Goal: Information Seeking & Learning: Learn about a topic

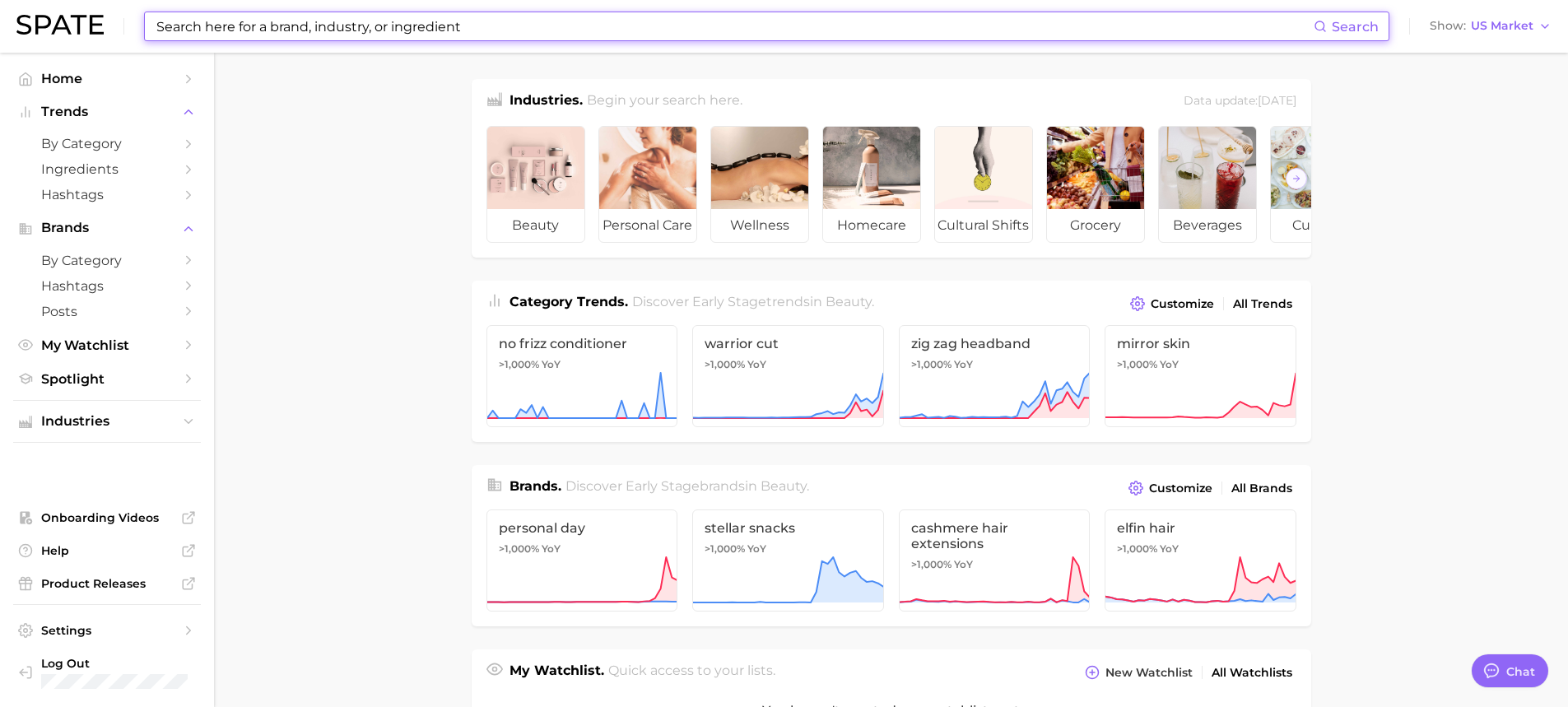
click at [445, 31] on input at bounding box center [734, 26] width 1159 height 28
click at [112, 138] on span "by Category" at bounding box center [107, 144] width 132 height 16
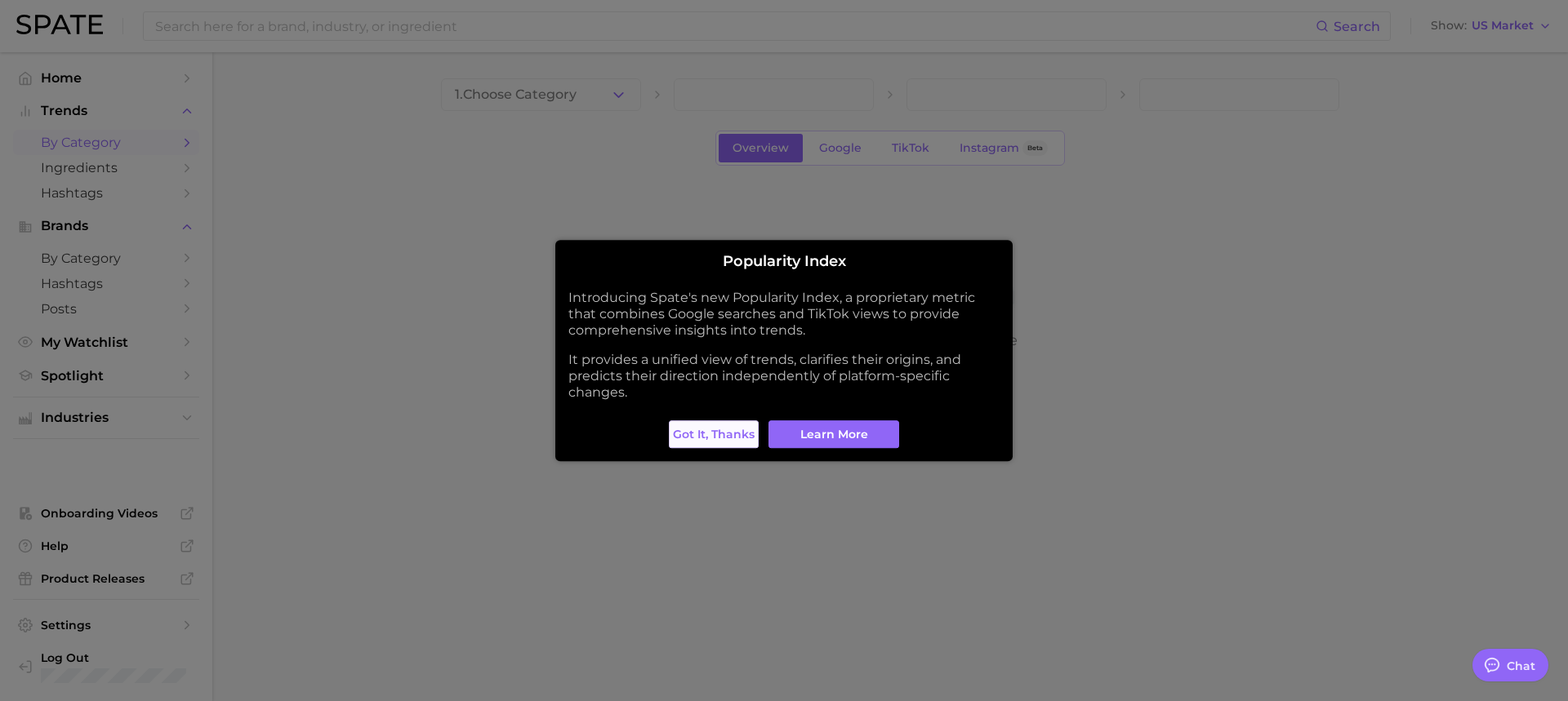
click at [682, 425] on button "Got it, thanks" at bounding box center [713, 434] width 90 height 28
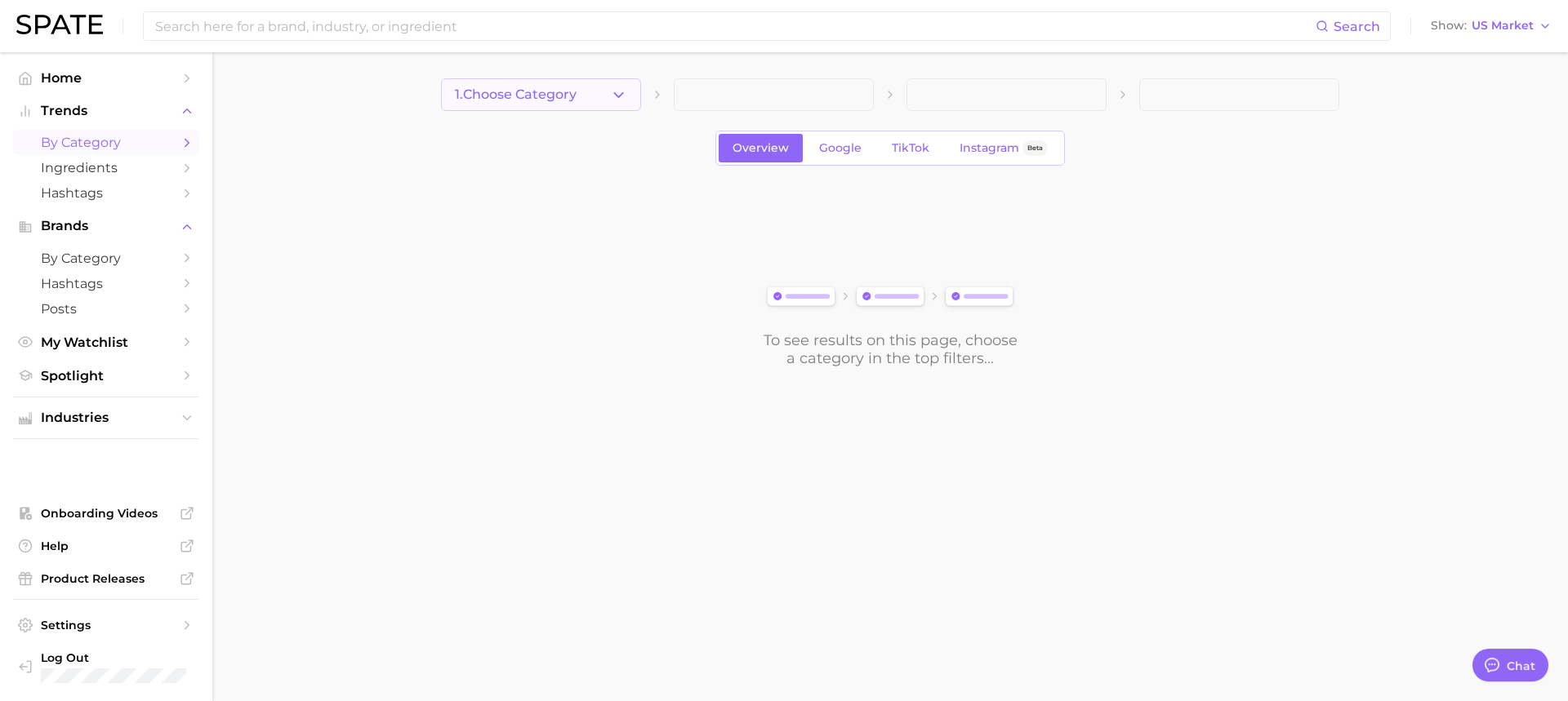
click at [602, 102] on button "1. Choose Category" at bounding box center [541, 94] width 200 height 33
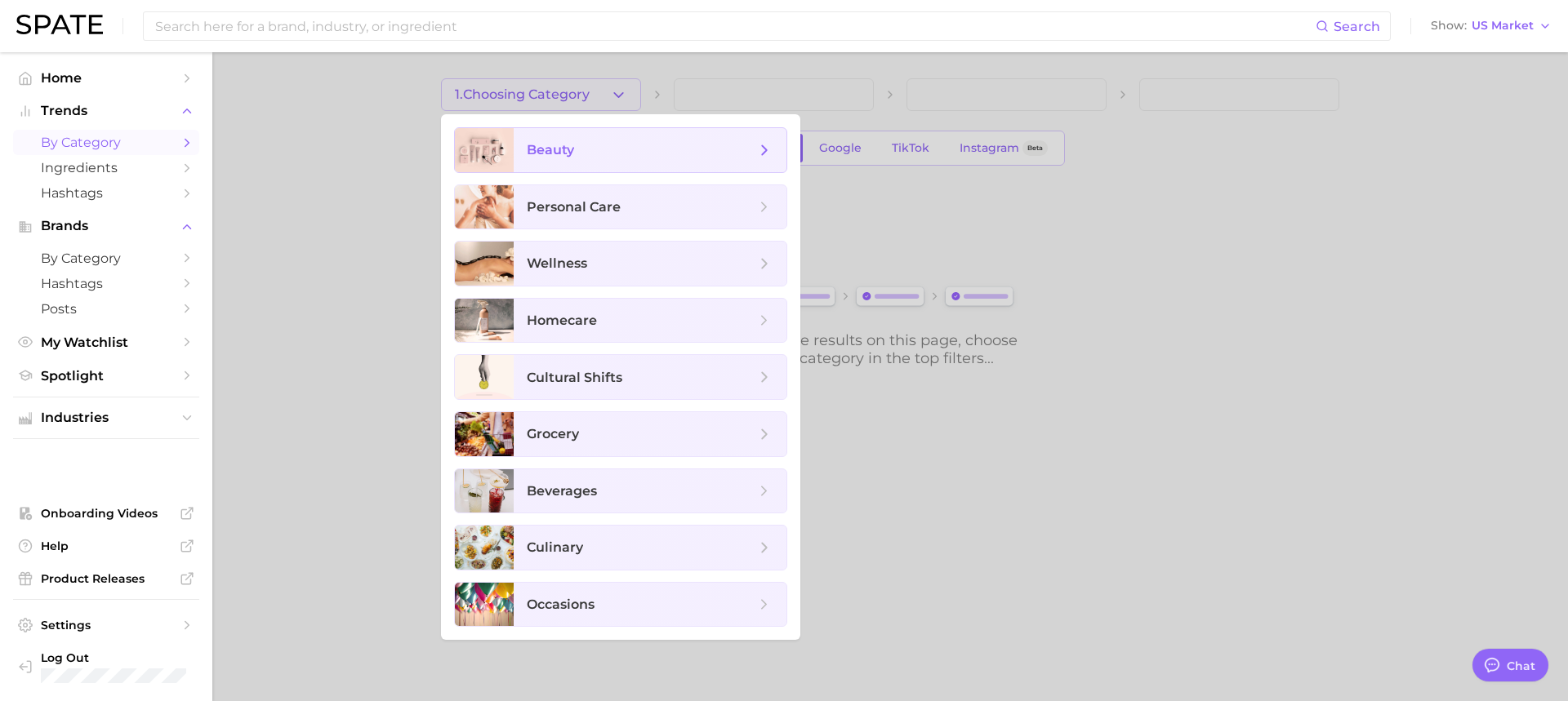
click at [604, 141] on span "beauty" at bounding box center [641, 150] width 229 height 18
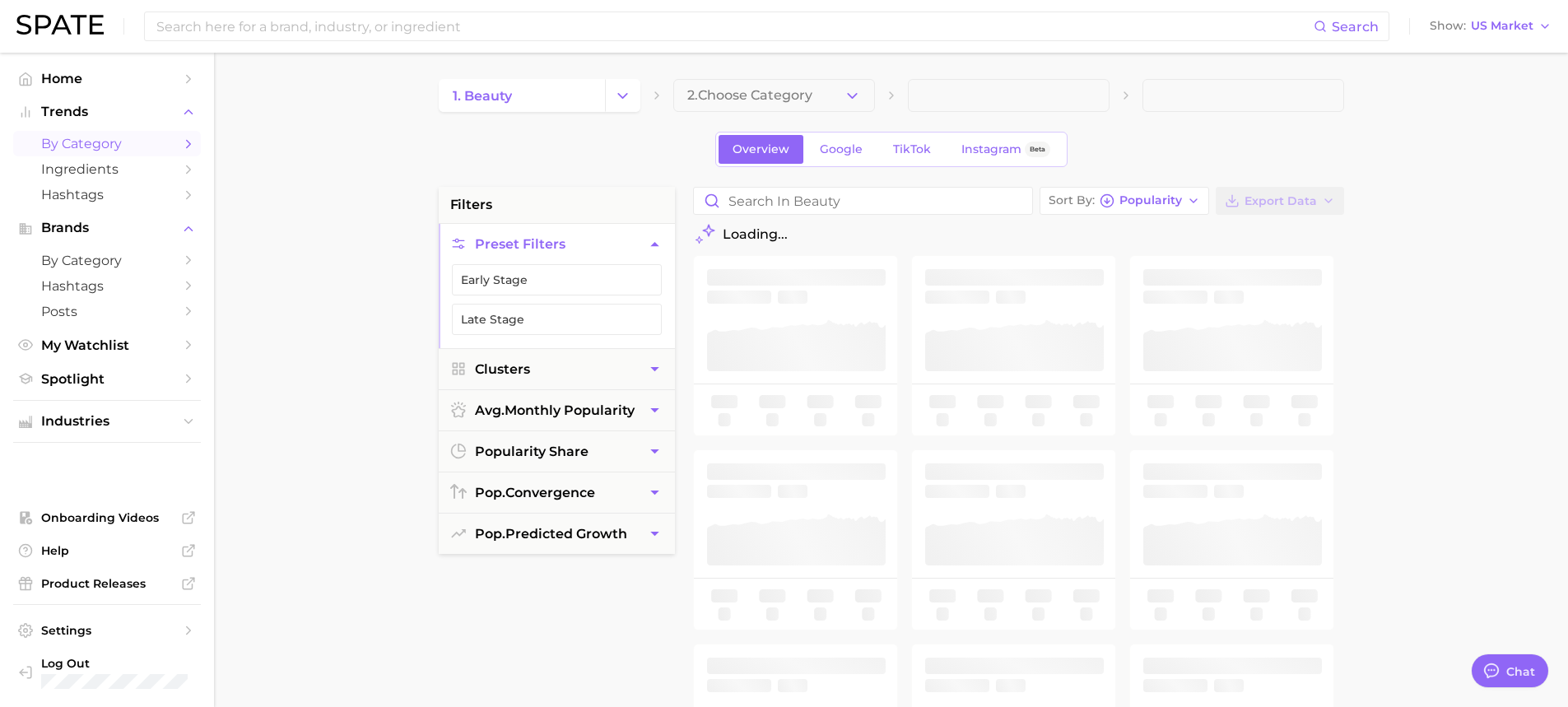
click at [855, 101] on icon "button" at bounding box center [851, 96] width 17 height 17
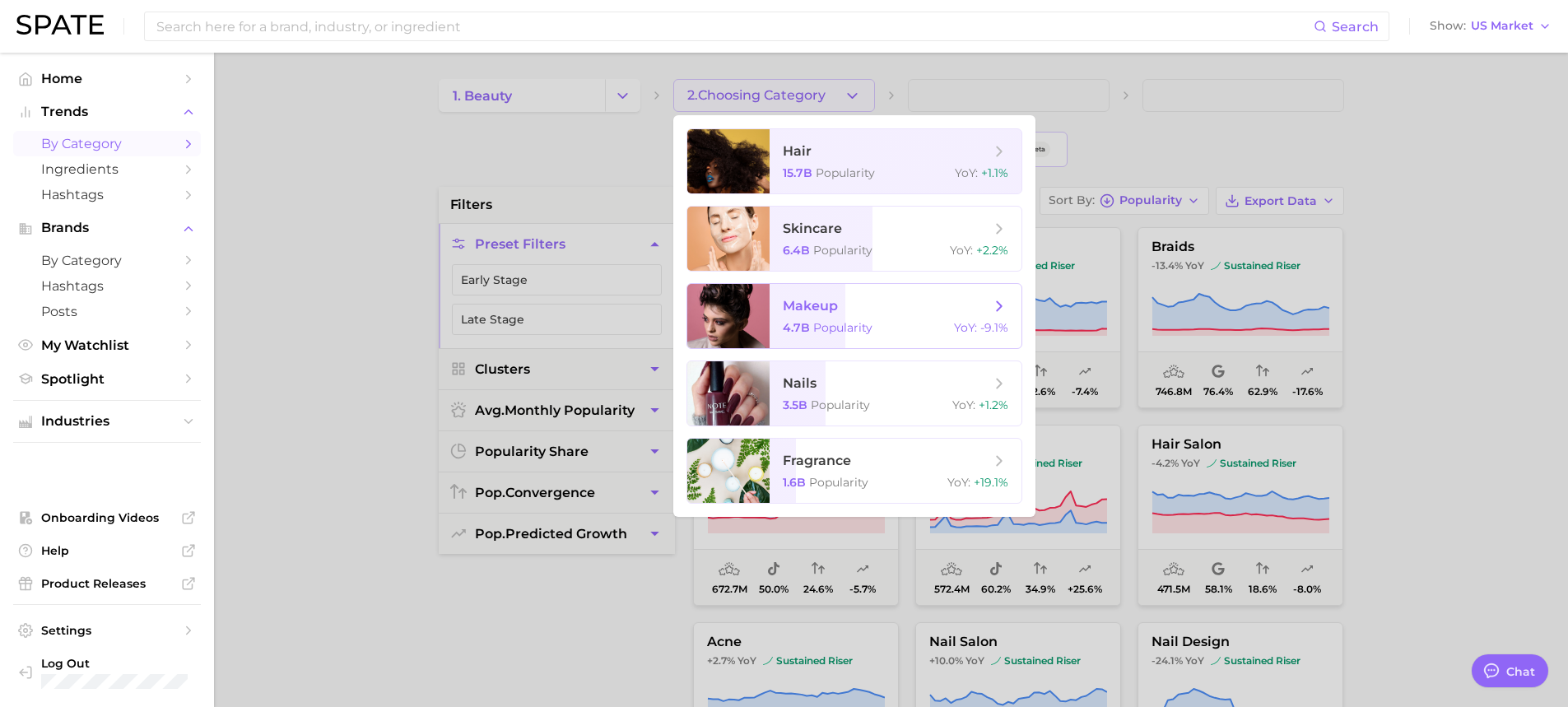
click at [891, 306] on span "makeup" at bounding box center [886, 306] width 207 height 18
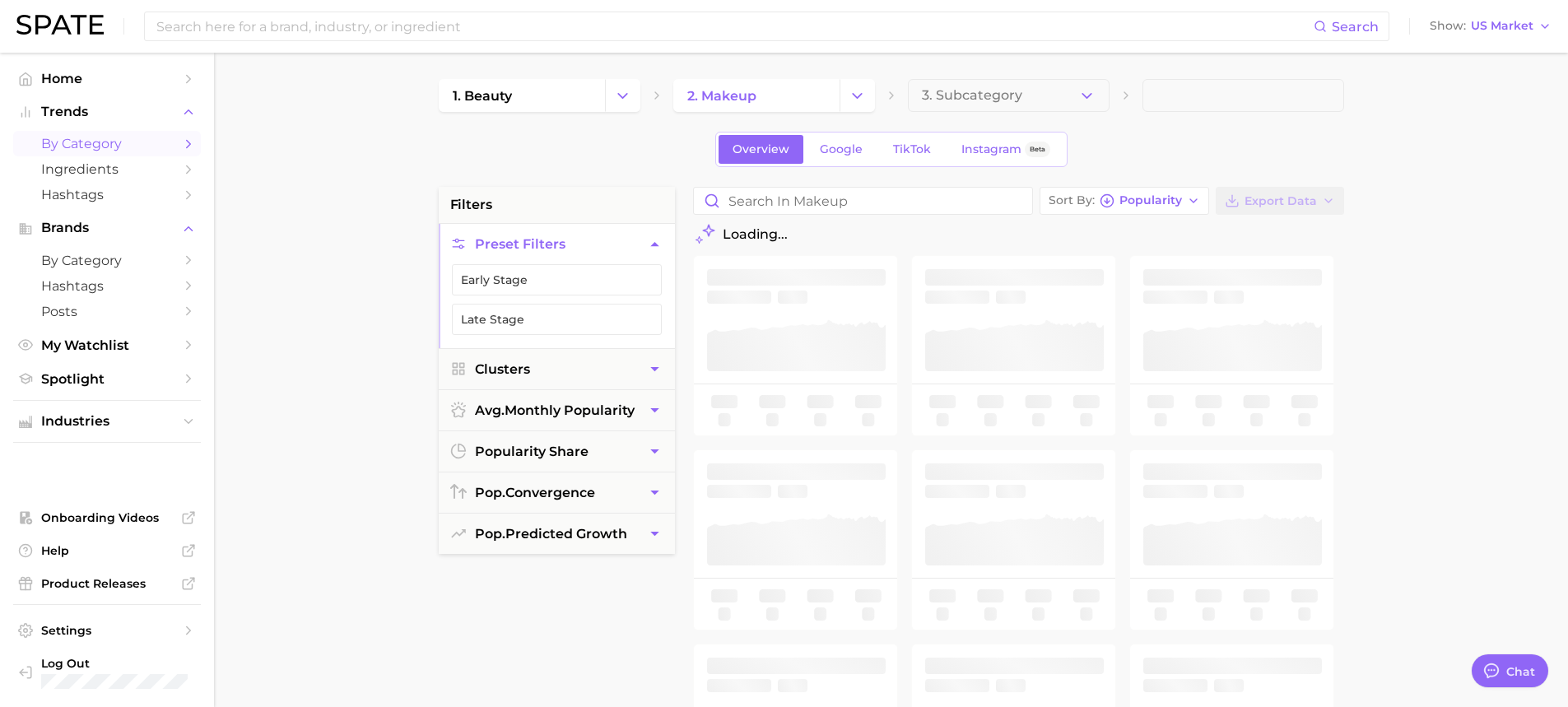
click at [1005, 92] on span "3. Subcategory" at bounding box center [972, 95] width 101 height 15
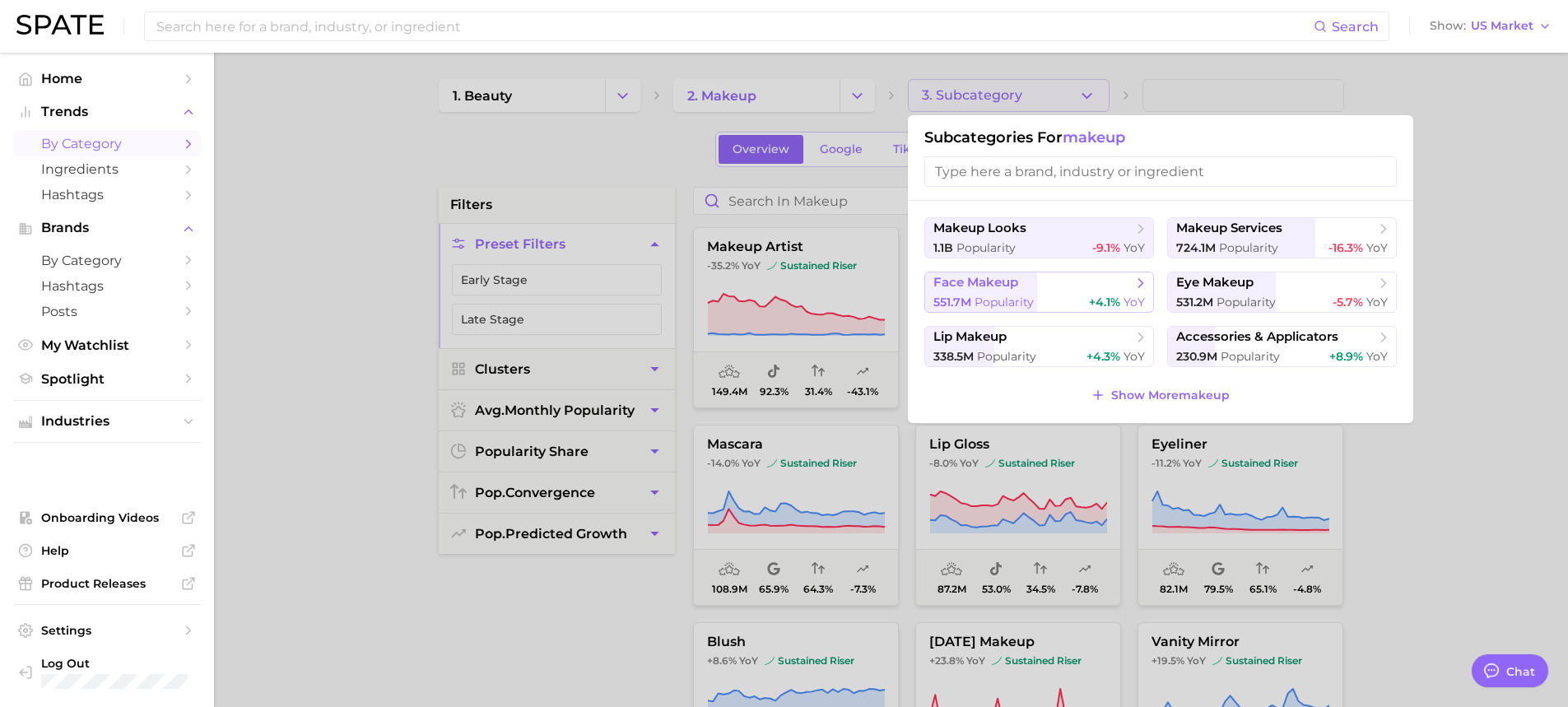
click at [996, 281] on span "face makeup" at bounding box center [975, 283] width 85 height 16
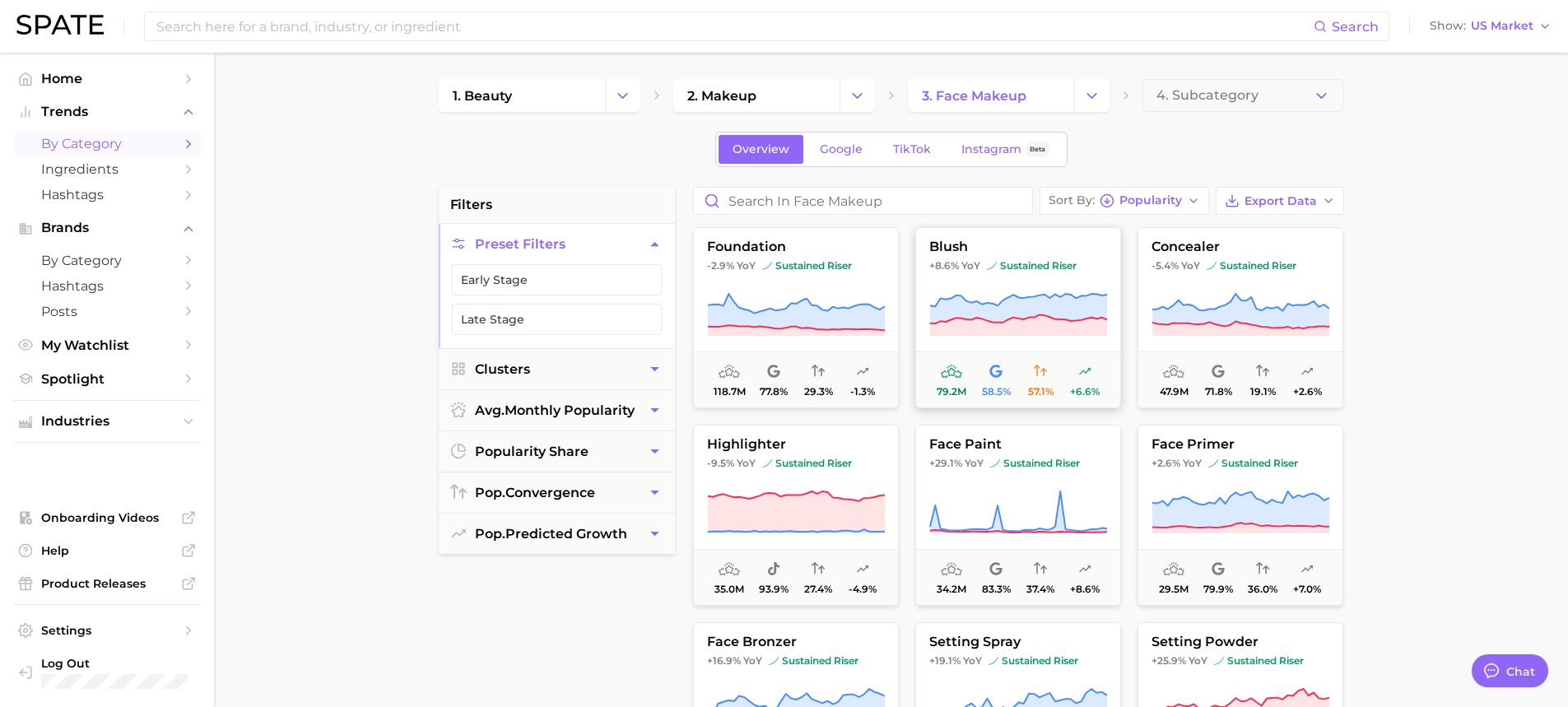
click at [971, 312] on icon at bounding box center [1018, 309] width 177 height 30
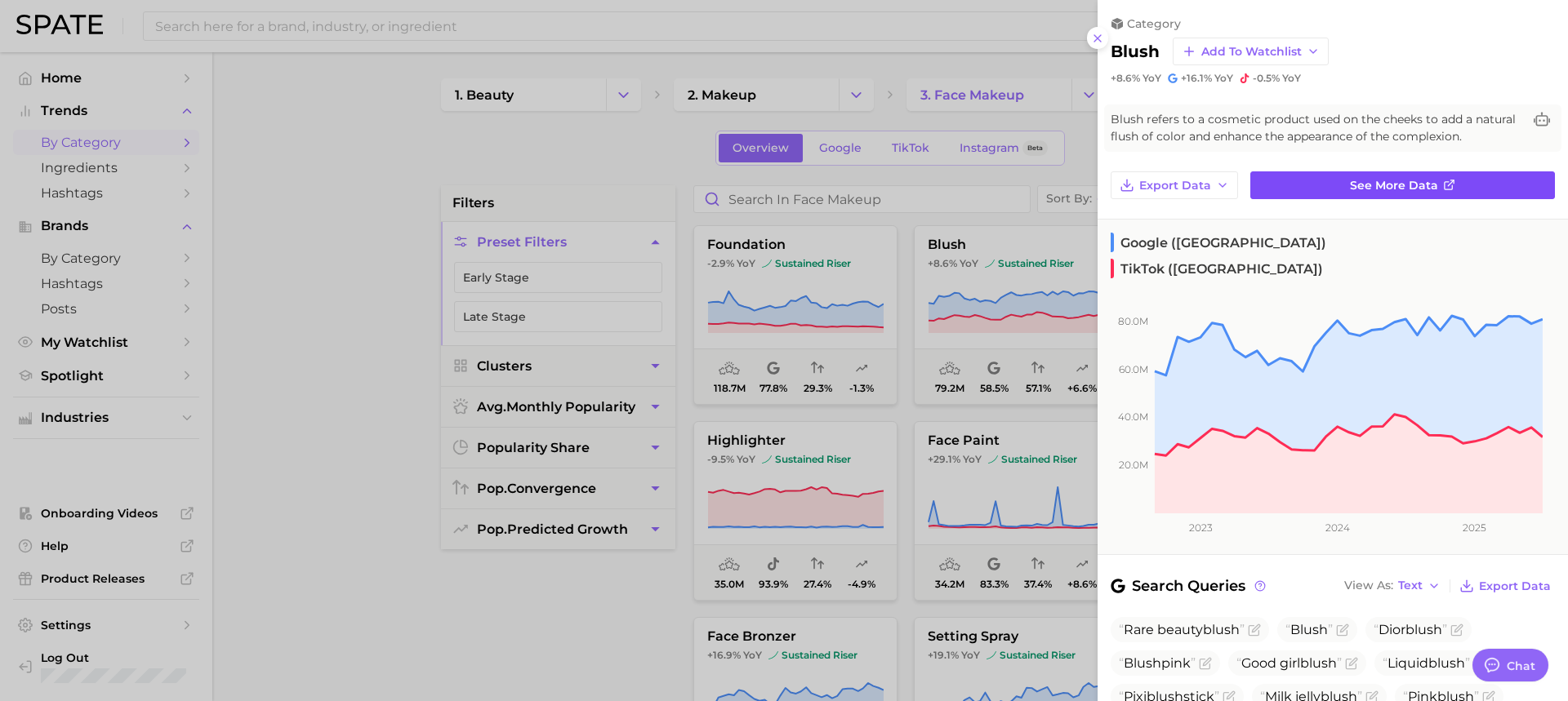
click at [1294, 183] on link "See more data" at bounding box center [1403, 185] width 305 height 28
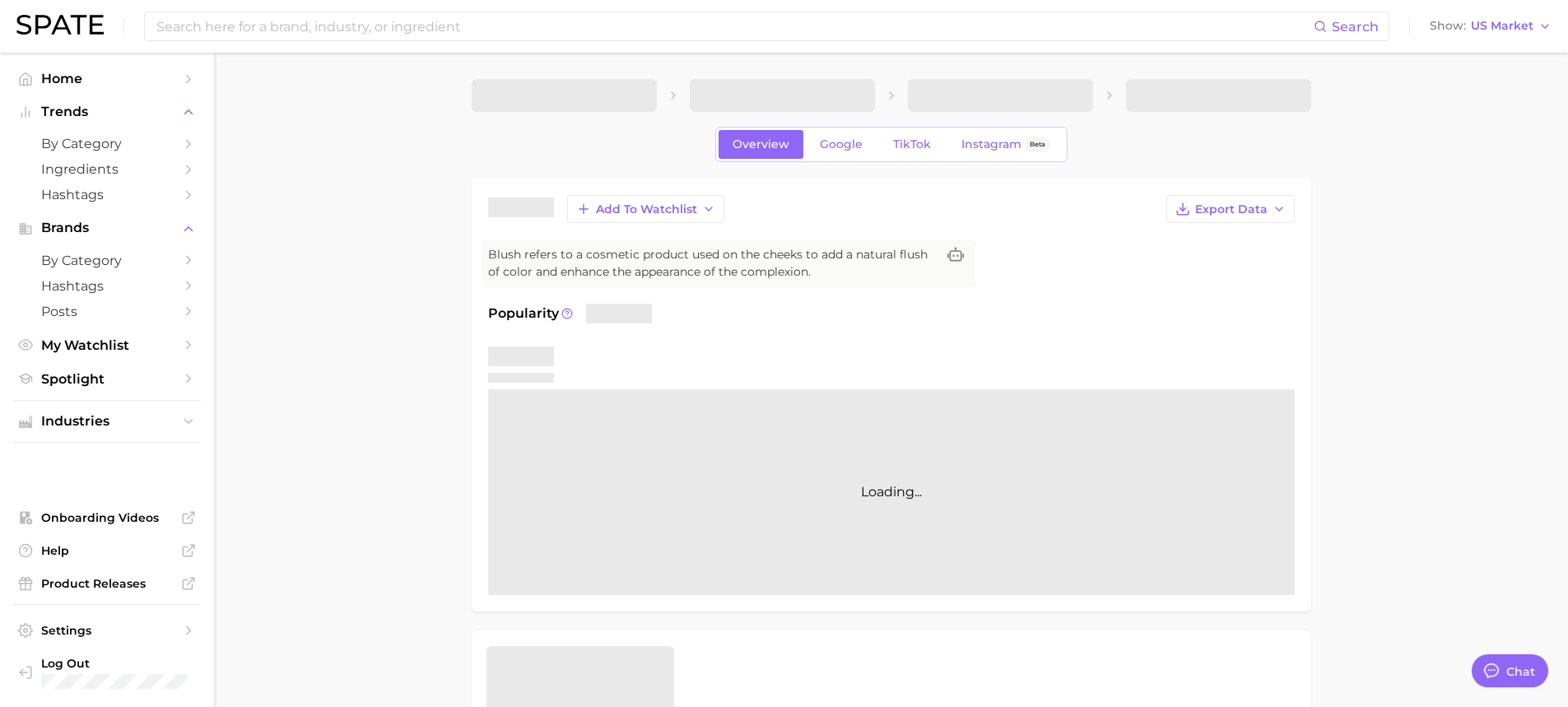
type textarea "x"
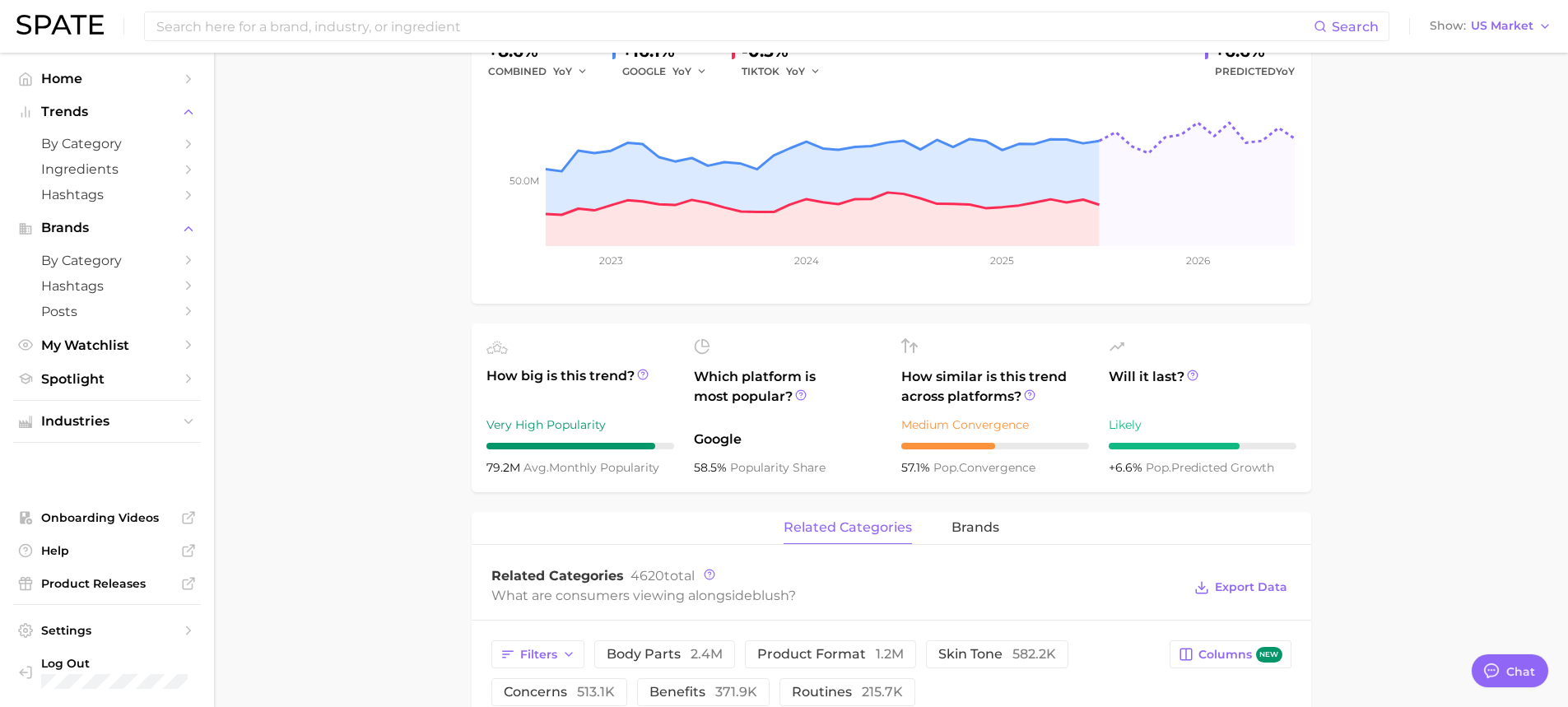
scroll to position [329, 0]
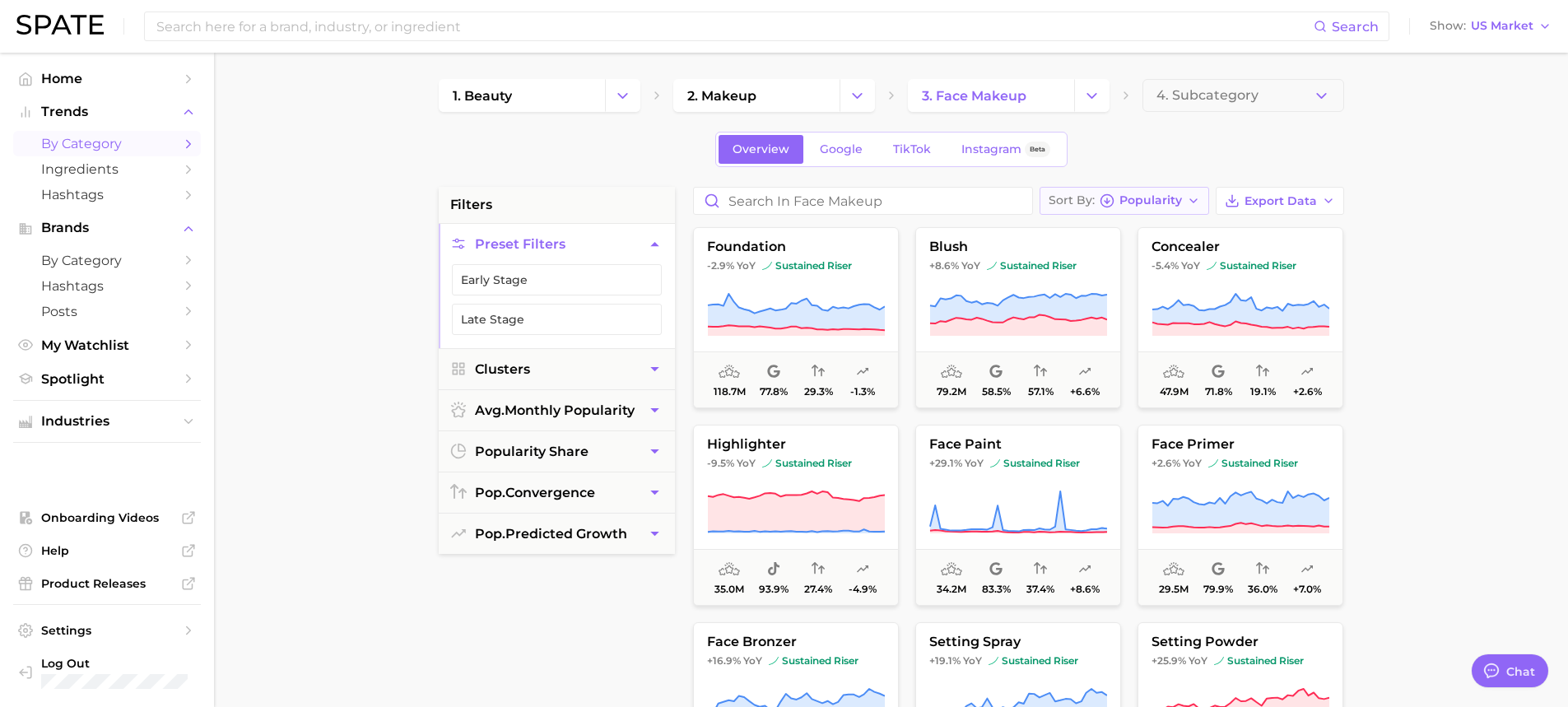
click at [1075, 202] on span "Sort By" at bounding box center [1072, 200] width 46 height 9
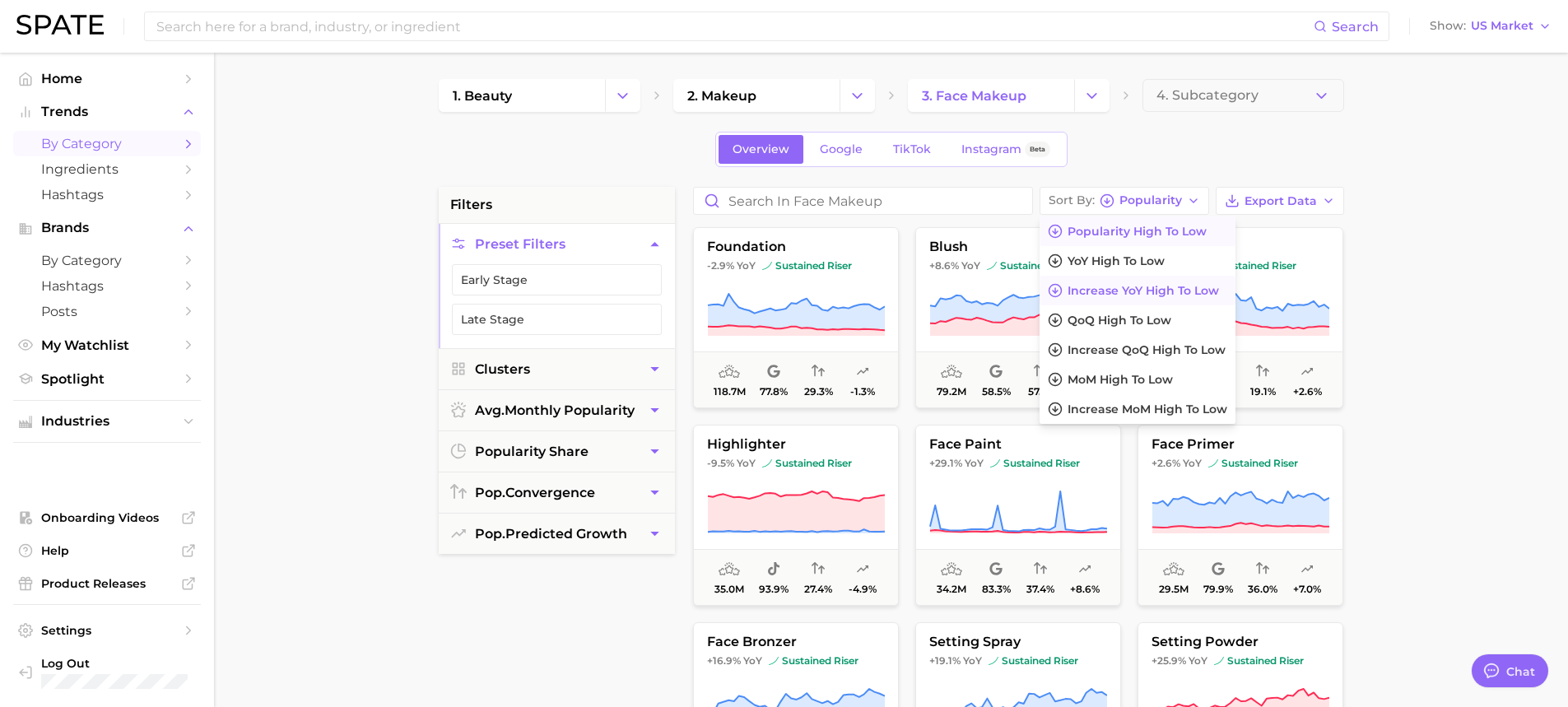
click at [1092, 291] on span "Increase YoY high to low" at bounding box center [1143, 291] width 152 height 14
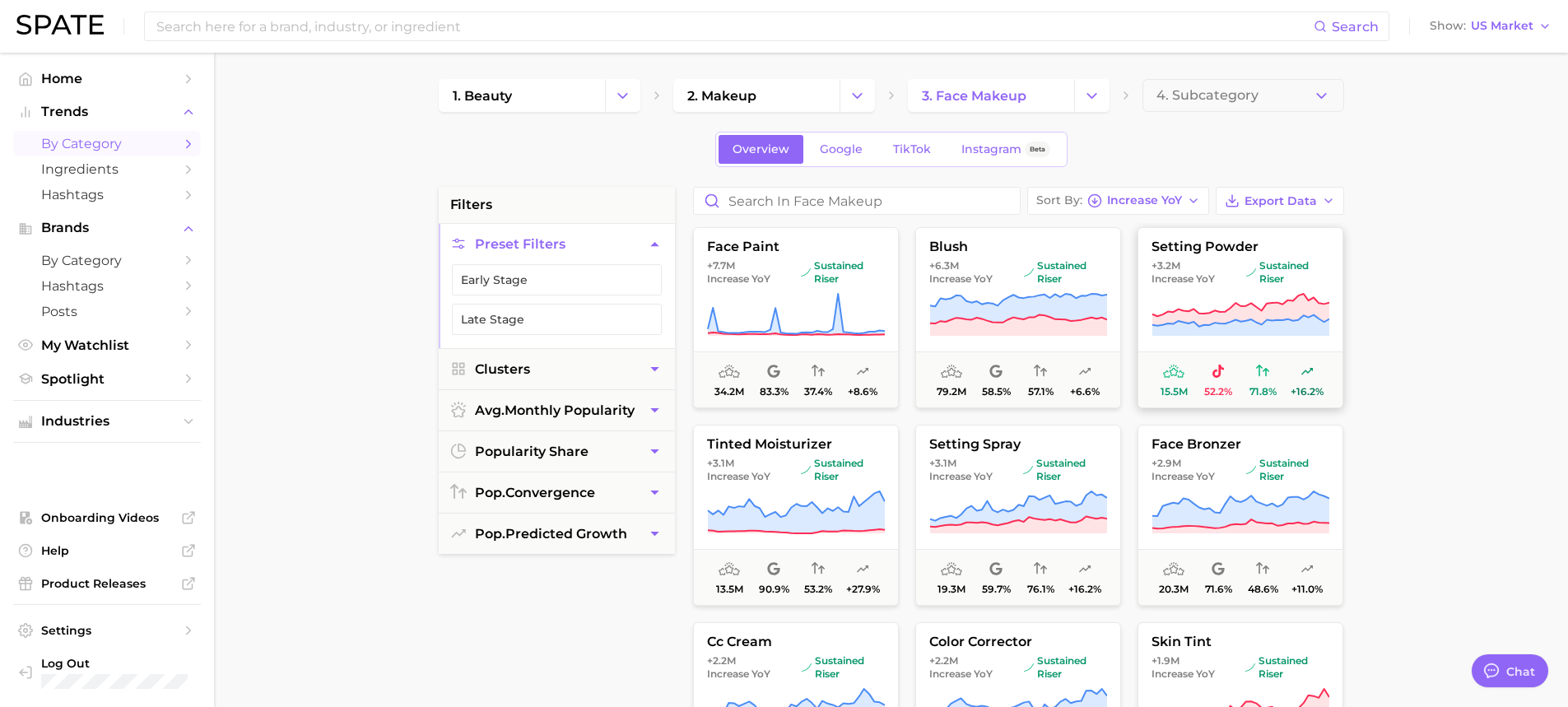
click at [1173, 262] on span "+3.2m" at bounding box center [1165, 265] width 29 height 12
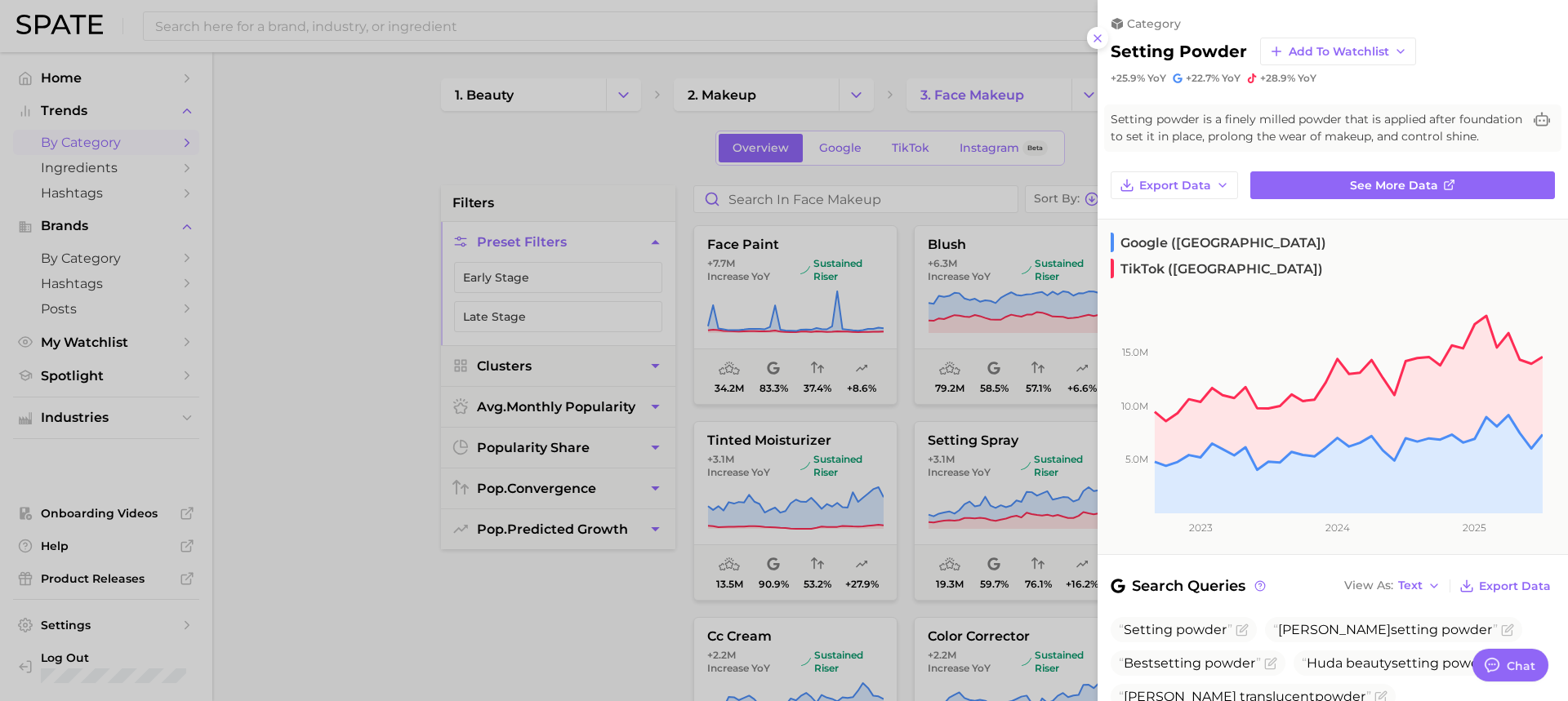
click at [649, 583] on div at bounding box center [784, 350] width 1568 height 701
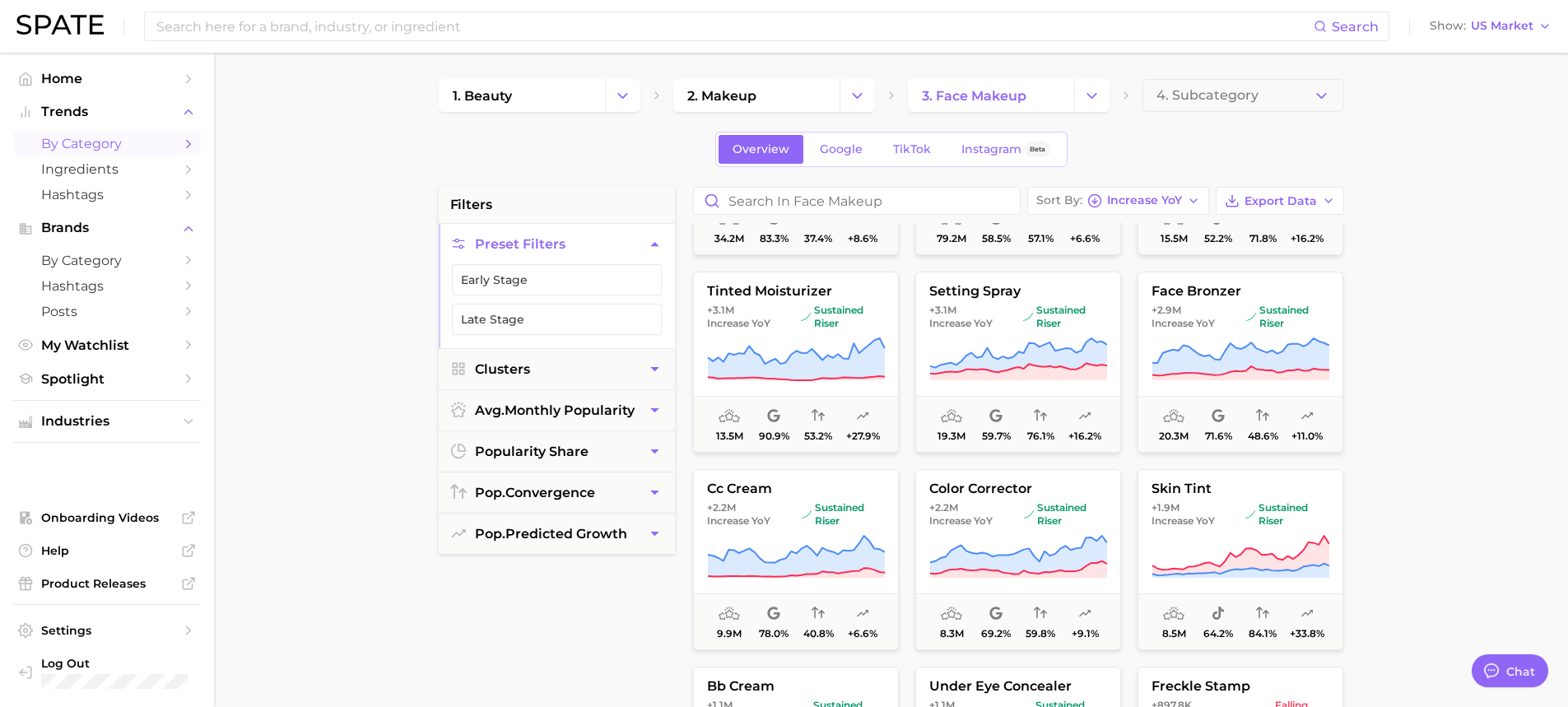
scroll to position [165, 0]
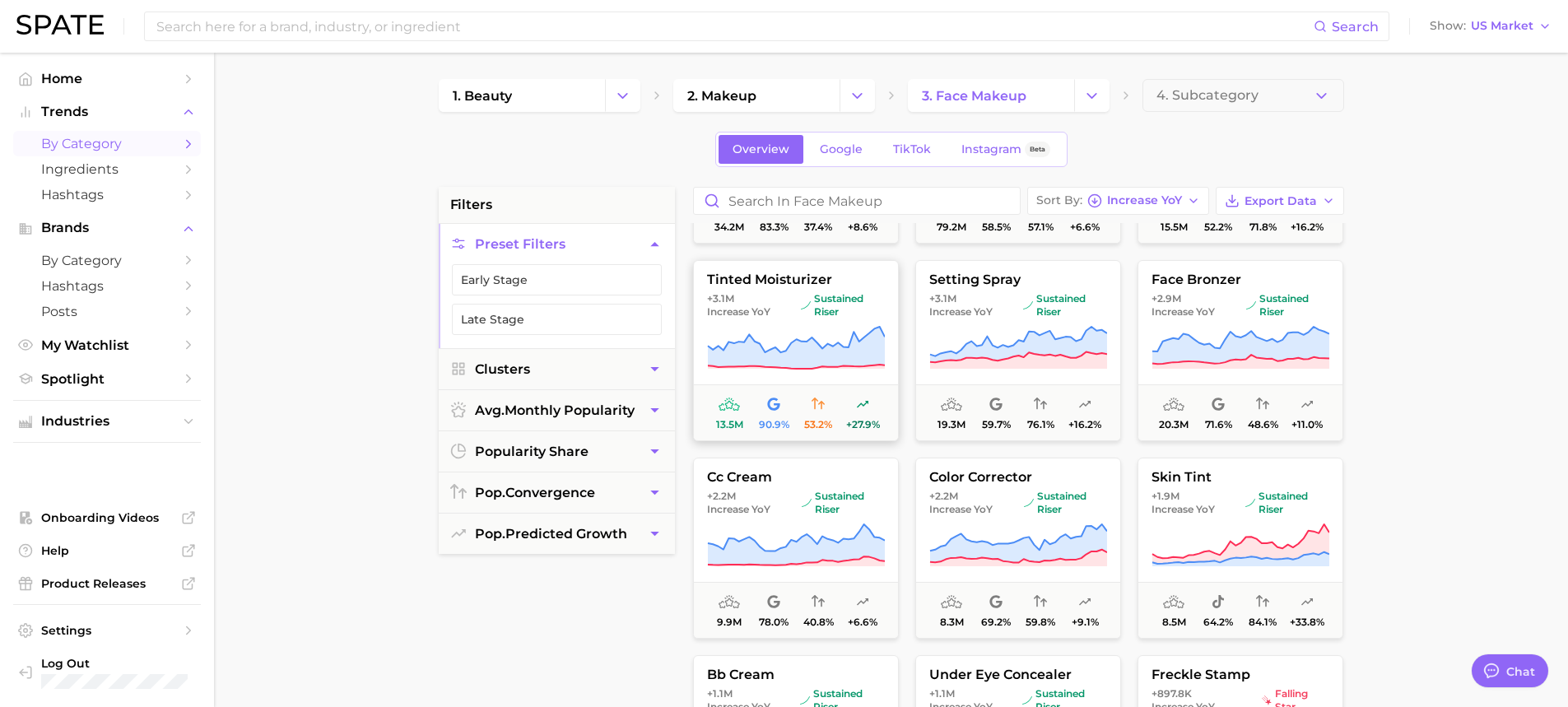
click at [824, 358] on icon at bounding box center [795, 348] width 177 height 42
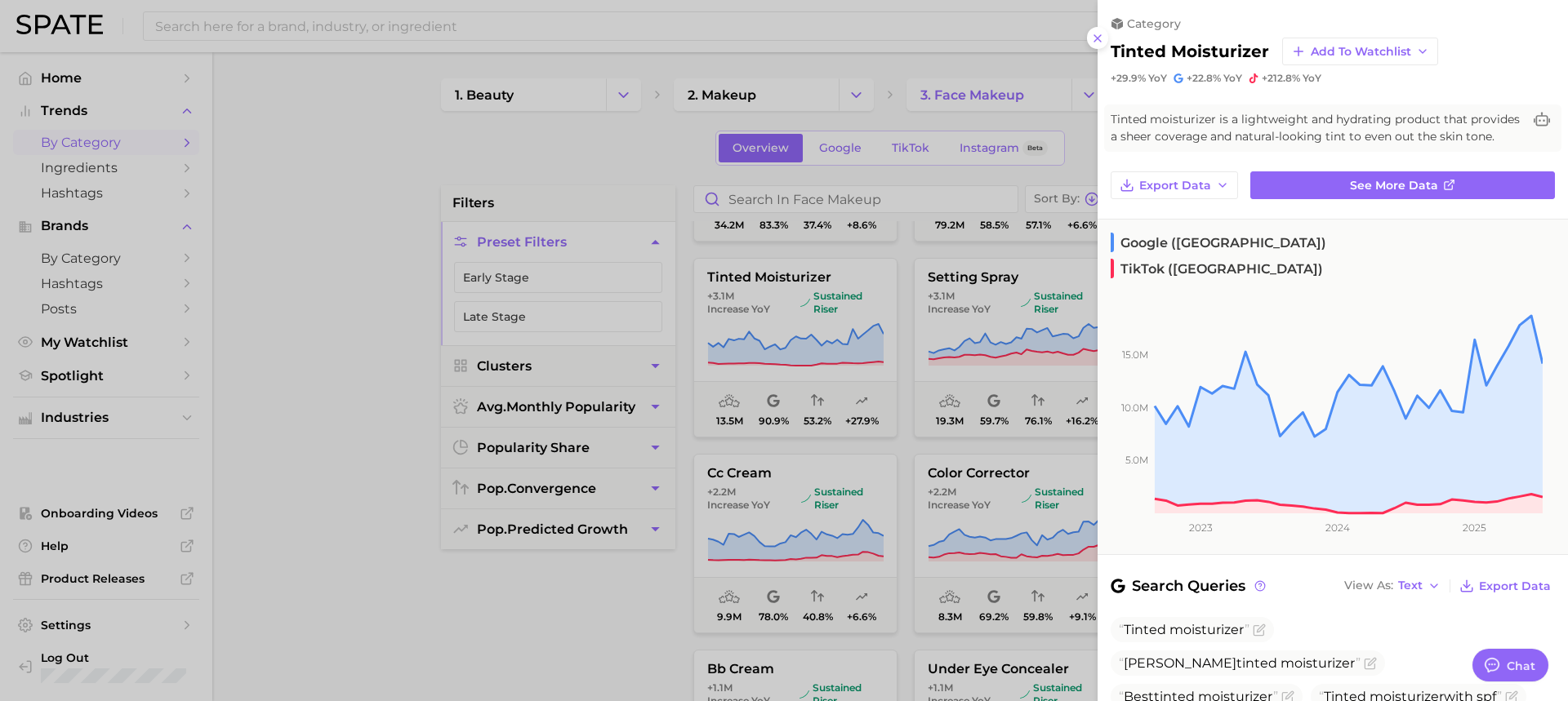
click at [700, 448] on div at bounding box center [784, 350] width 1568 height 701
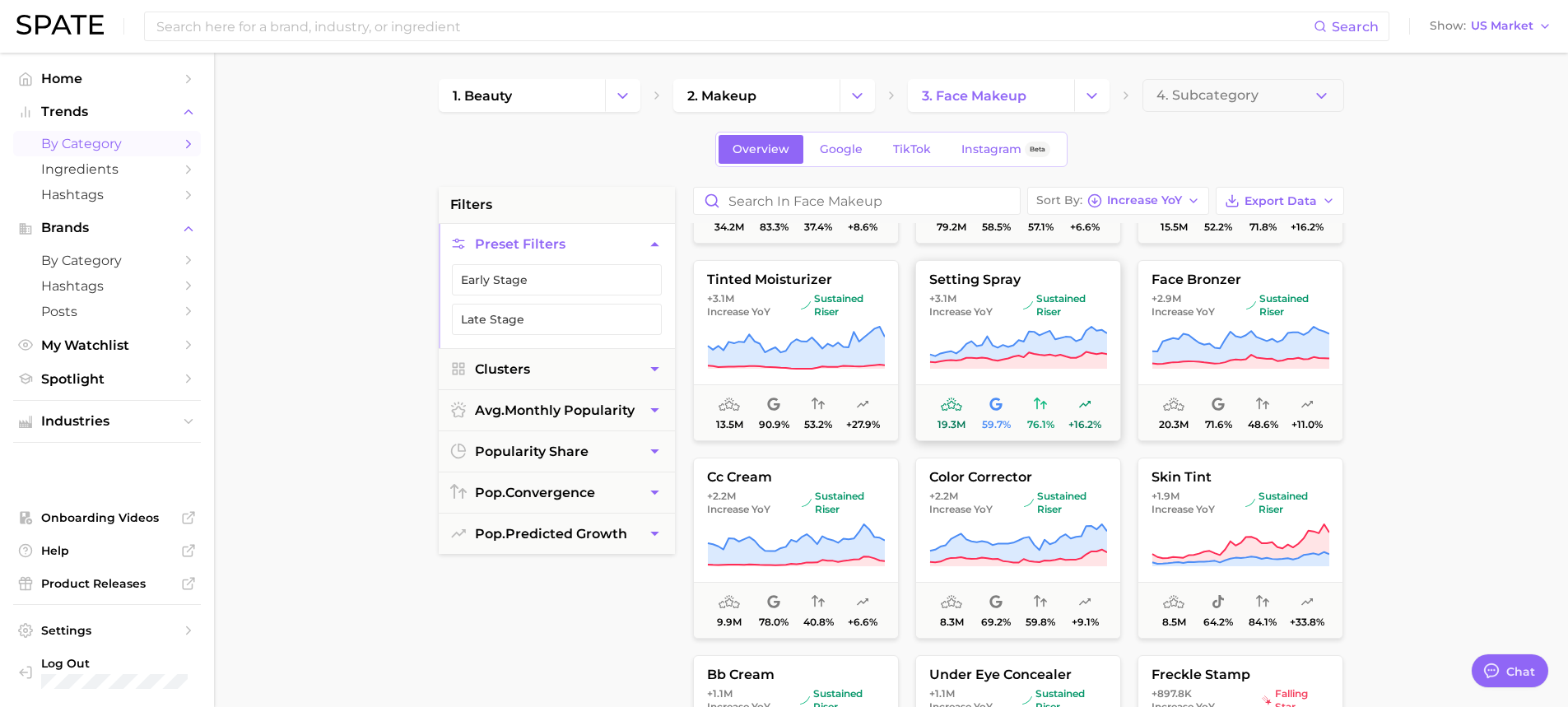
click at [1019, 360] on icon at bounding box center [1018, 360] width 177 height 17
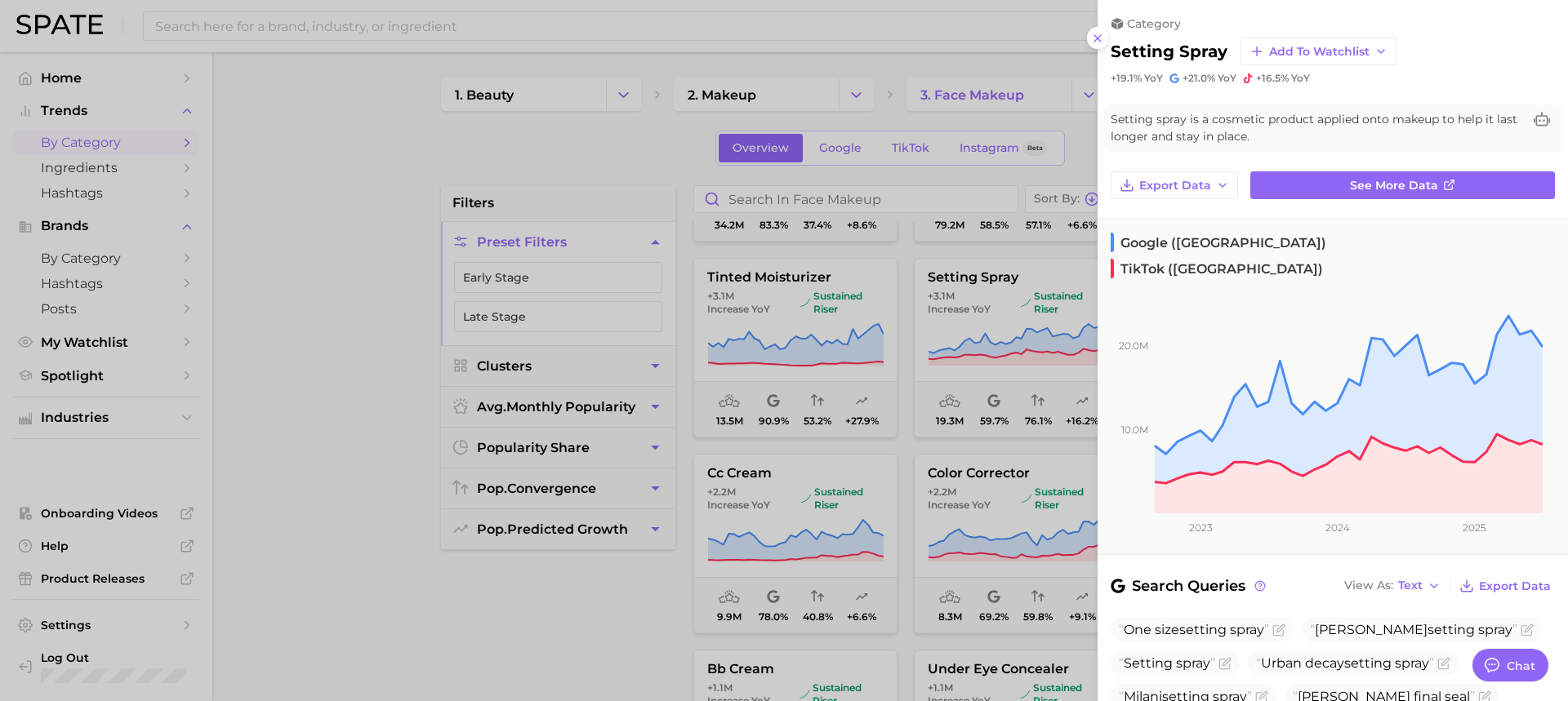
click at [946, 473] on div at bounding box center [784, 350] width 1568 height 701
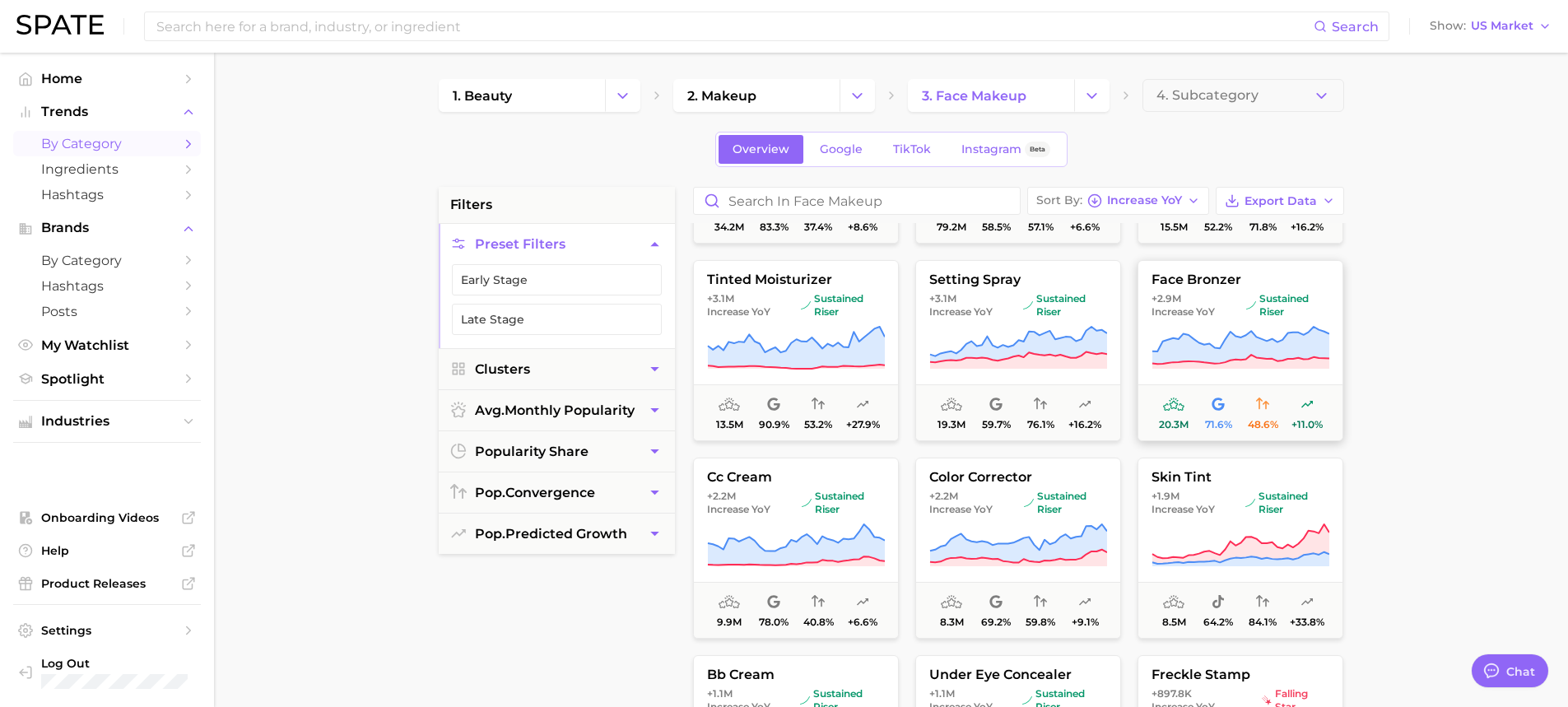
drag, startPoint x: 1247, startPoint y: 333, endPoint x: 1180, endPoint y: 321, distance: 68.1
click at [1180, 321] on button "face bronzer +2.9m Increase YoY sustained riser 20.3m 71.6% 48.6% +11.0%" at bounding box center [1240, 351] width 205 height 181
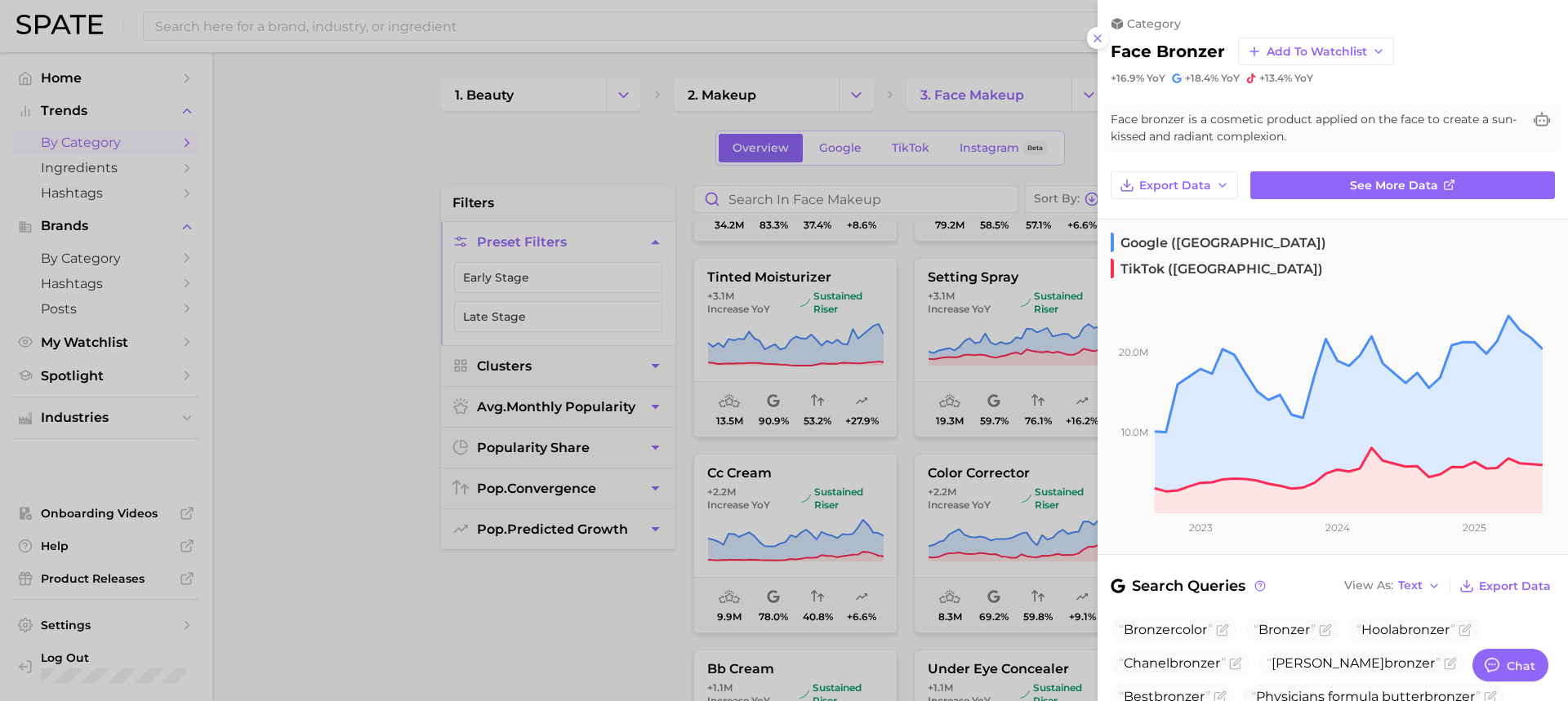
click at [679, 616] on div at bounding box center [784, 350] width 1568 height 701
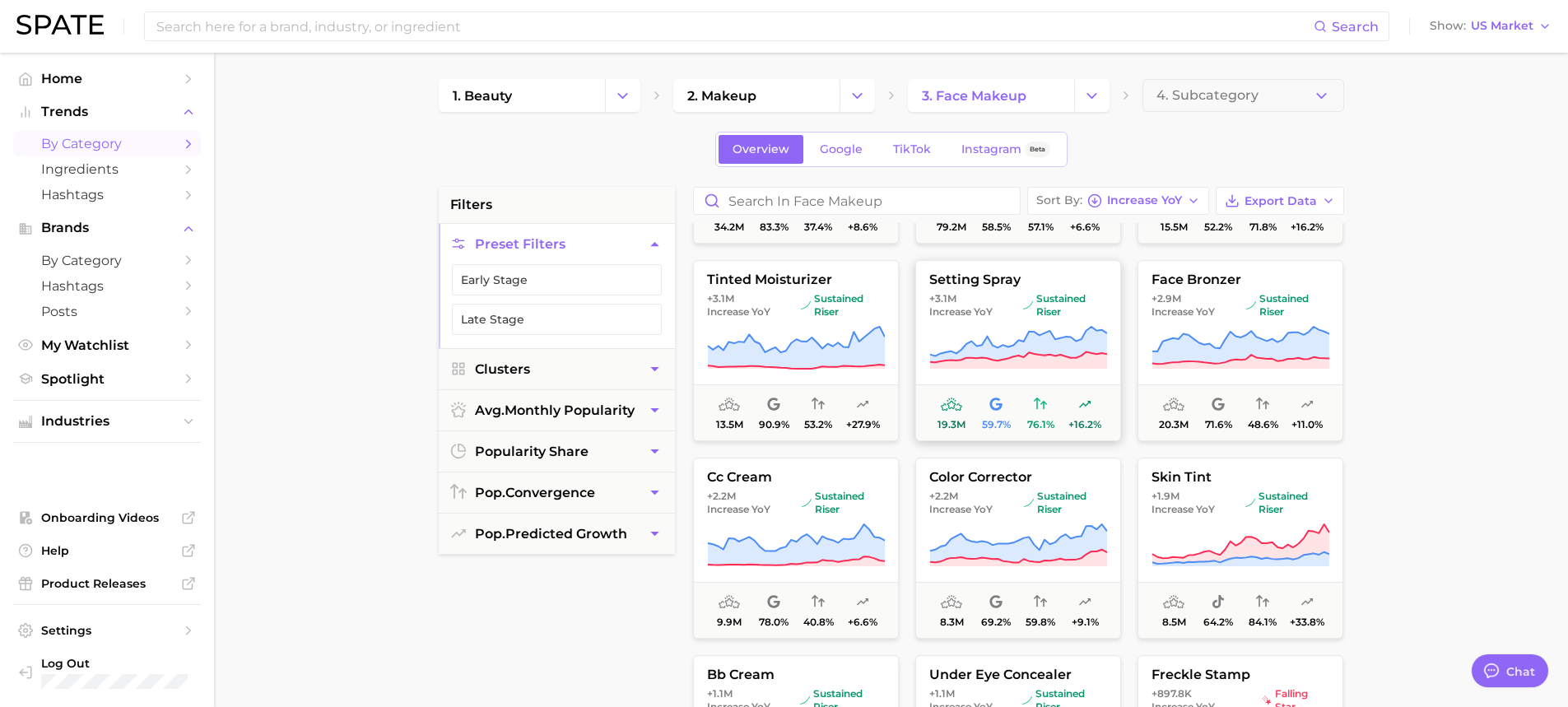
click at [989, 340] on icon at bounding box center [1018, 345] width 177 height 36
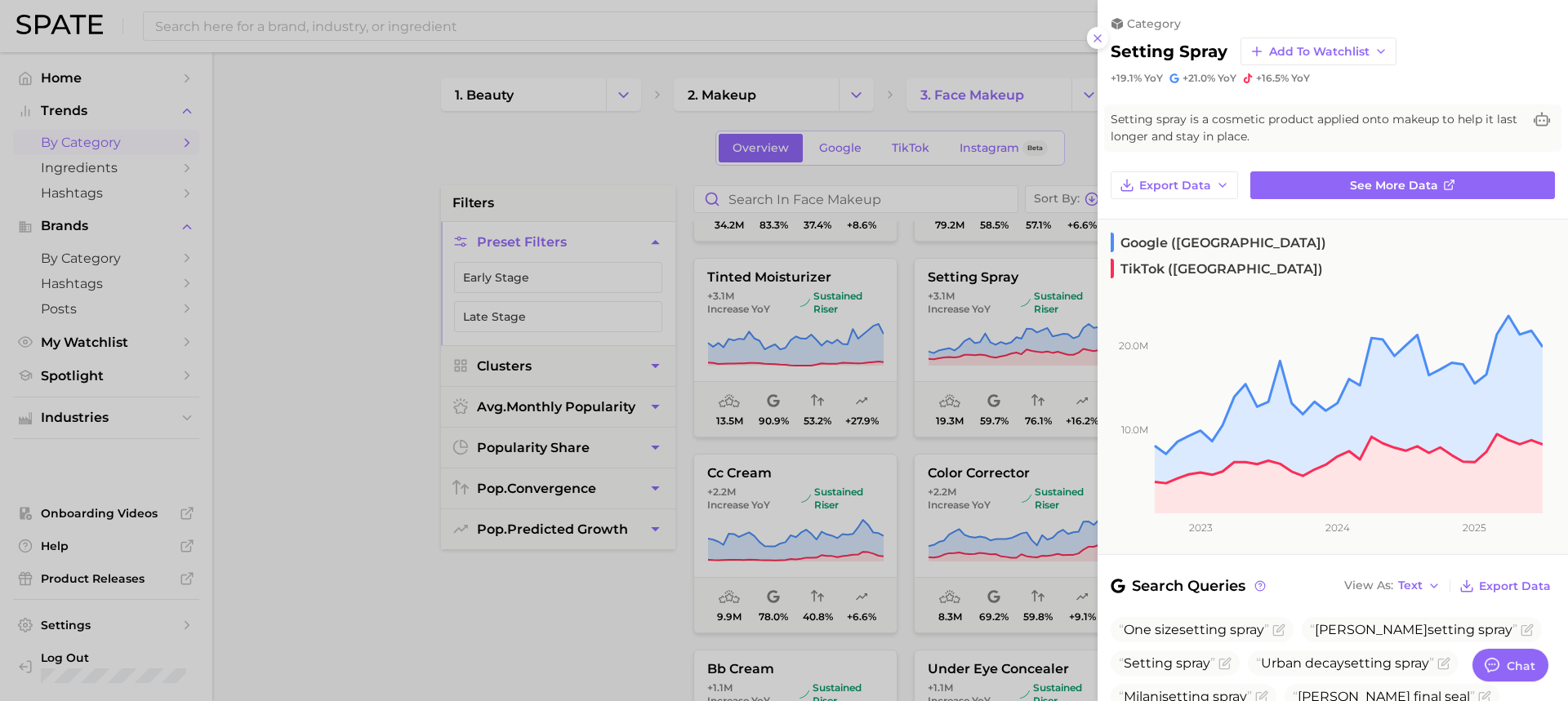
click at [808, 362] on div at bounding box center [784, 350] width 1568 height 701
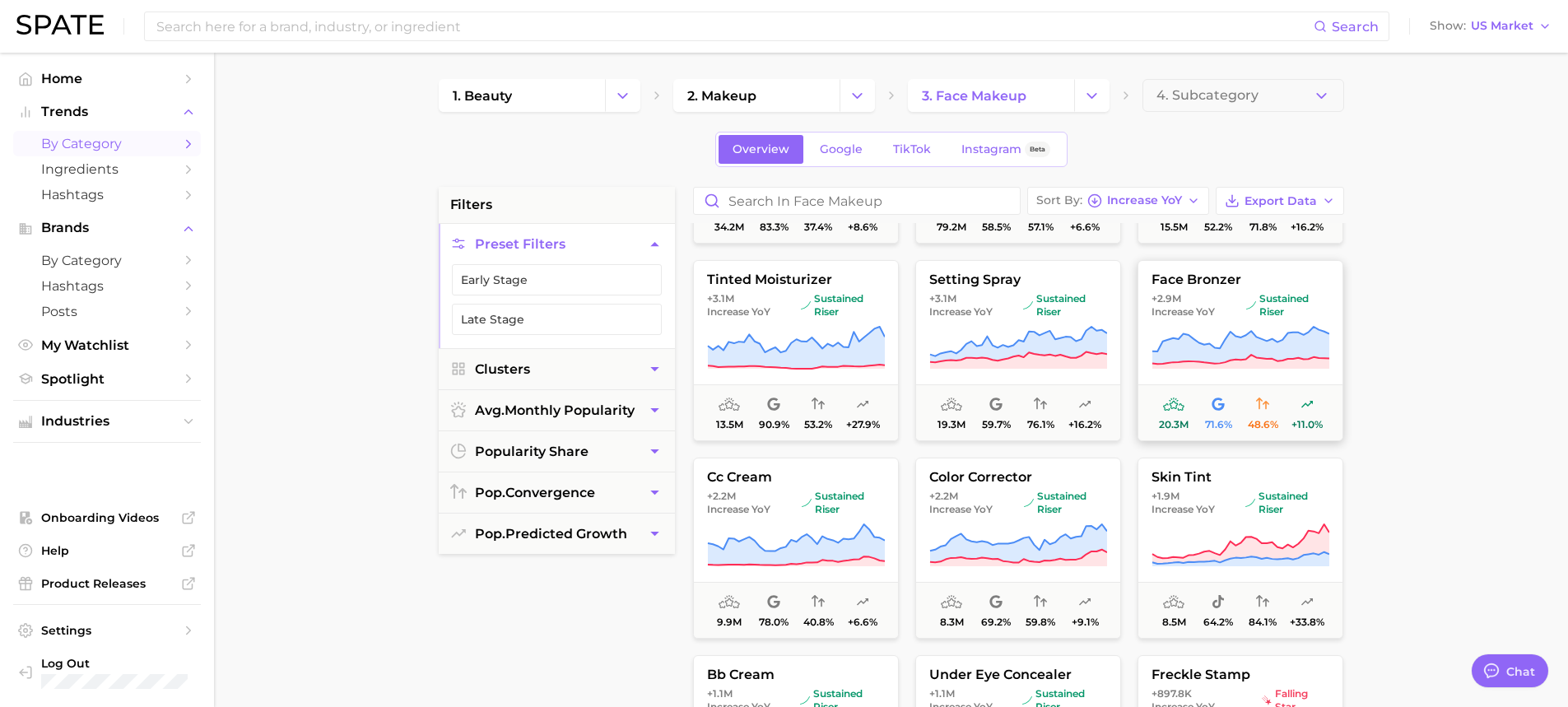
click at [1273, 356] on icon at bounding box center [1240, 345] width 177 height 37
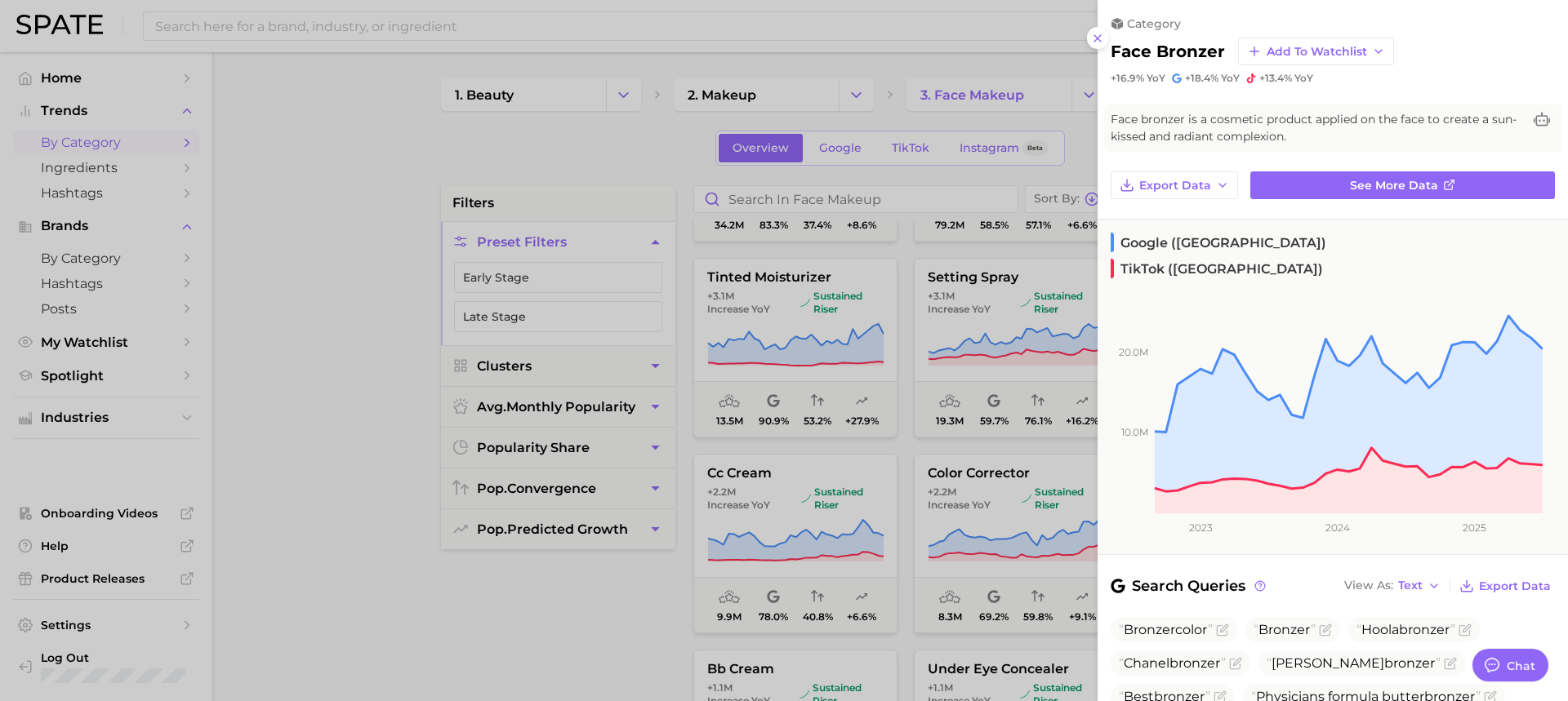
click at [785, 462] on div at bounding box center [784, 350] width 1568 height 701
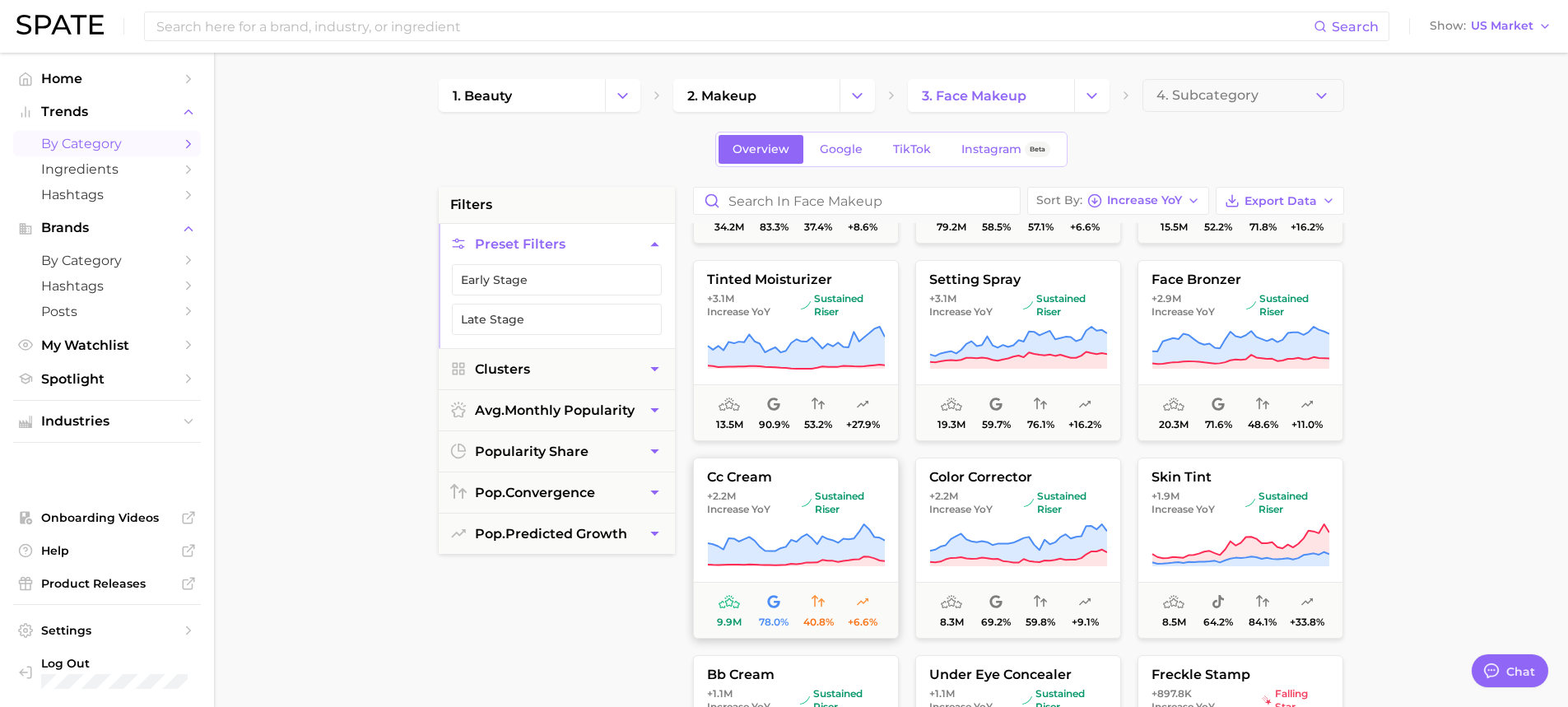
click at [803, 542] on icon at bounding box center [795, 544] width 177 height 41
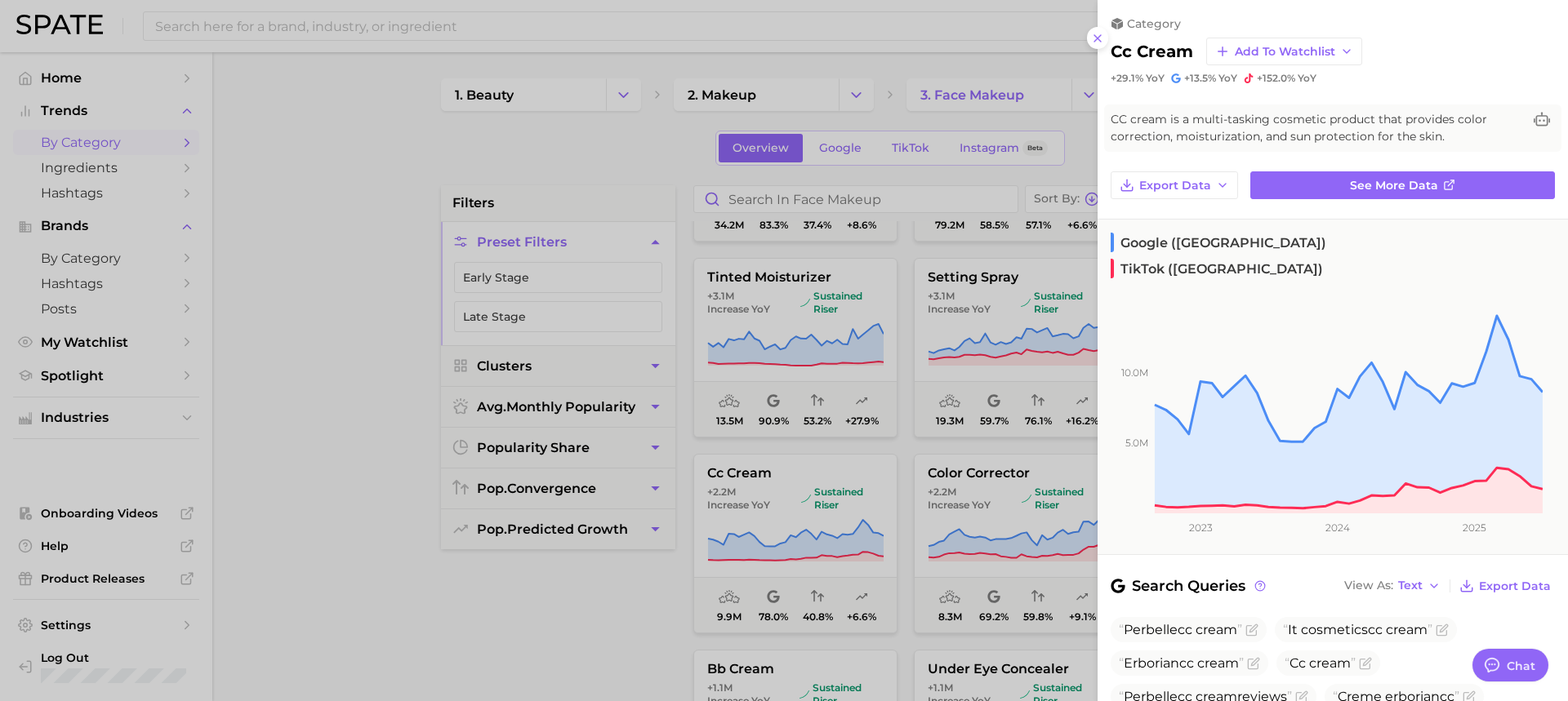
click at [875, 466] on div at bounding box center [784, 350] width 1568 height 701
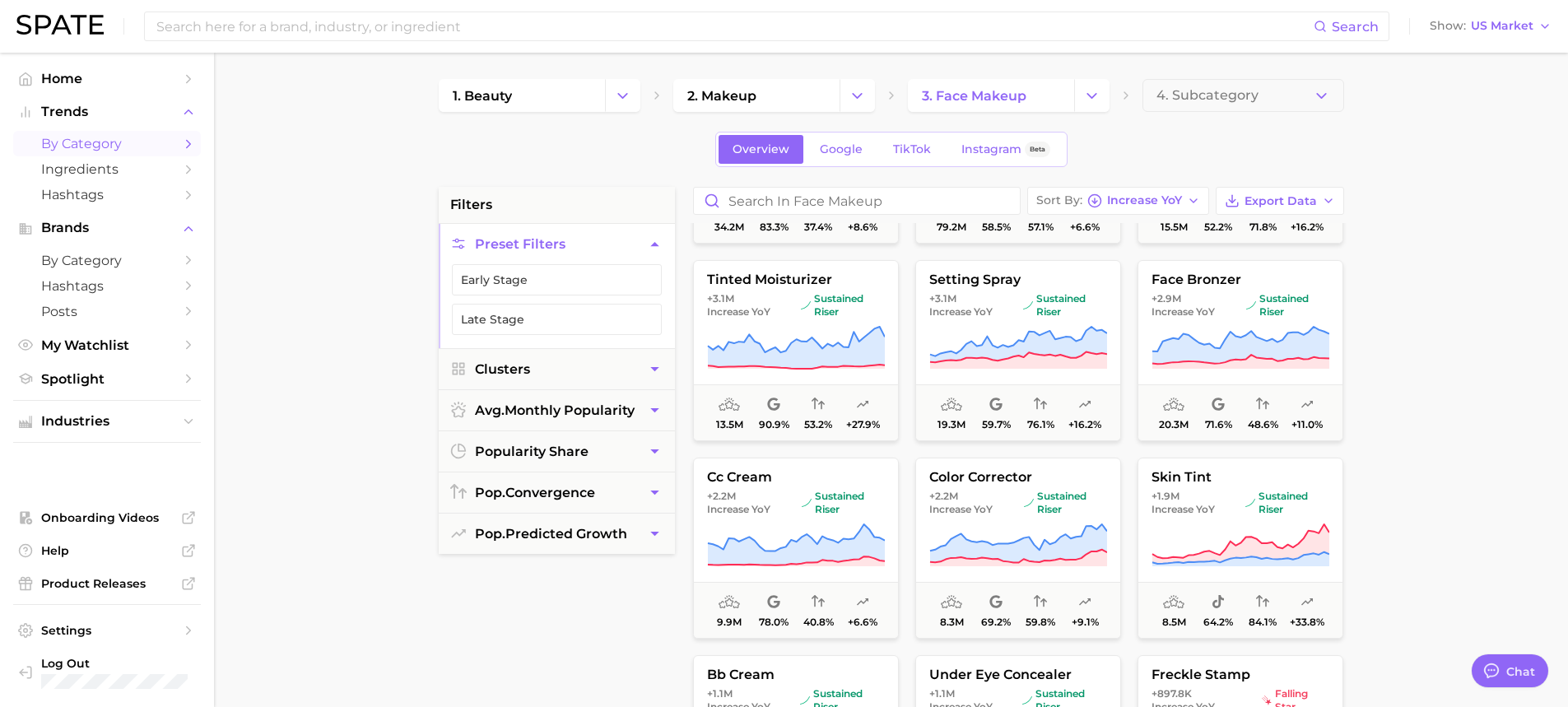
drag, startPoint x: 1001, startPoint y: 523, endPoint x: 1446, endPoint y: 554, distance: 446.1
click at [1446, 554] on main "1. beauty 2. makeup 3. face makeup 4. Subcategory Overview Google TikTok Instag…" at bounding box center [891, 677] width 1354 height 1249
drag, startPoint x: 1215, startPoint y: 497, endPoint x: 1210, endPoint y: 536, distance: 39.3
click at [1210, 536] on icon at bounding box center [1240, 545] width 177 height 46
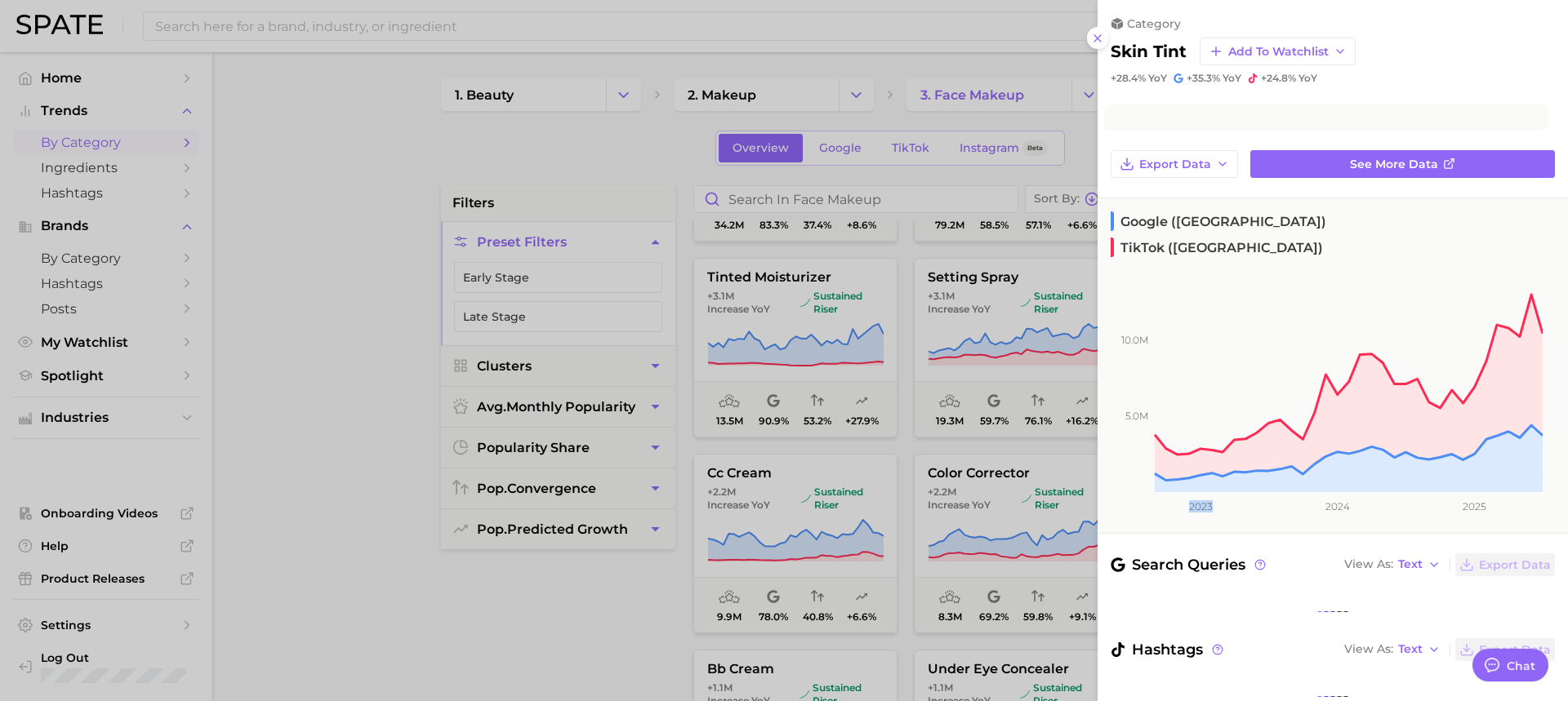
click at [1201, 532] on icon "5.0m 10.0m 2023 2024 2025" at bounding box center [1321, 394] width 445 height 279
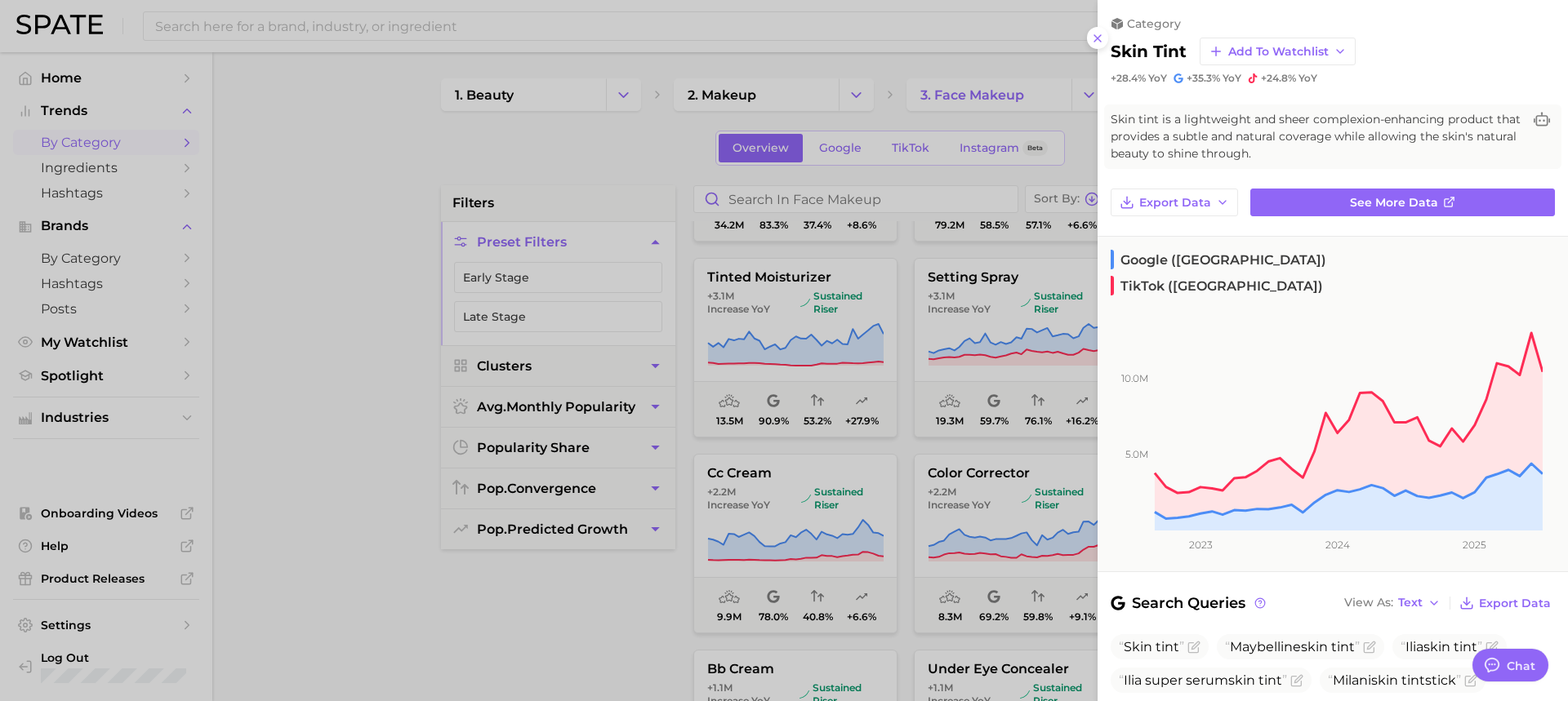
click at [821, 457] on div at bounding box center [784, 350] width 1568 height 701
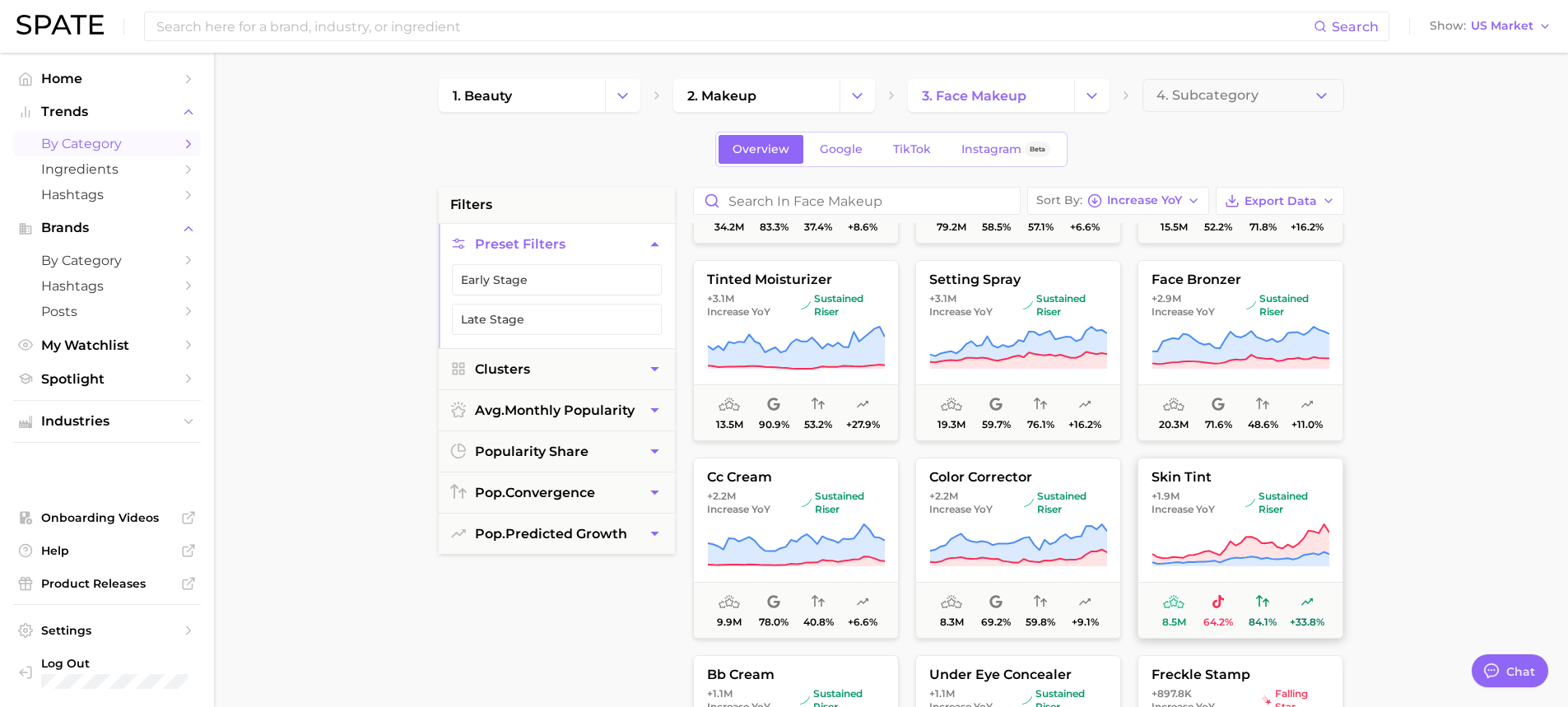
scroll to position [329, 0]
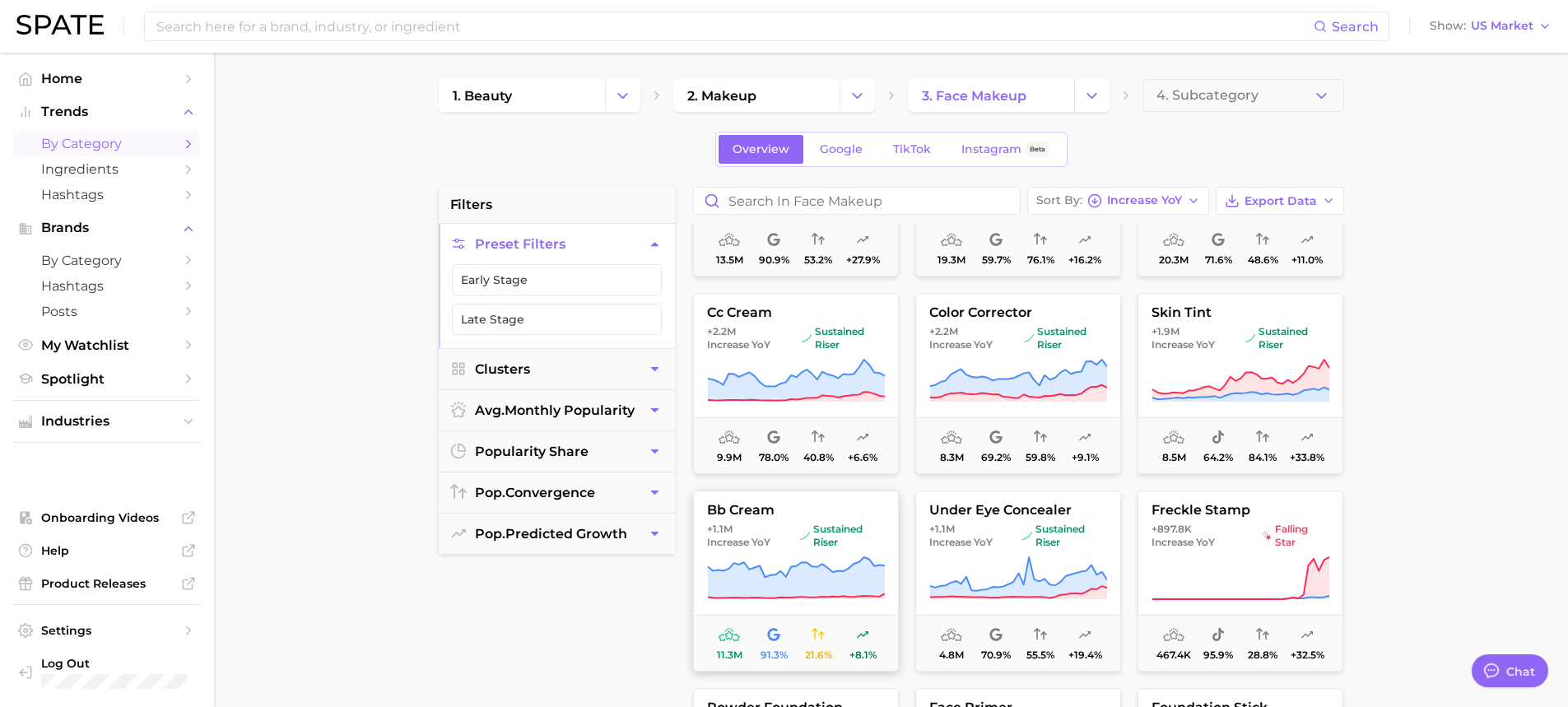
click at [803, 551] on button "bb cream +1.1m Increase YoY sustained riser 11.3m 91.3% 21.6% +8.1%" at bounding box center [795, 581] width 205 height 181
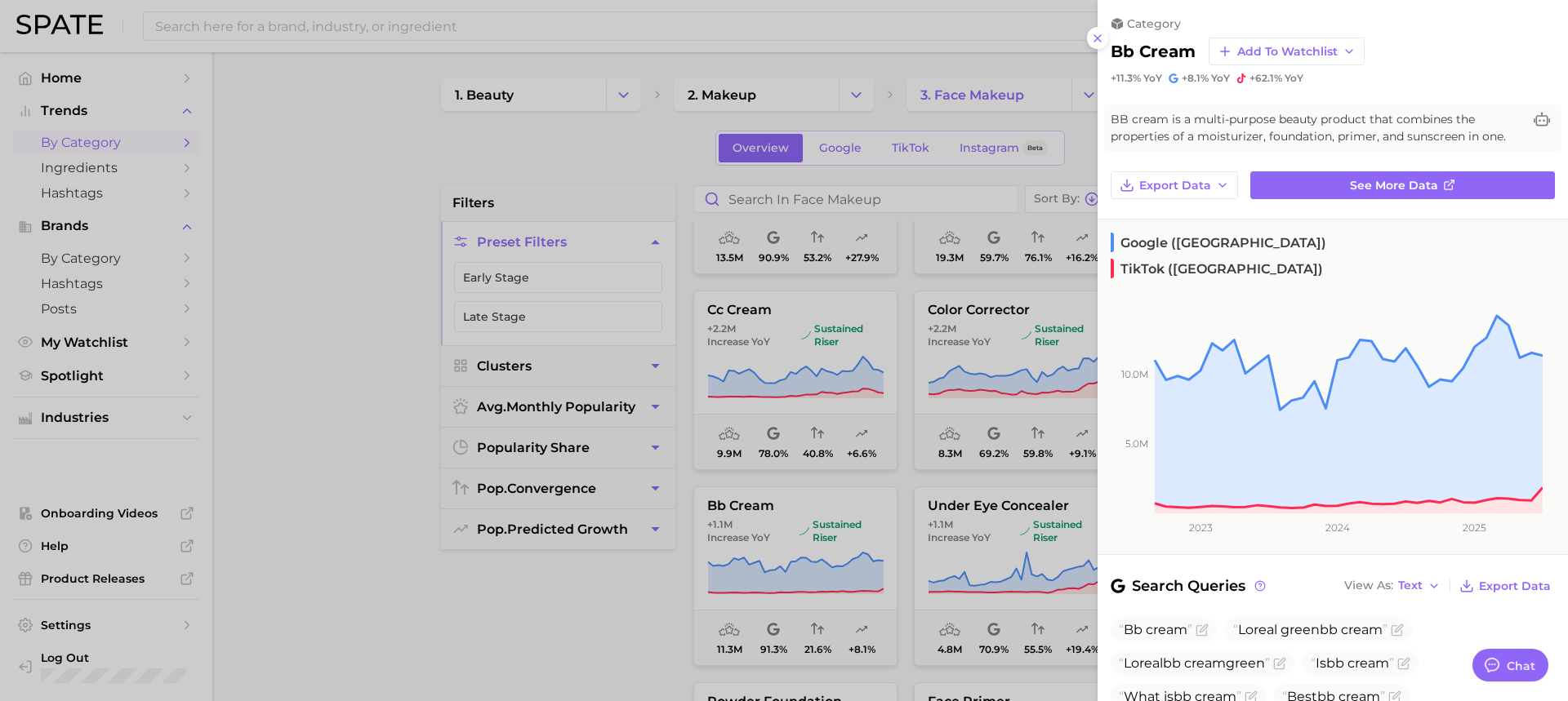
click at [673, 371] on div at bounding box center [784, 350] width 1568 height 701
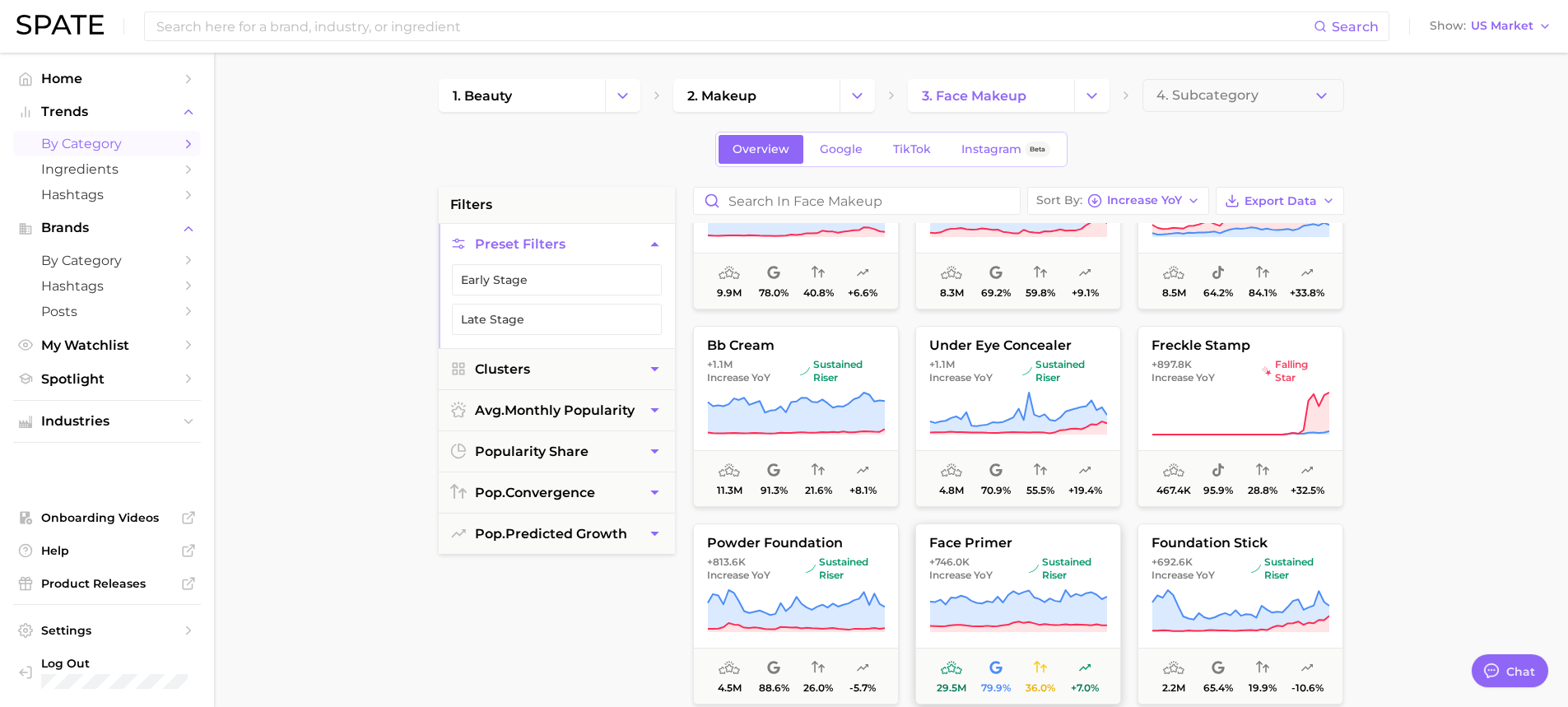
scroll to position [576, 0]
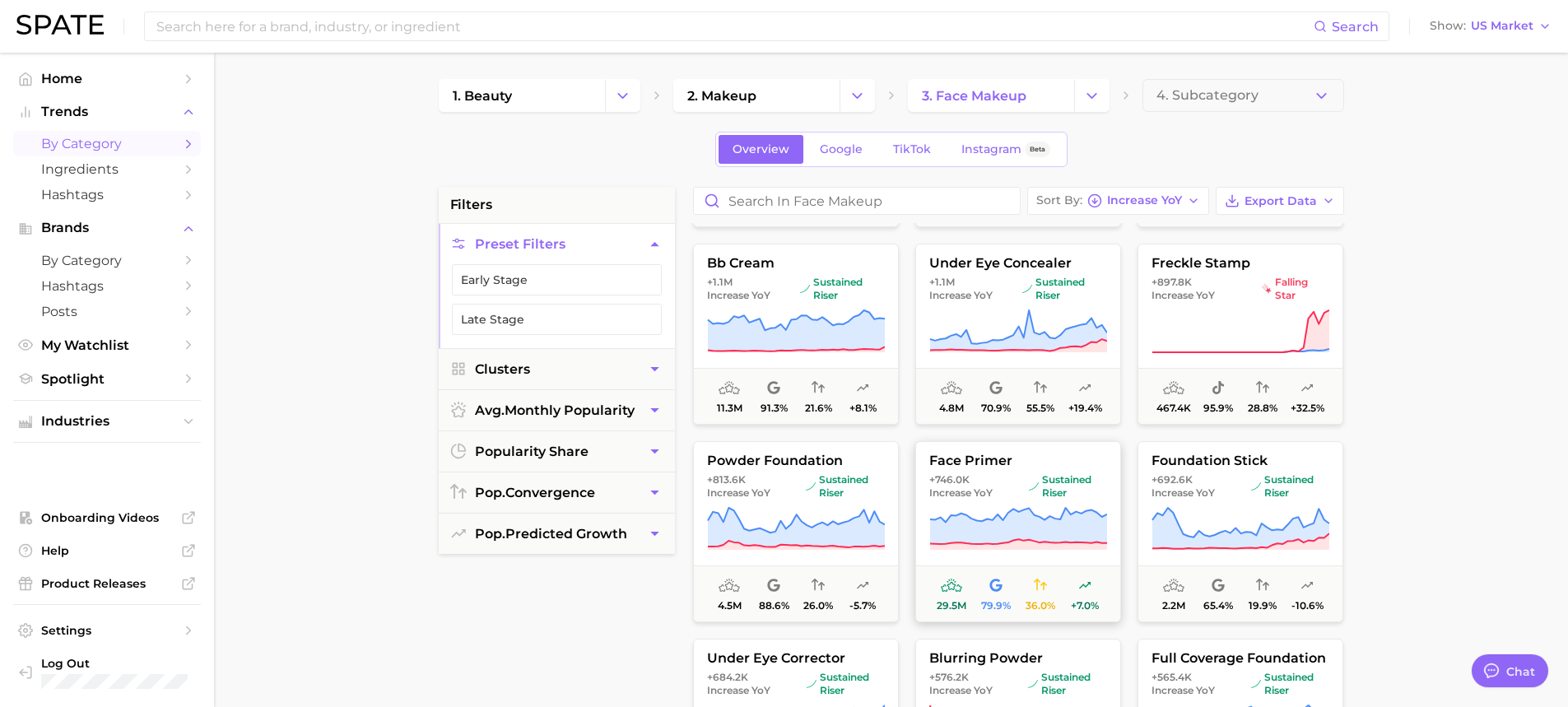
click at [1001, 500] on span "+746.0k Increase YoY" at bounding box center [975, 487] width 93 height 26
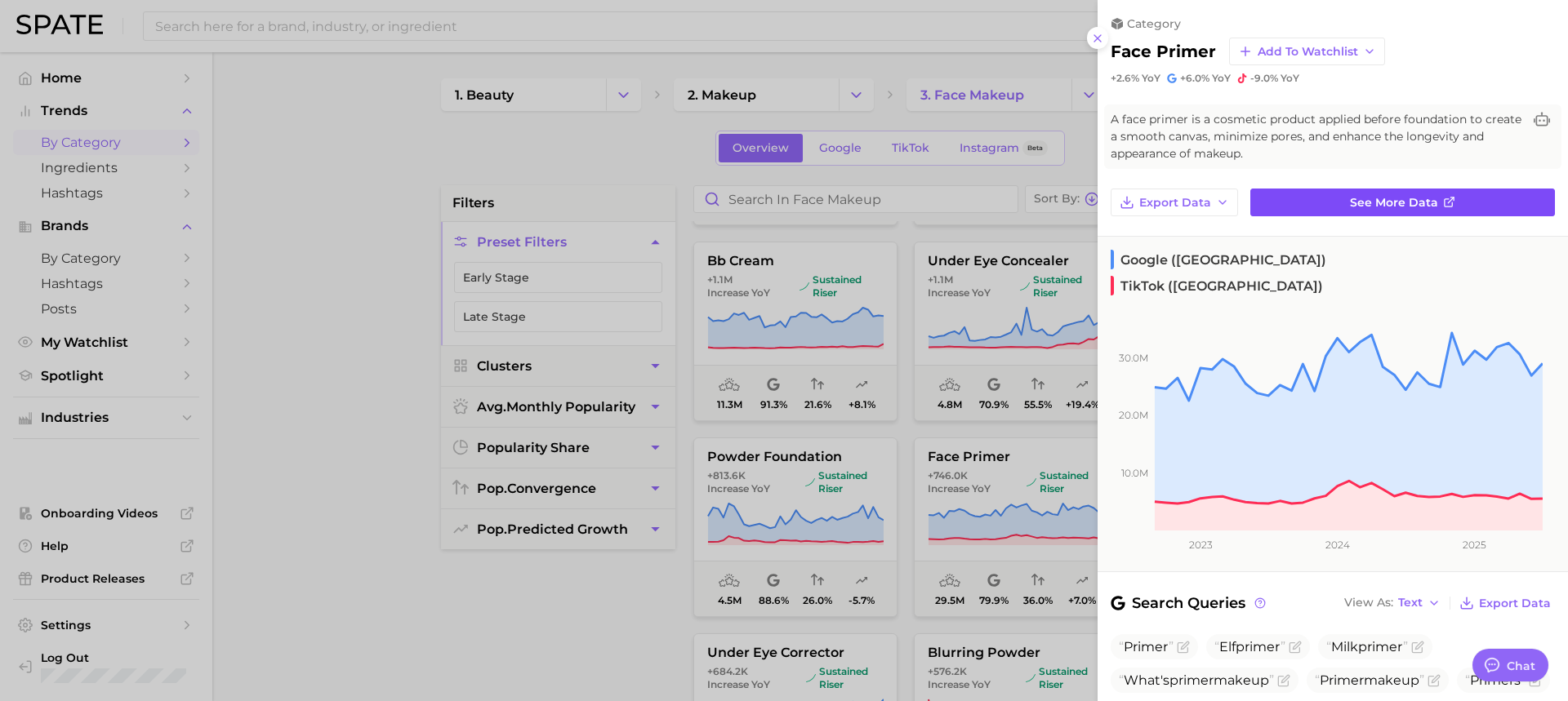
click at [1307, 205] on link "See more data" at bounding box center [1403, 203] width 305 height 28
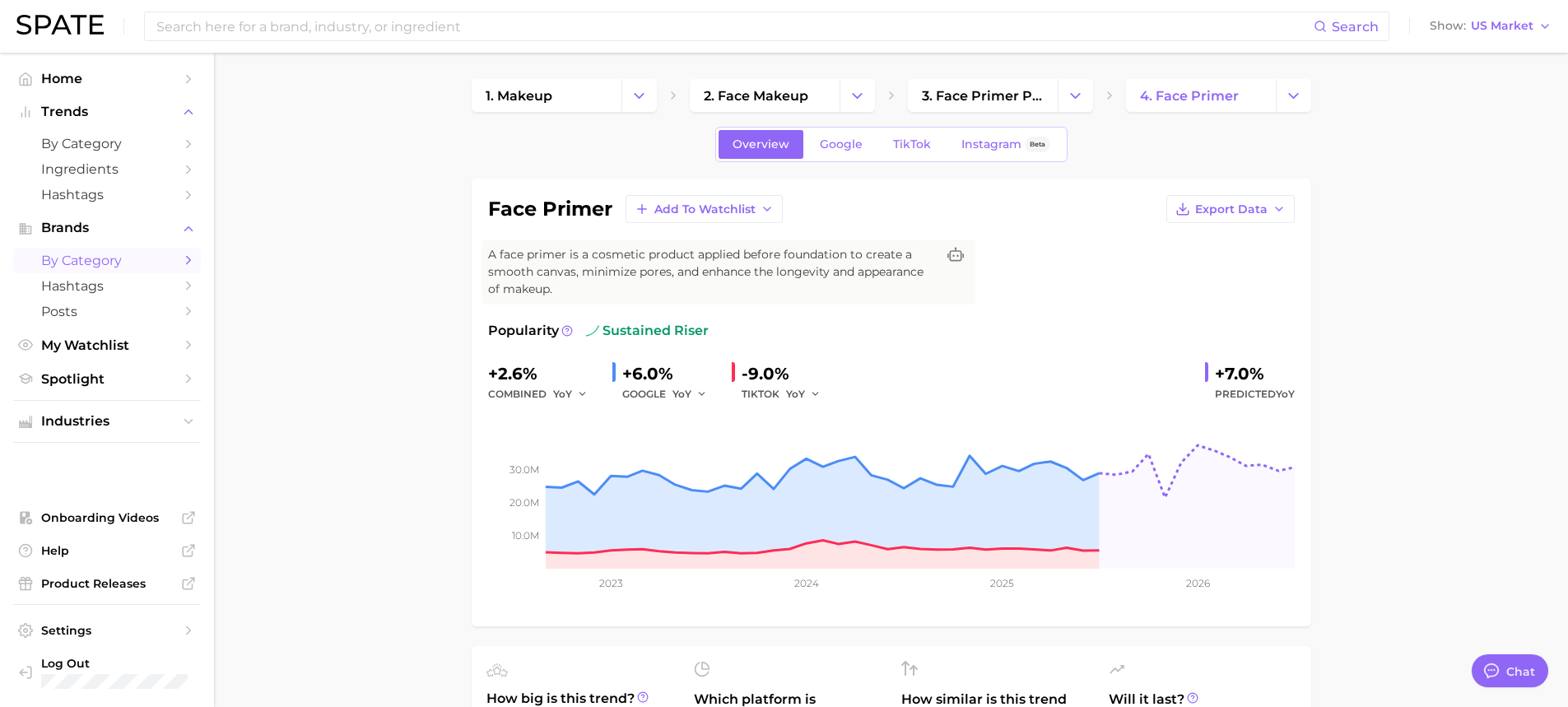
click at [145, 267] on span "by Category" at bounding box center [107, 260] width 132 height 16
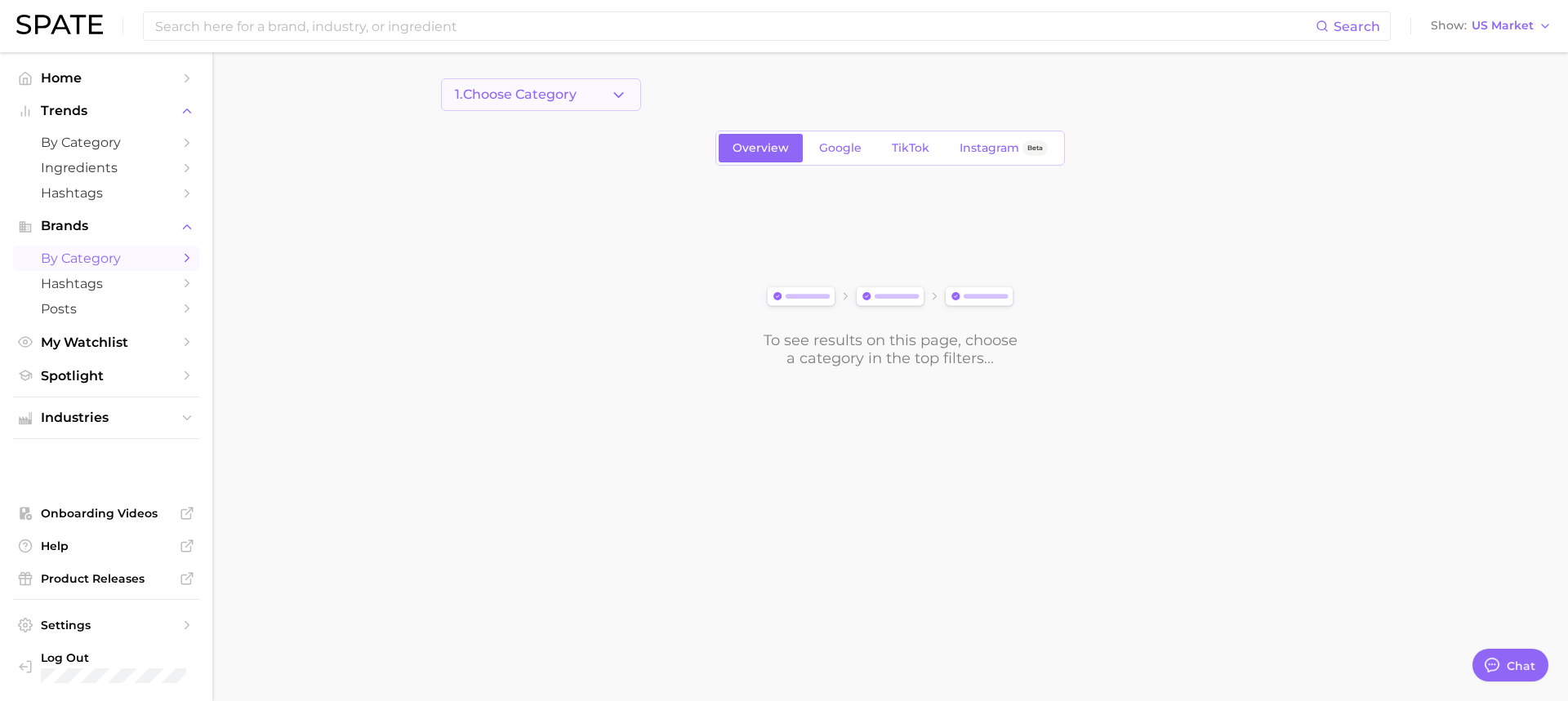
click at [573, 98] on span "1. Choose Category" at bounding box center [515, 94] width 122 height 15
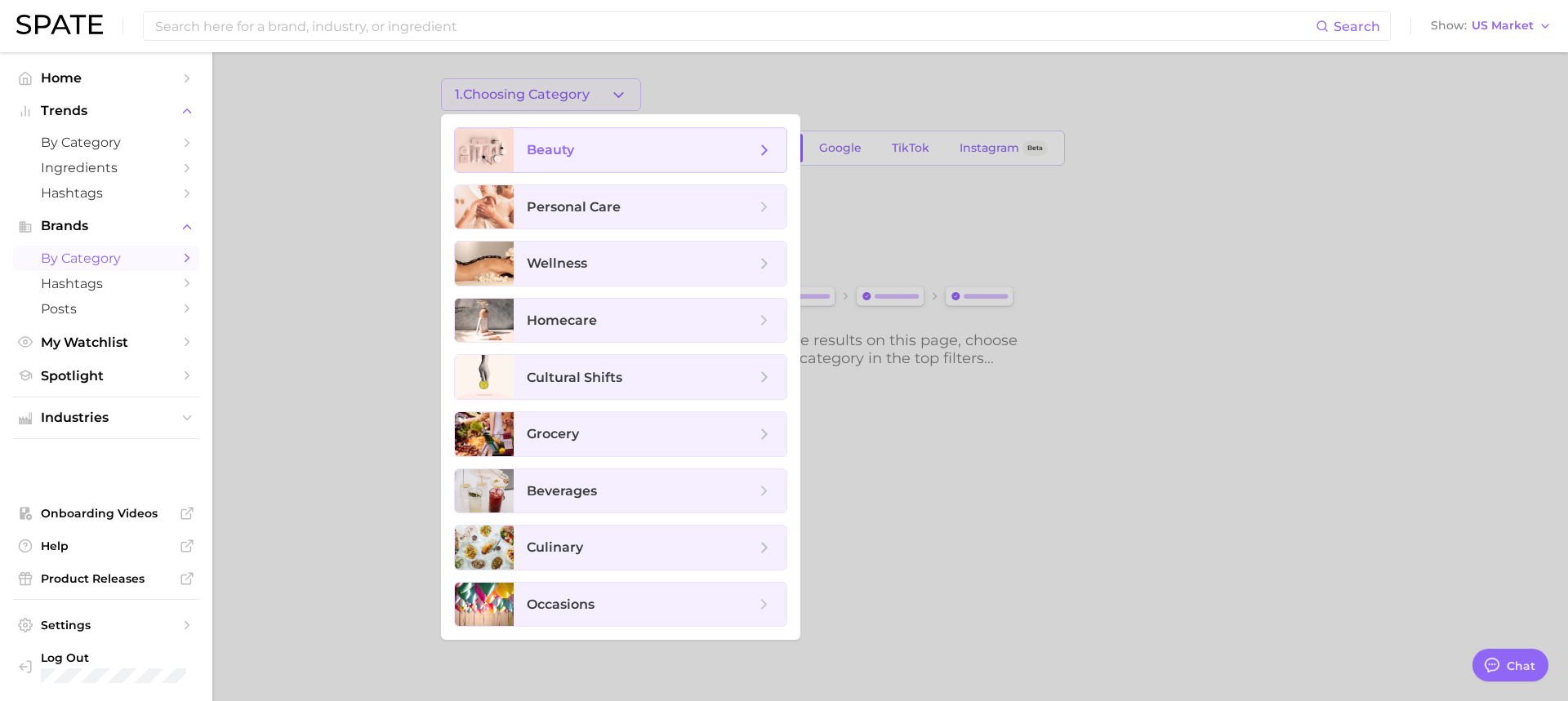
click at [614, 166] on span "beauty" at bounding box center [650, 150] width 273 height 44
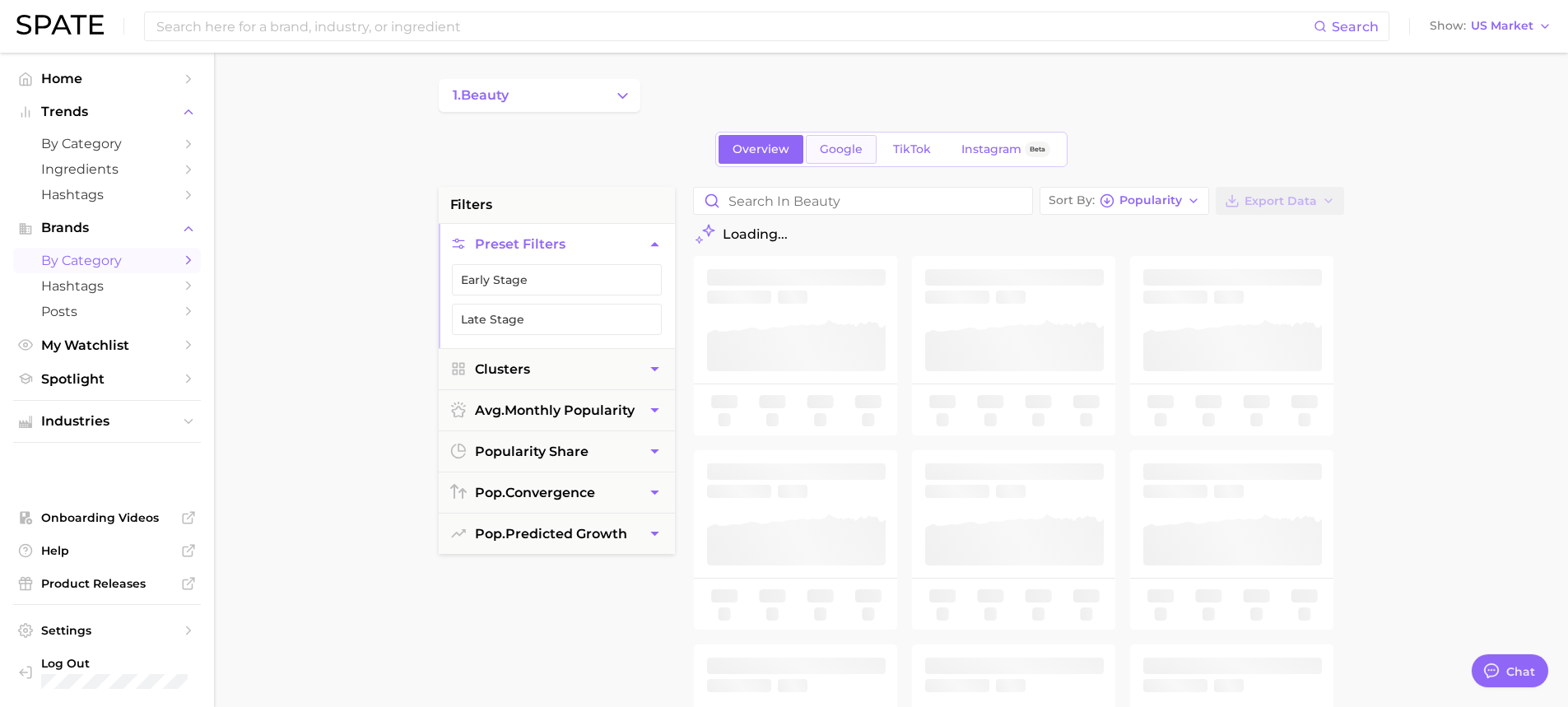
click at [833, 155] on span "Google" at bounding box center [840, 150] width 43 height 14
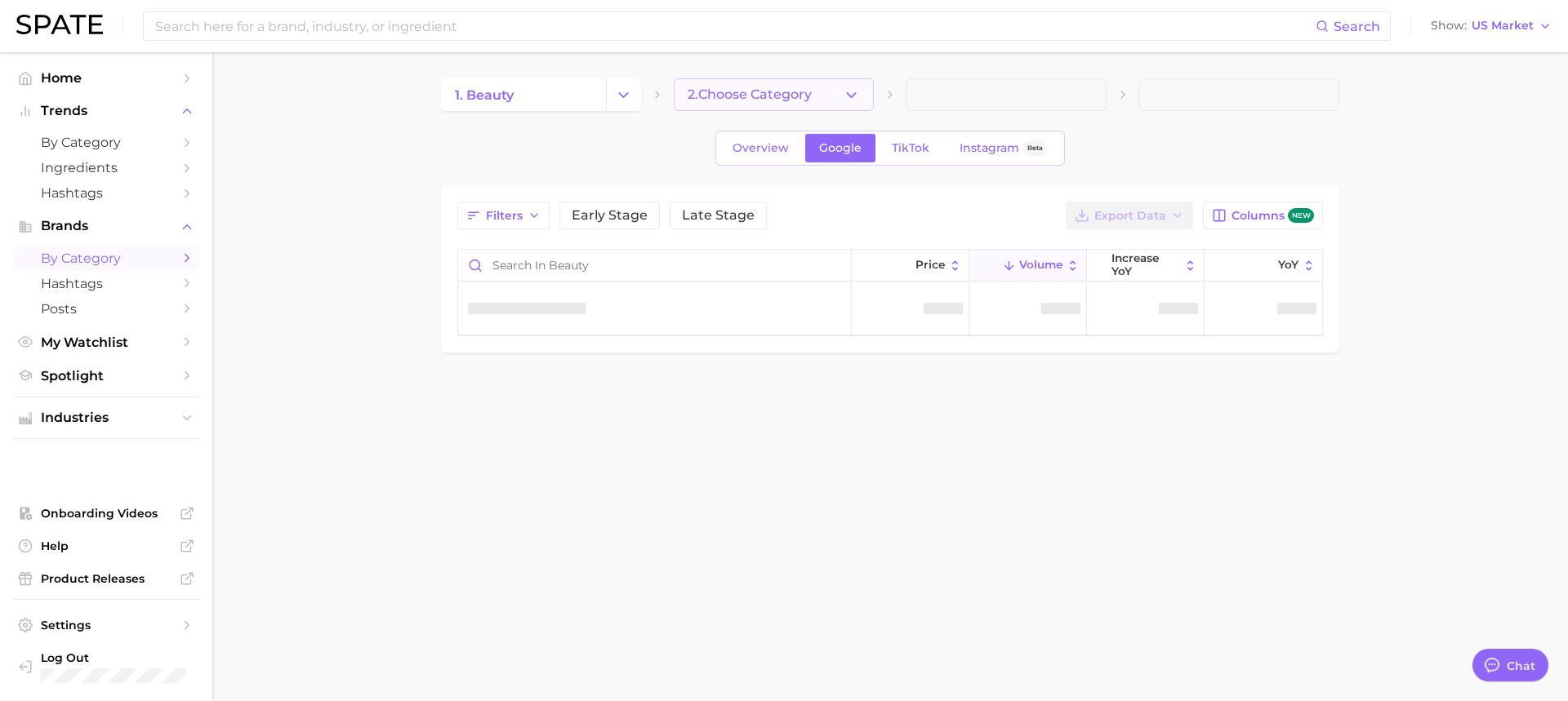
click at [799, 90] on span "2. Choose Category" at bounding box center [750, 94] width 125 height 15
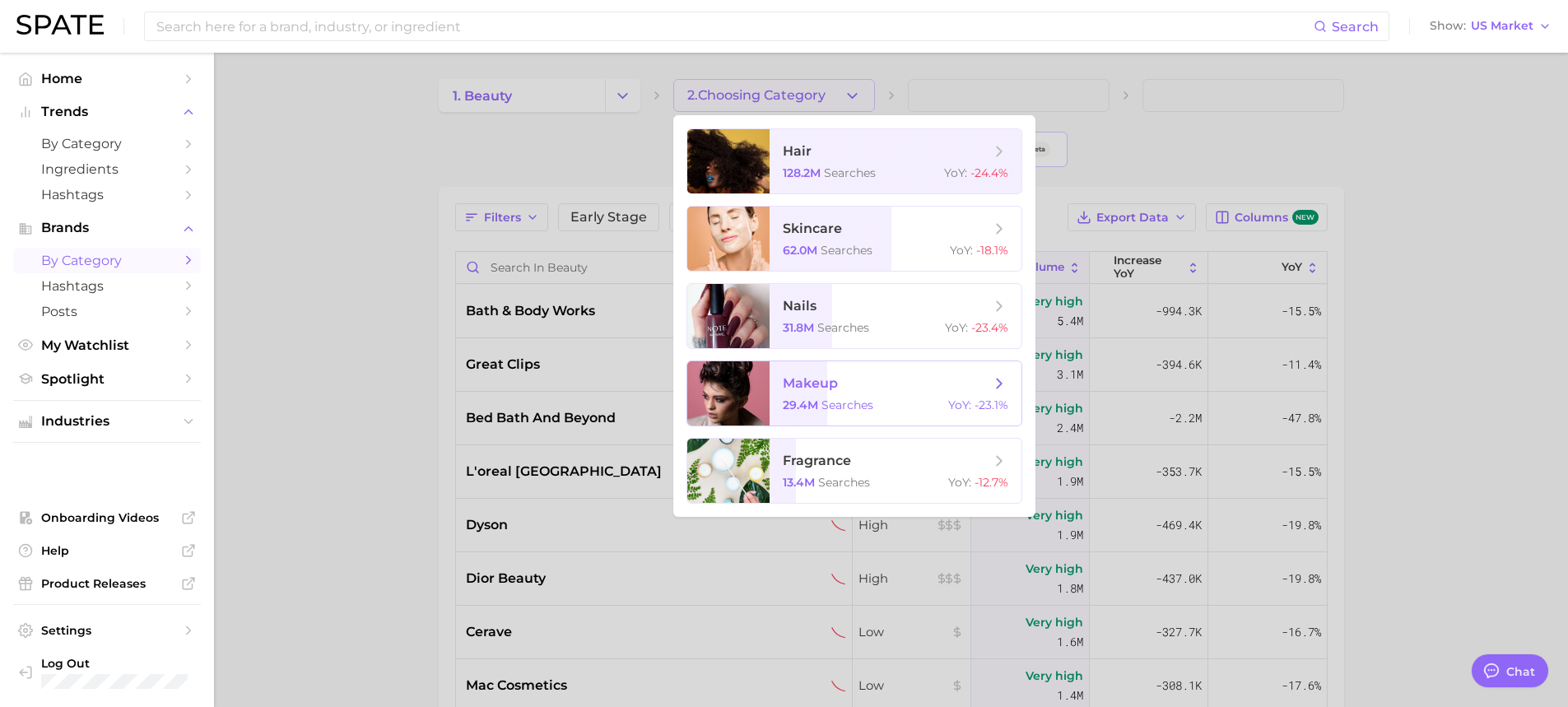
click at [854, 374] on span "makeup 29.4m searches YoY : -23.1%" at bounding box center [895, 393] width 252 height 64
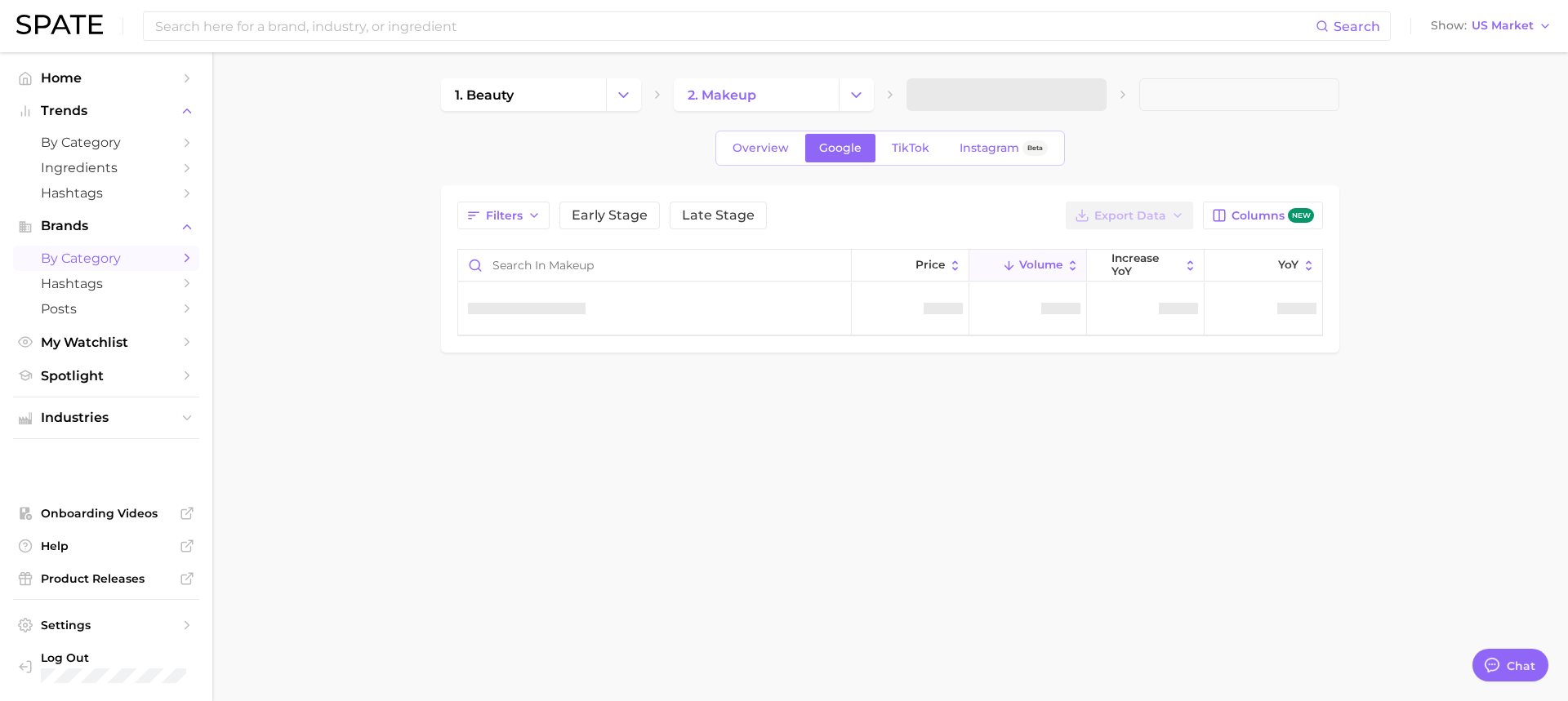
click at [986, 82] on span at bounding box center [1007, 94] width 200 height 33
click at [991, 94] on span "3. Subcategory" at bounding box center [970, 94] width 100 height 15
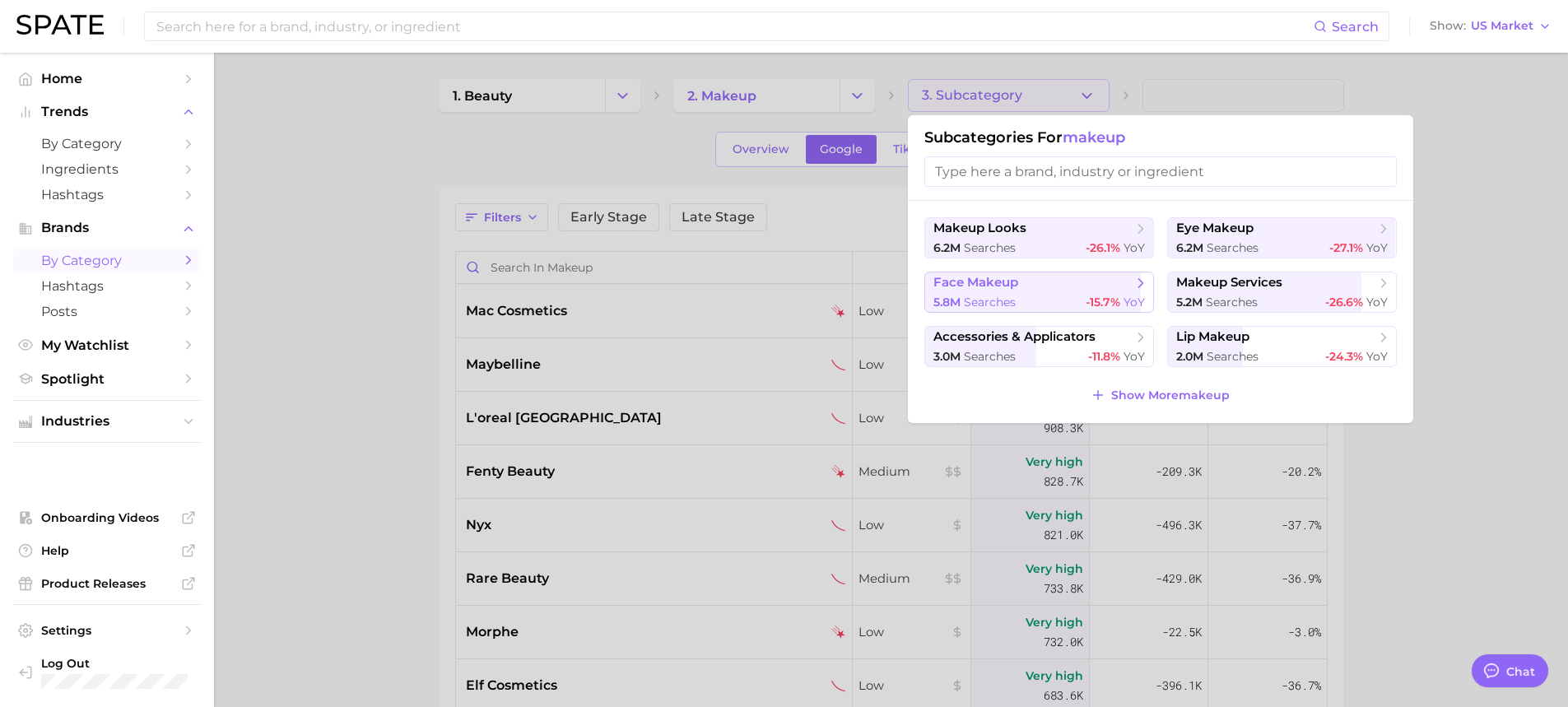
click at [1010, 276] on span "face makeup" at bounding box center [975, 283] width 85 height 16
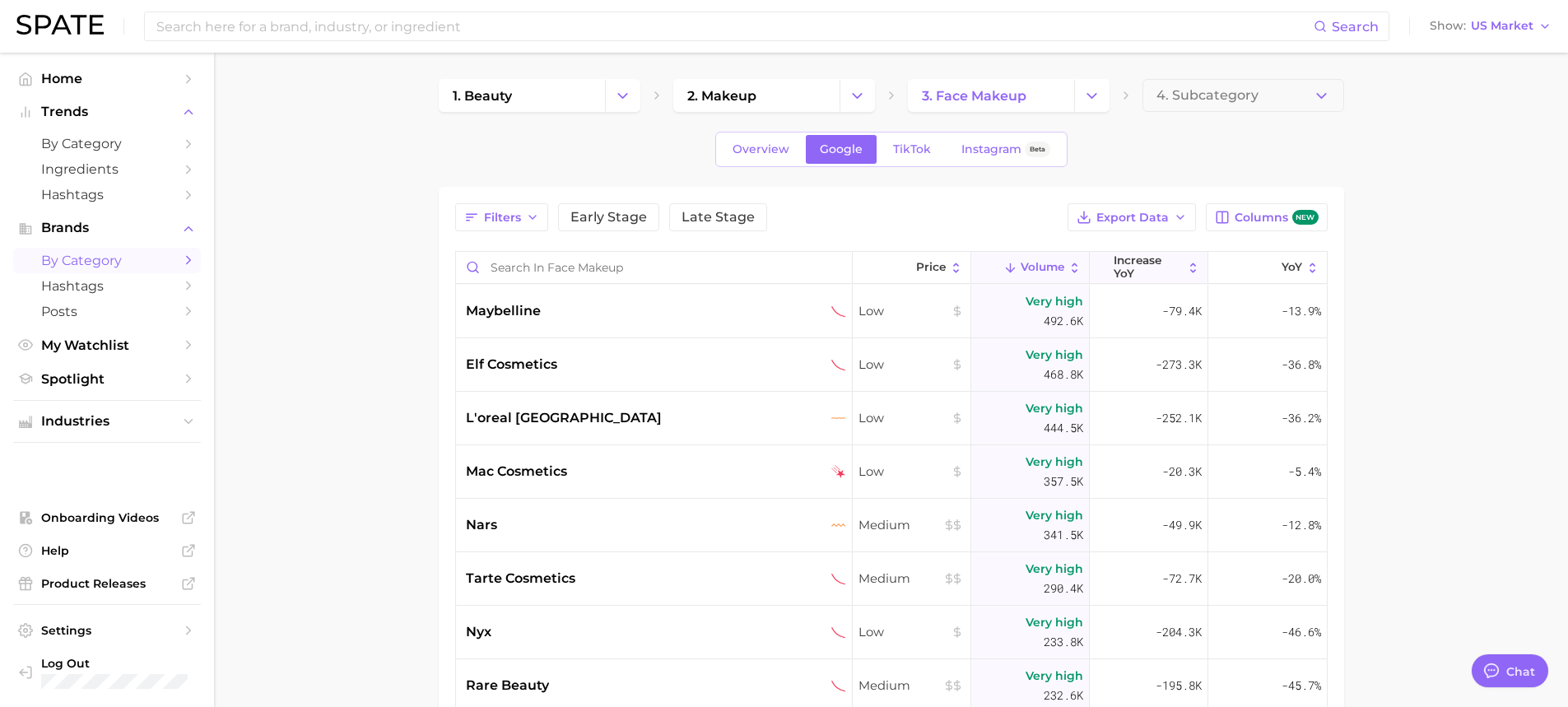
click at [1113, 280] on span "increase YoY" at bounding box center [1147, 267] width 69 height 26
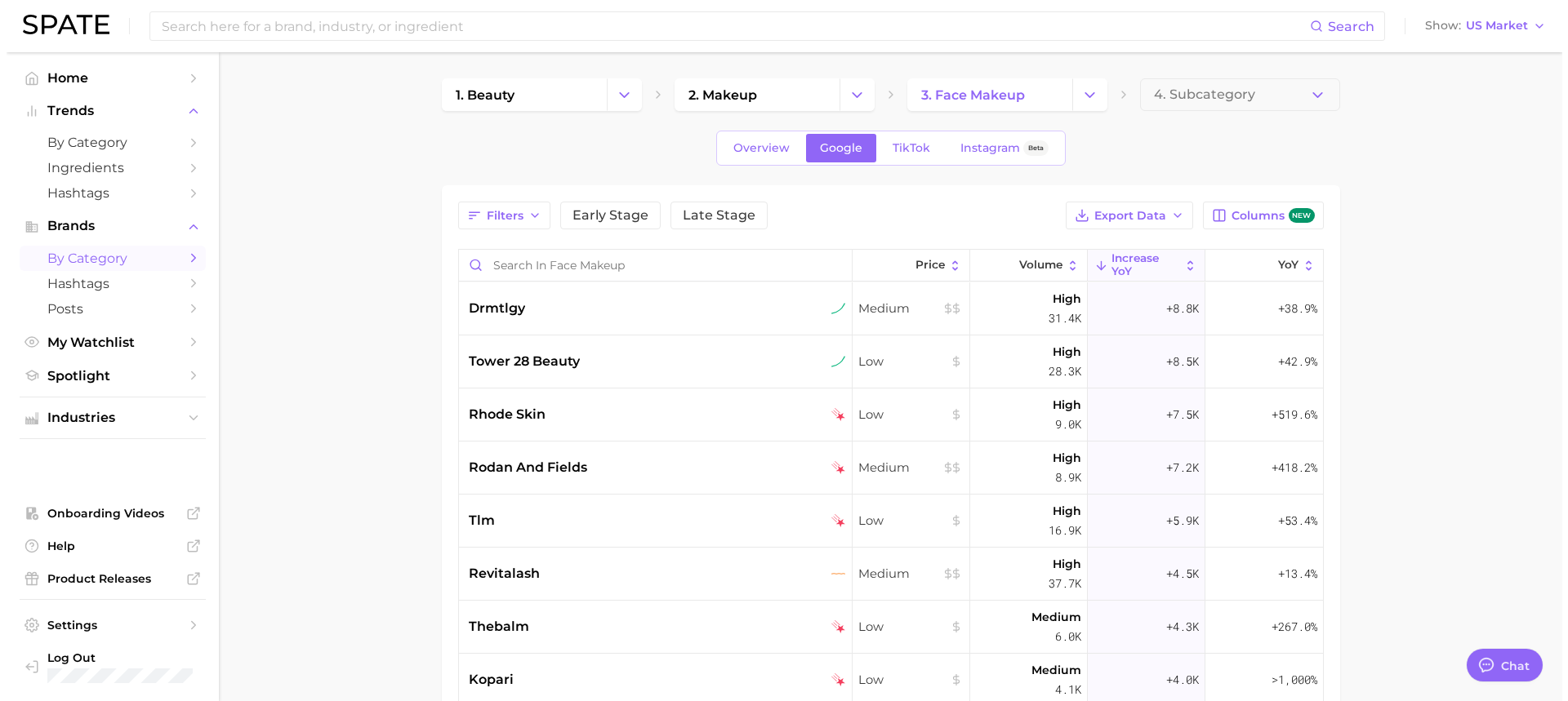
scroll to position [163, 0]
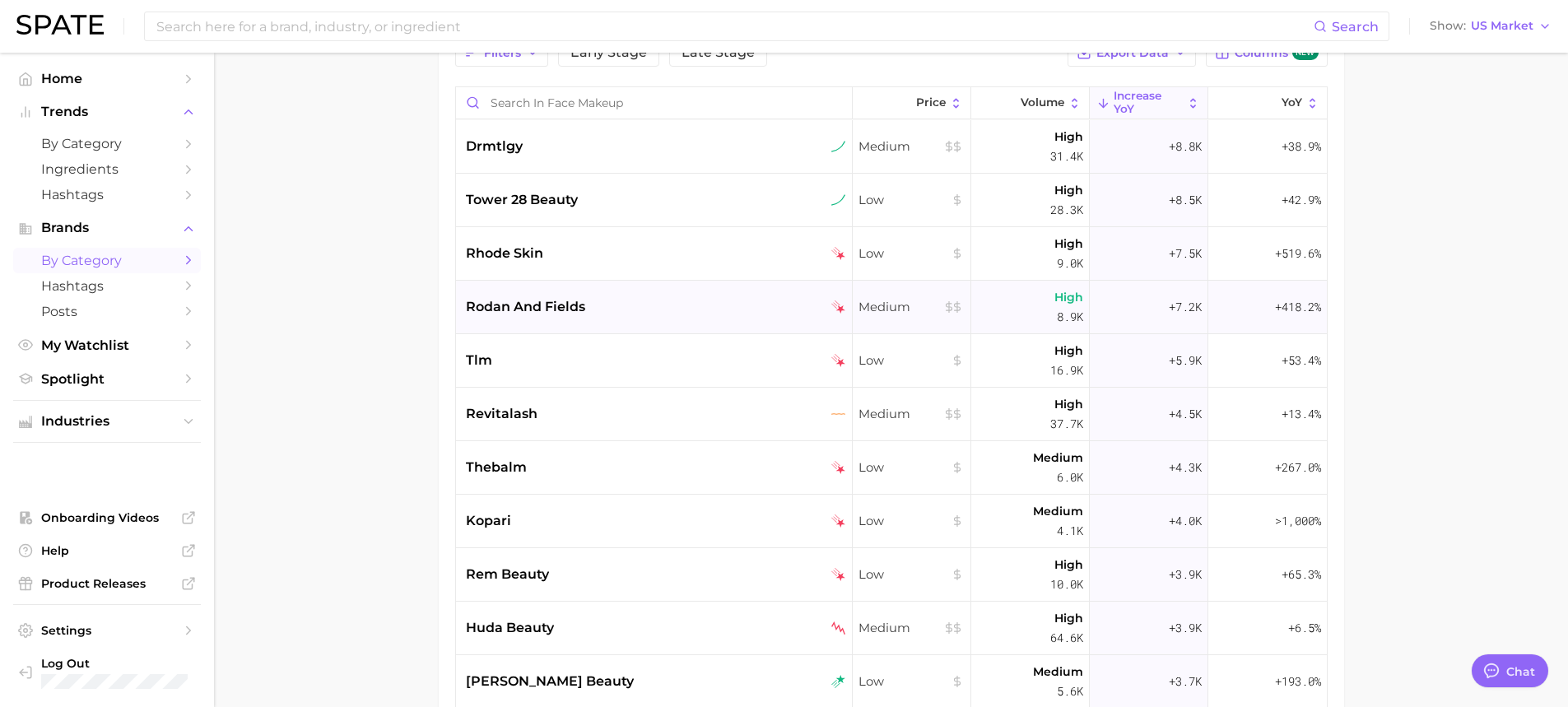
click at [579, 301] on span "rodan and fields" at bounding box center [525, 307] width 120 height 20
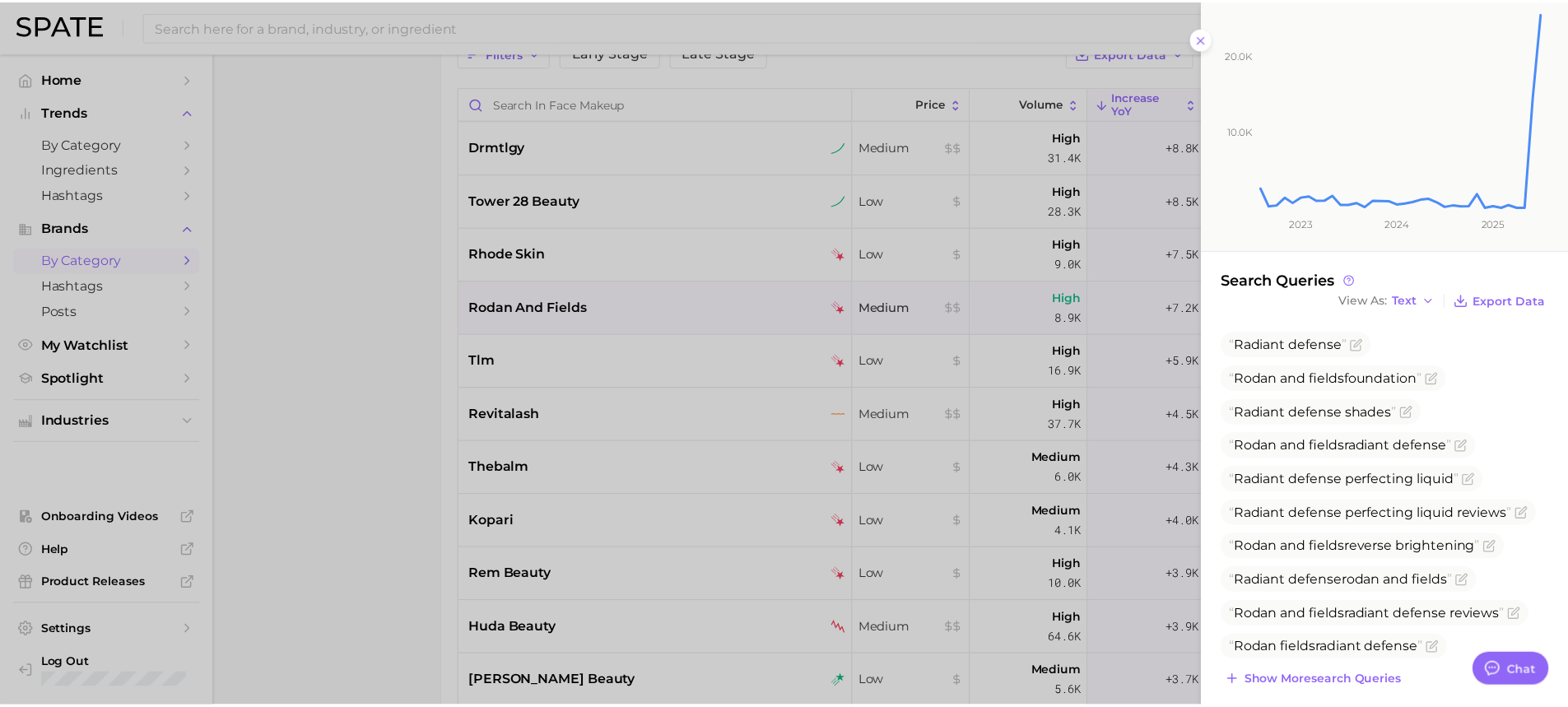
scroll to position [186, 0]
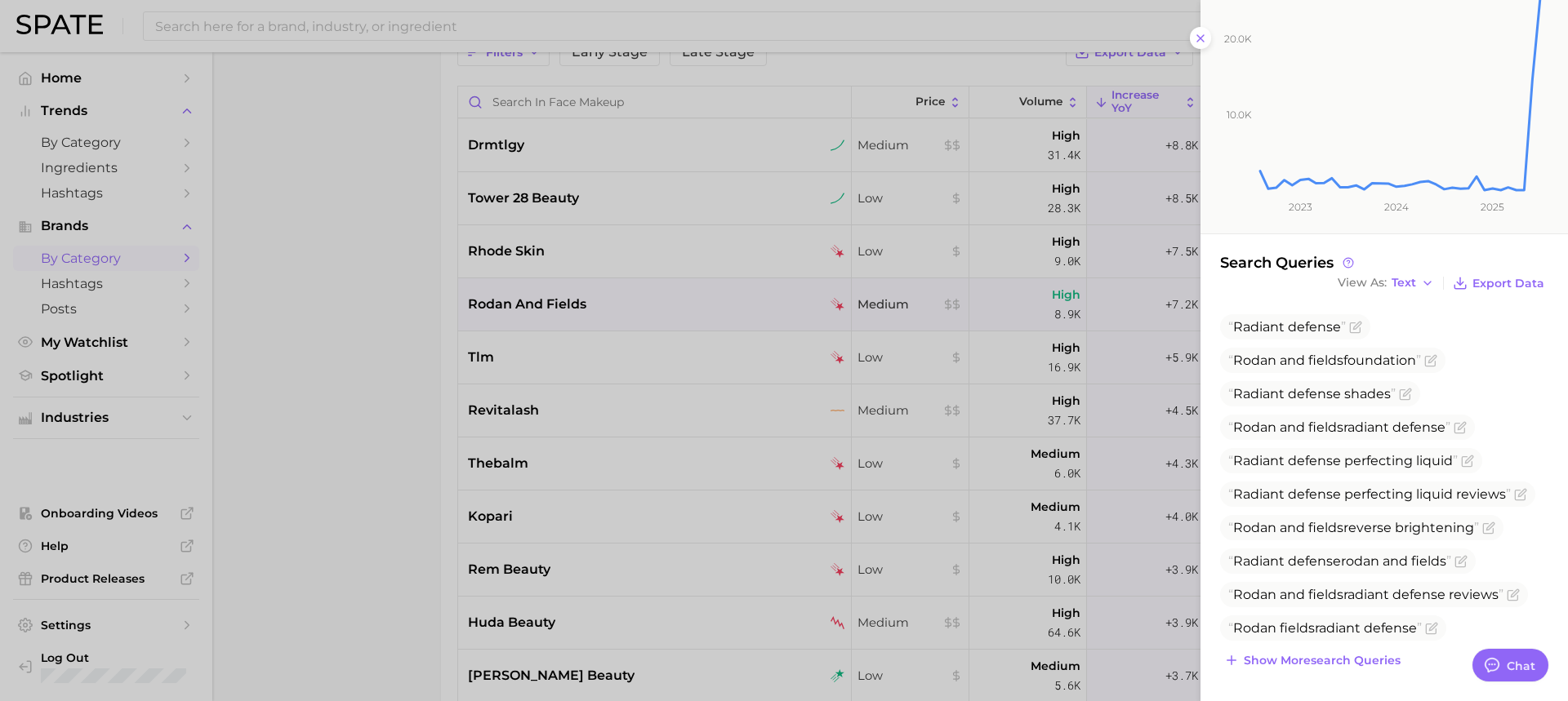
click at [310, 445] on div at bounding box center [784, 350] width 1568 height 701
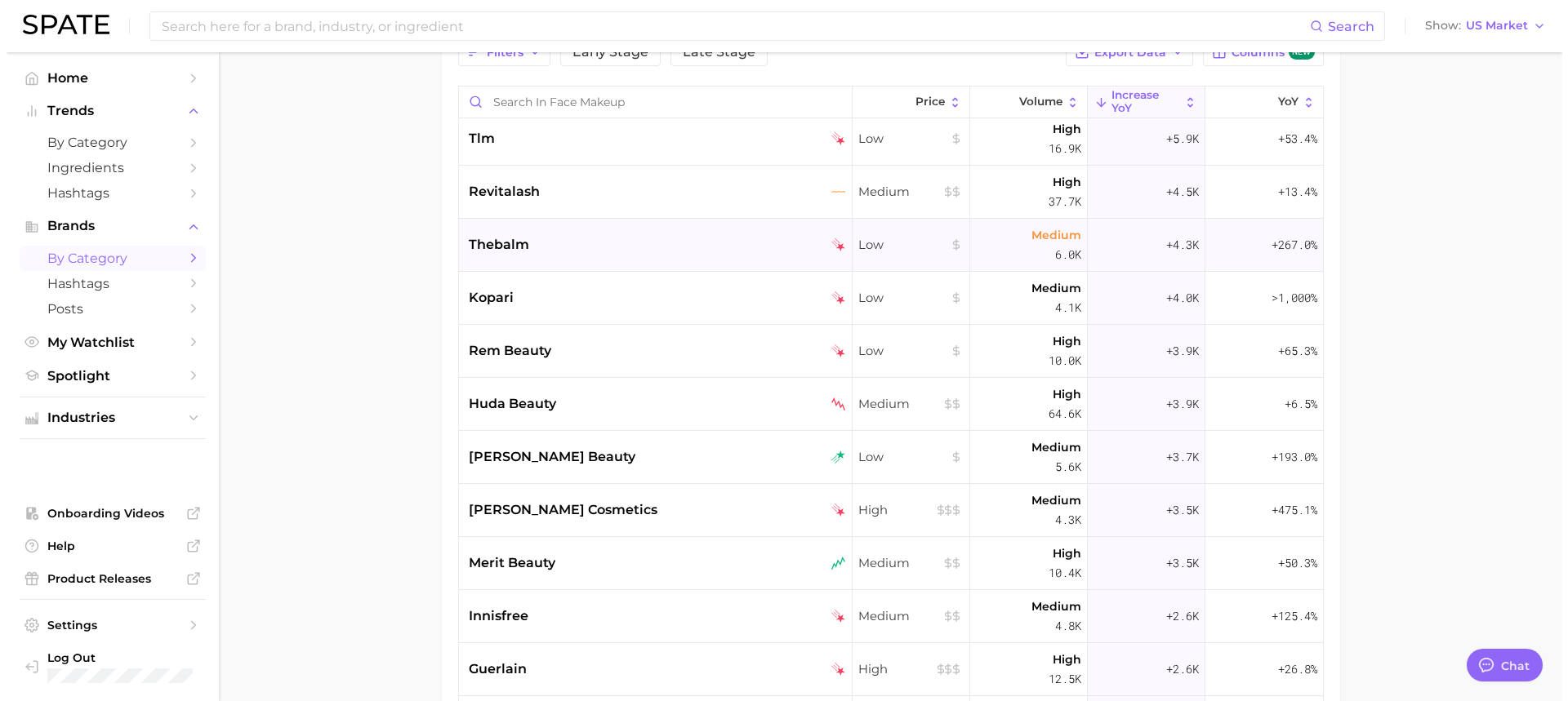
scroll to position [245, 0]
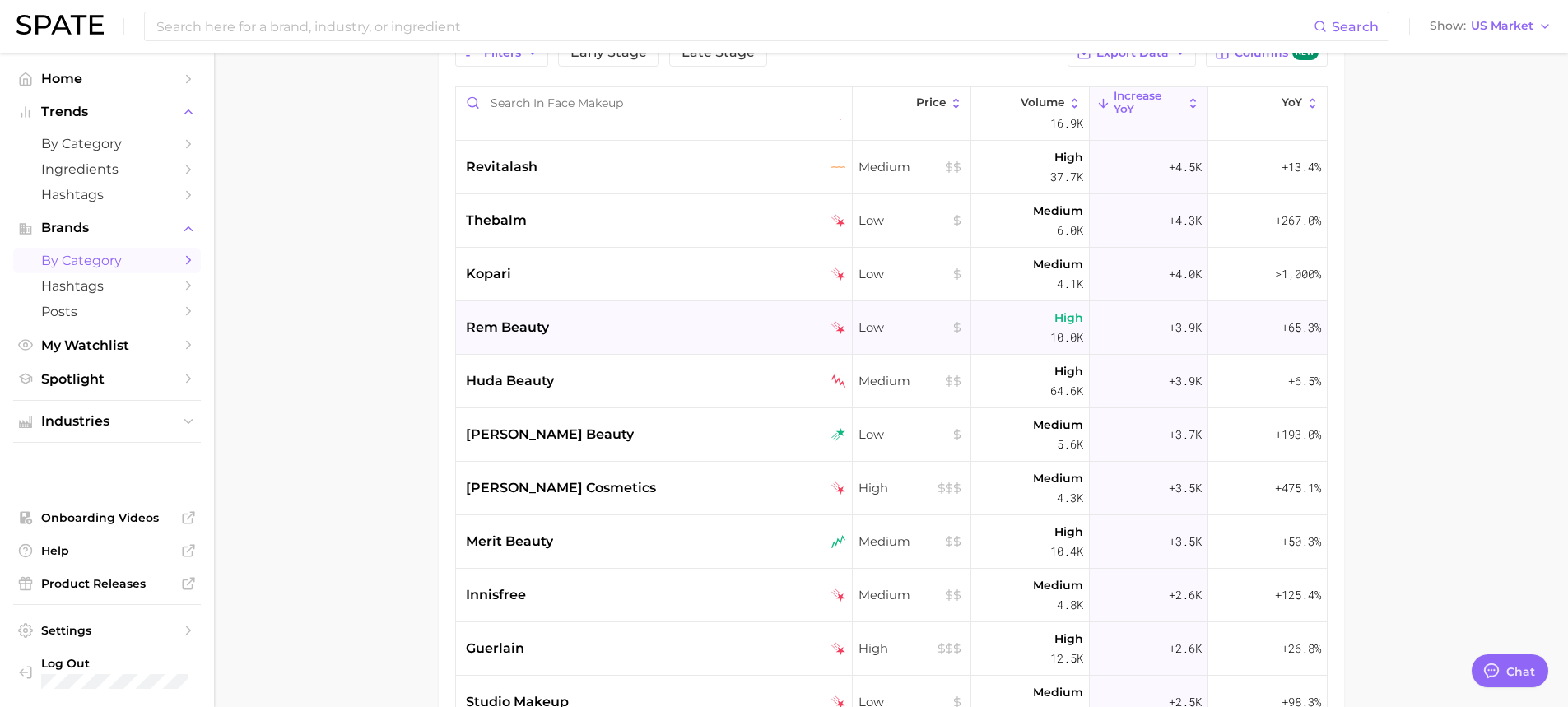
click at [606, 324] on div "rem beauty" at bounding box center [655, 328] width 380 height 20
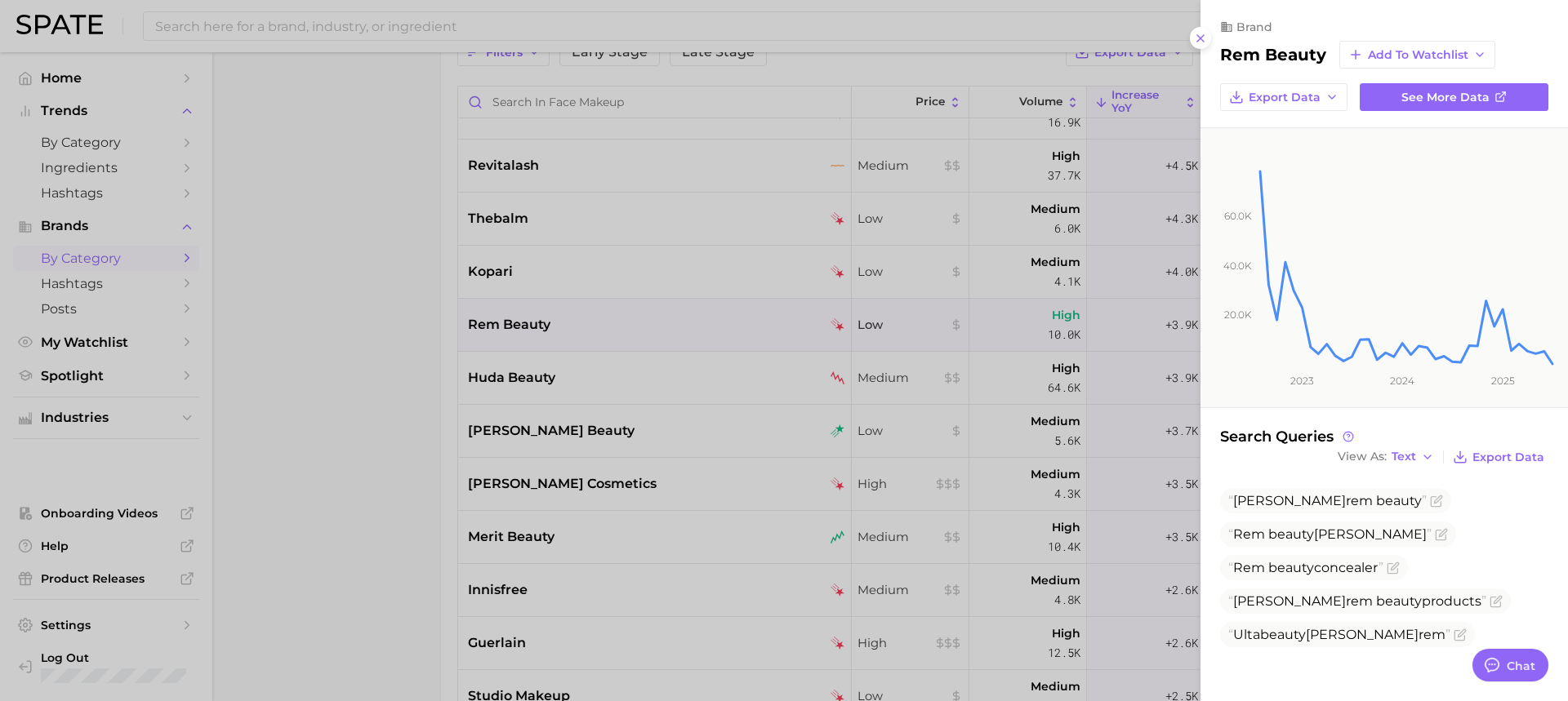
click at [636, 379] on div at bounding box center [784, 350] width 1568 height 701
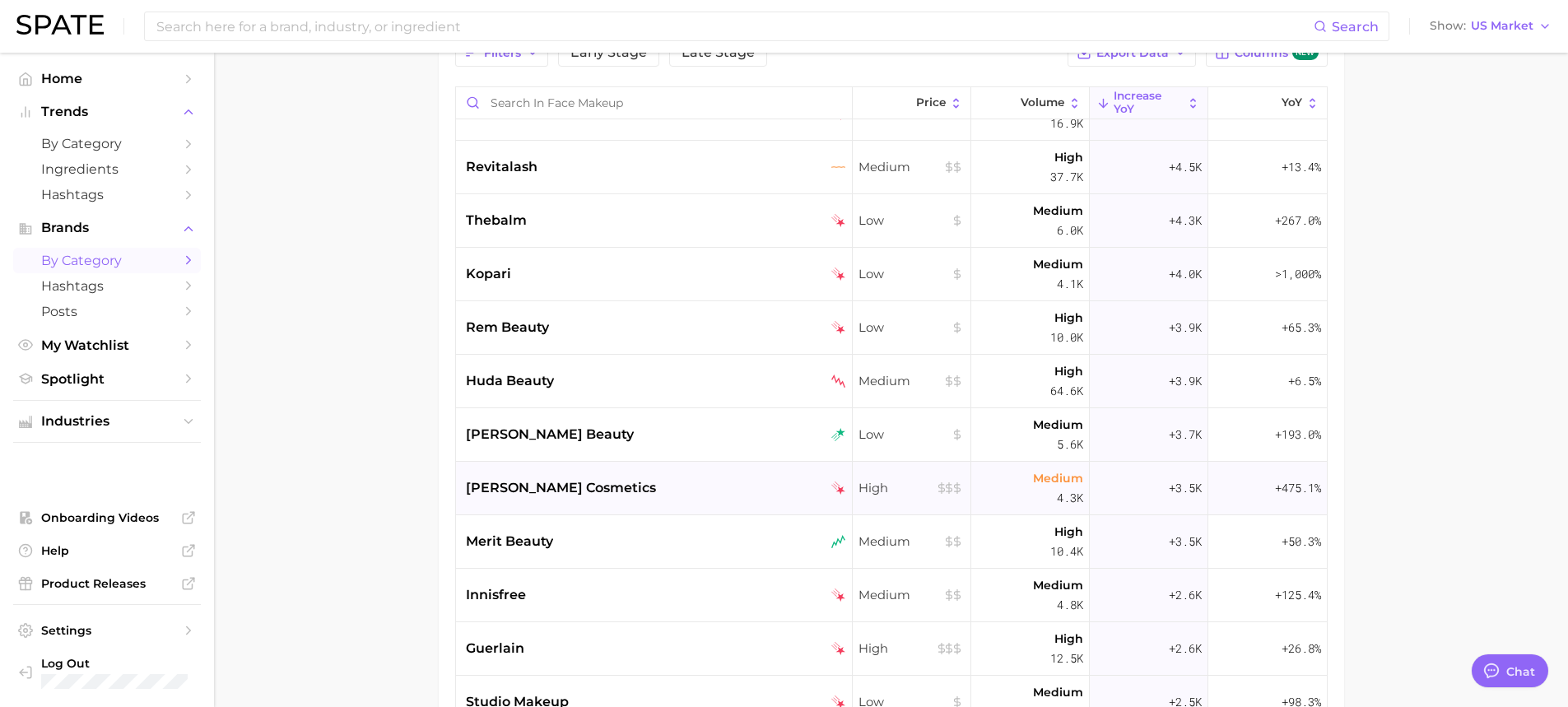
click at [610, 483] on div "jaclyn cosmetics" at bounding box center [655, 489] width 380 height 20
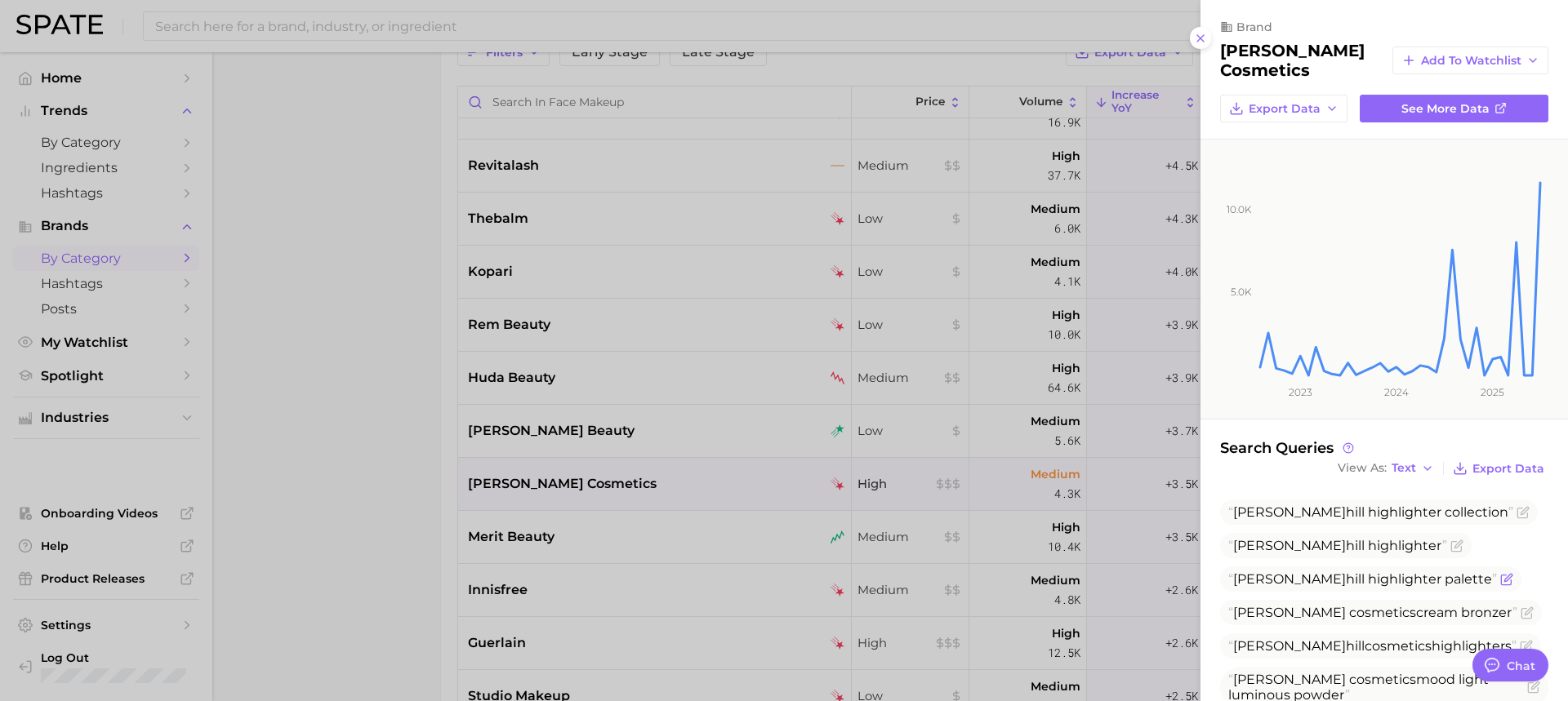
scroll to position [232, 0]
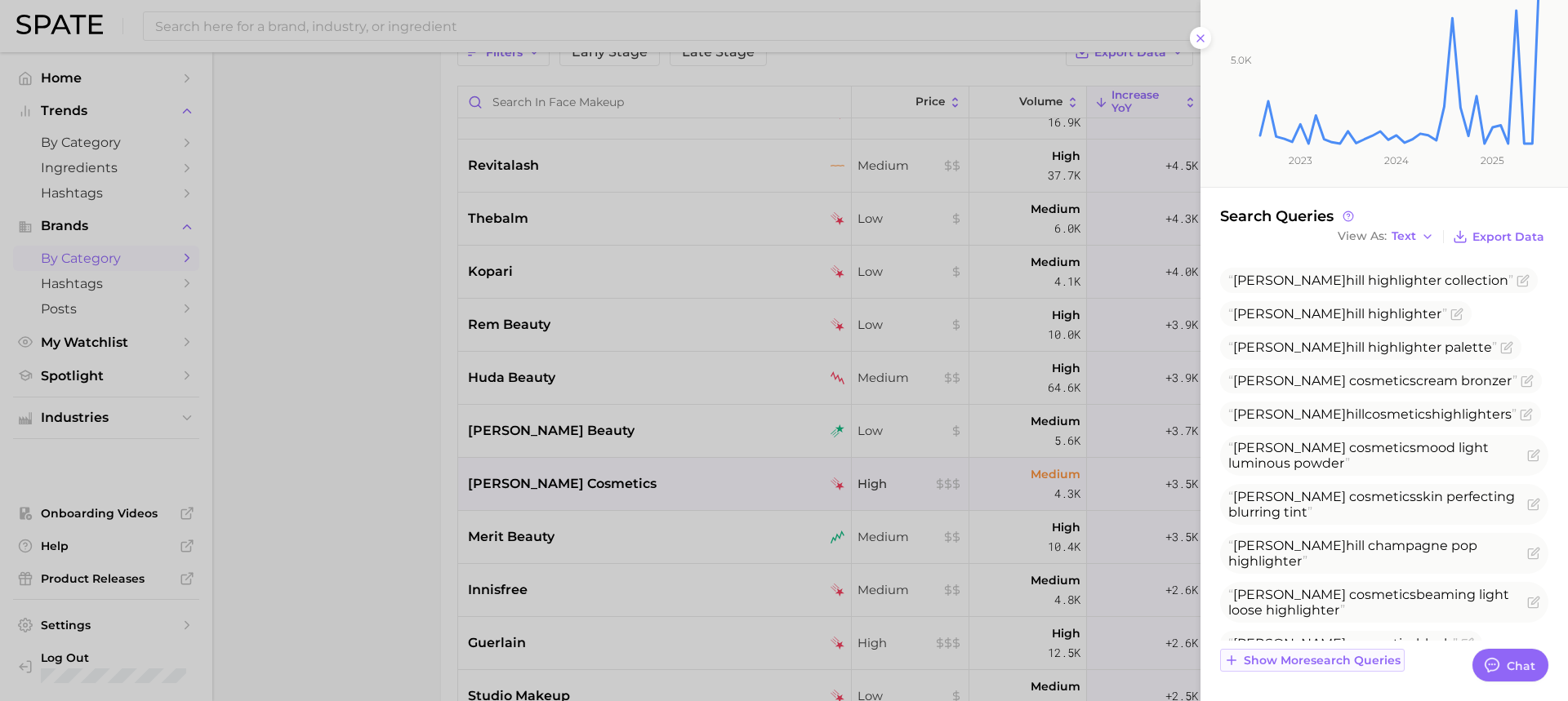
click at [1306, 657] on span "Show more search queries" at bounding box center [1323, 660] width 157 height 14
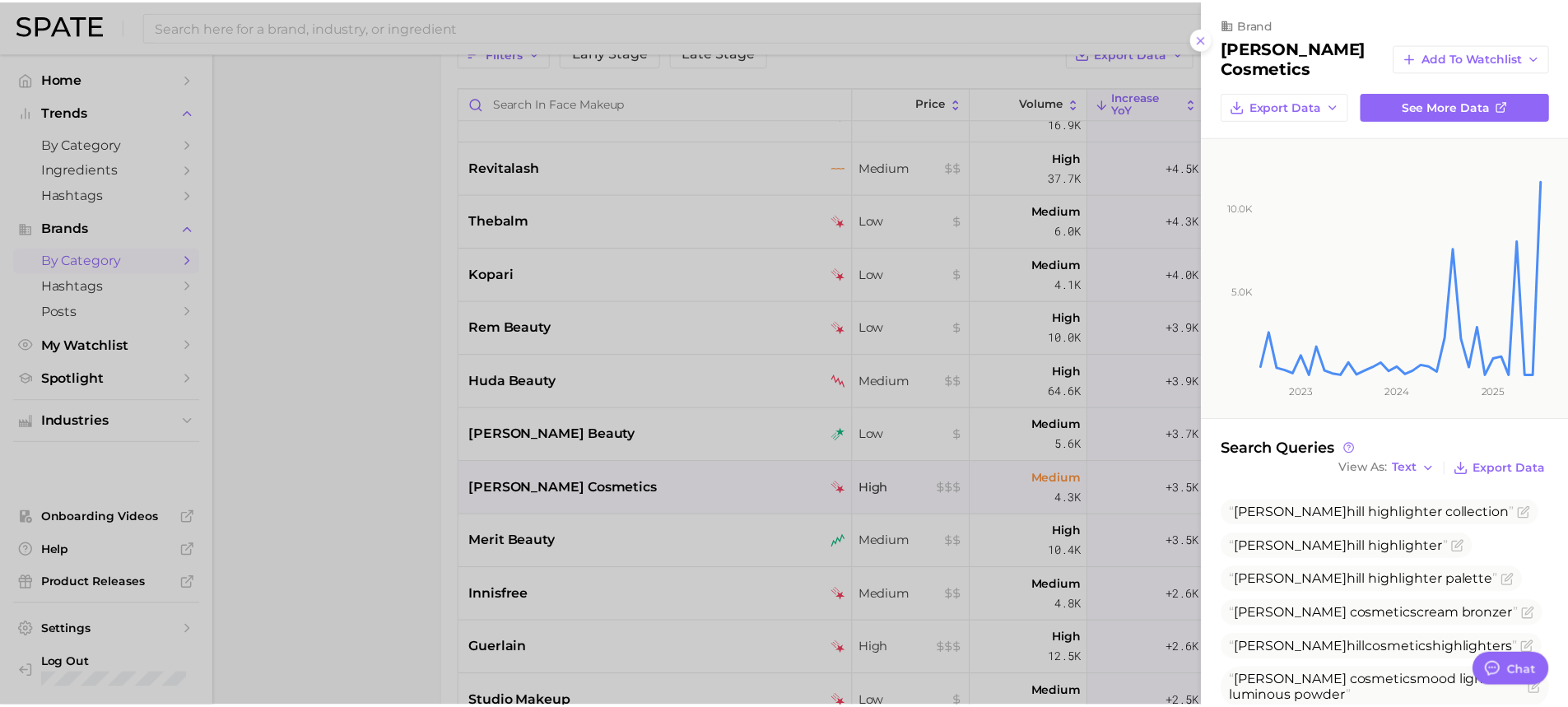
scroll to position [0, 0]
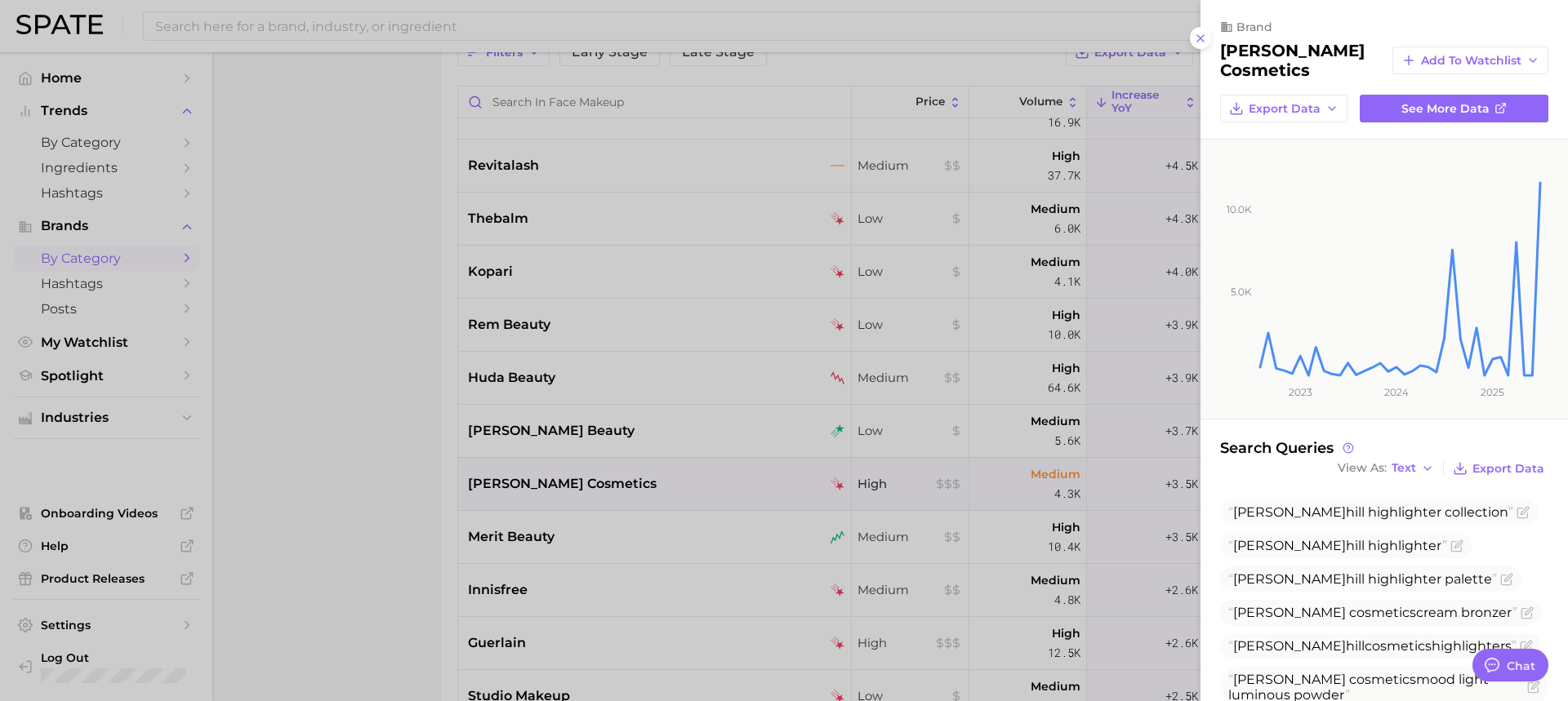
click at [447, 477] on div at bounding box center [784, 350] width 1568 height 701
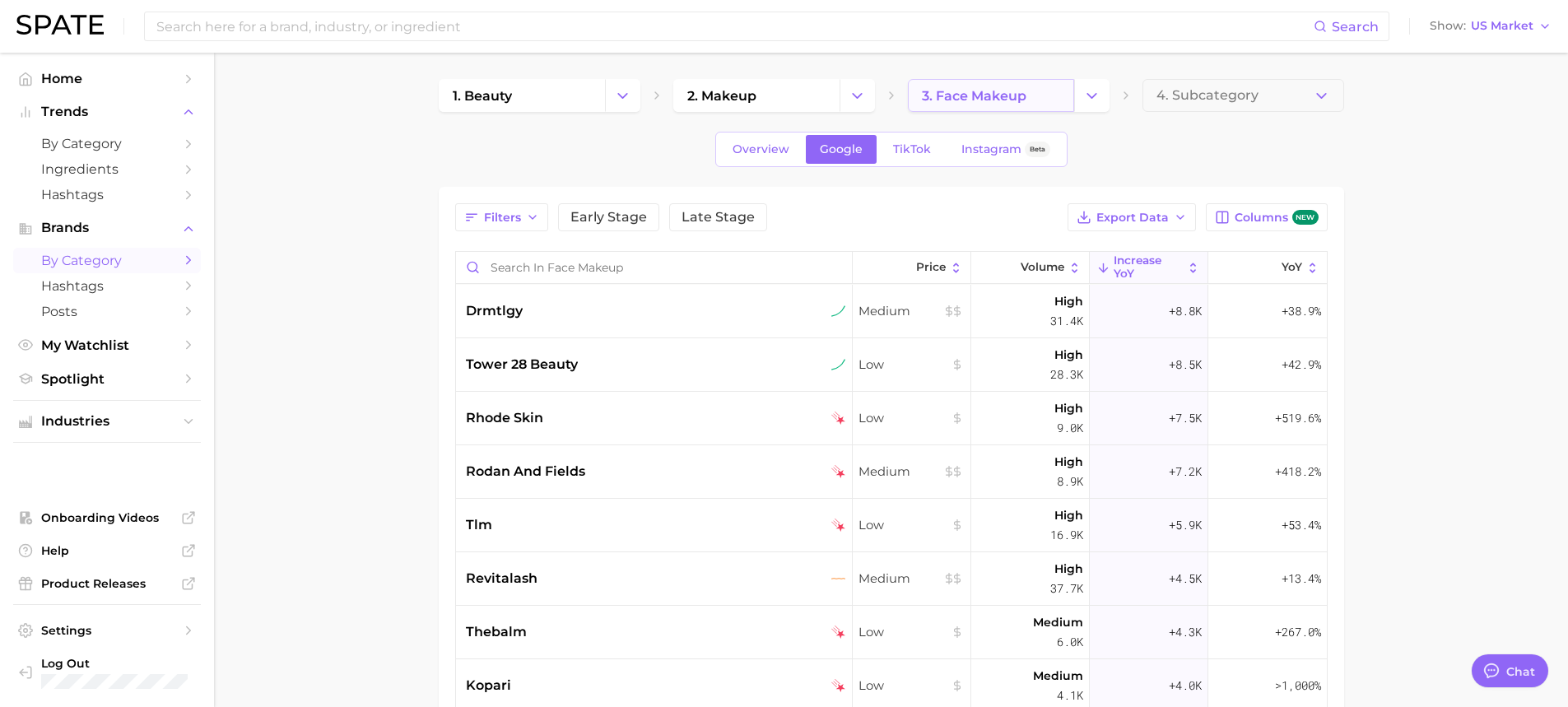
click at [980, 95] on span "3. face makeup" at bounding box center [974, 96] width 105 height 16
click at [1101, 93] on button "Change Category" at bounding box center [1093, 95] width 36 height 33
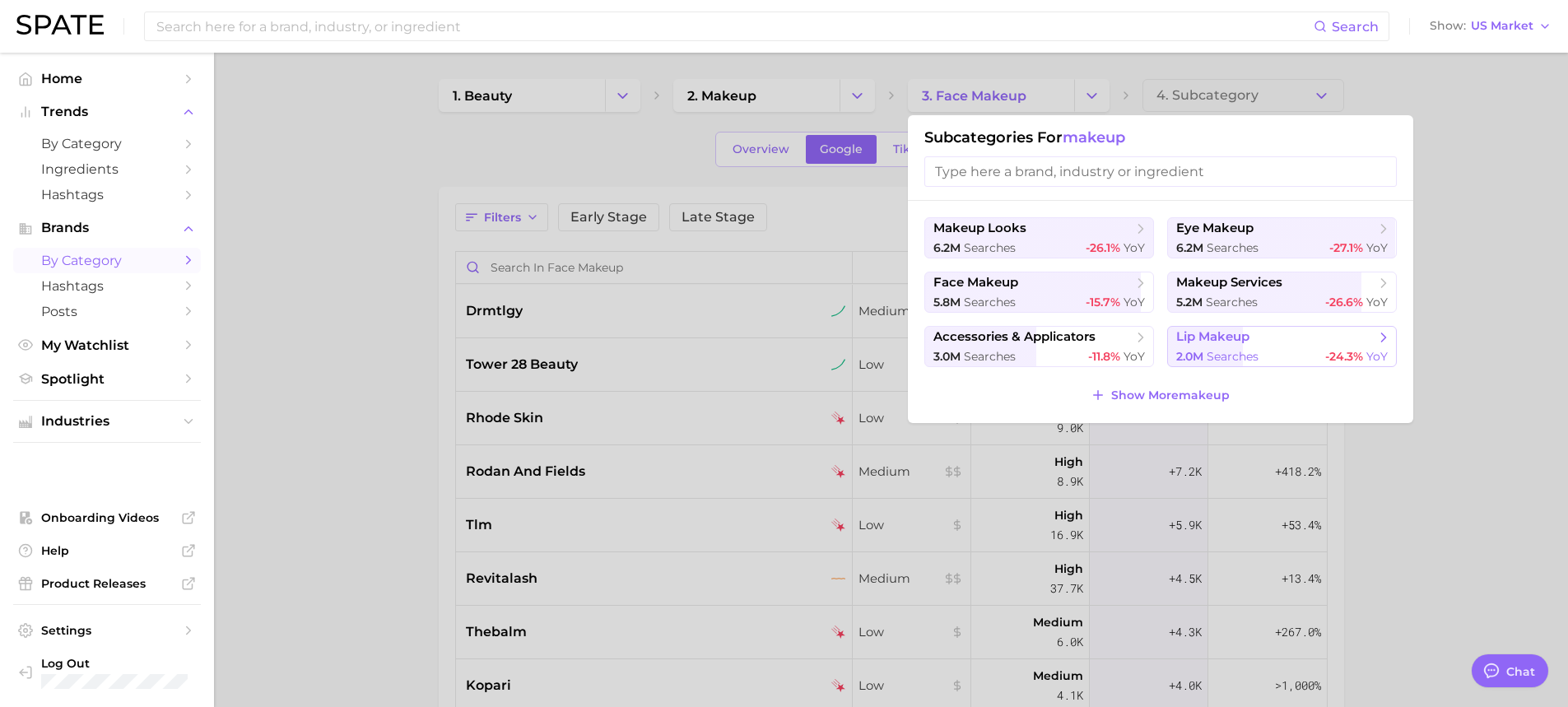
click at [1211, 354] on span "searches" at bounding box center [1233, 356] width 52 height 15
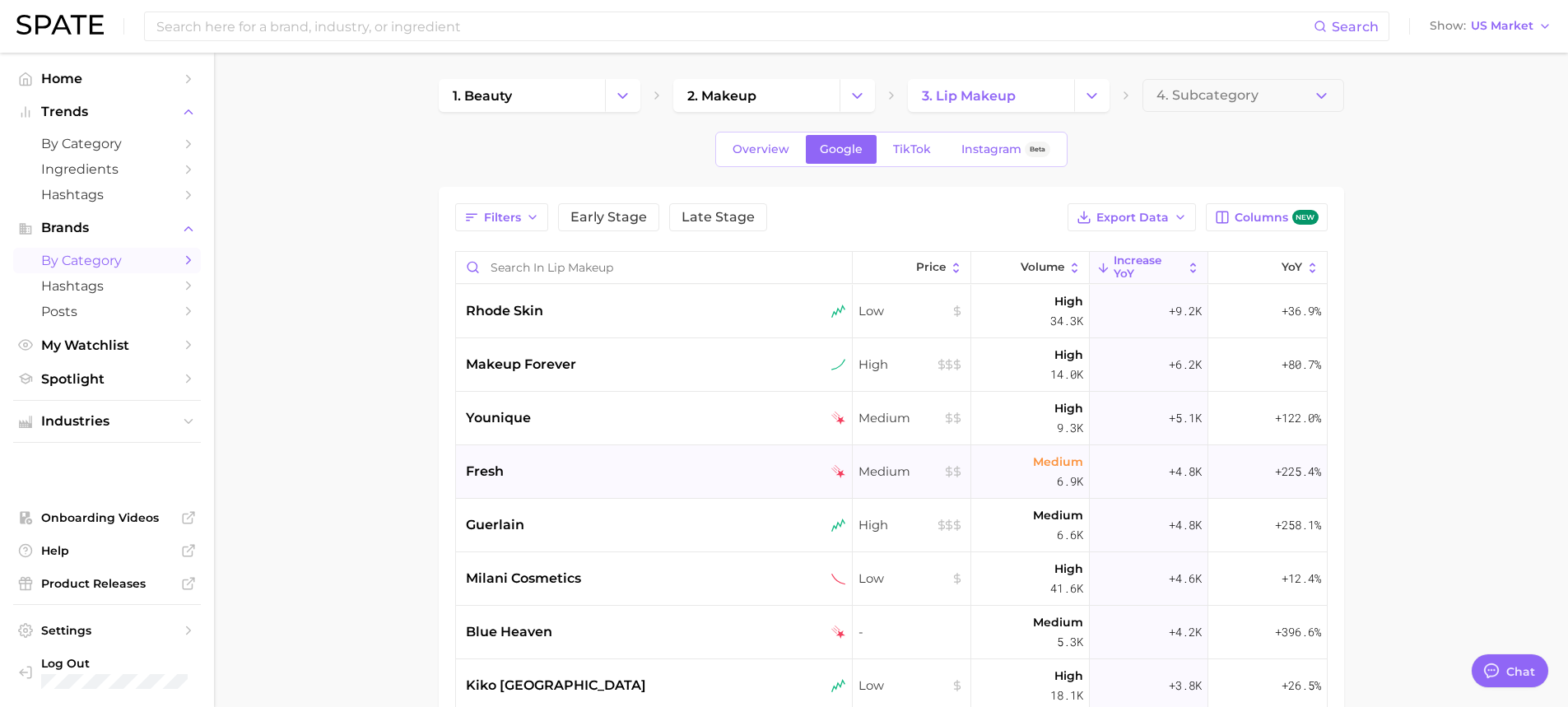
click at [608, 480] on div "fresh" at bounding box center [655, 472] width 380 height 20
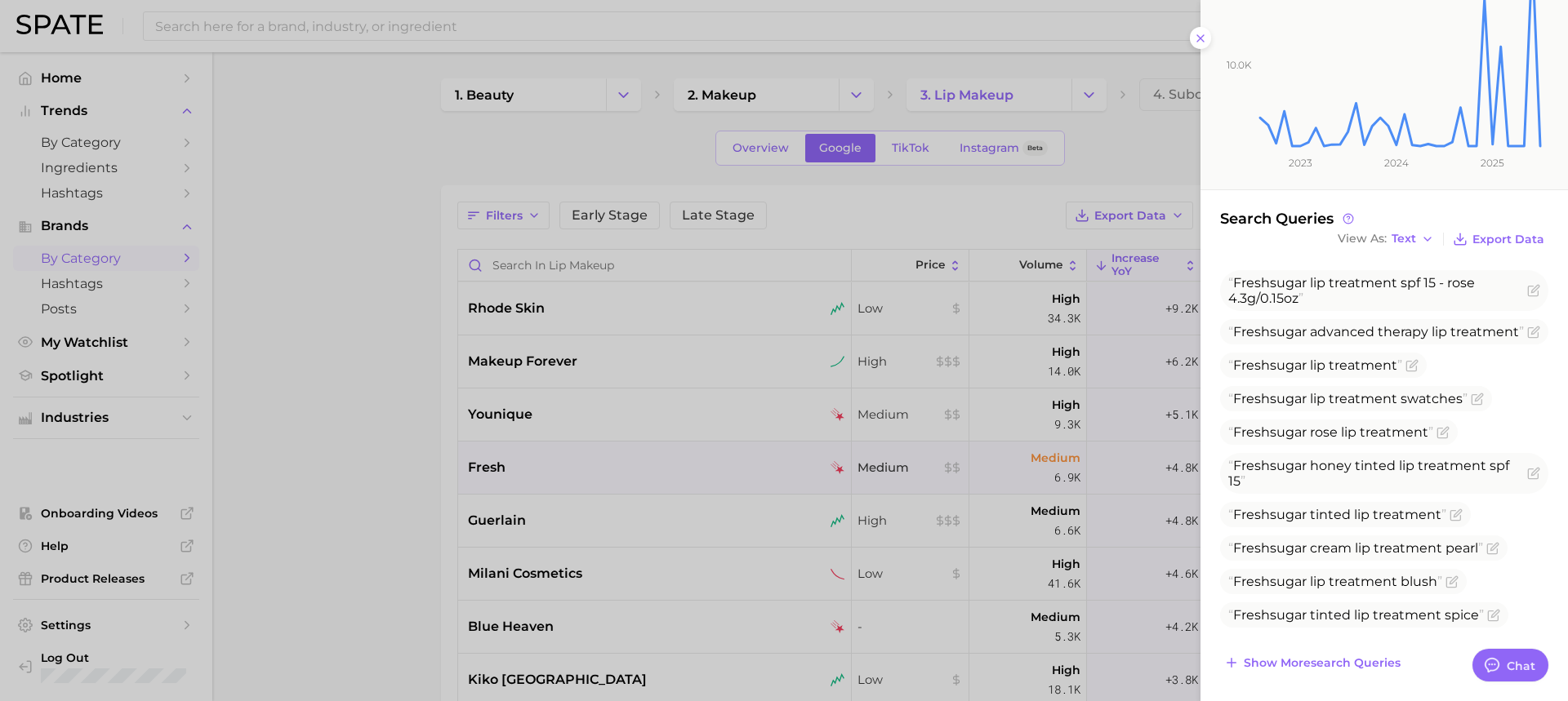
scroll to position [220, 0]
click at [1367, 659] on span "Show more search queries" at bounding box center [1323, 660] width 157 height 14
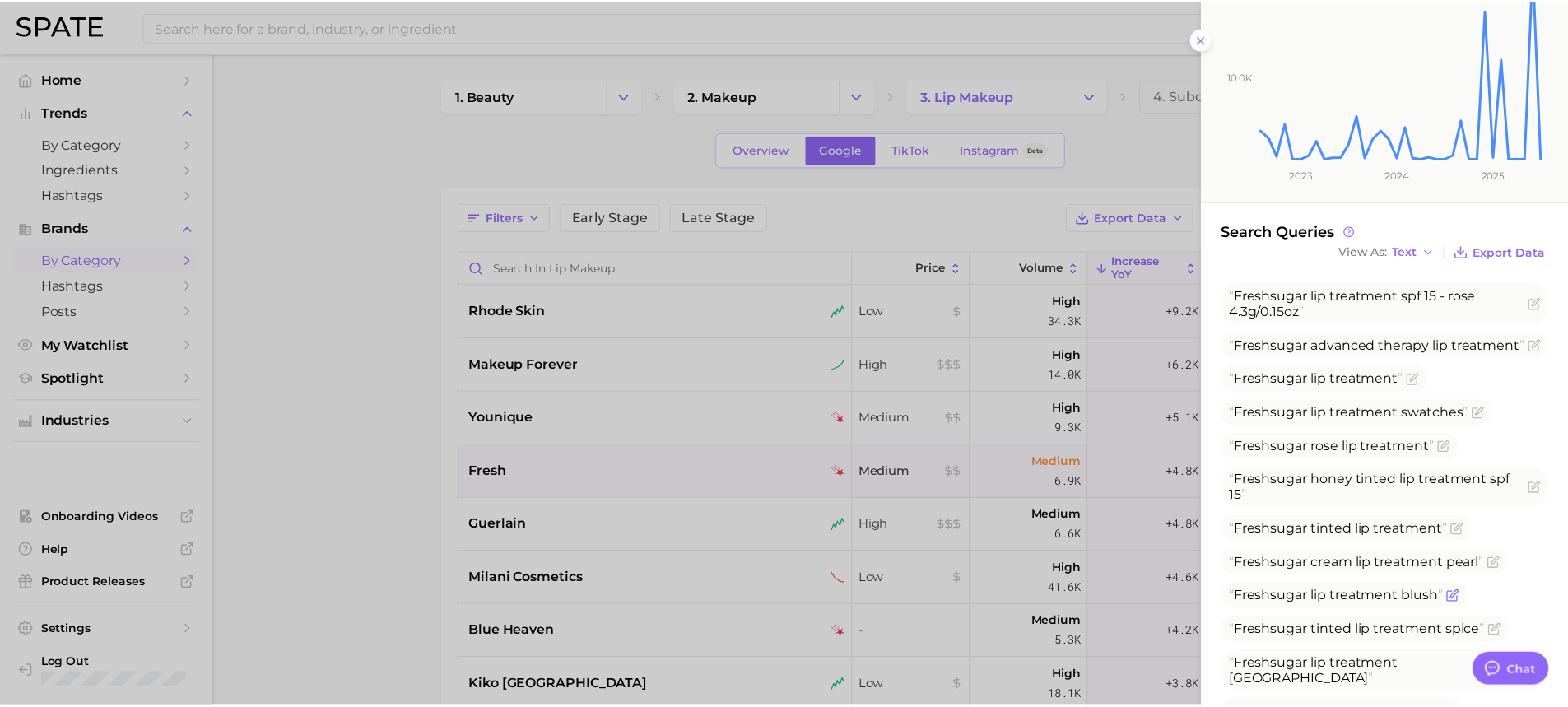
scroll to position [247, 0]
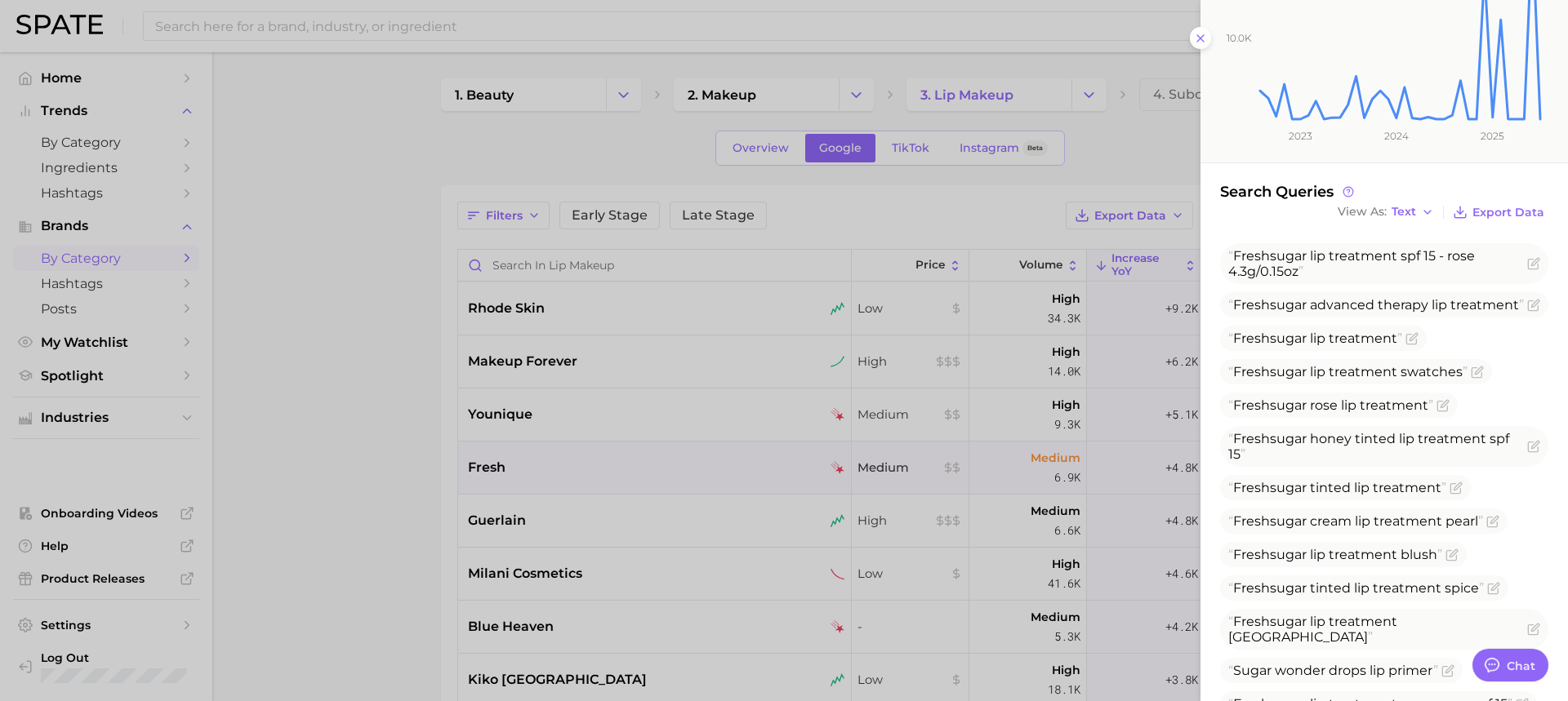
click at [356, 589] on div at bounding box center [784, 350] width 1568 height 701
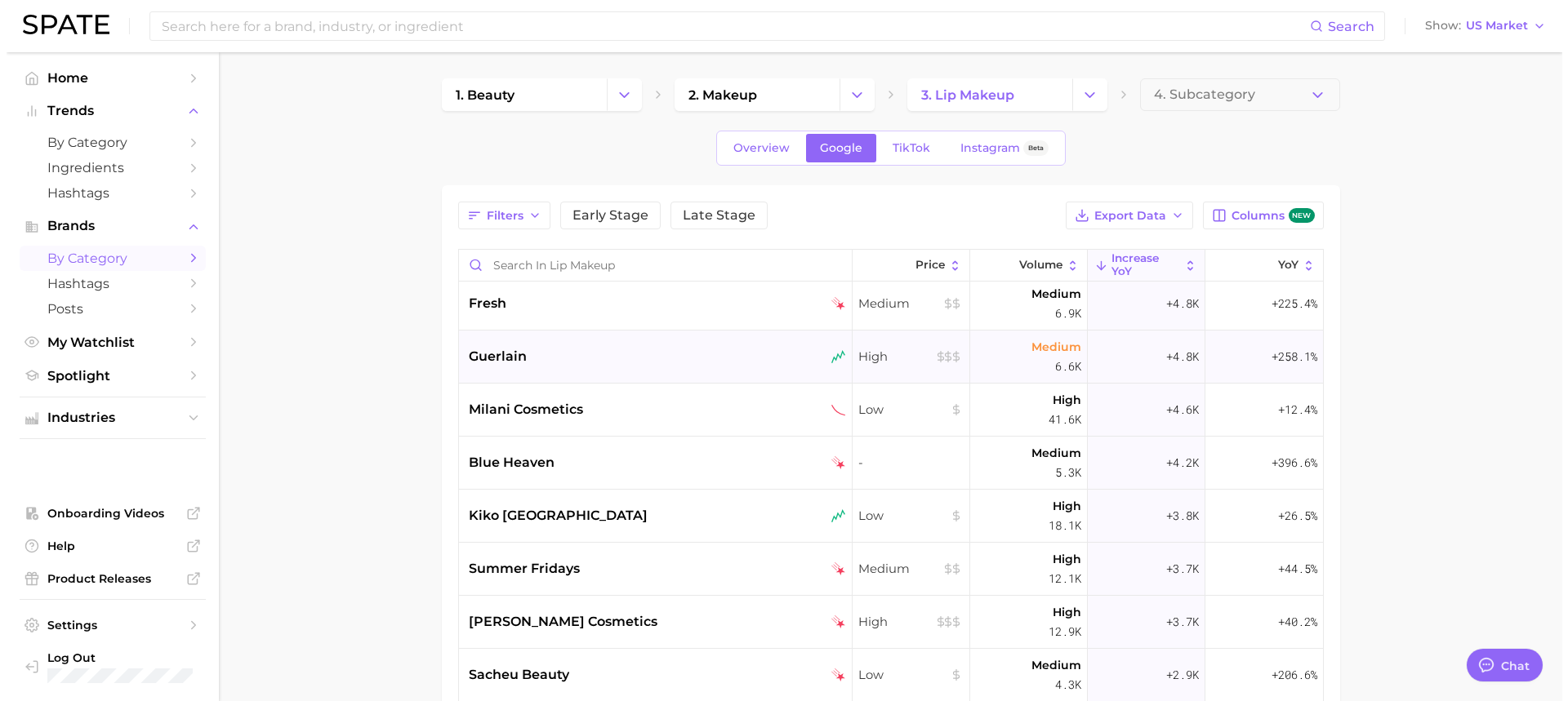
scroll to position [163, 0]
click at [747, 467] on div "blue heaven" at bounding box center [650, 464] width 377 height 20
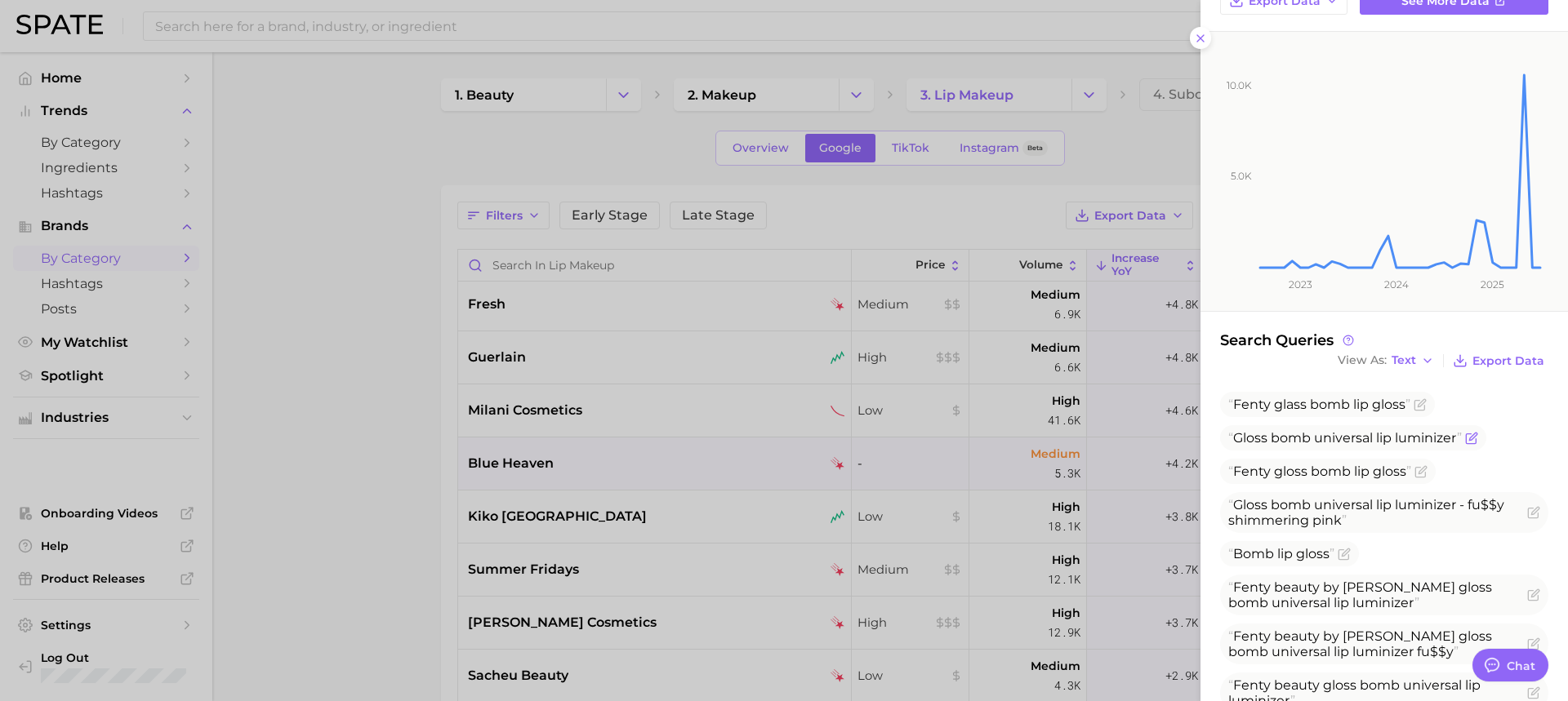
scroll to position [251, 0]
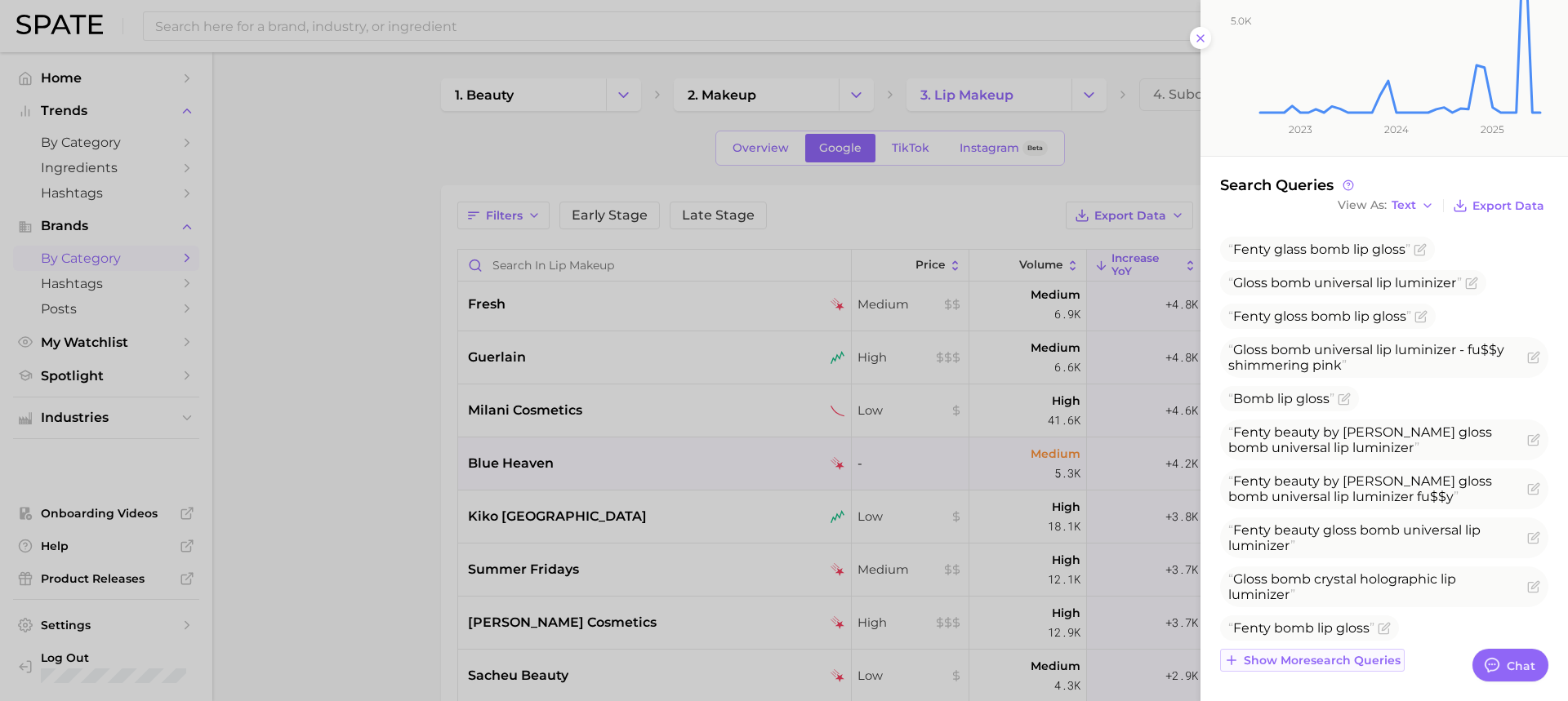
click at [1287, 658] on span "Show more search queries" at bounding box center [1323, 660] width 157 height 14
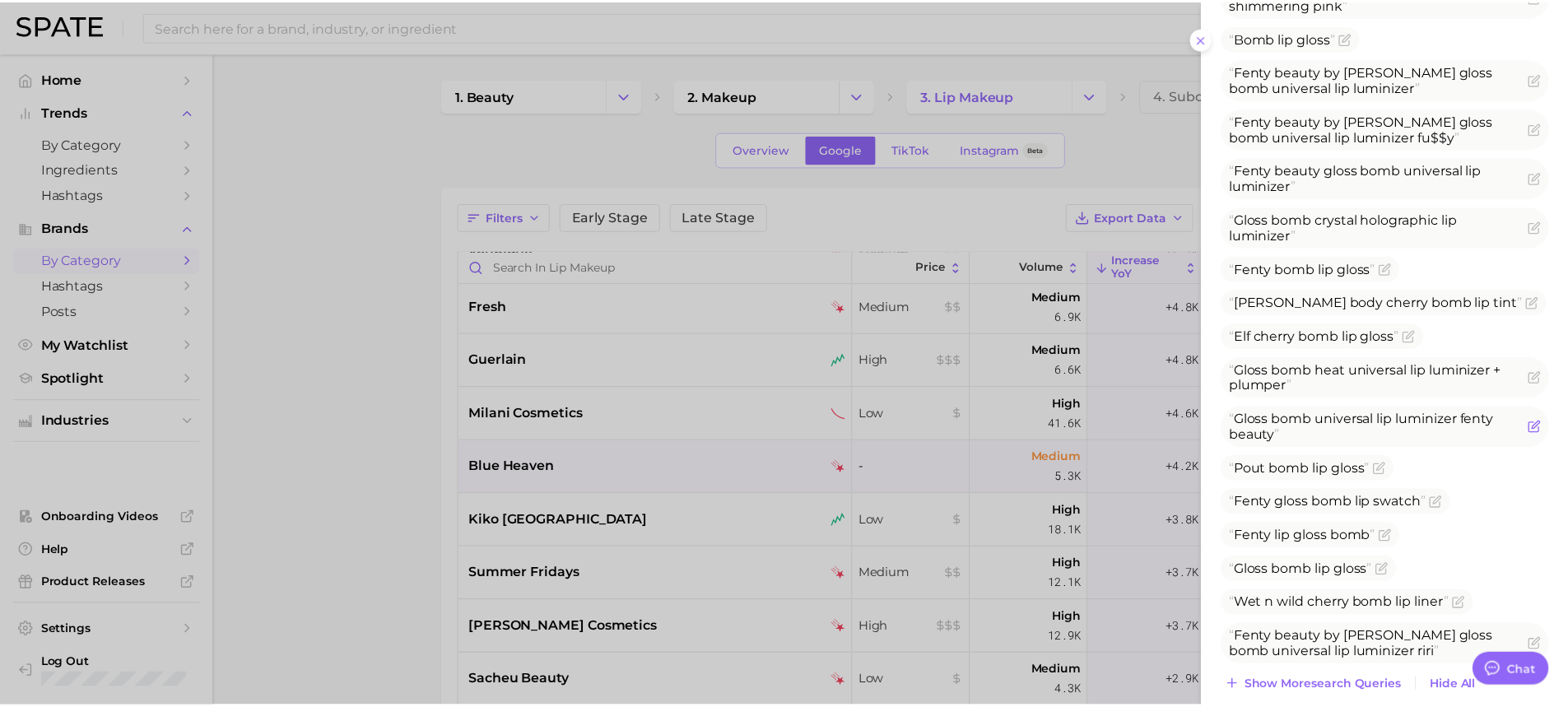
scroll to position [638, 0]
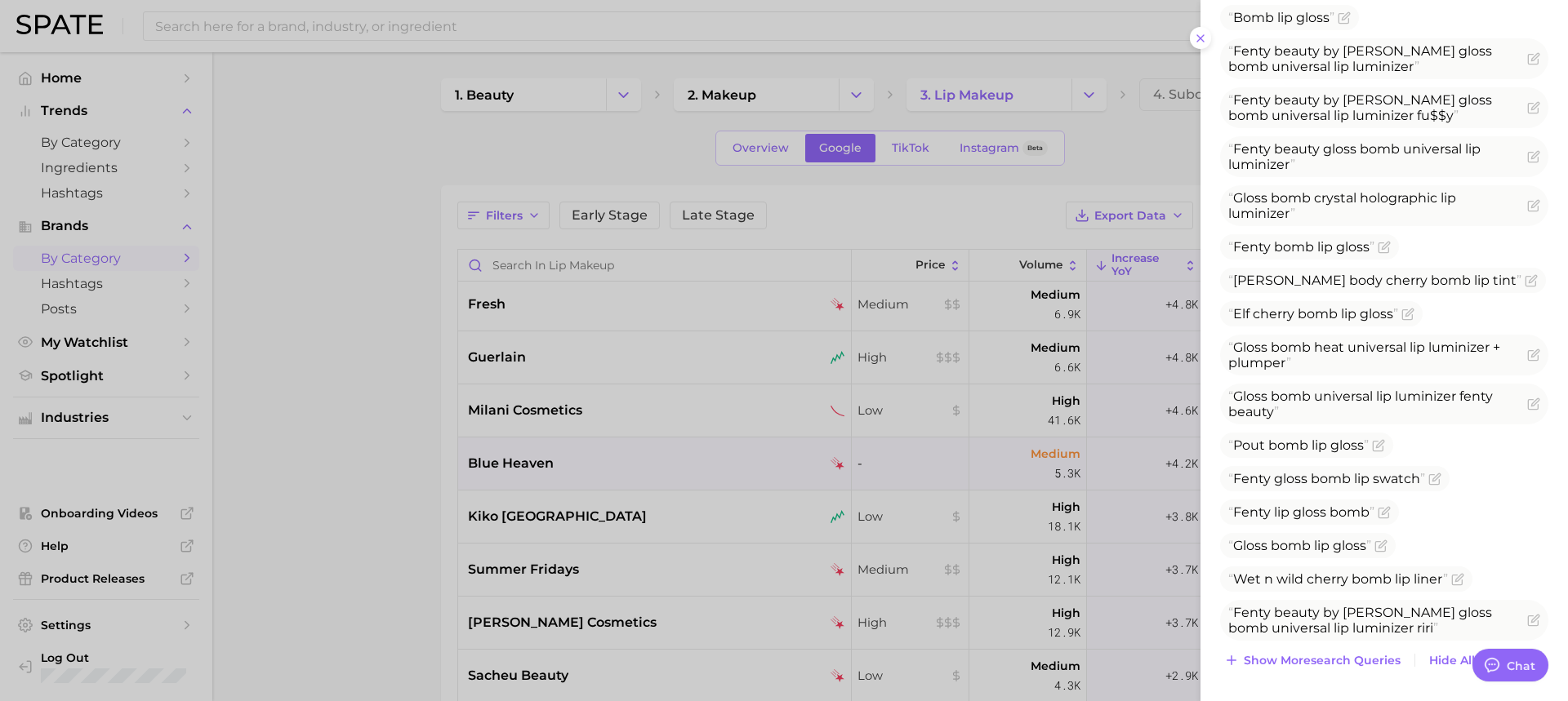
click at [504, 560] on div at bounding box center [784, 350] width 1568 height 701
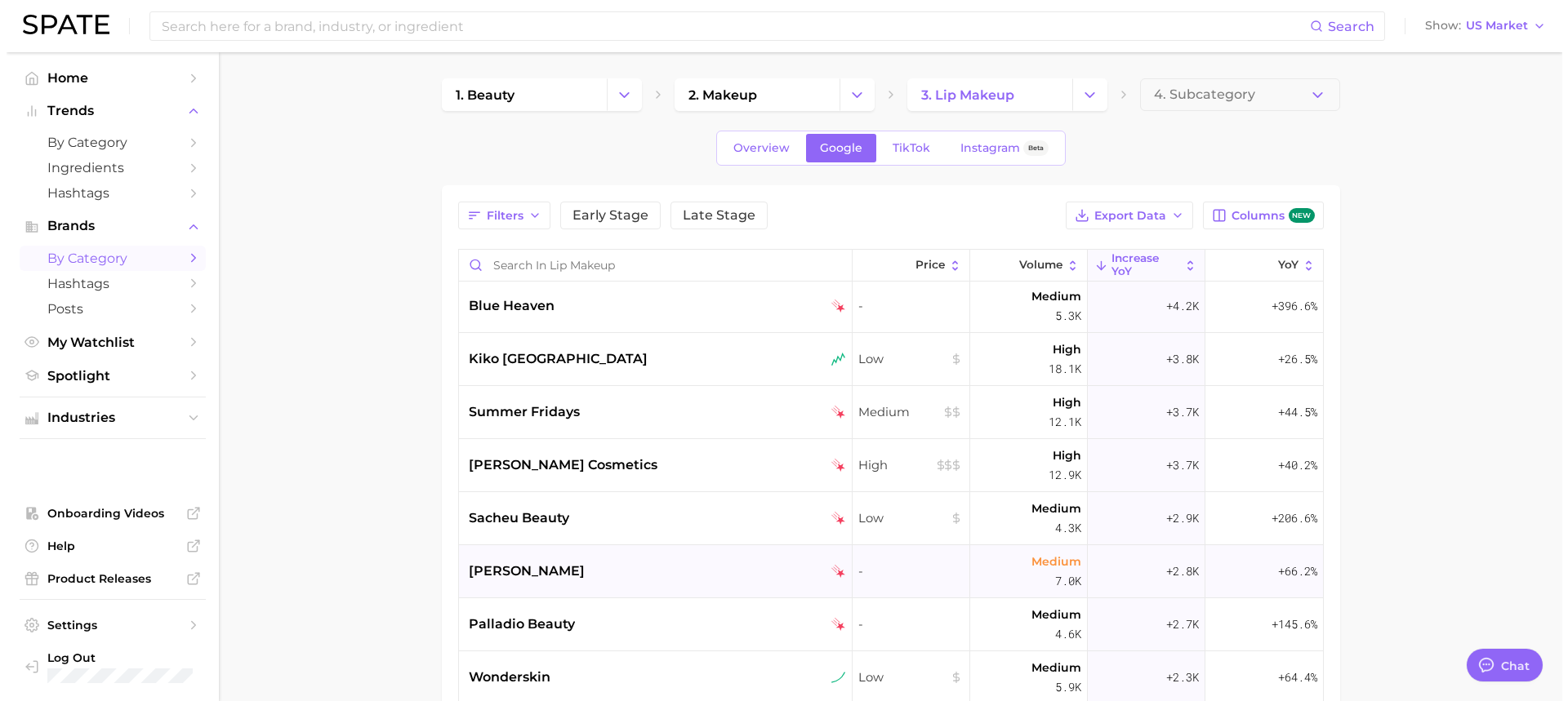
scroll to position [326, 0]
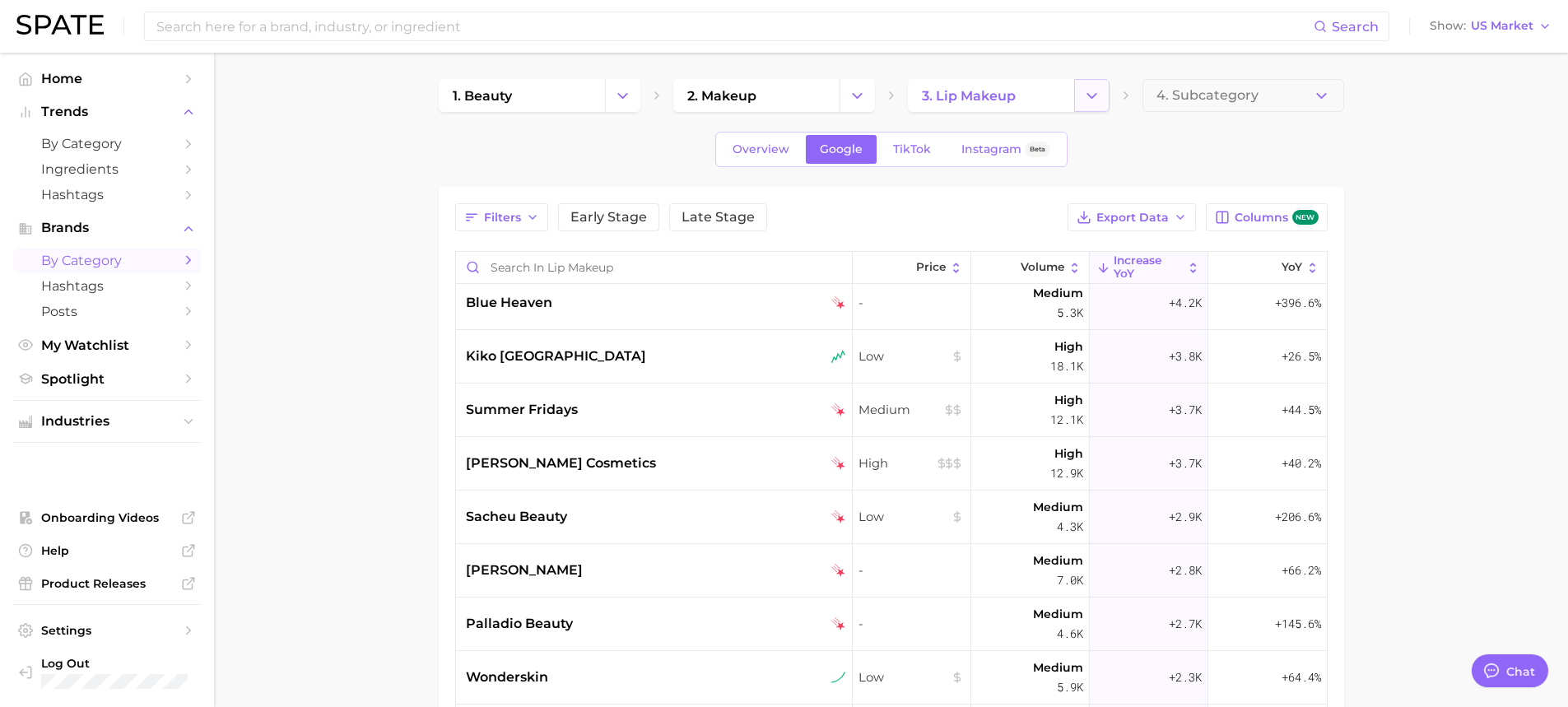
click at [1085, 99] on icon "Change Category" at bounding box center [1092, 96] width 17 height 17
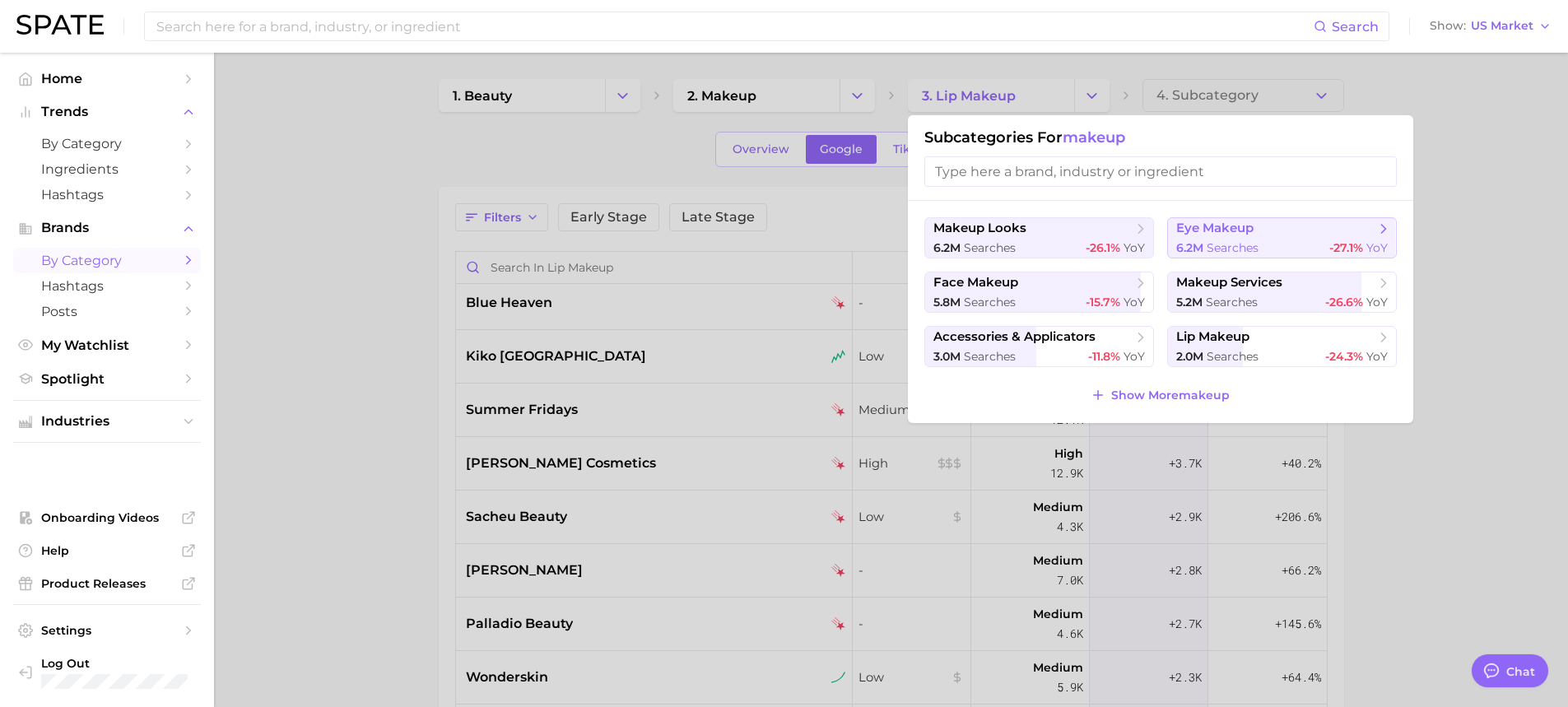
click at [1247, 229] on span "eye makeup" at bounding box center [1215, 228] width 78 height 16
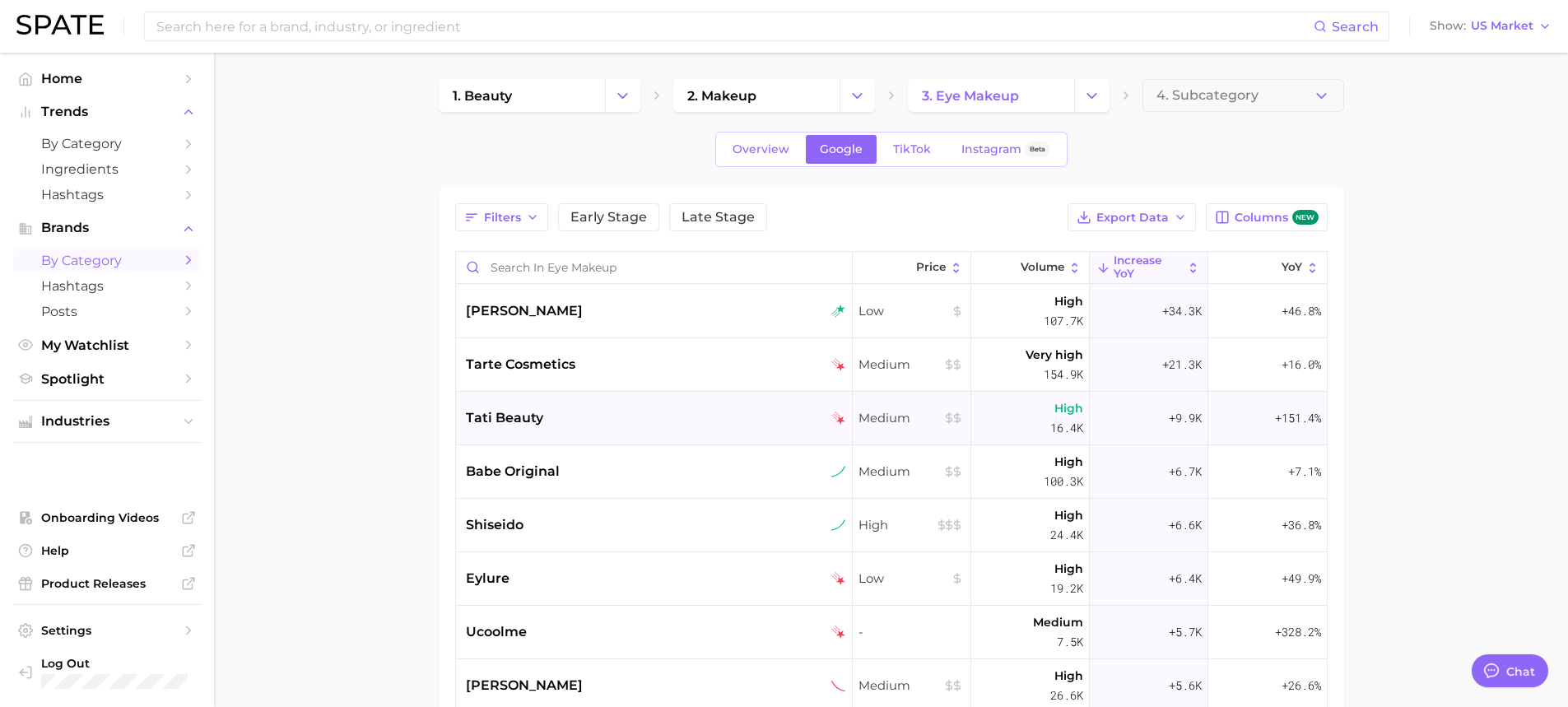
click at [621, 419] on div "tati beauty" at bounding box center [655, 419] width 380 height 20
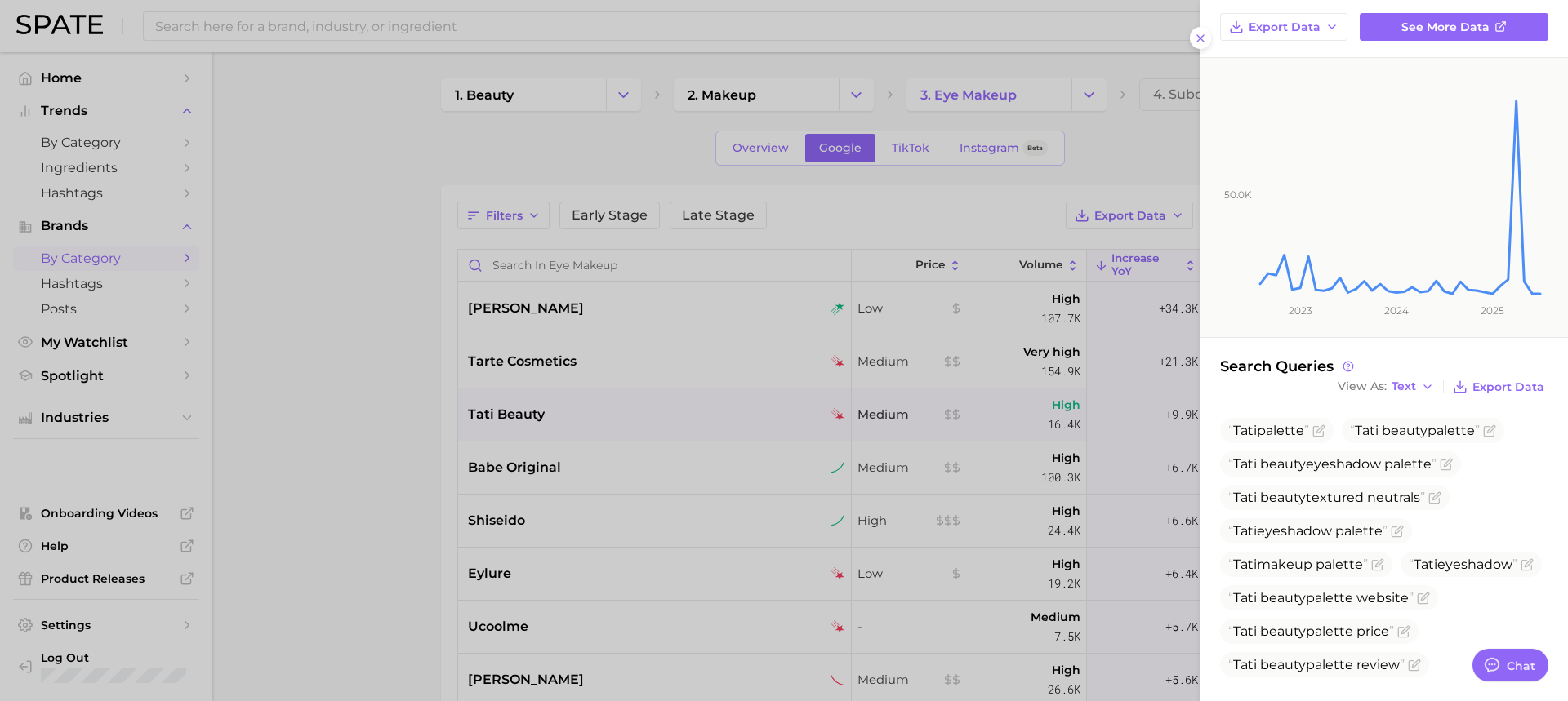
scroll to position [140, 0]
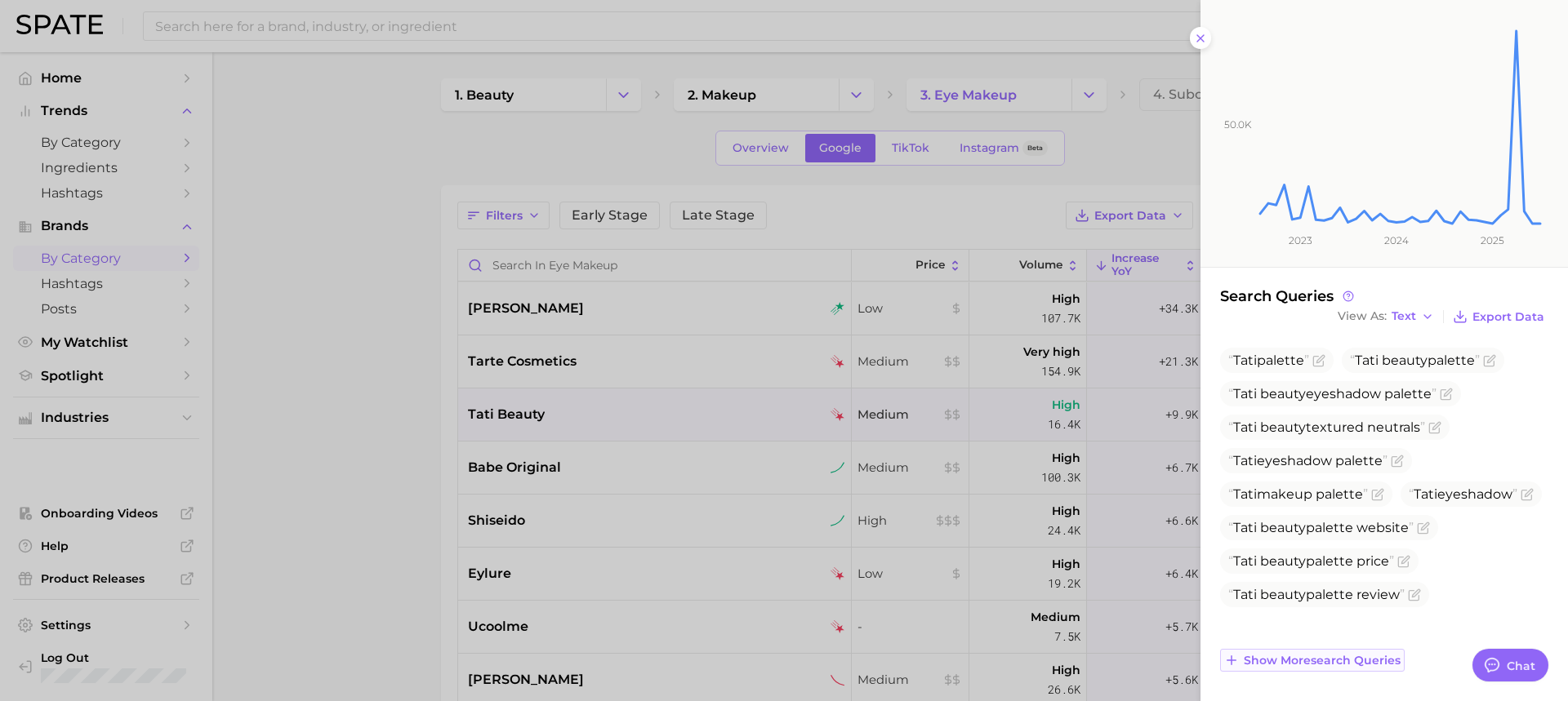
click at [1356, 672] on button "Show more search queries" at bounding box center [1313, 659] width 185 height 23
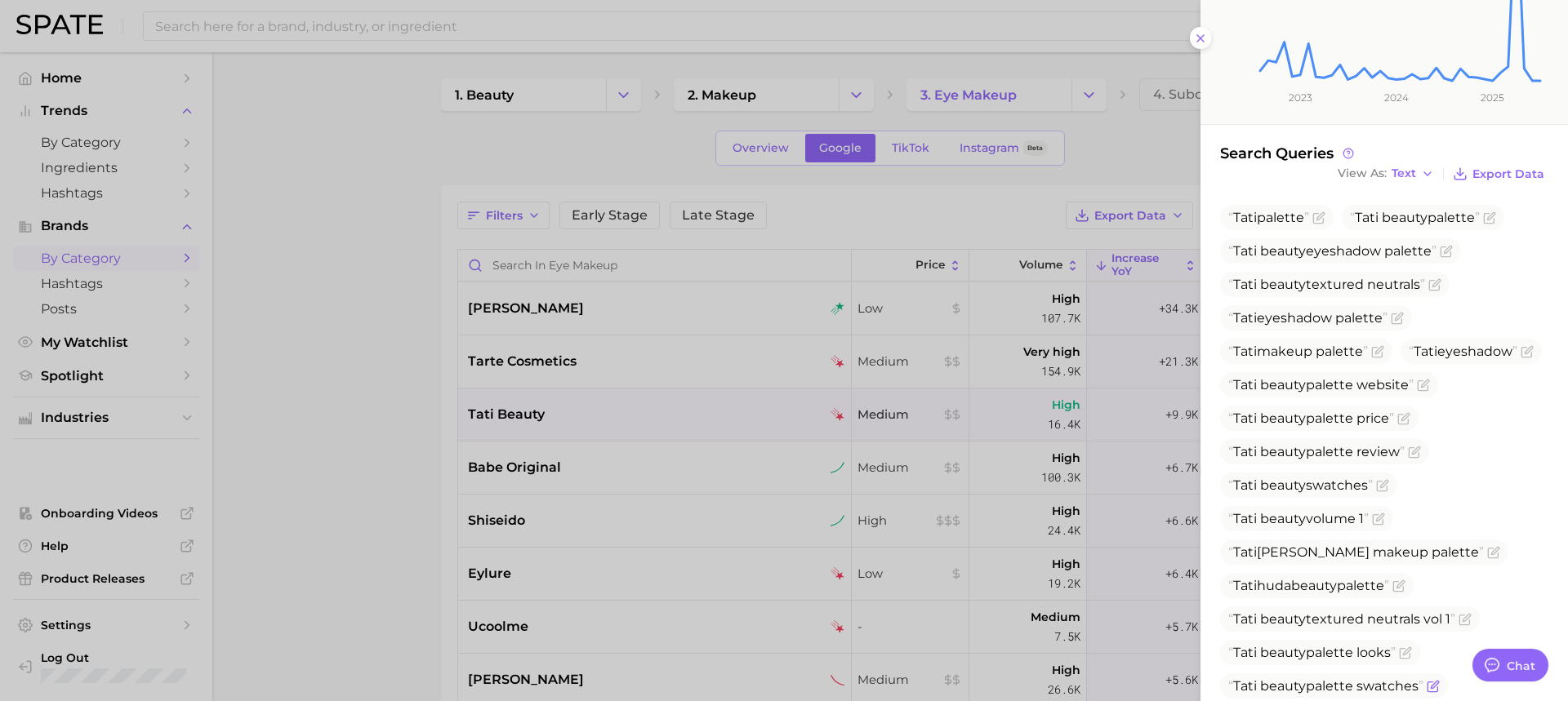
scroll to position [442, 0]
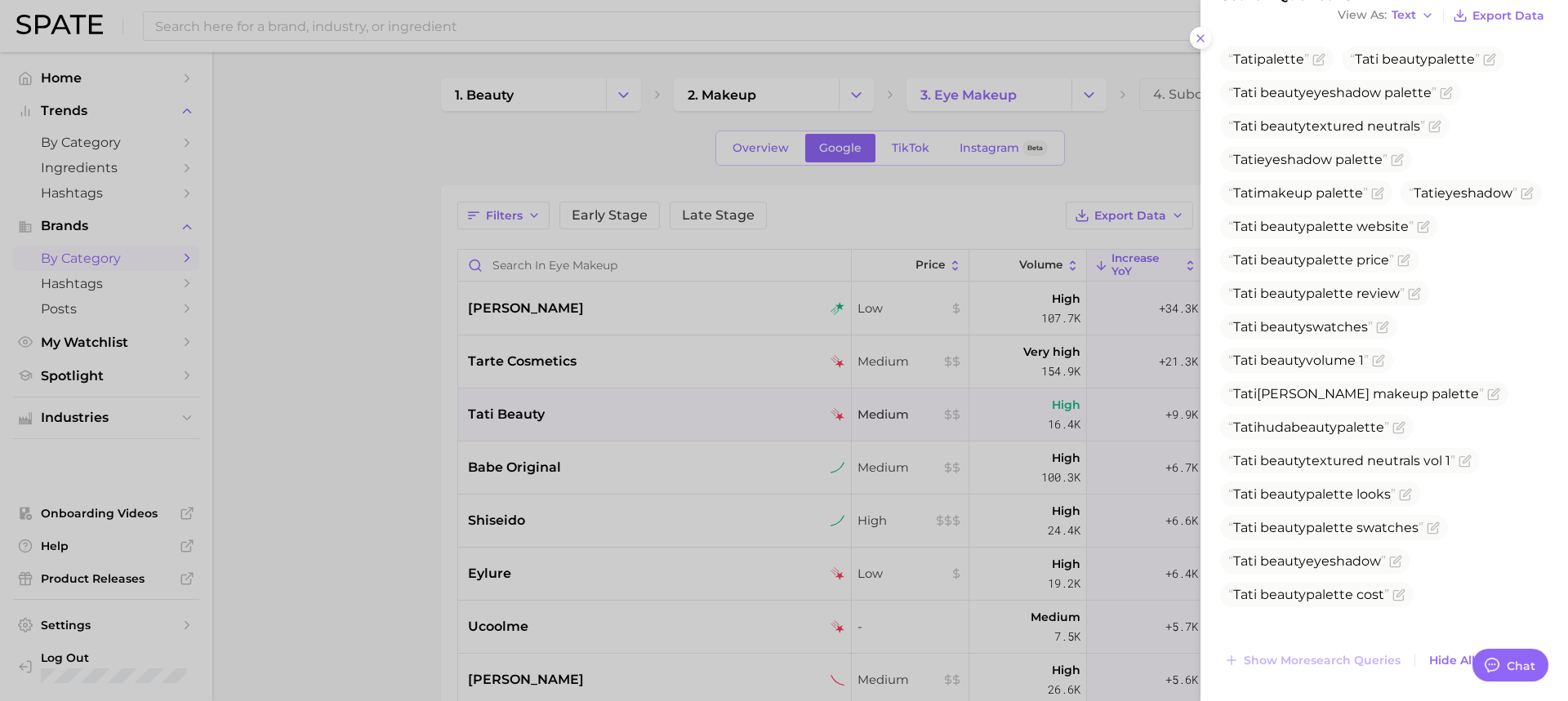
click at [396, 442] on div at bounding box center [784, 350] width 1568 height 701
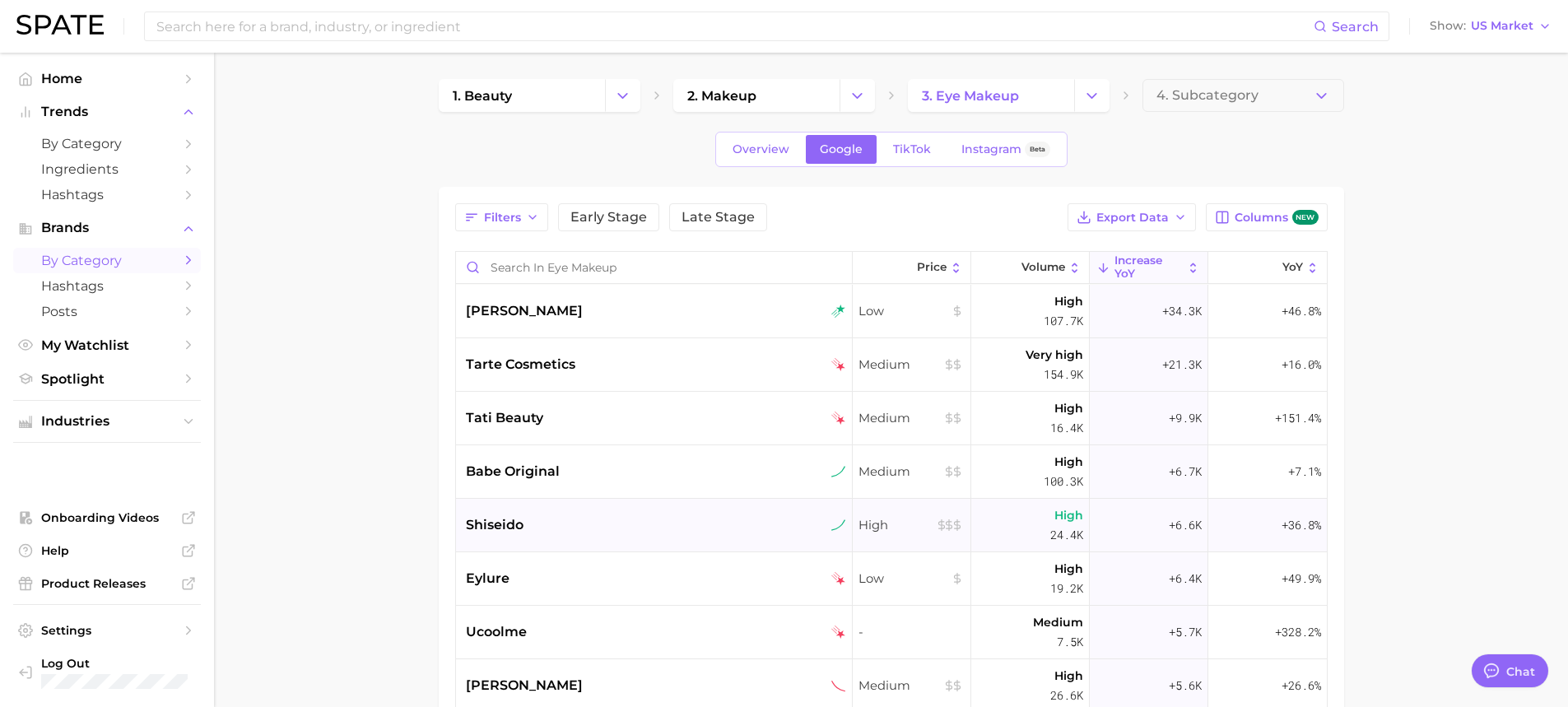
click at [622, 528] on div "shiseido" at bounding box center [655, 526] width 380 height 20
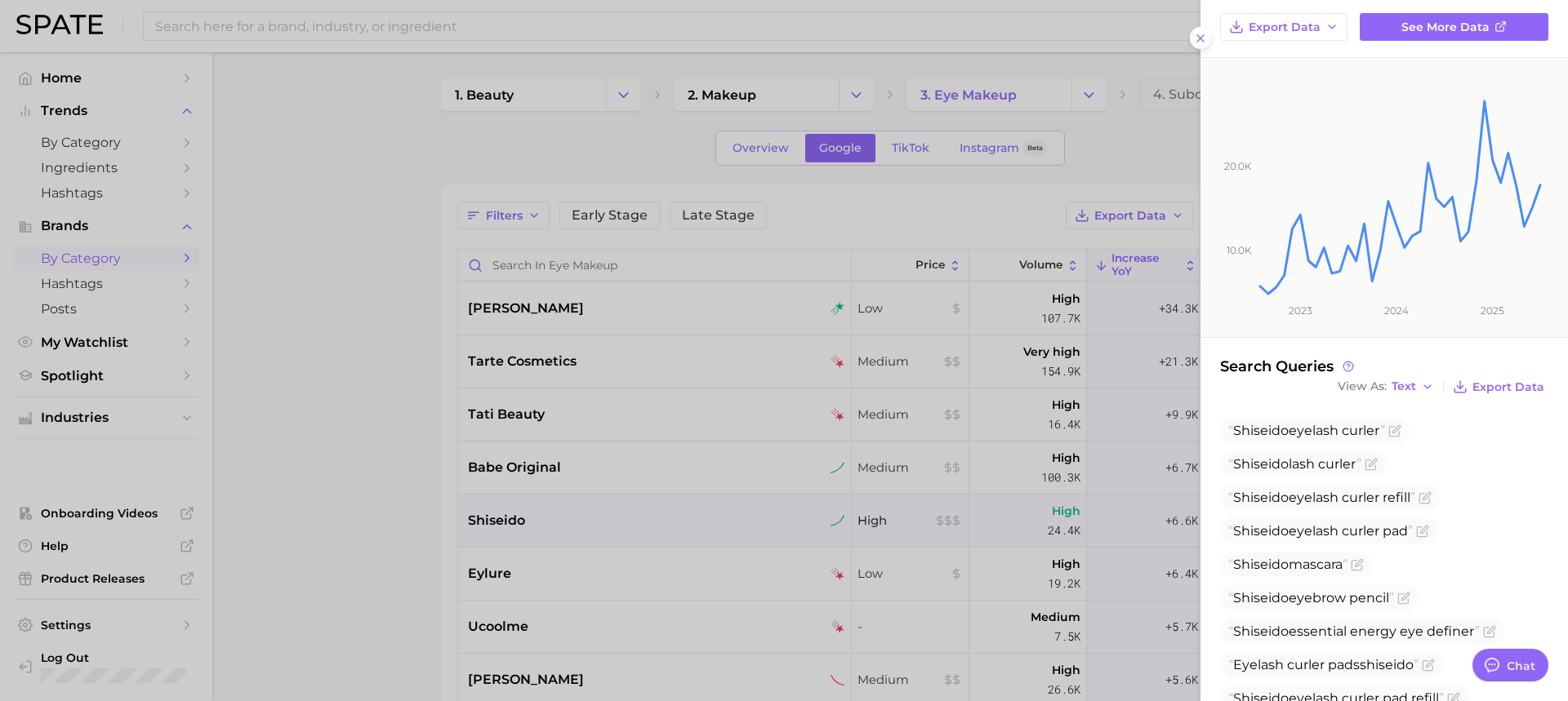
scroll to position [174, 0]
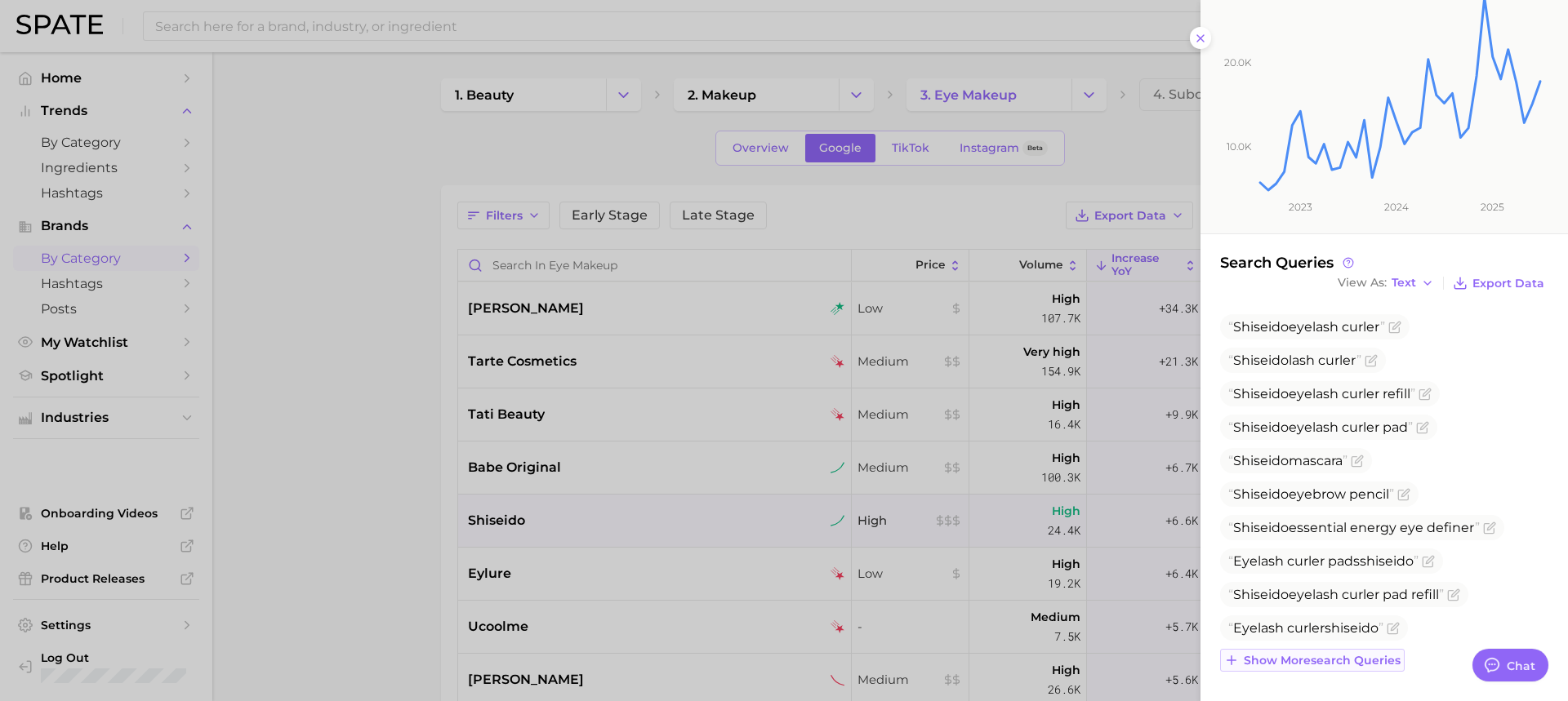
click at [1387, 658] on span "Show more search queries" at bounding box center [1323, 660] width 157 height 14
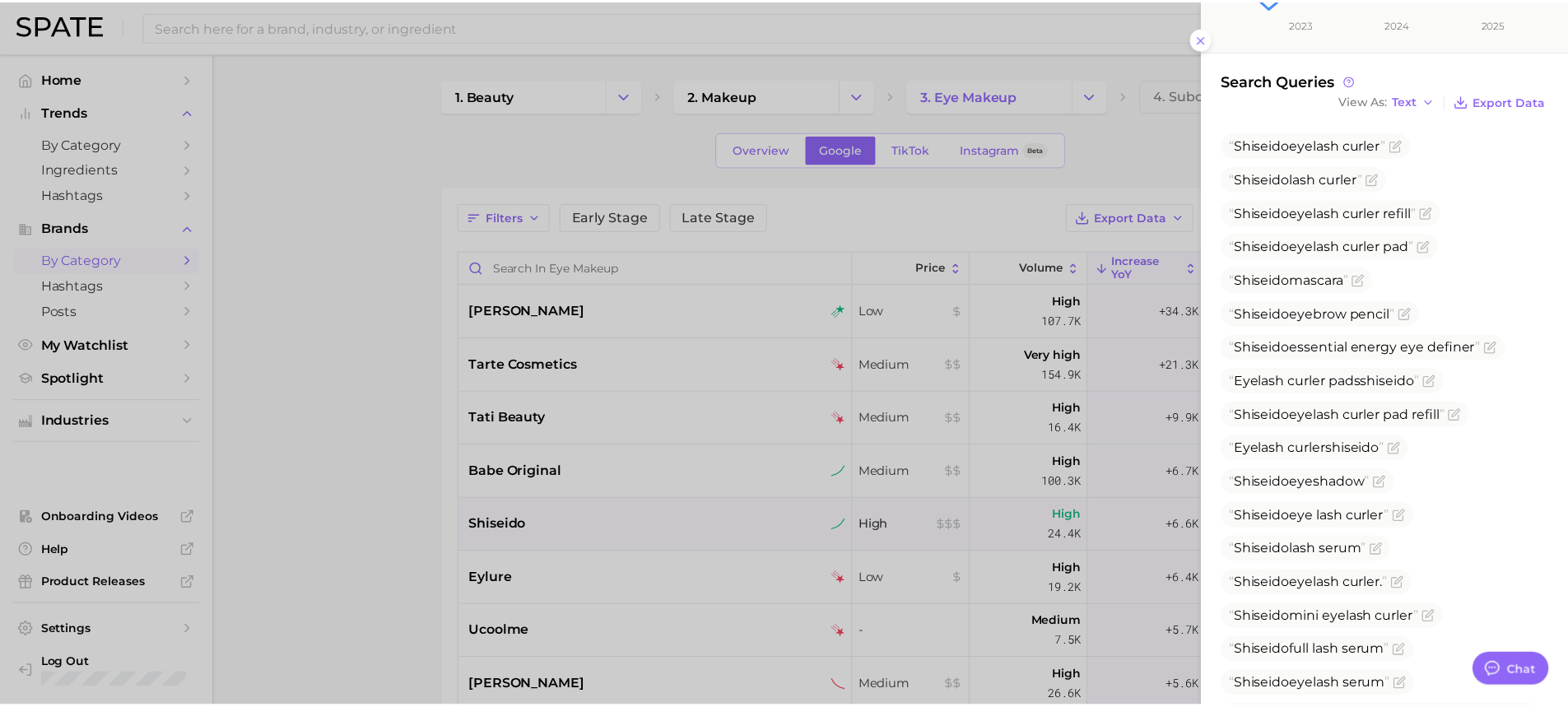
scroll to position [513, 0]
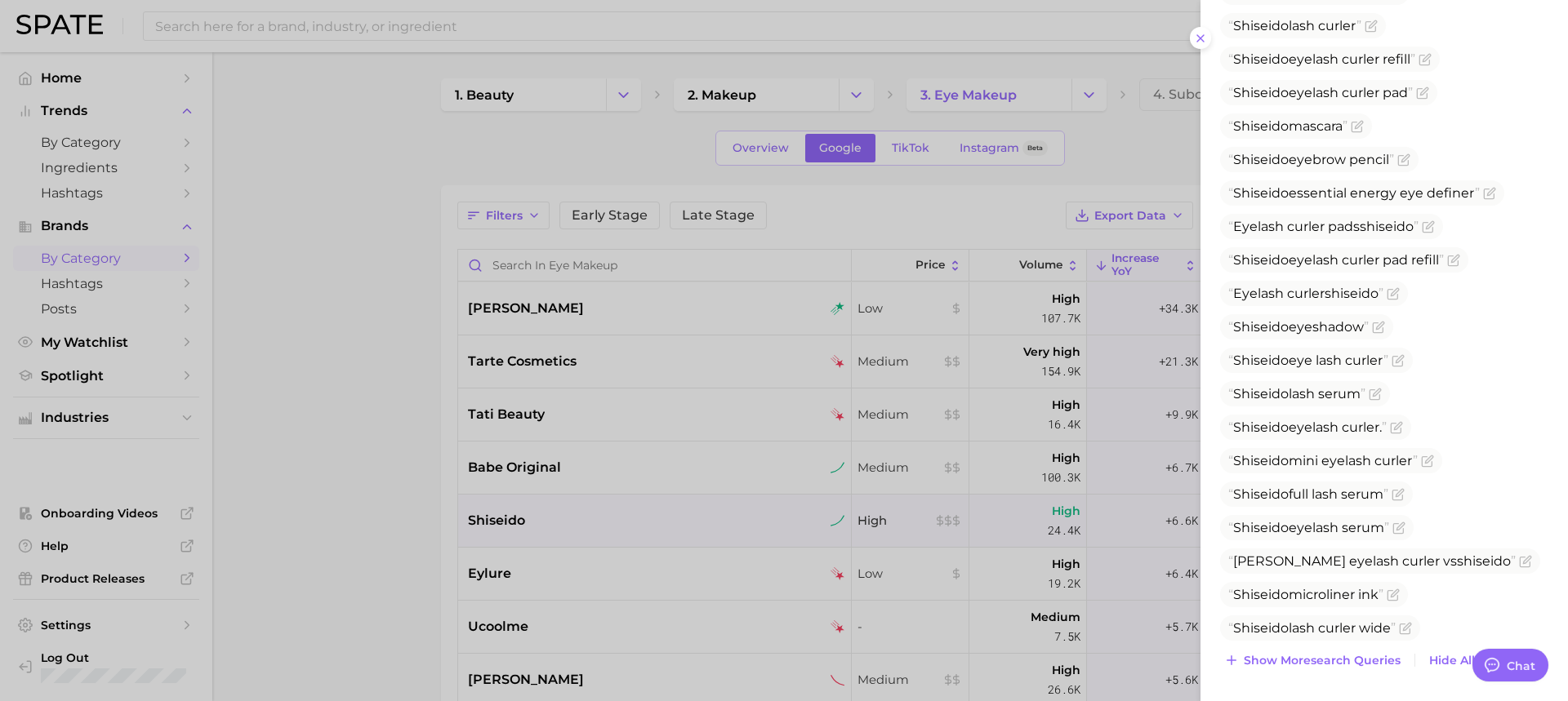
click at [607, 499] on div at bounding box center [784, 350] width 1568 height 701
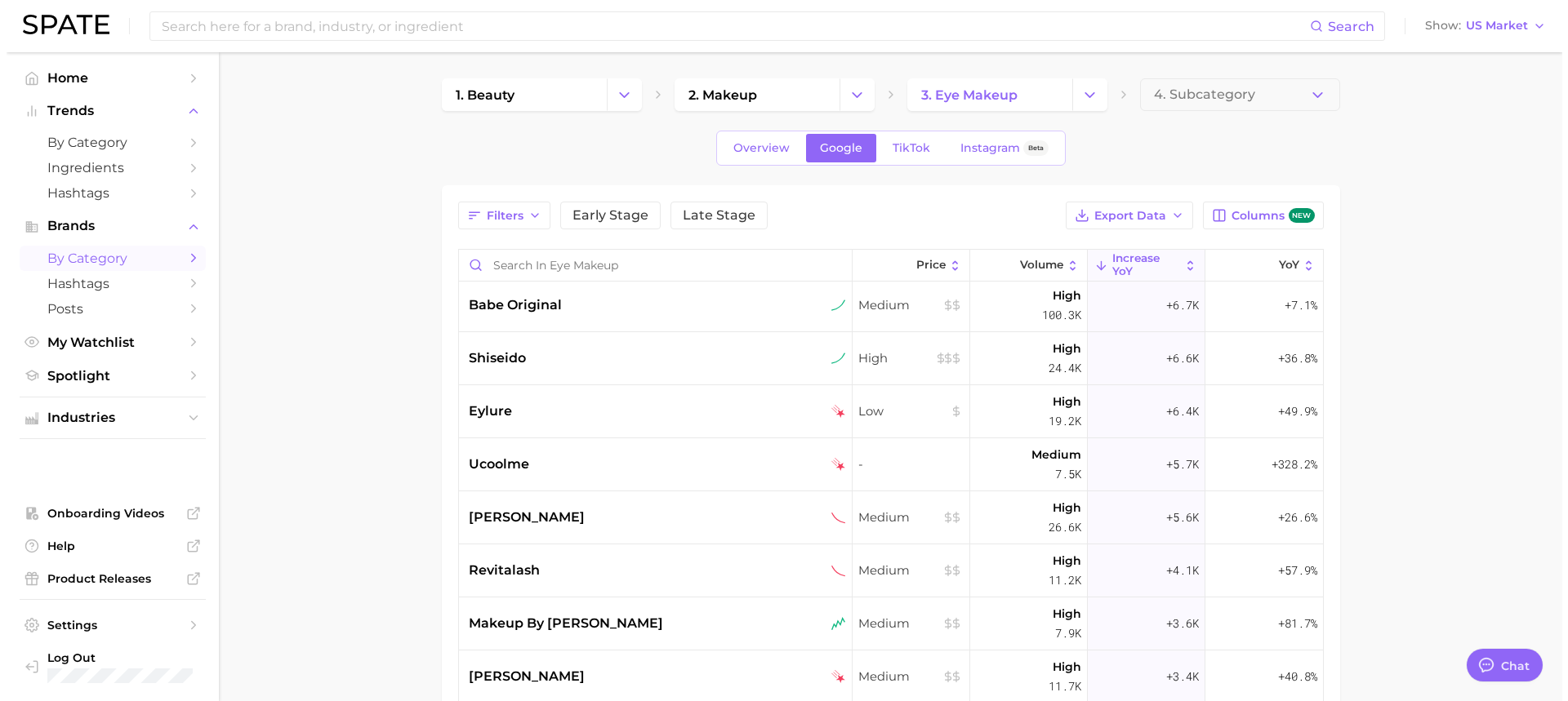
scroll to position [163, 0]
click at [557, 579] on div "revitalash" at bounding box center [649, 570] width 394 height 53
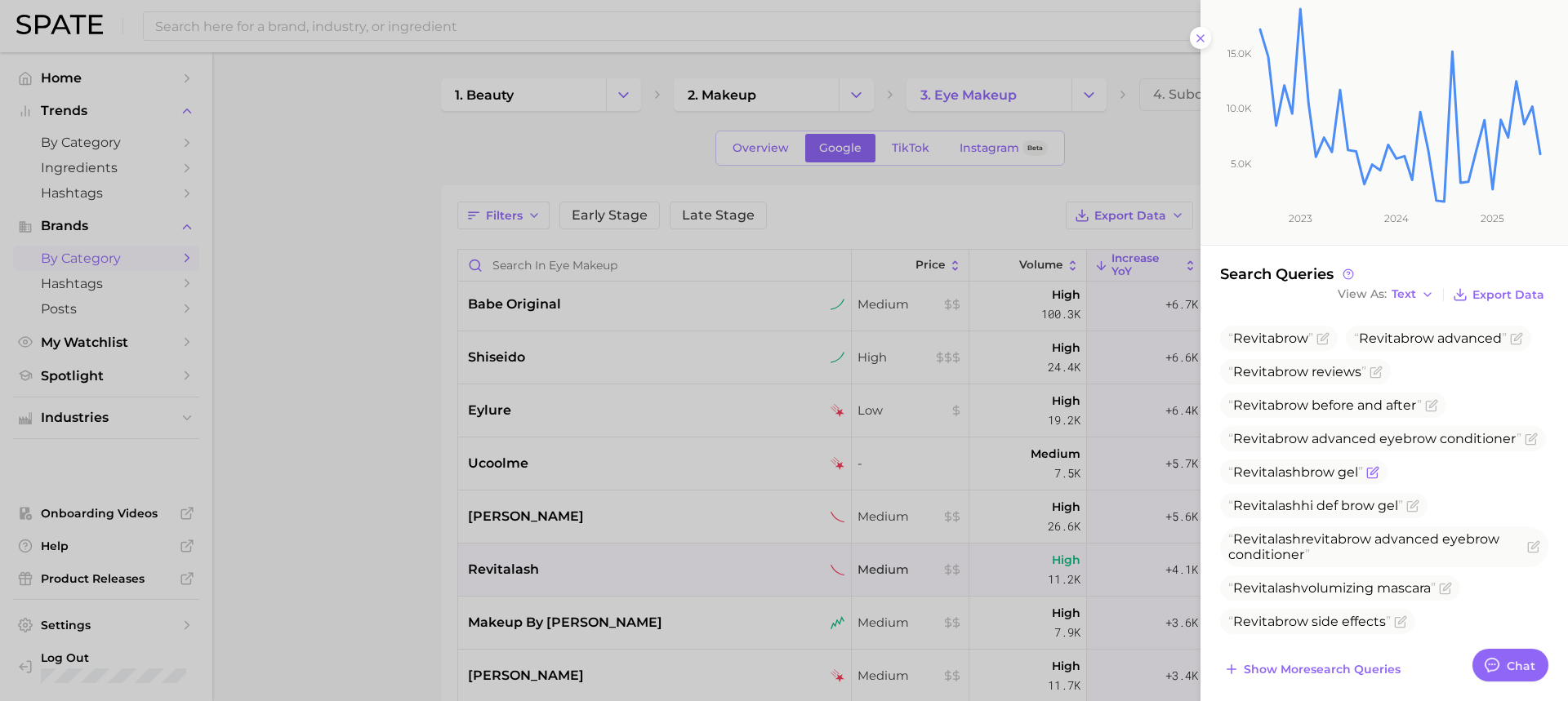
scroll to position [171, 0]
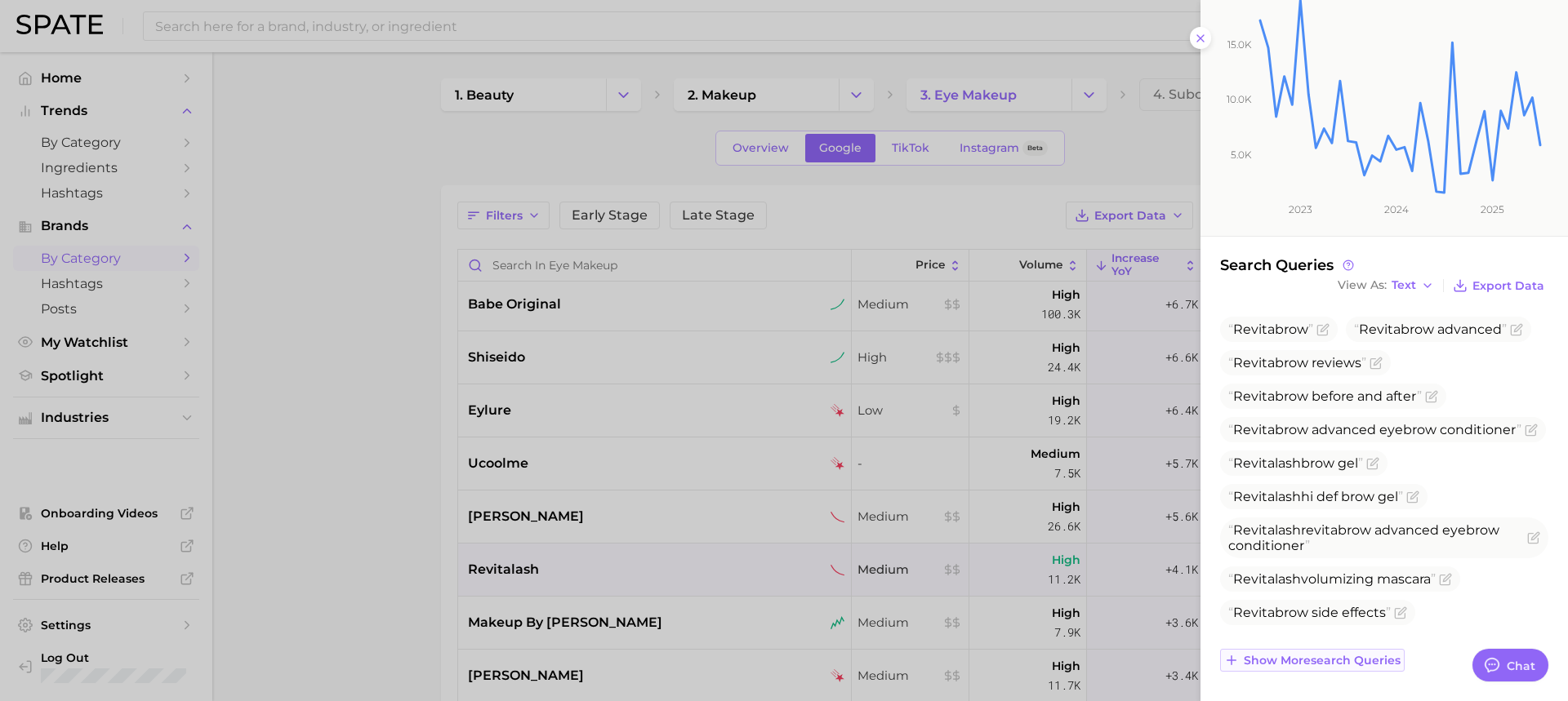
click at [1320, 657] on span "Show more search queries" at bounding box center [1323, 660] width 157 height 14
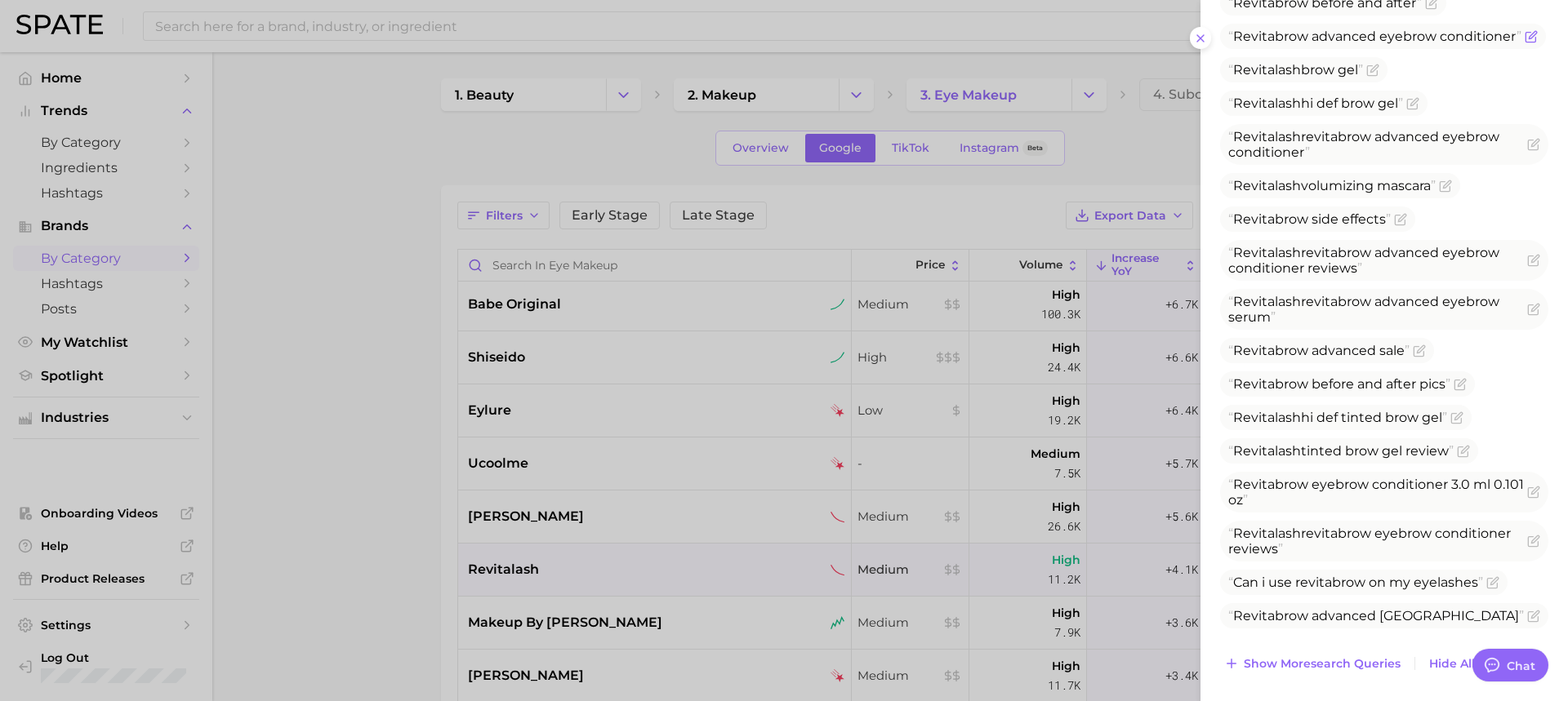
scroll to position [569, 0]
click at [1317, 665] on span "Show more search queries" at bounding box center [1323, 660] width 157 height 14
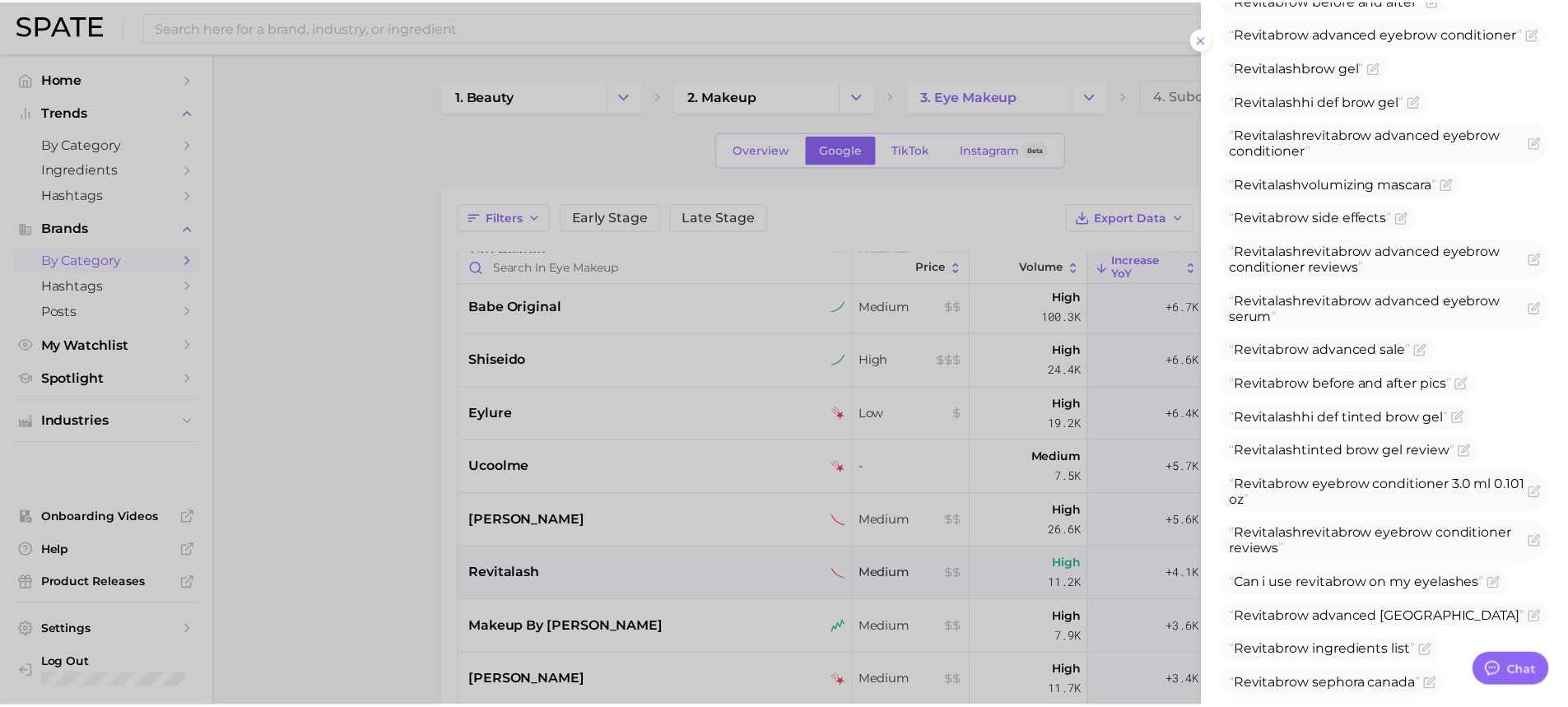
scroll to position [674, 0]
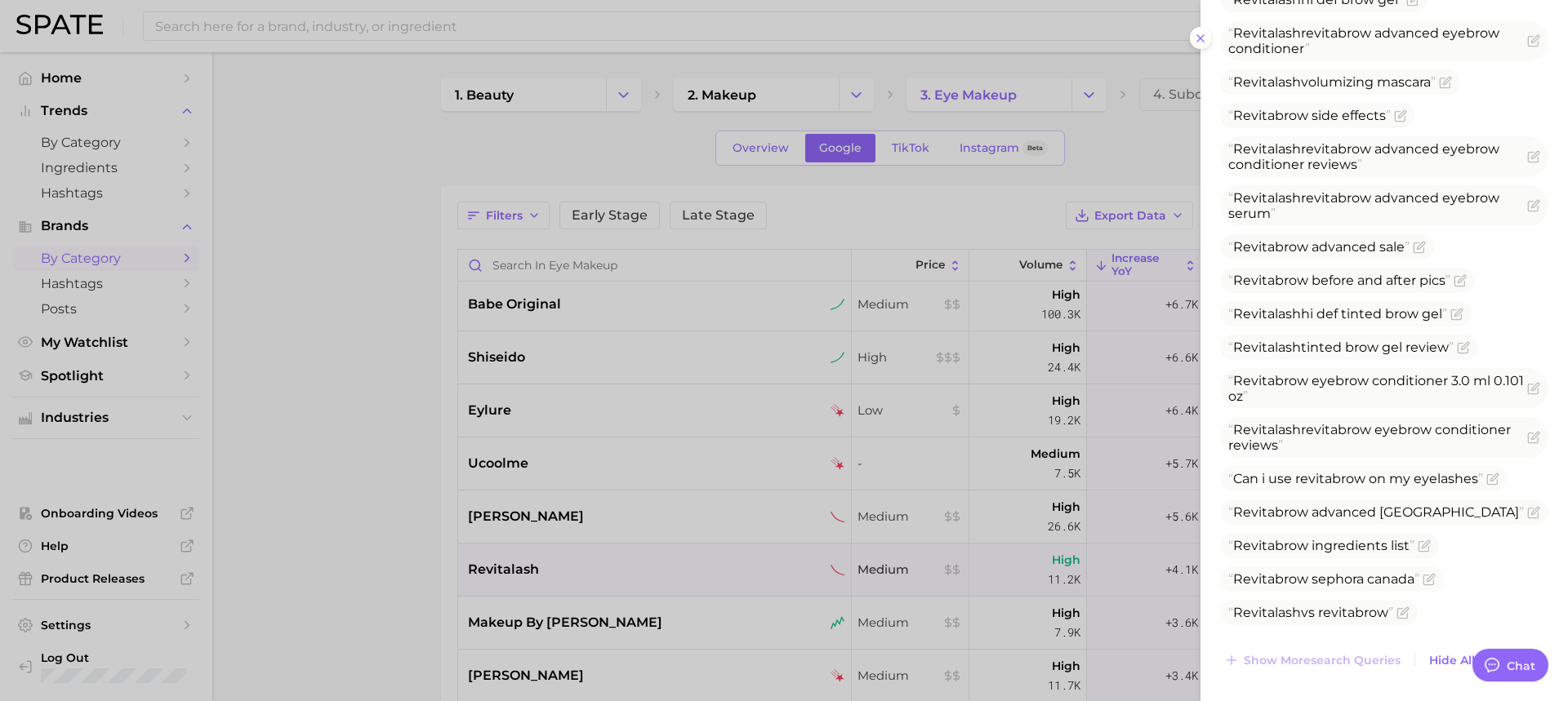
click at [596, 641] on div at bounding box center [784, 350] width 1568 height 701
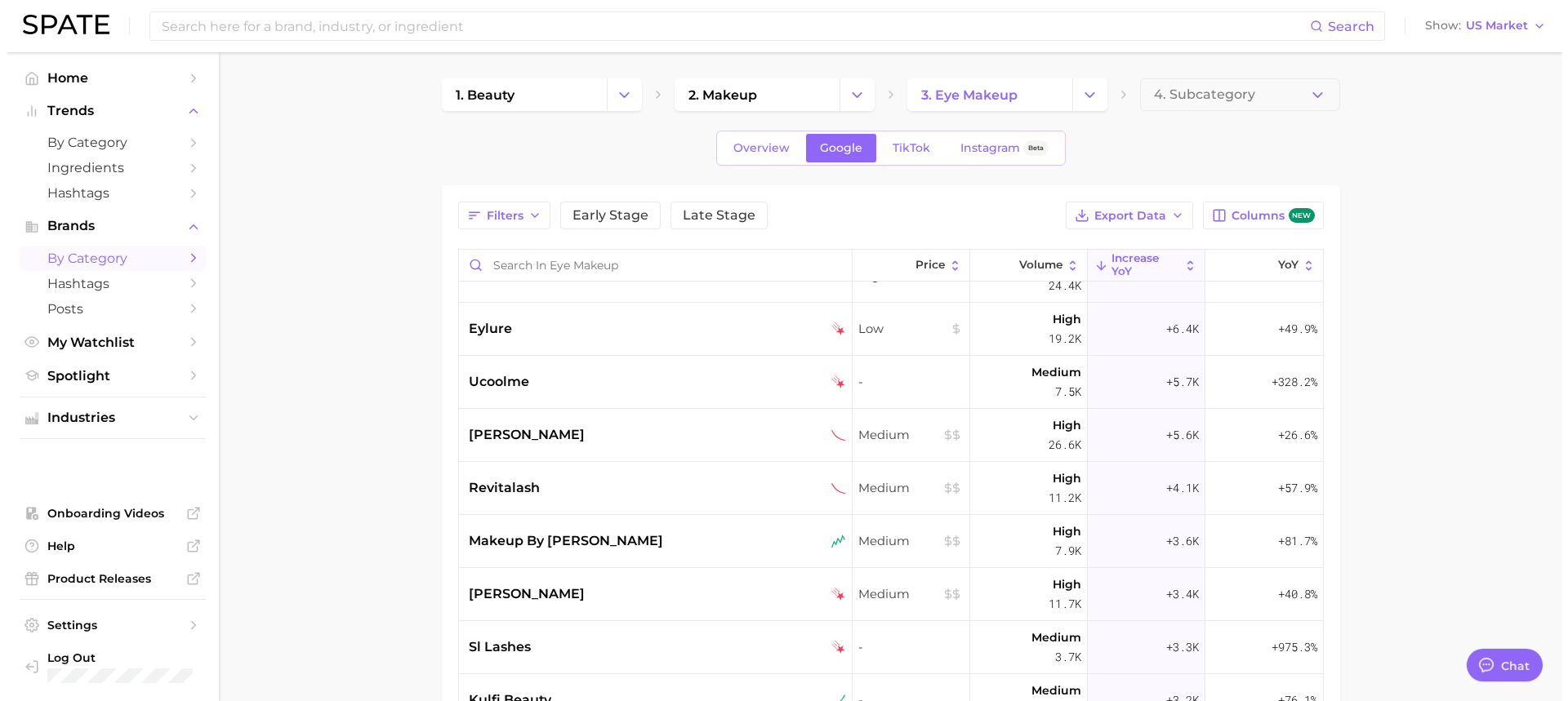
scroll to position [326, 0]
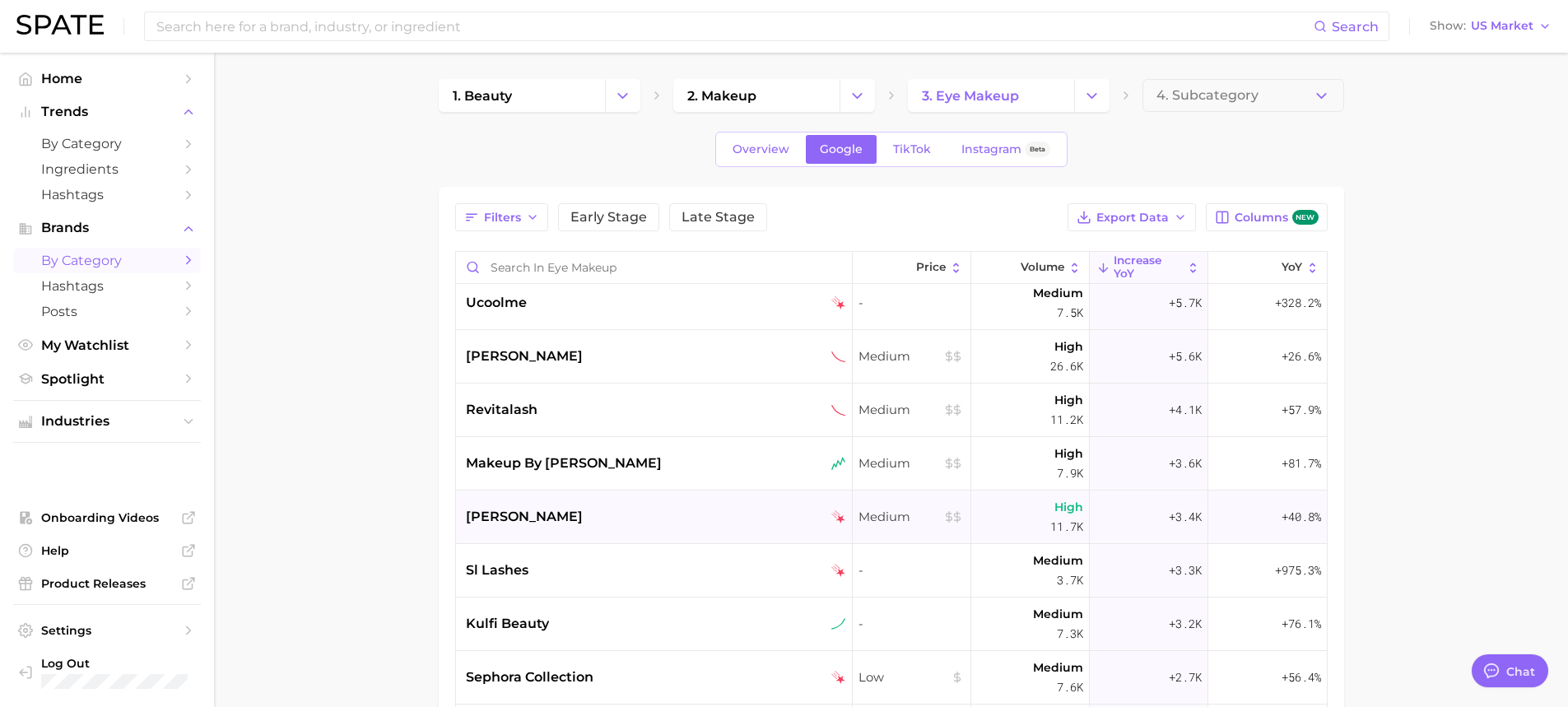
click at [639, 512] on div "kylie cosmetics" at bounding box center [655, 518] width 380 height 20
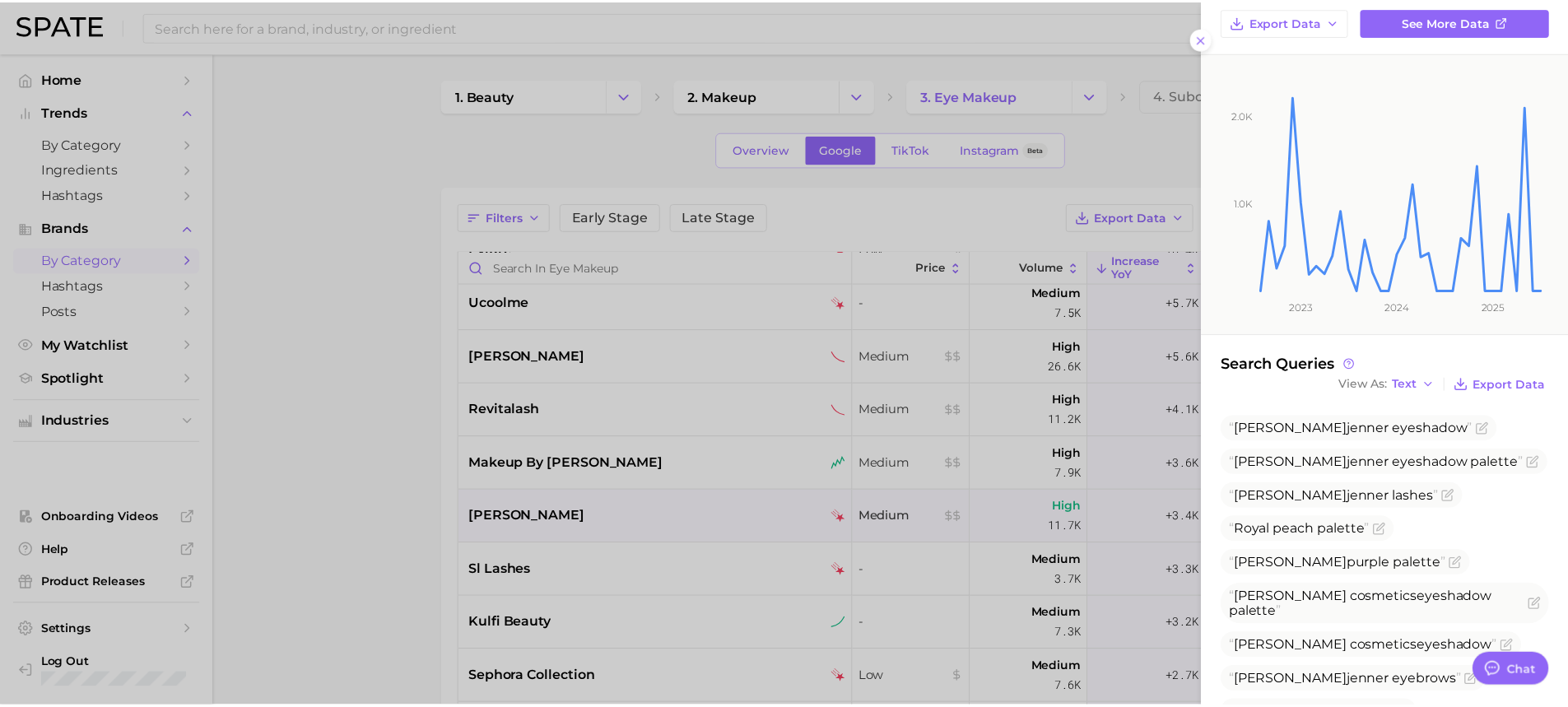
scroll to position [142, 0]
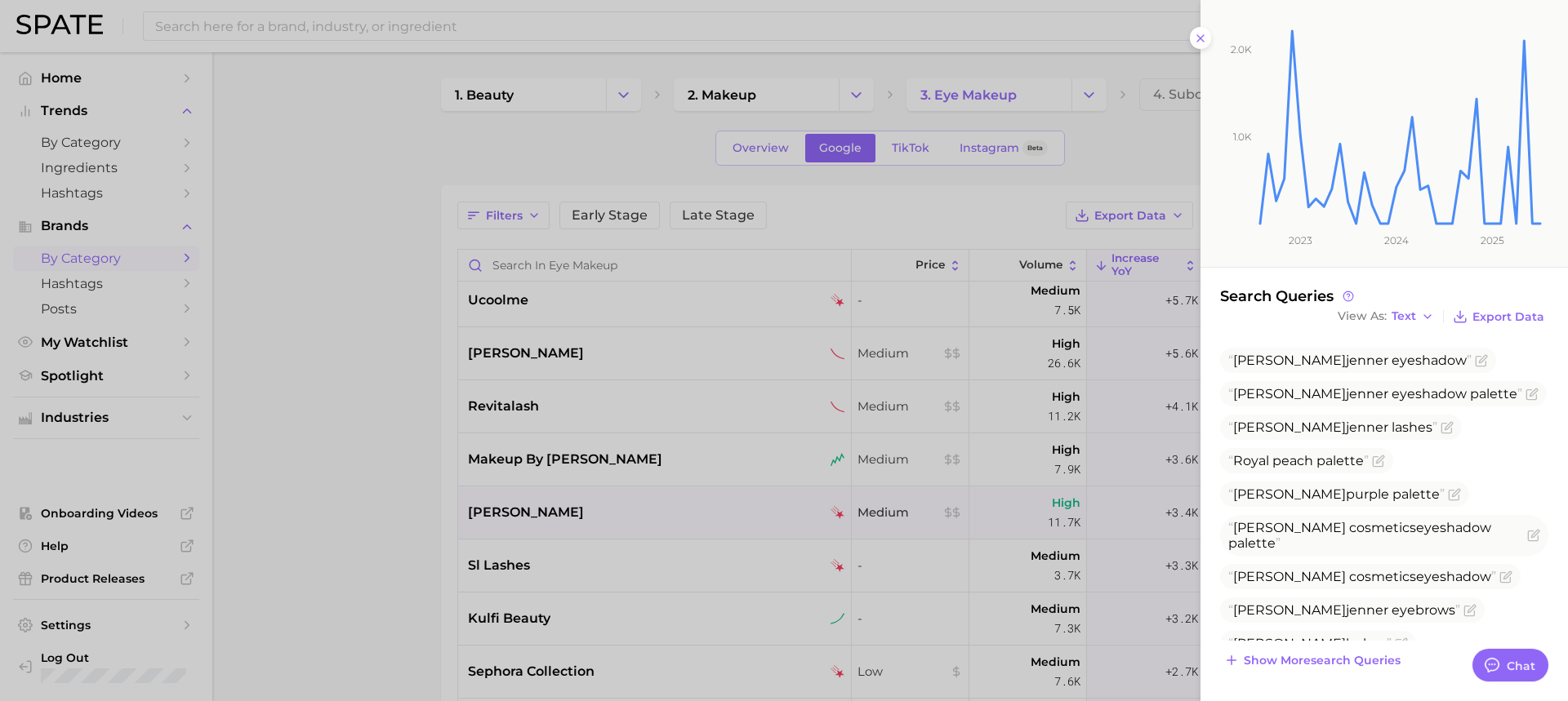
click at [317, 433] on div at bounding box center [784, 350] width 1568 height 701
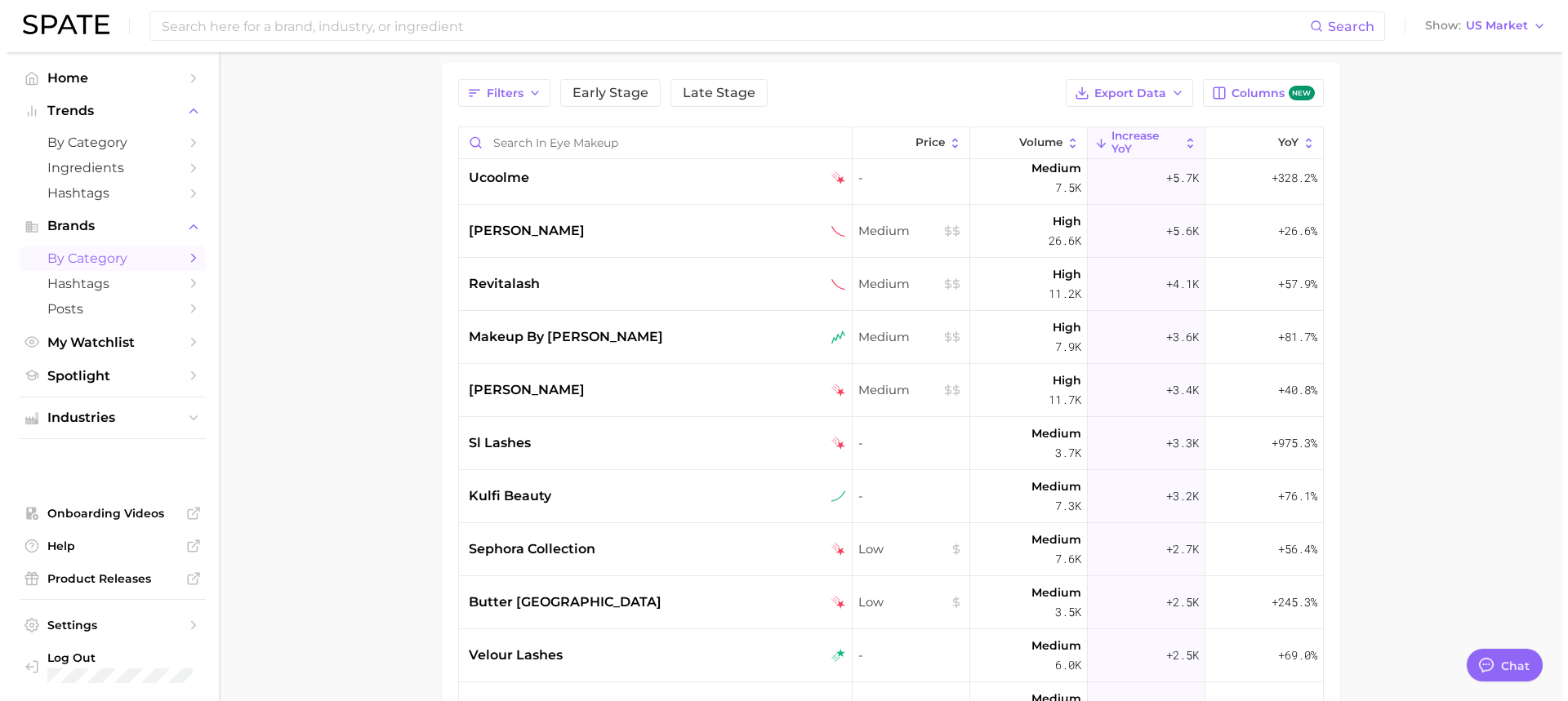
scroll to position [163, 0]
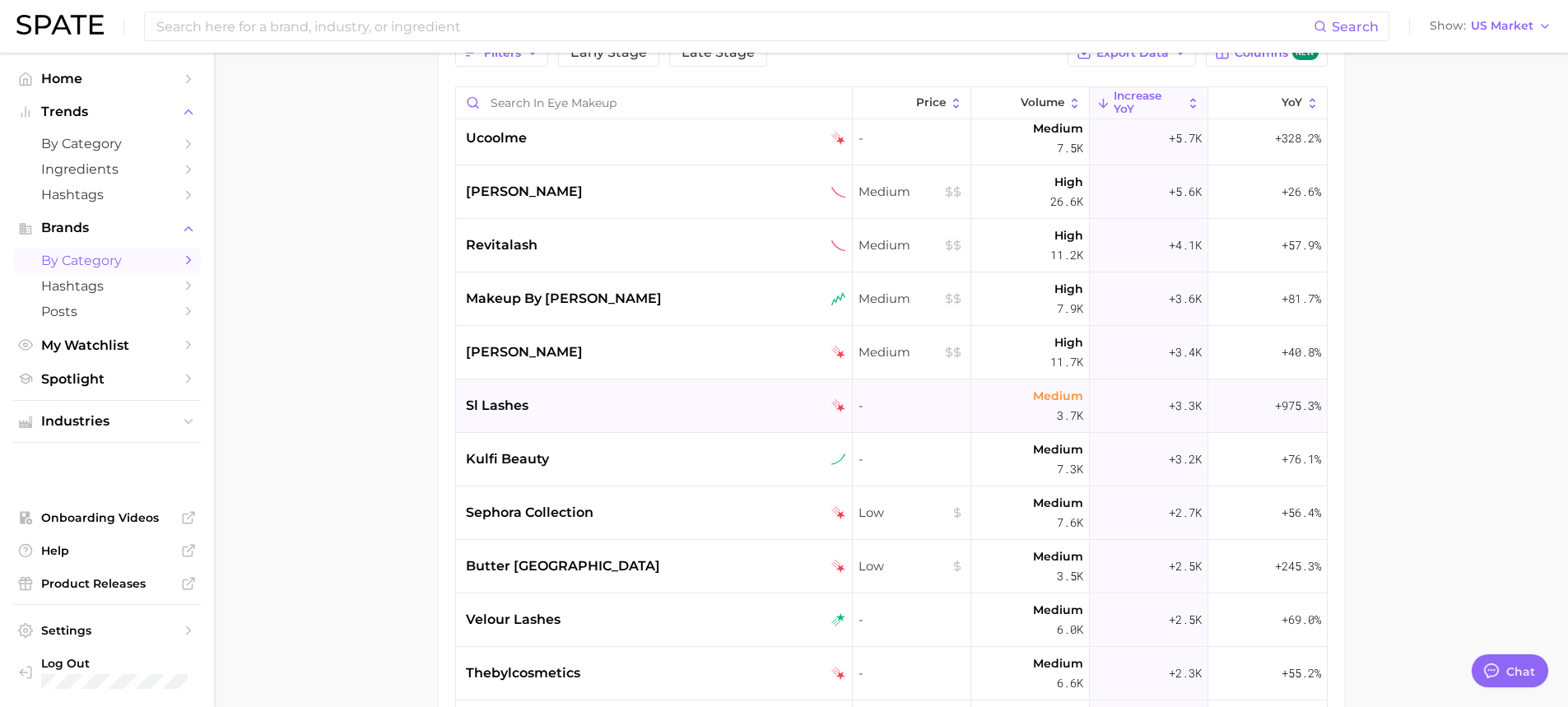
click at [510, 411] on span "sl lashes" at bounding box center [496, 406] width 63 height 20
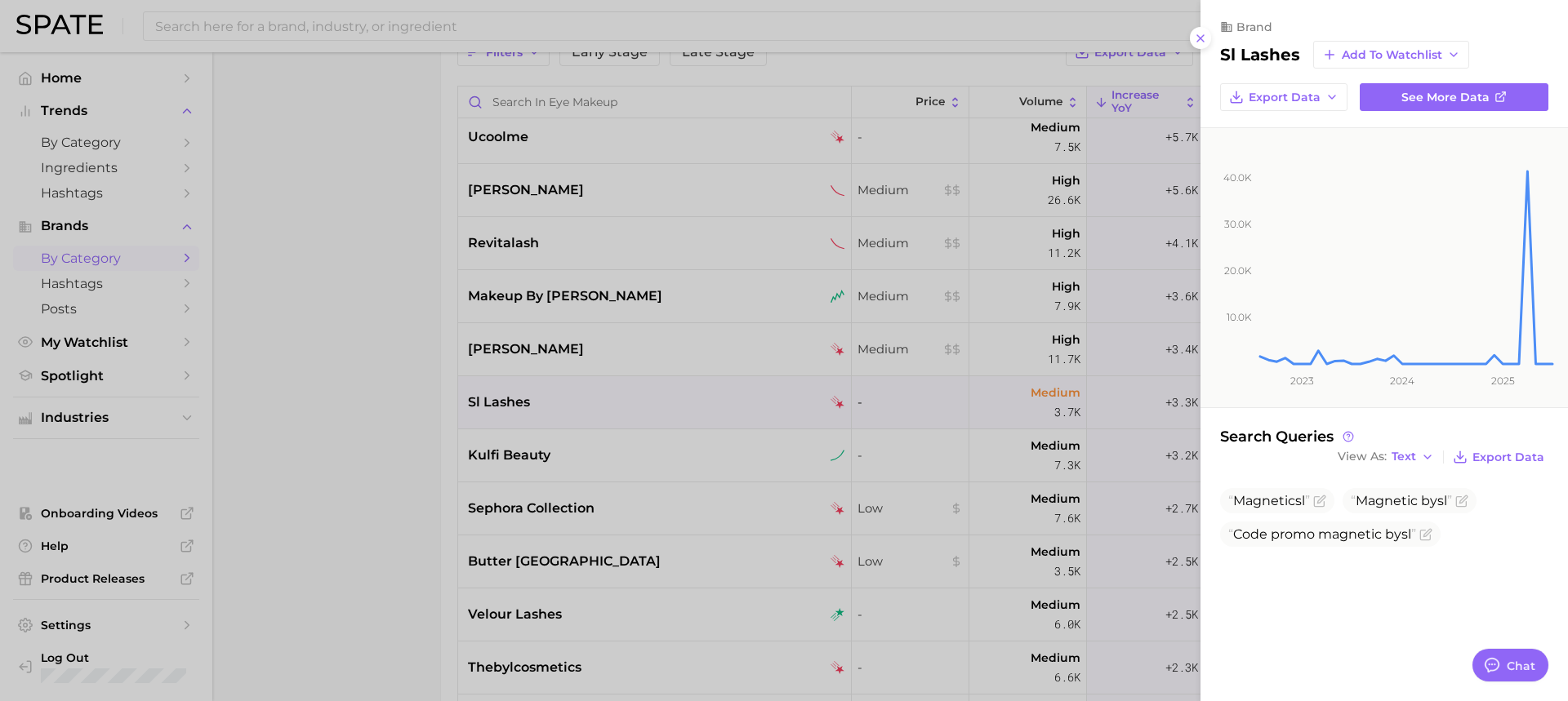
click at [636, 404] on div at bounding box center [784, 350] width 1568 height 701
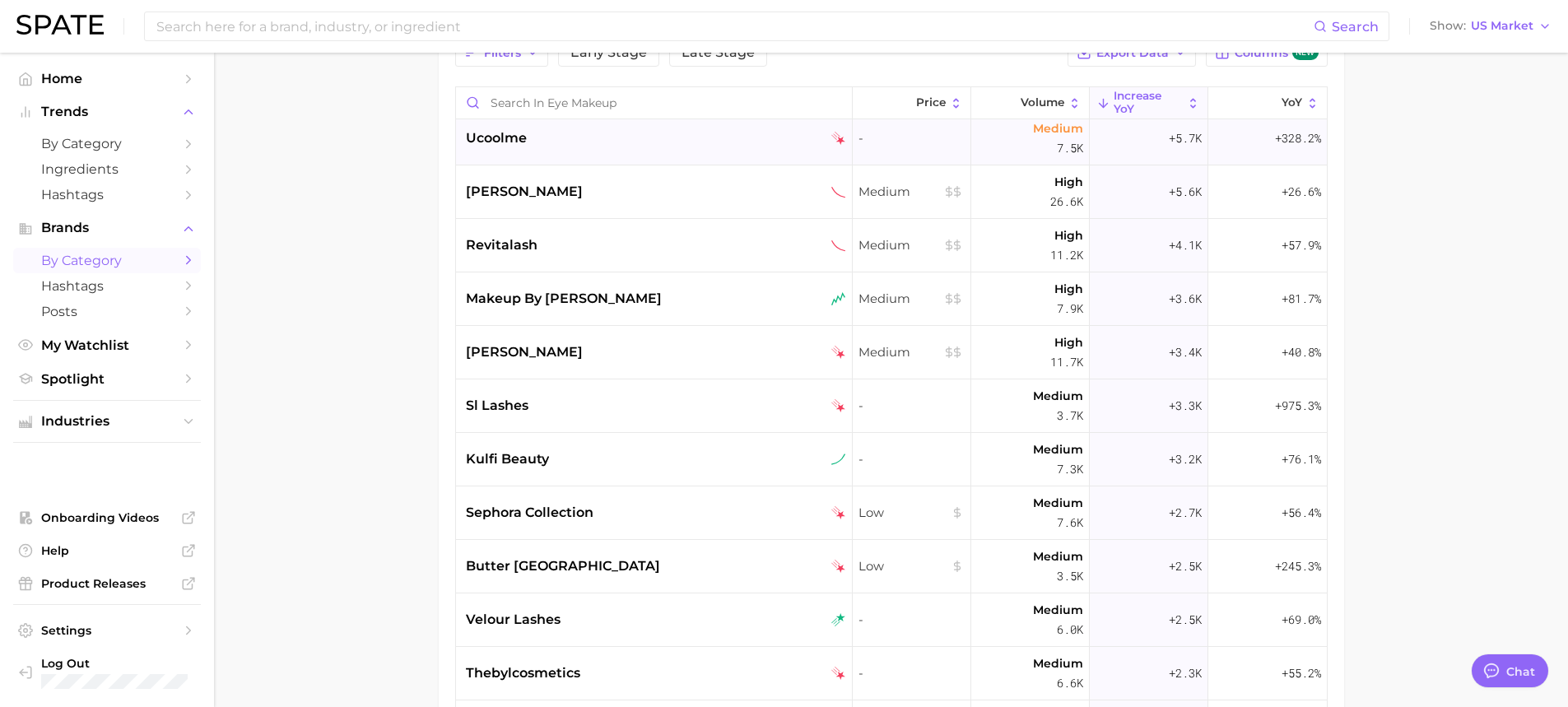
click at [558, 130] on div "ucoolme" at bounding box center [655, 139] width 380 height 20
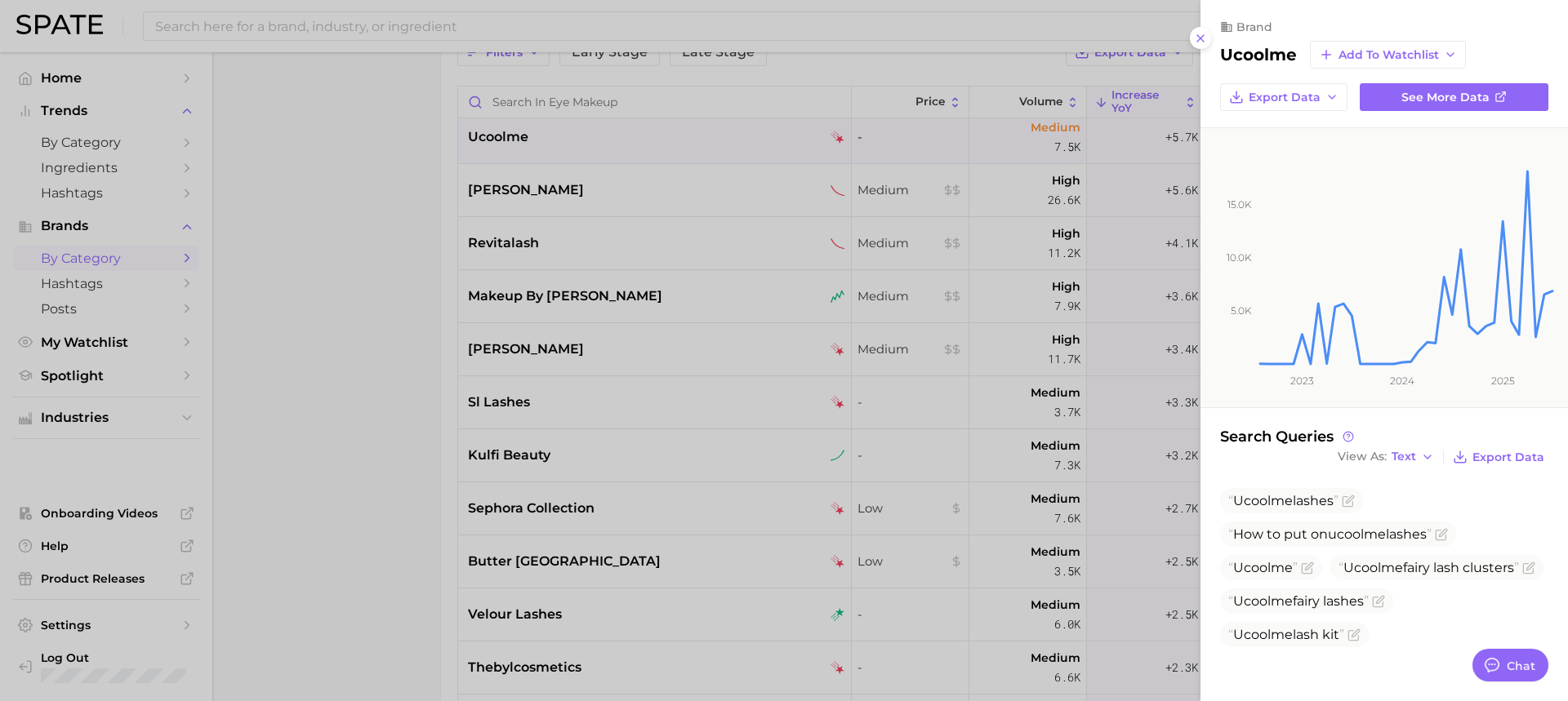
click at [466, 387] on div at bounding box center [784, 350] width 1568 height 701
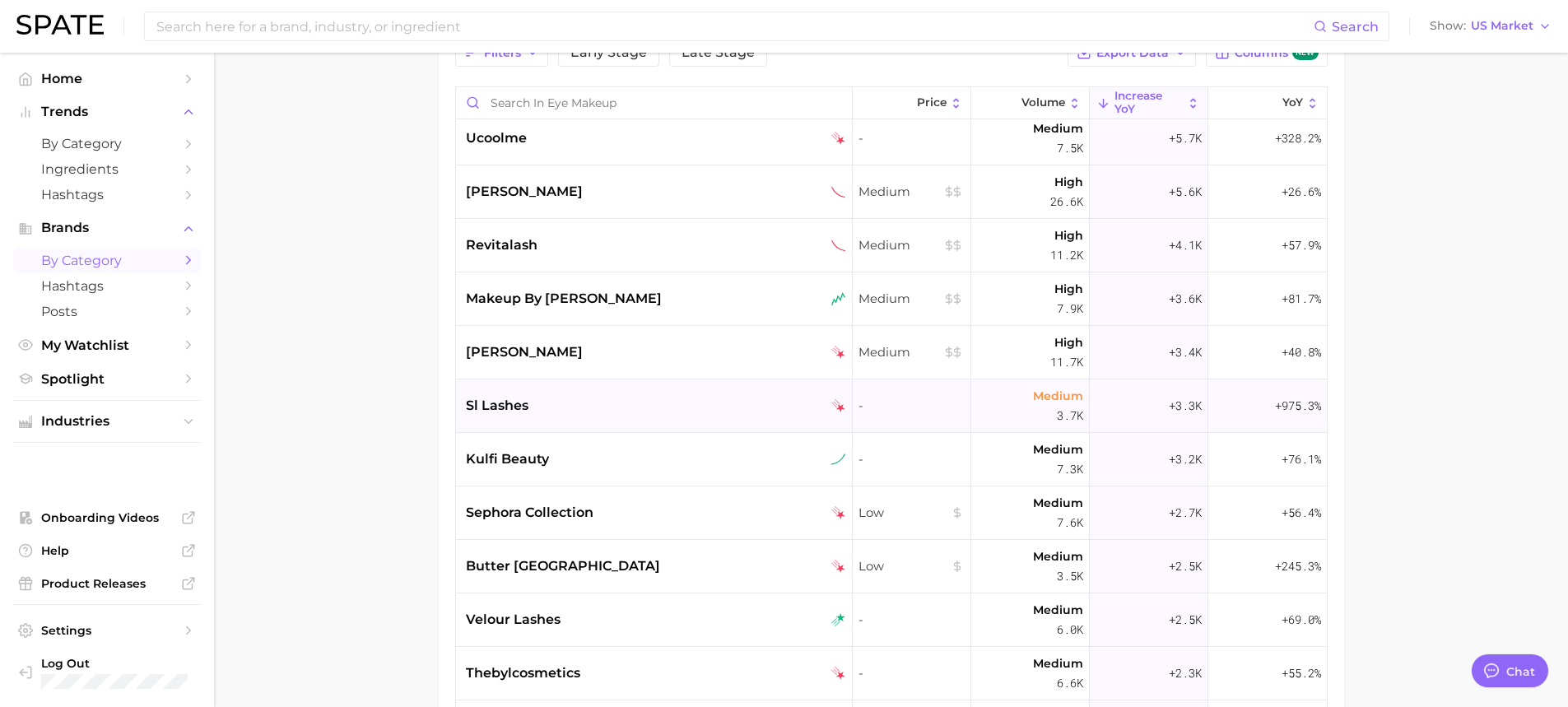
click at [552, 399] on div "sl lashes" at bounding box center [655, 406] width 380 height 20
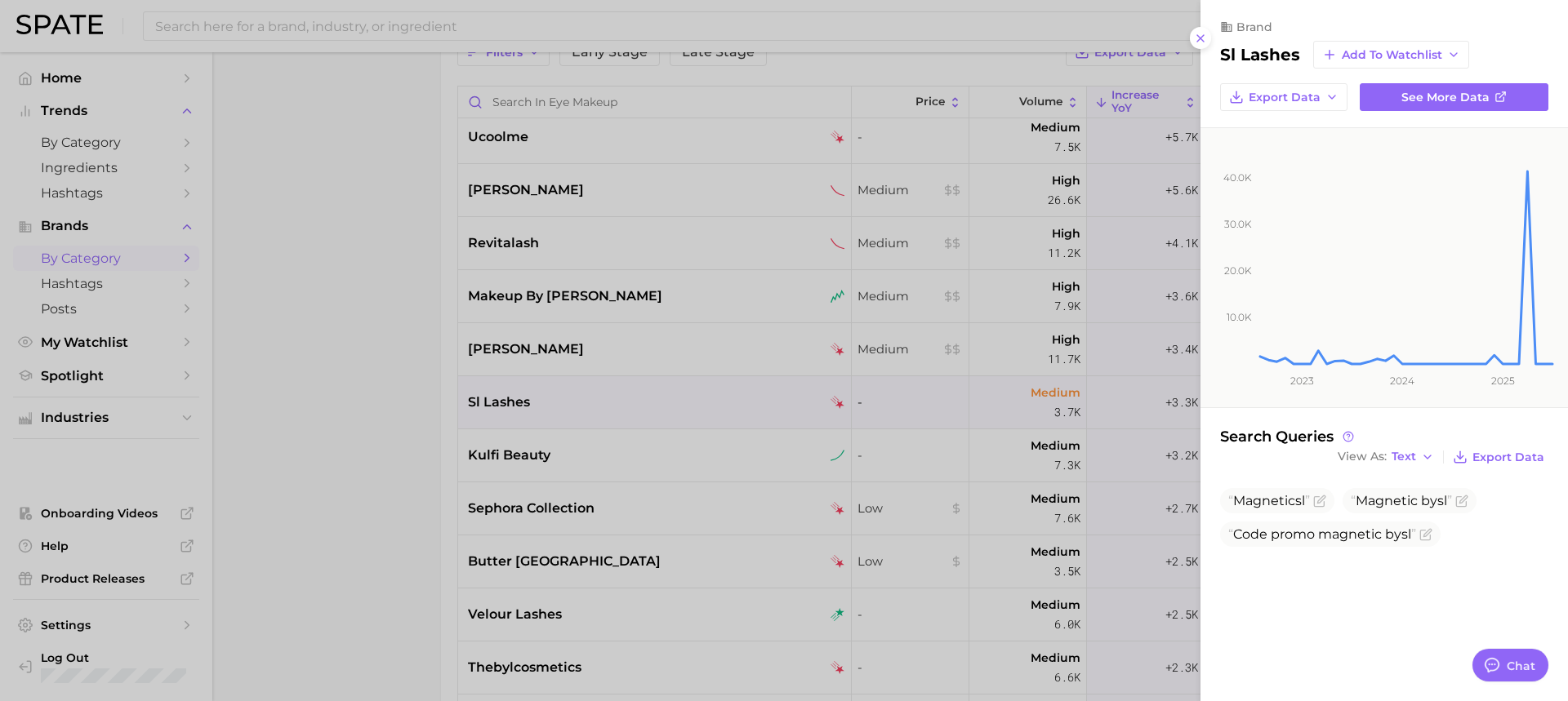
click at [942, 434] on div at bounding box center [784, 350] width 1568 height 701
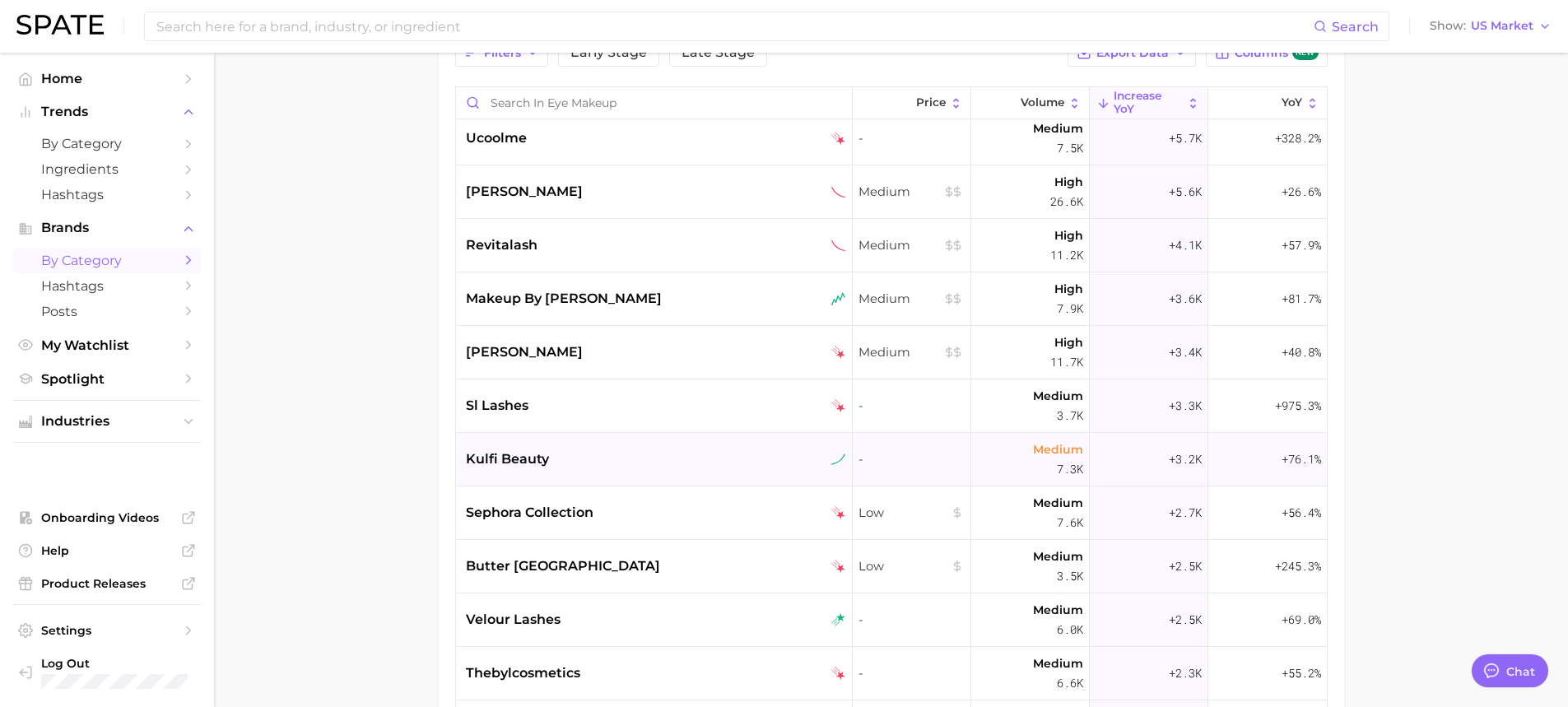
click at [596, 451] on div "kulfi beauty" at bounding box center [655, 460] width 380 height 20
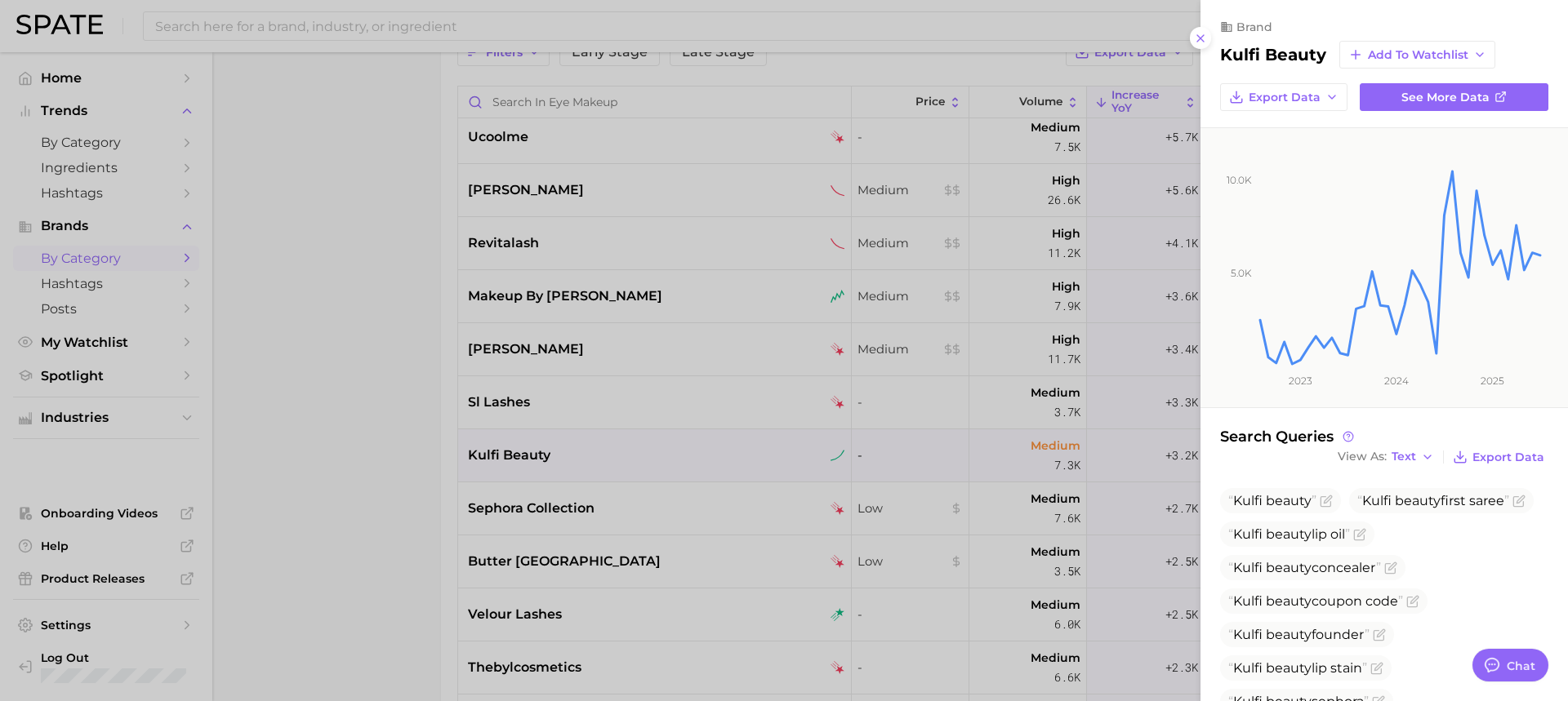
scroll to position [50, 0]
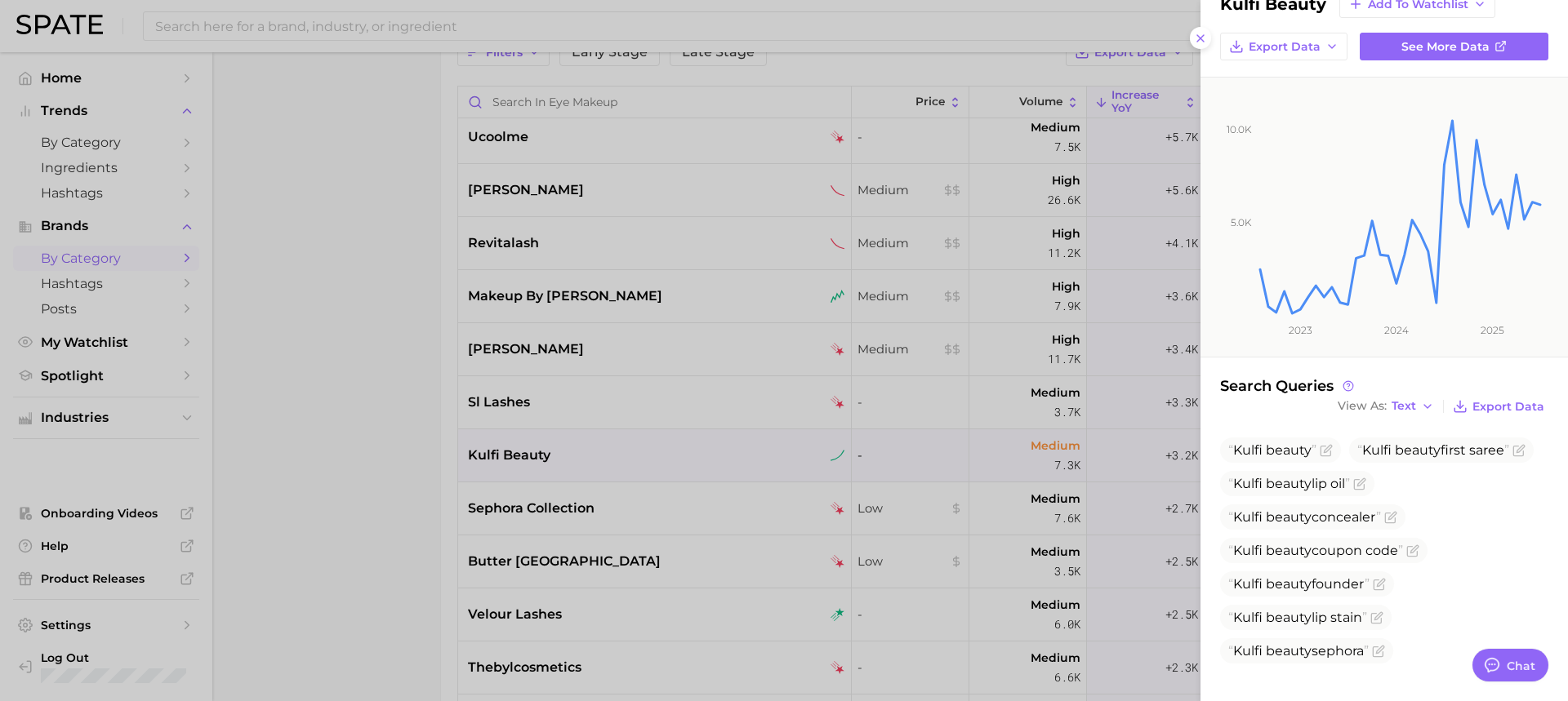
click at [551, 494] on div at bounding box center [784, 350] width 1568 height 701
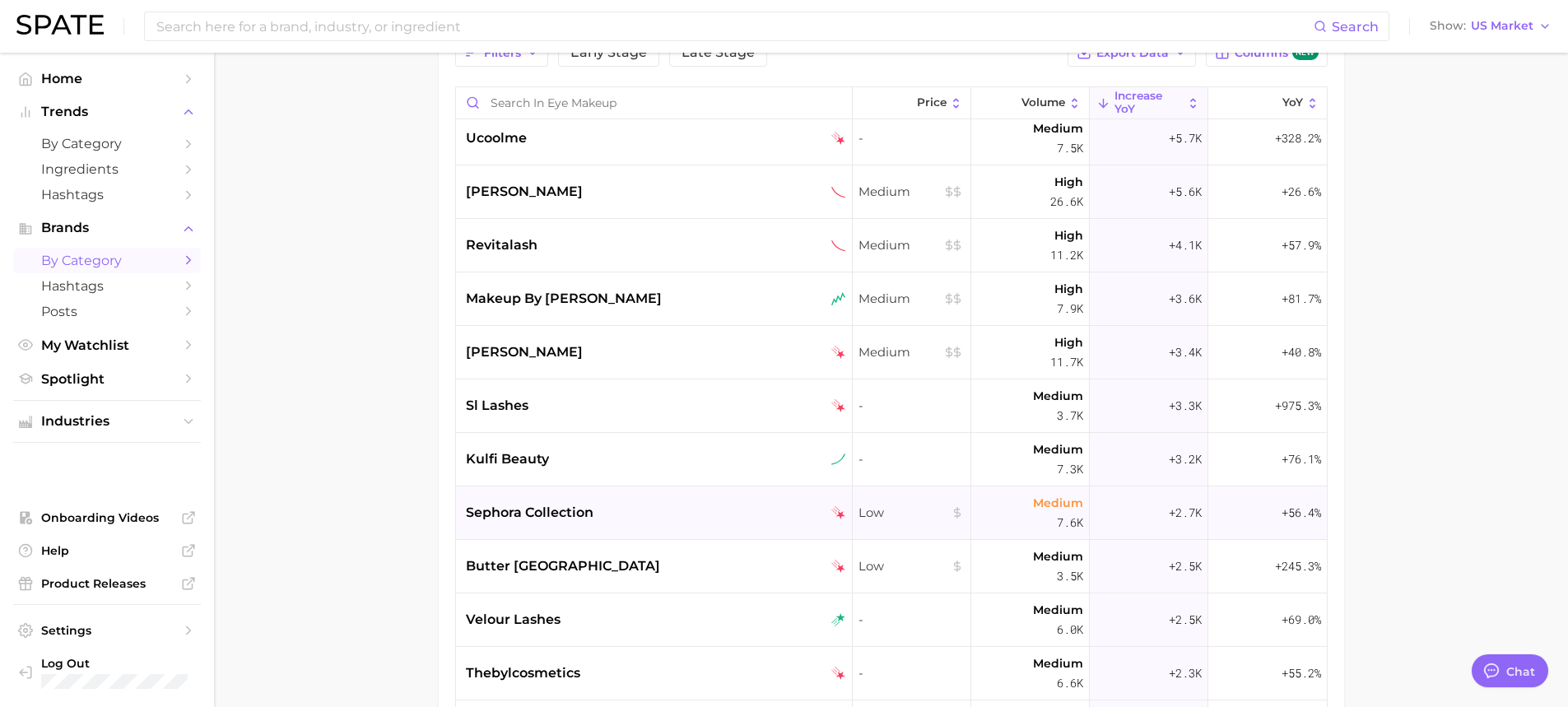
click at [555, 521] on span "sephora collection" at bounding box center [529, 514] width 128 height 20
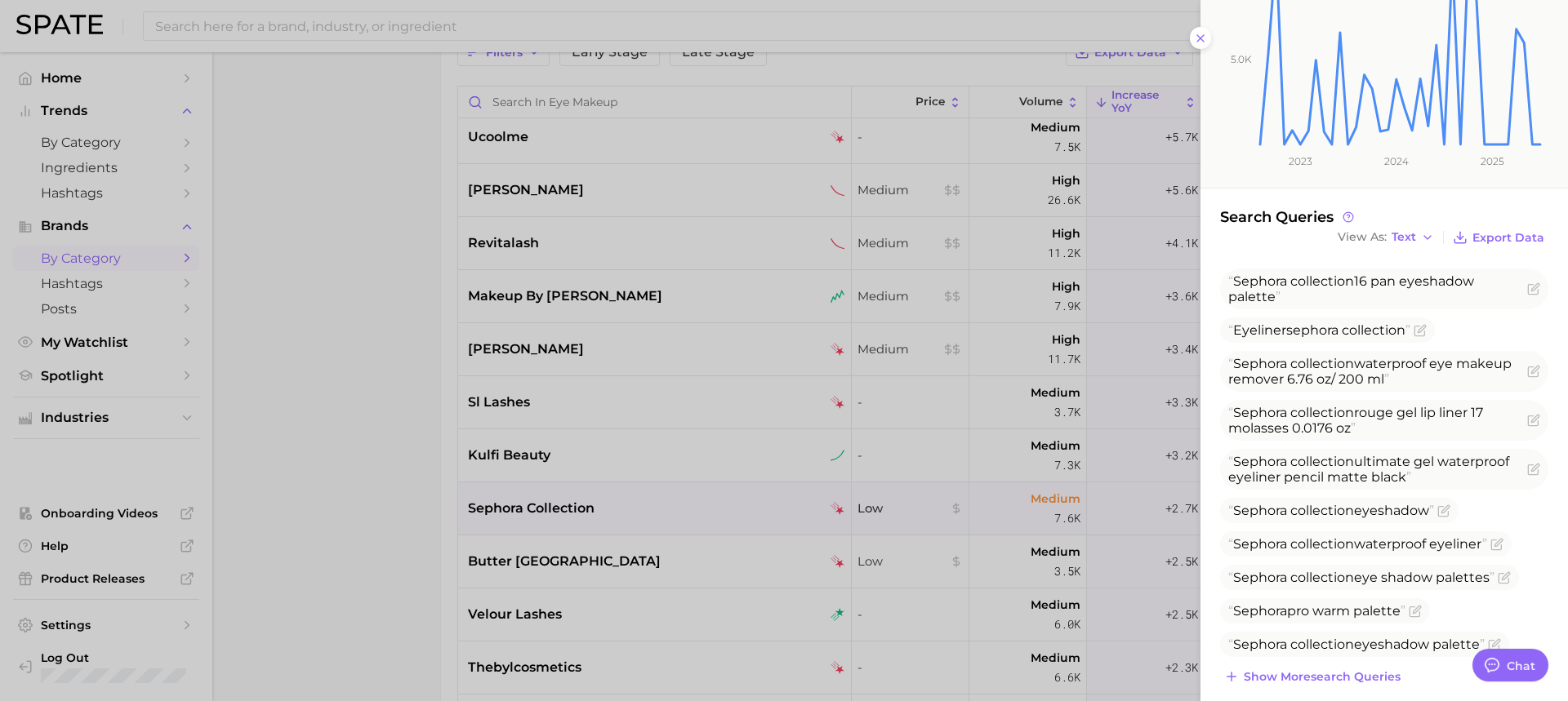
scroll to position [247, 0]
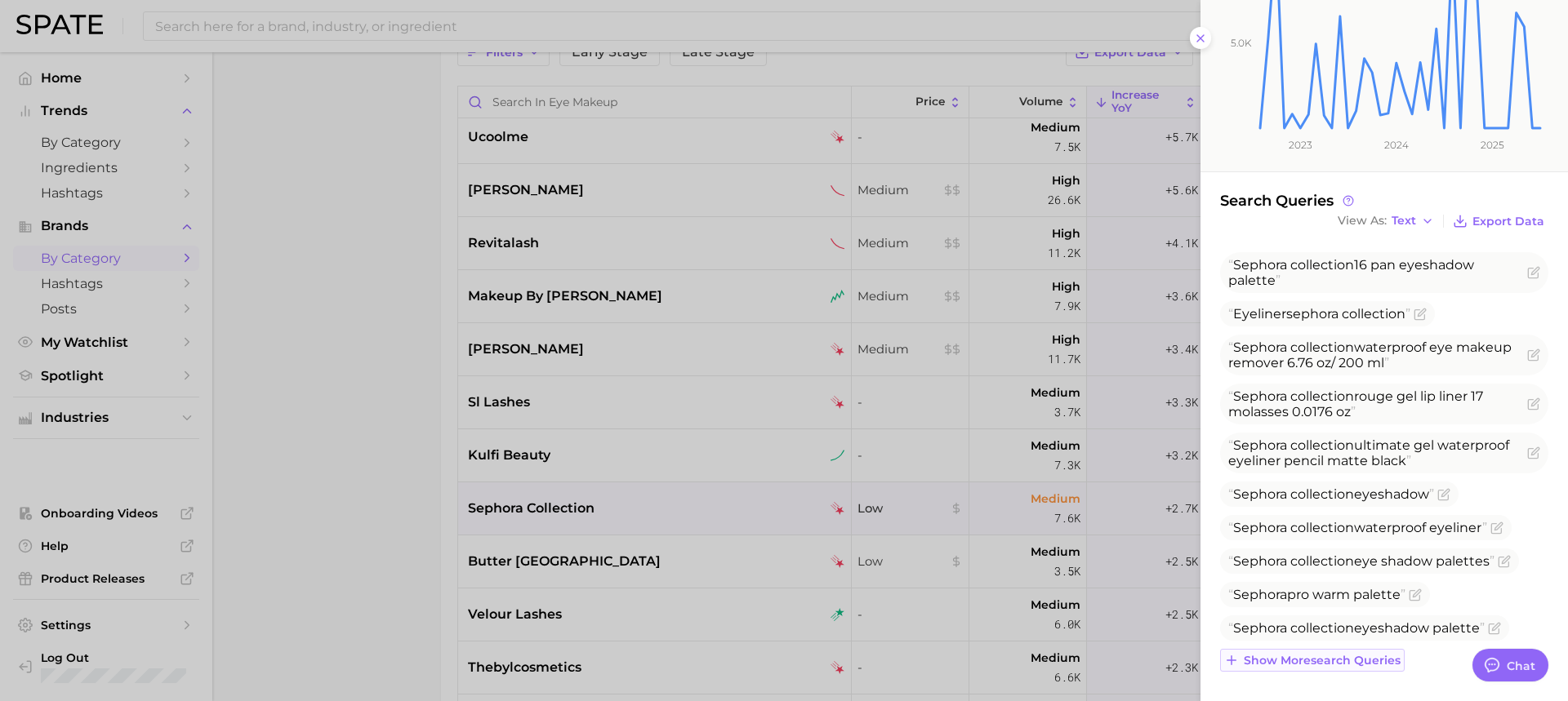
click at [1373, 661] on span "Show more search queries" at bounding box center [1323, 660] width 157 height 14
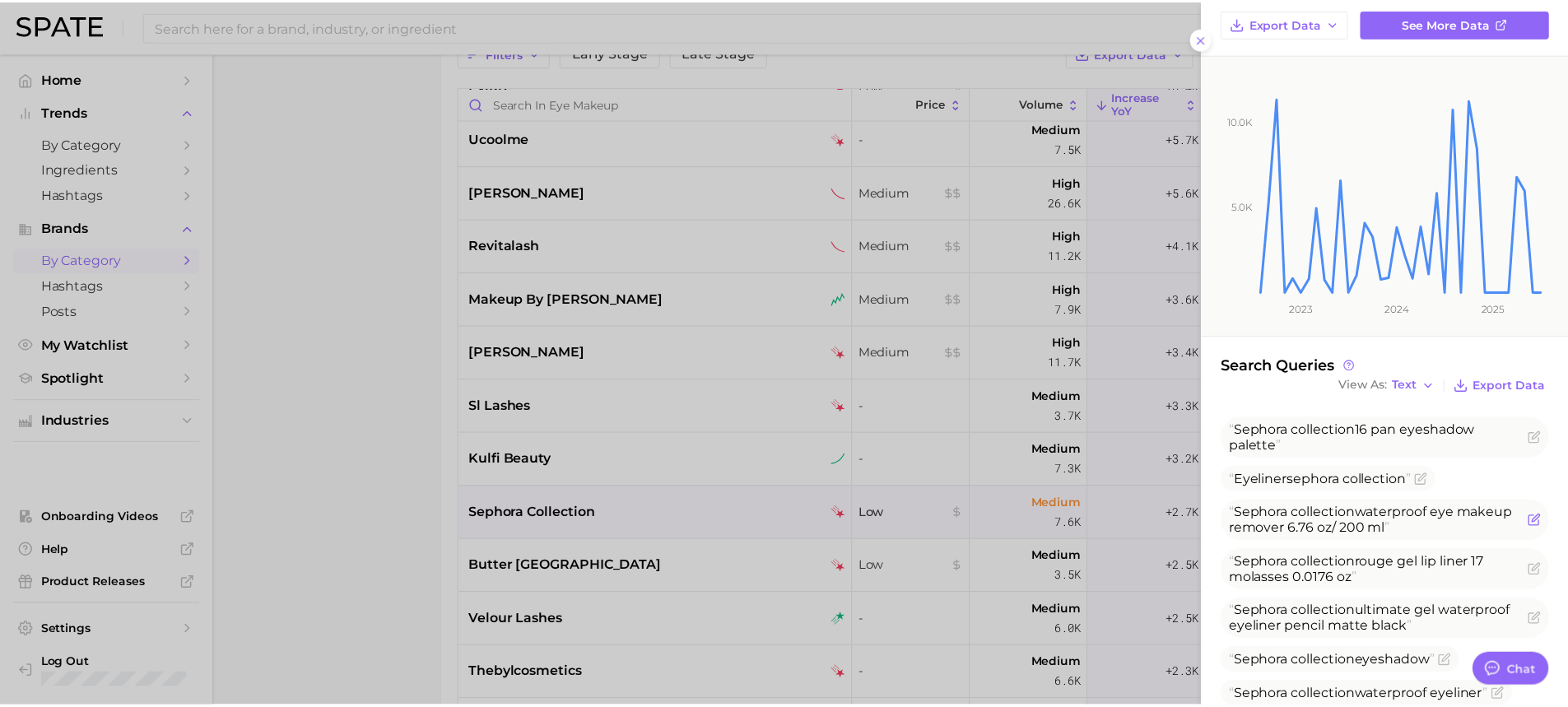
scroll to position [0, 0]
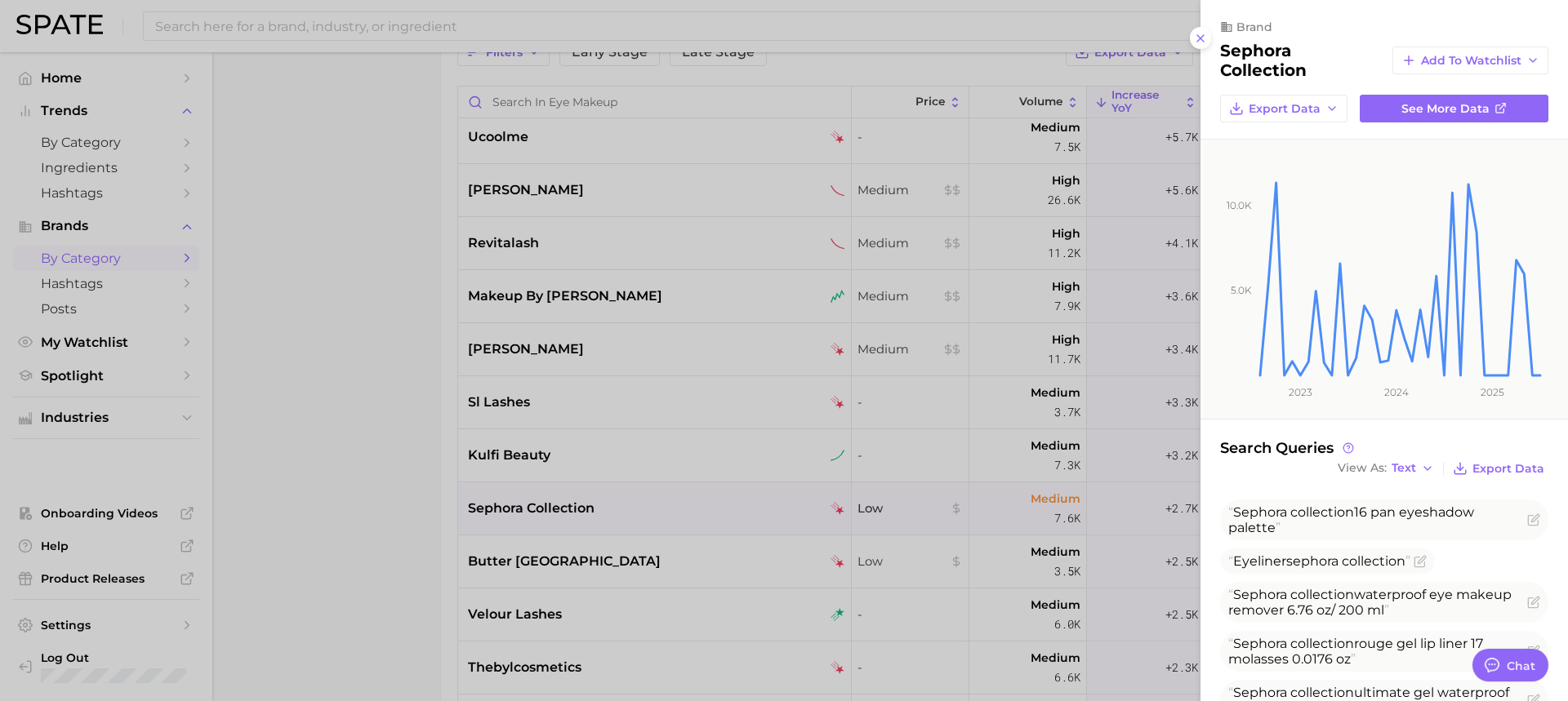
click at [574, 537] on div at bounding box center [784, 350] width 1568 height 701
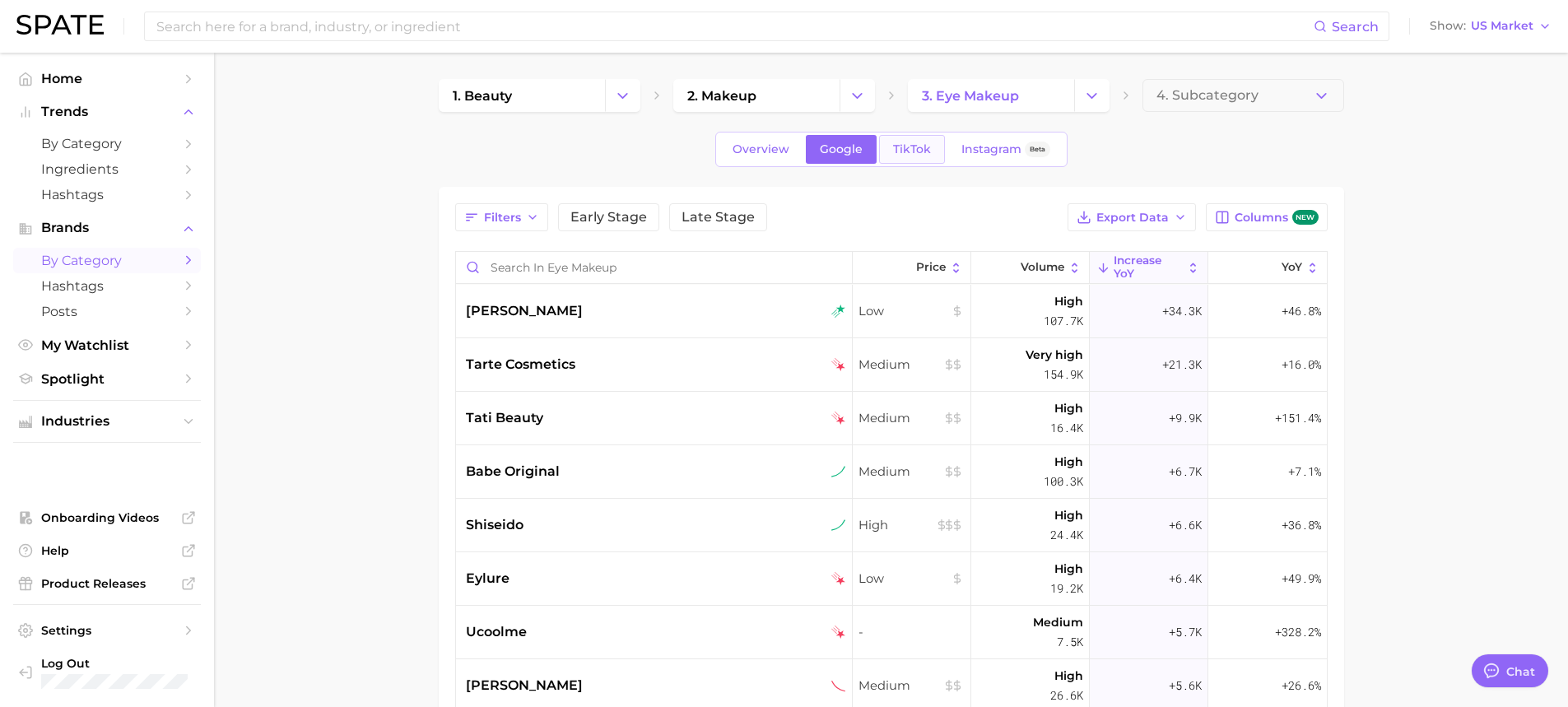
click at [919, 144] on span "TikTok" at bounding box center [912, 150] width 38 height 14
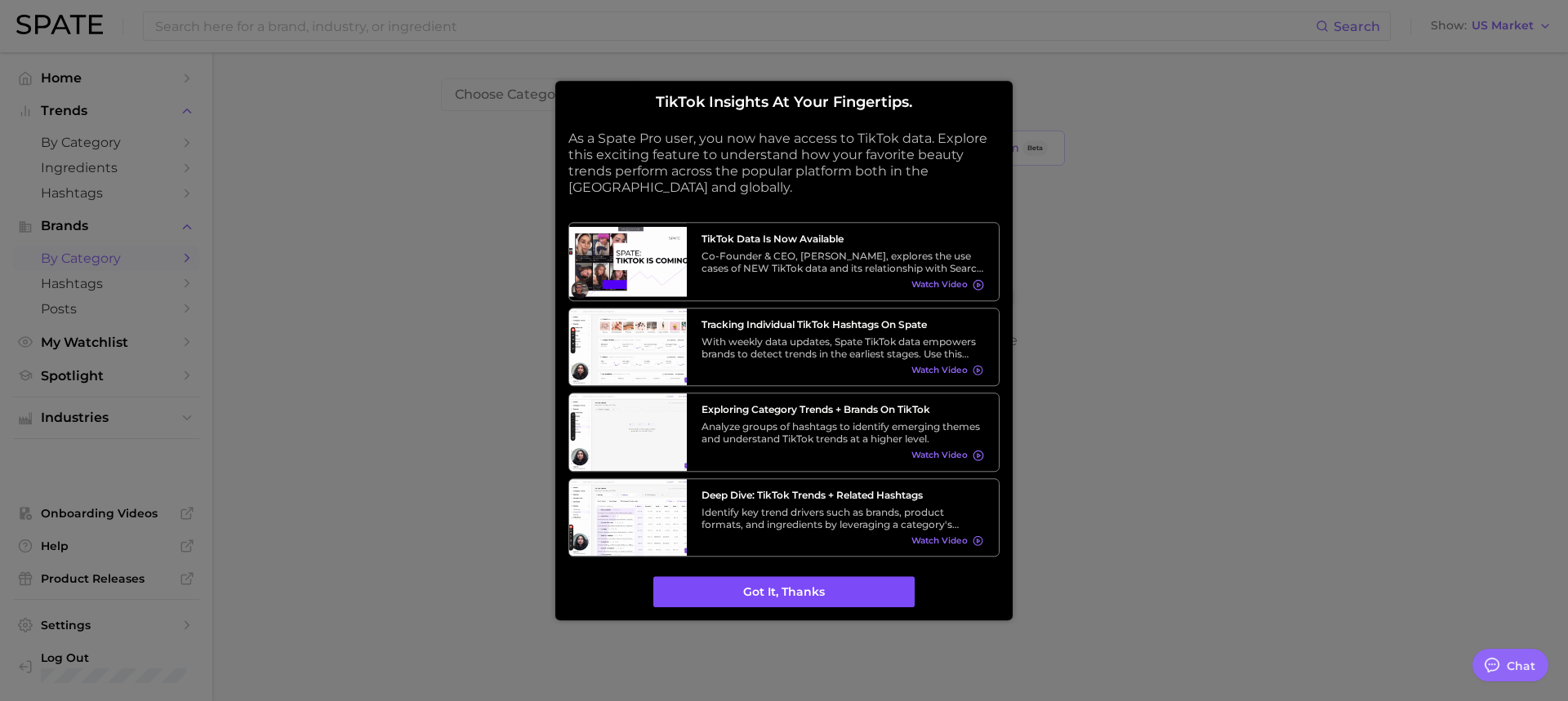
click at [739, 597] on button "Got it, thanks" at bounding box center [784, 592] width 261 height 31
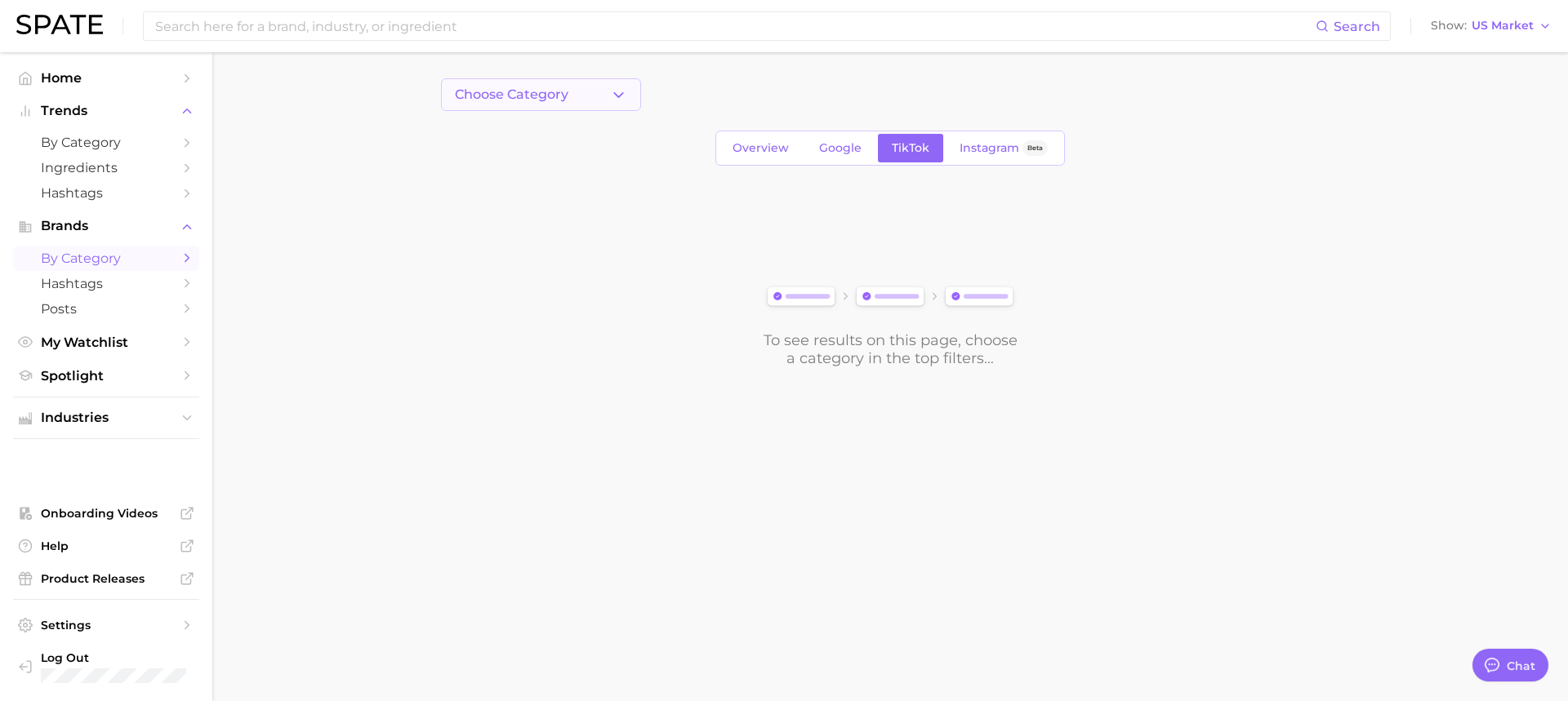
click at [589, 94] on button "Choose Category" at bounding box center [541, 94] width 200 height 33
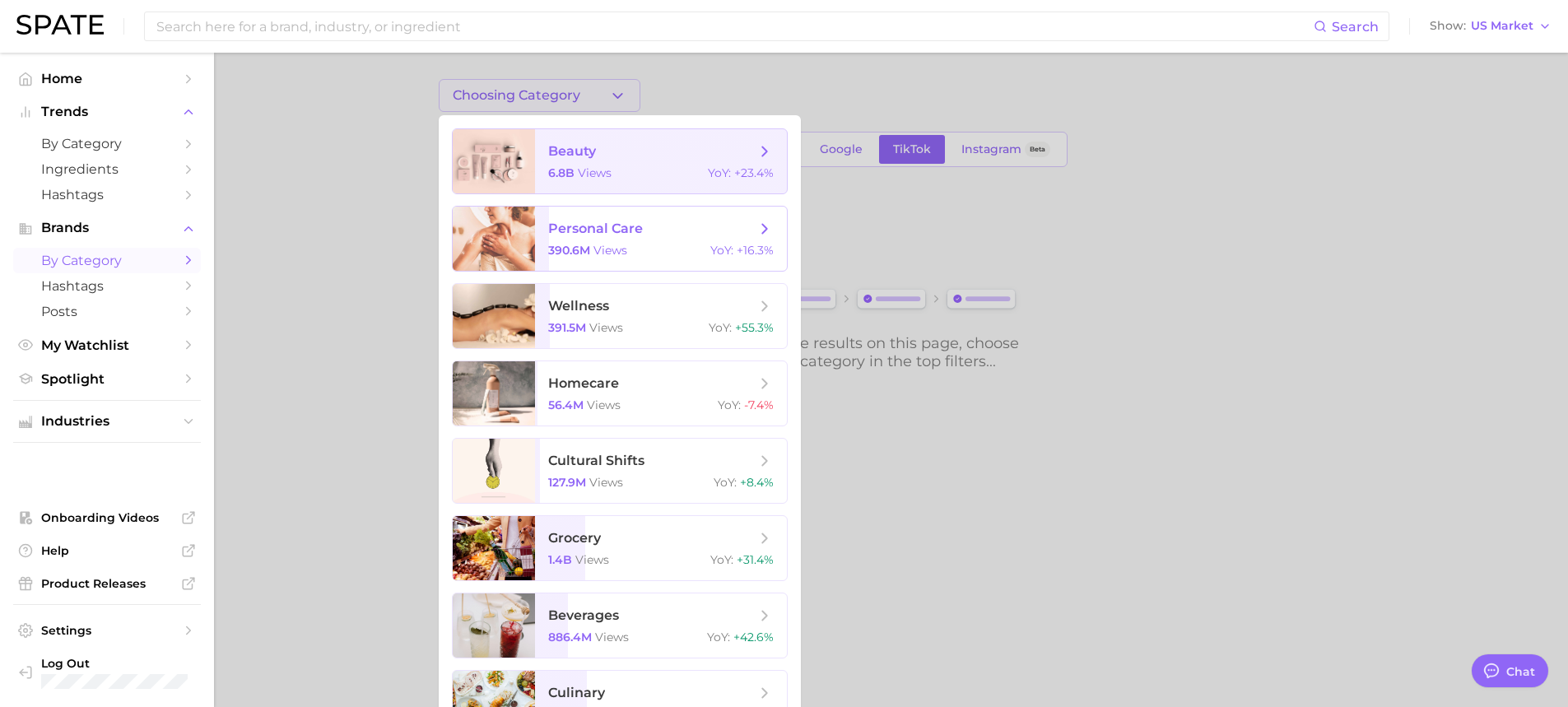
click at [646, 165] on span "beauty 6.8b views YoY : +23.4%" at bounding box center [661, 162] width 252 height 64
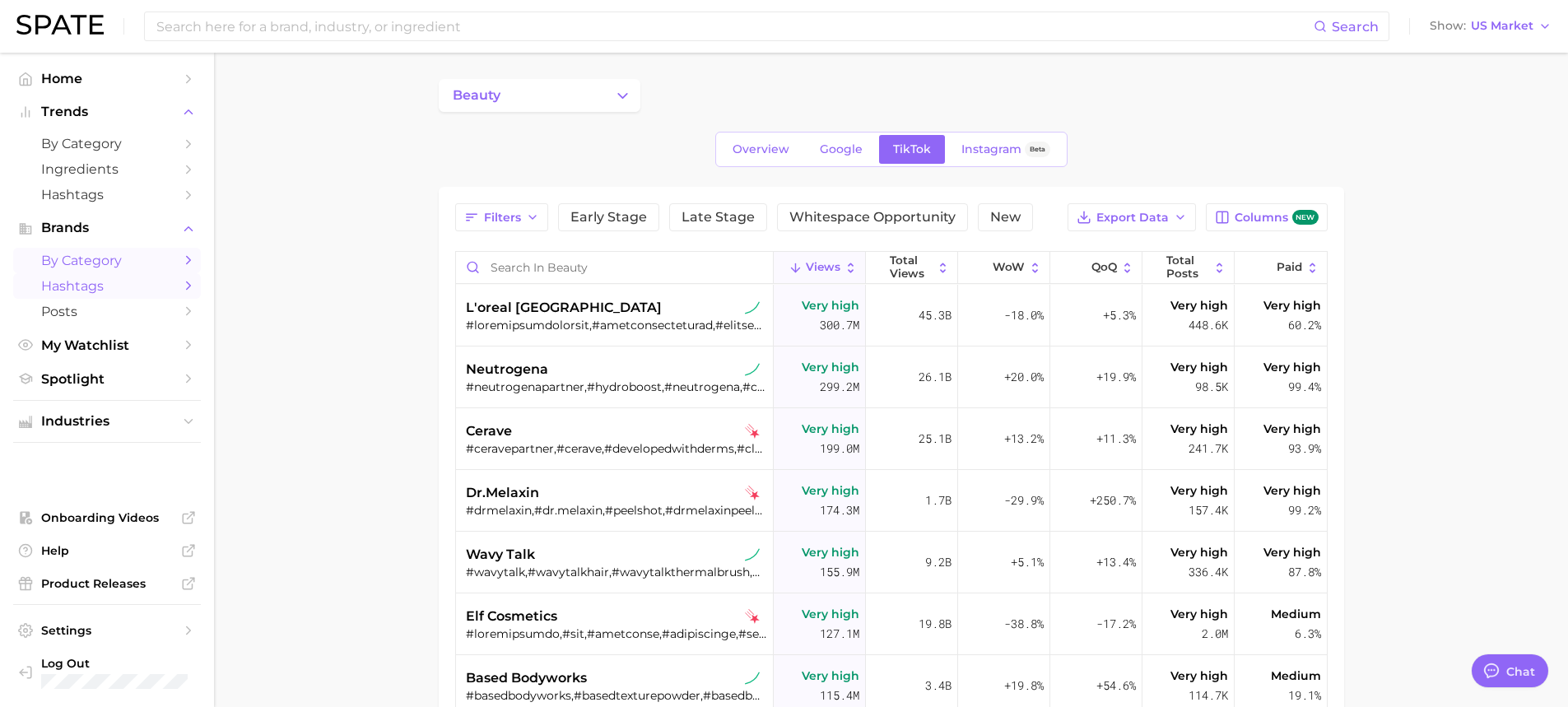
click at [79, 284] on span "Hashtags" at bounding box center [107, 286] width 132 height 16
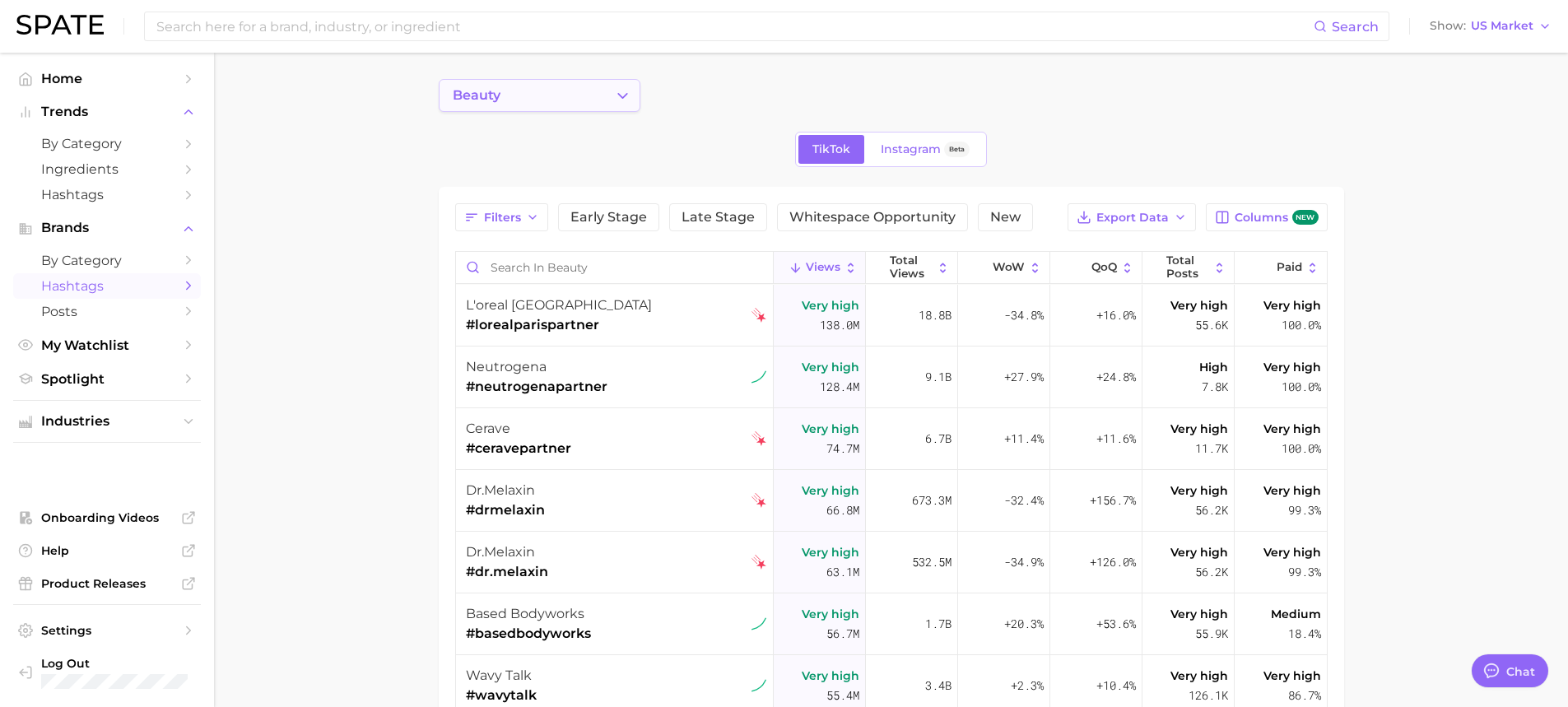
click at [626, 101] on icon "Change Category" at bounding box center [622, 96] width 17 height 17
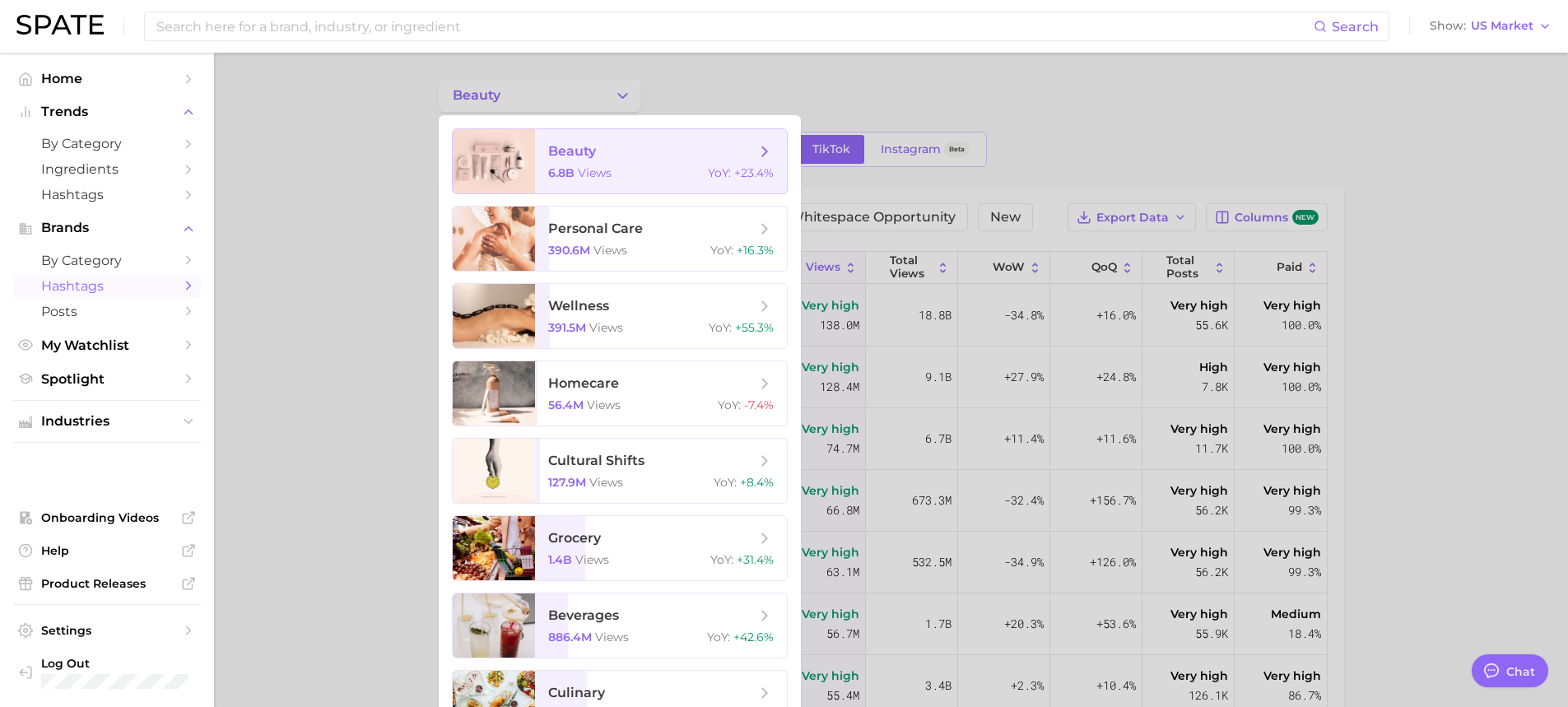
click at [614, 154] on span "beauty" at bounding box center [652, 152] width 207 height 18
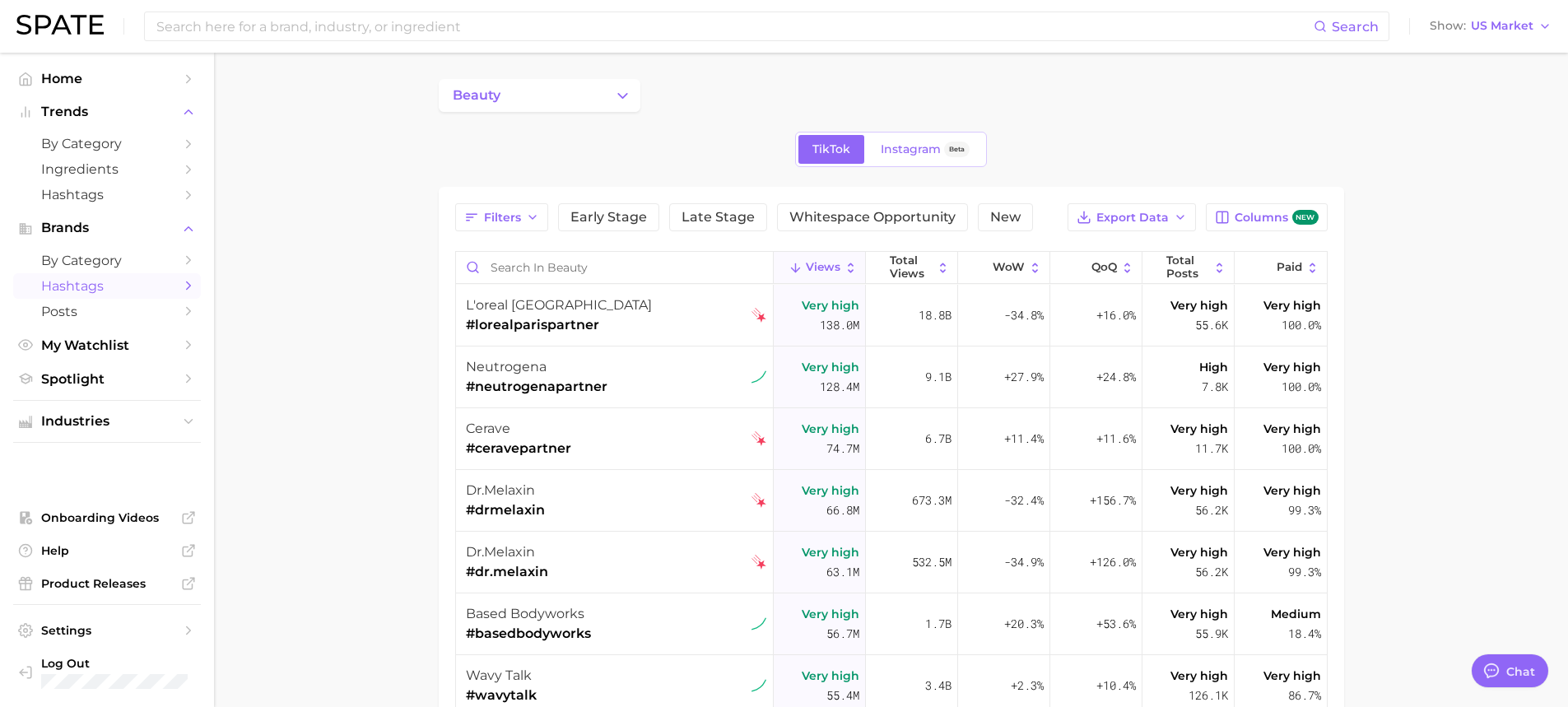
click at [380, 137] on main "beauty TikTok Instagram Beta Filters Early Stage Late Stage Whitespace Opportun…" at bounding box center [891, 554] width 1354 height 1004
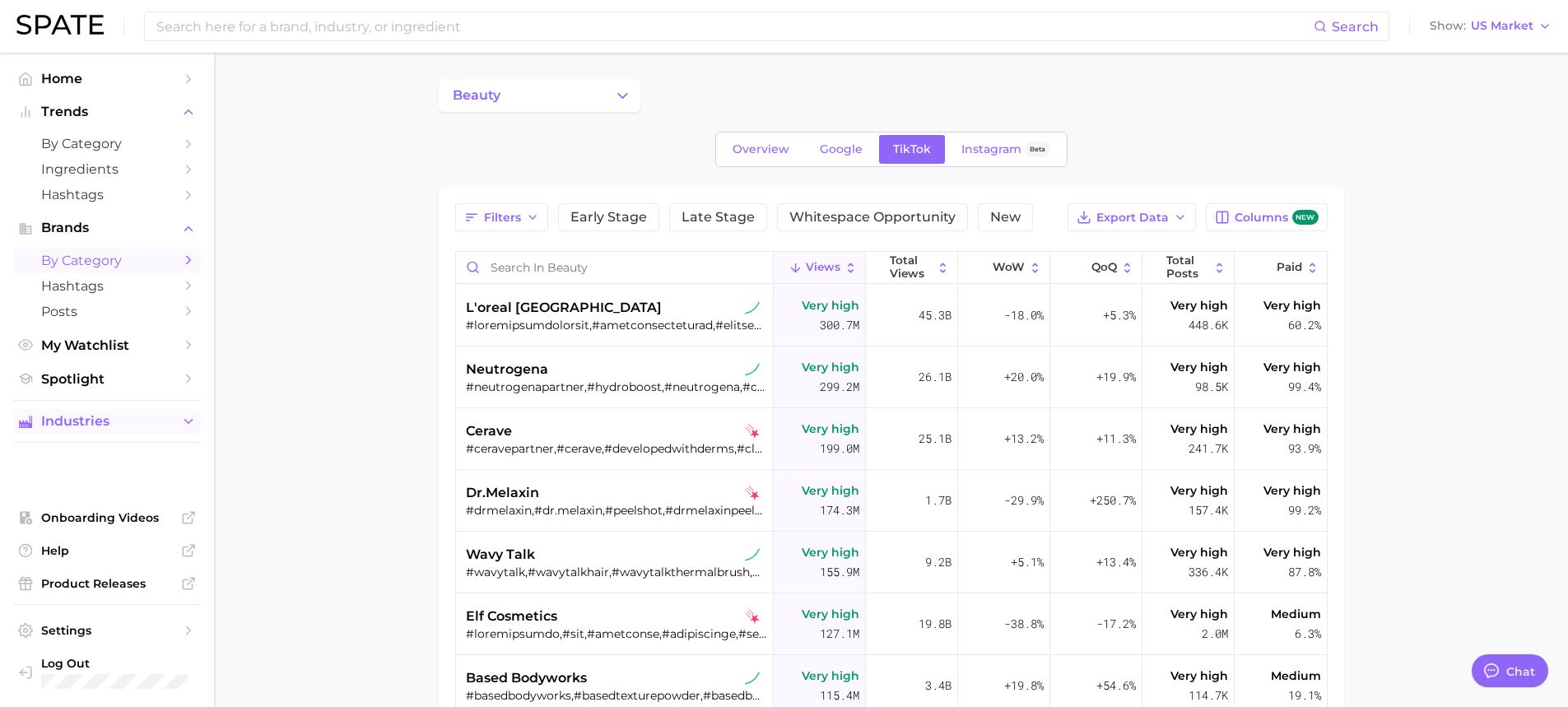
click at [120, 417] on span "Industries" at bounding box center [107, 421] width 132 height 15
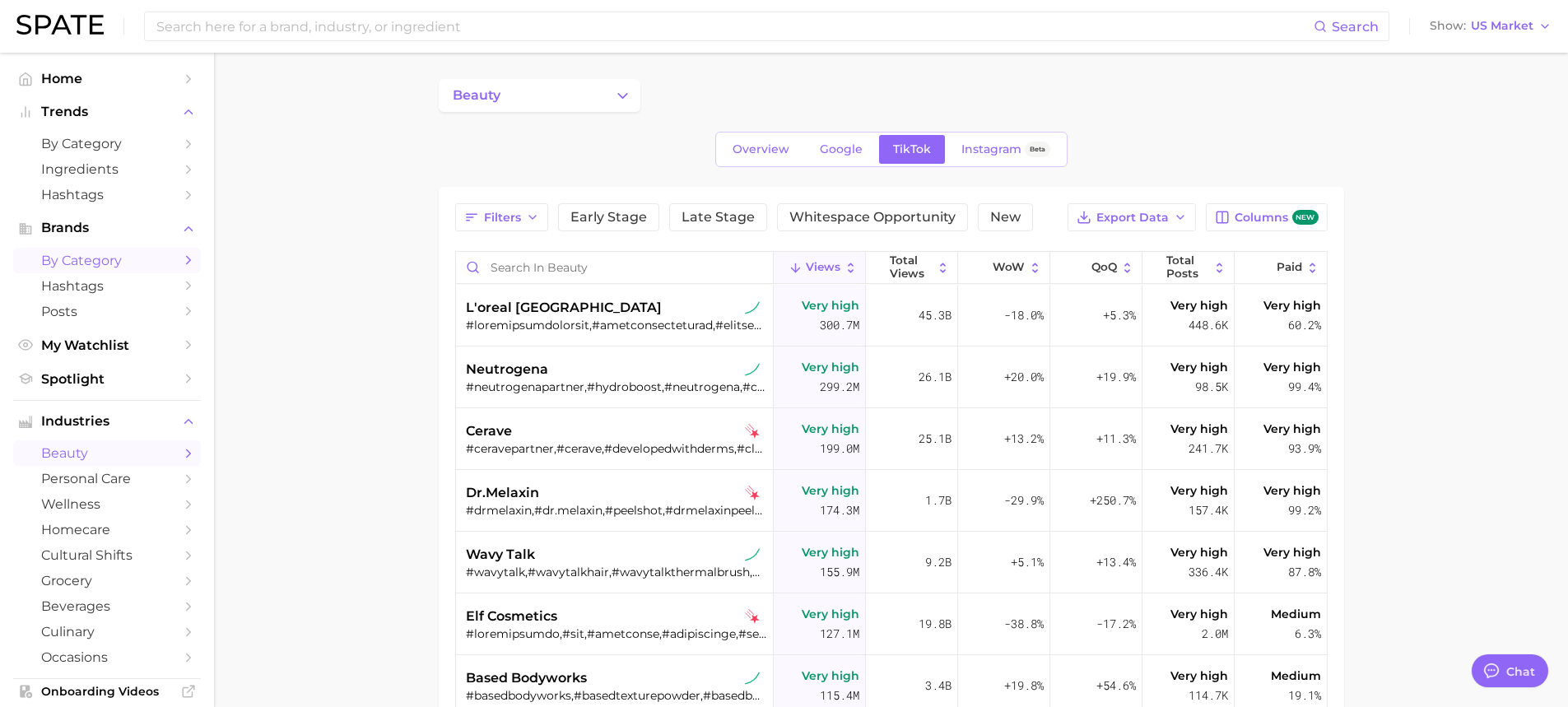
click at [130, 458] on span "beauty" at bounding box center [107, 454] width 132 height 16
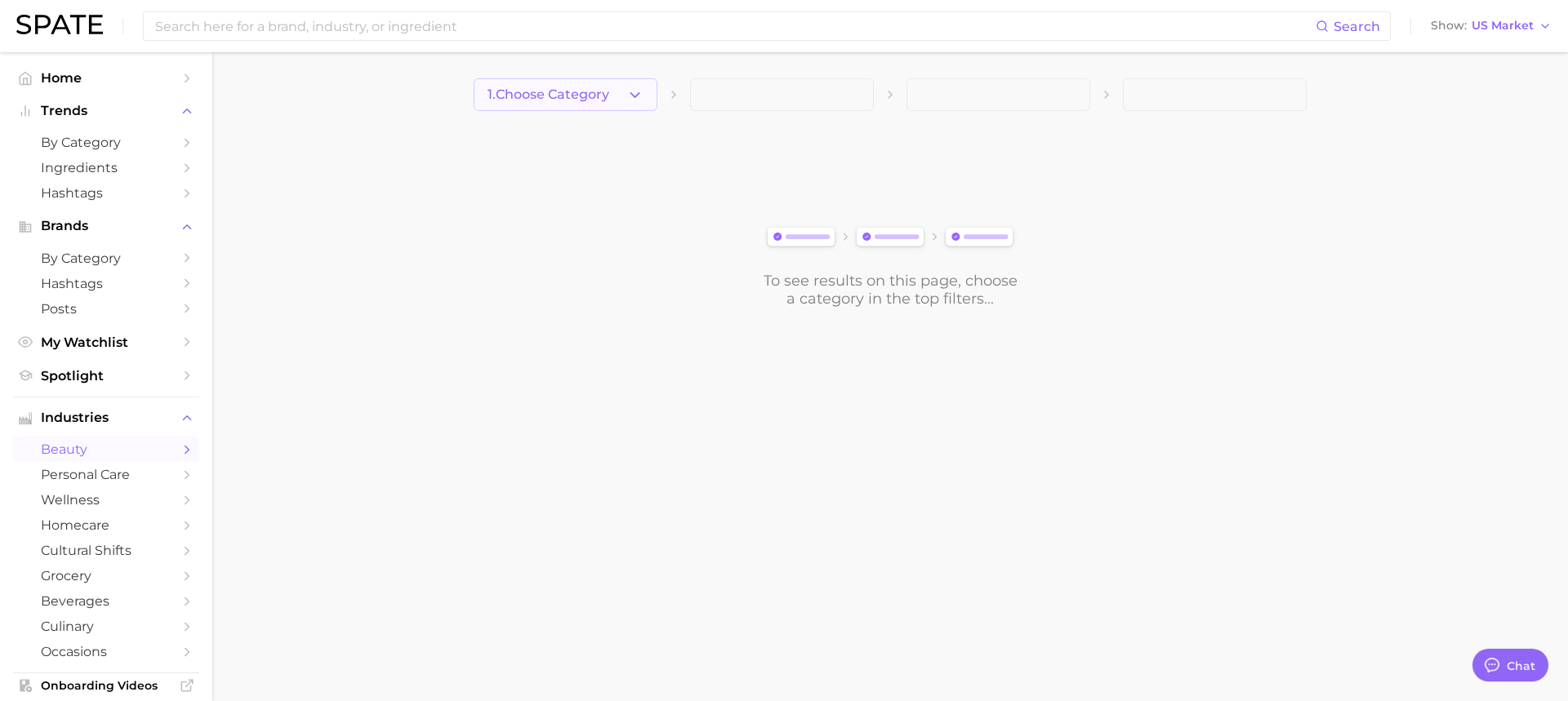
click at [644, 101] on button "1. Choose Category" at bounding box center [566, 94] width 184 height 33
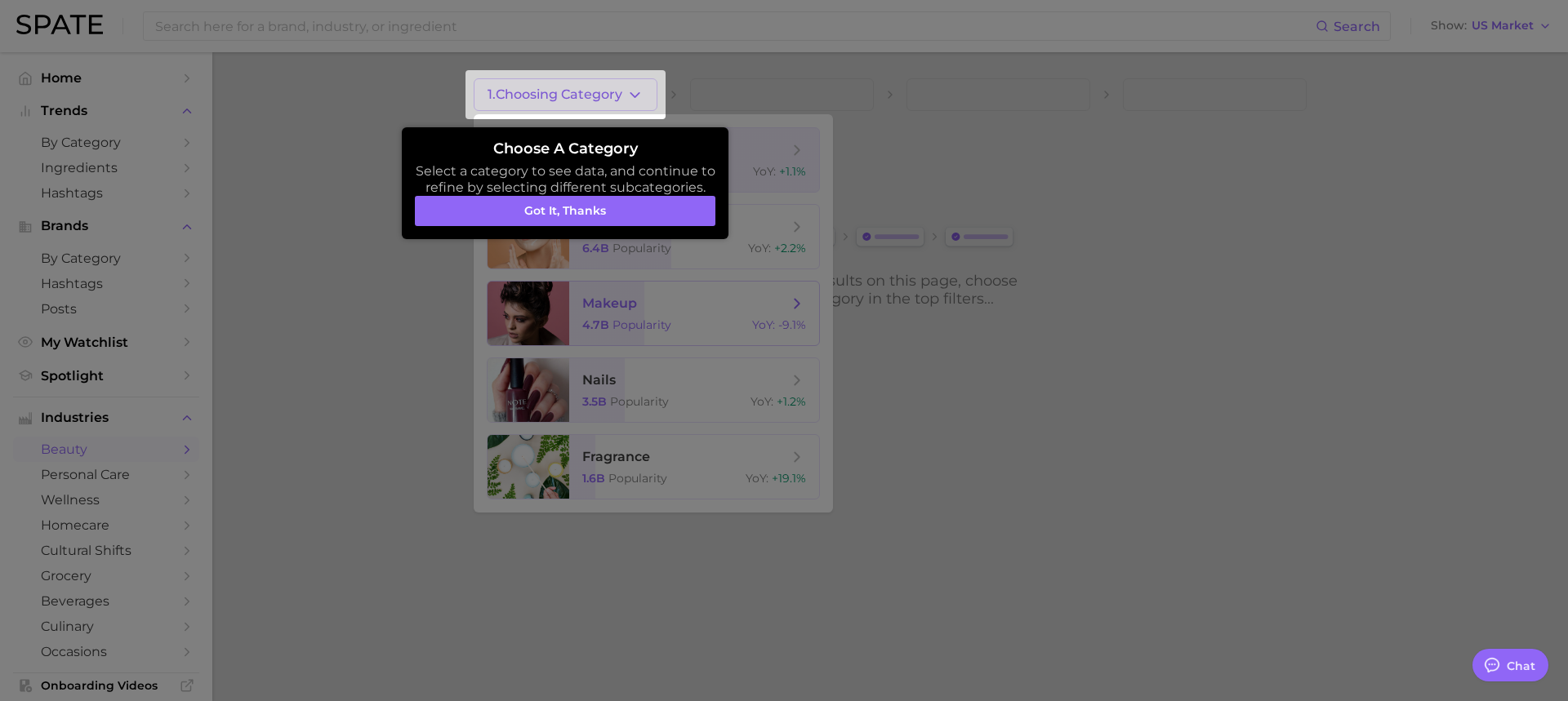
drag, startPoint x: 636, startPoint y: 294, endPoint x: 639, endPoint y: 269, distance: 25.2
click at [635, 294] on div at bounding box center [784, 350] width 1568 height 701
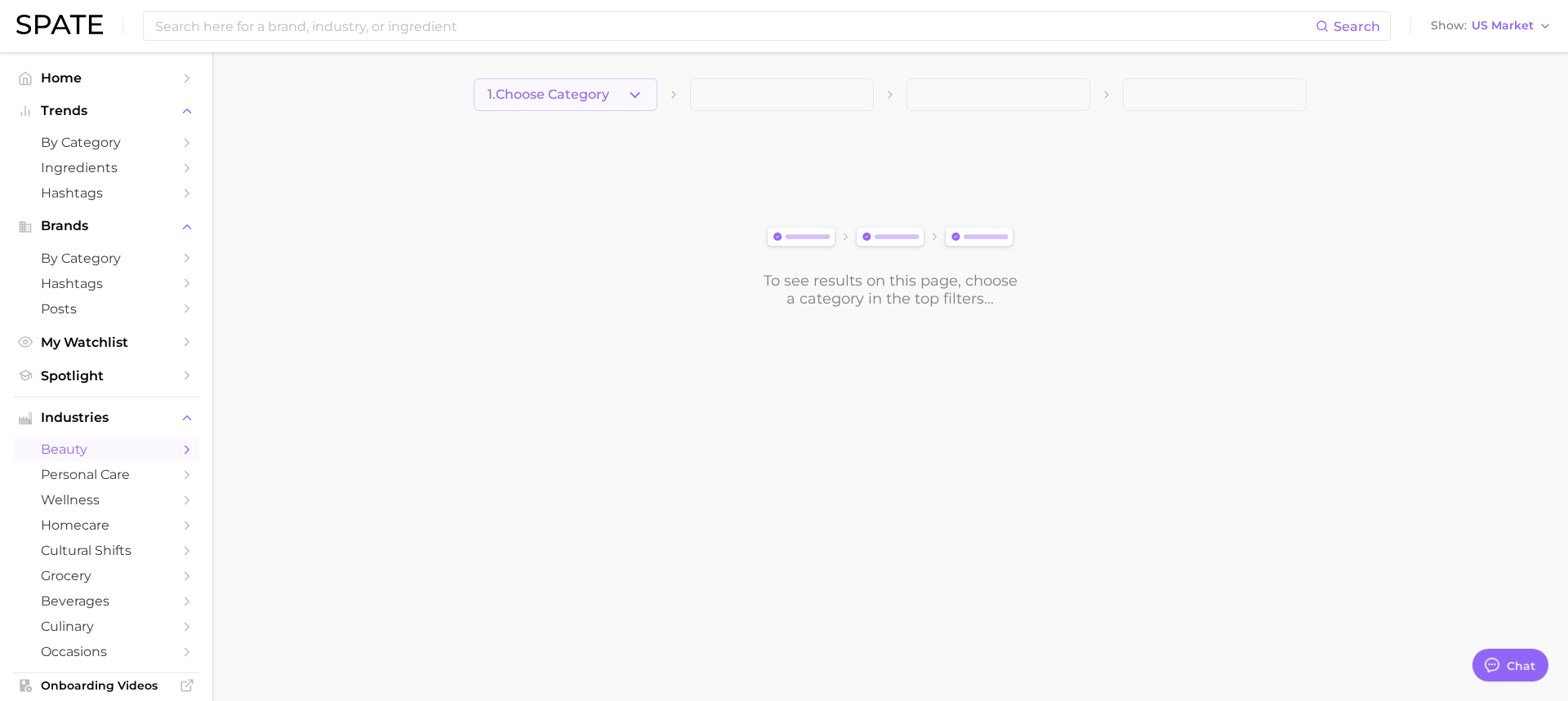
click at [642, 91] on icon "button" at bounding box center [634, 95] width 17 height 17
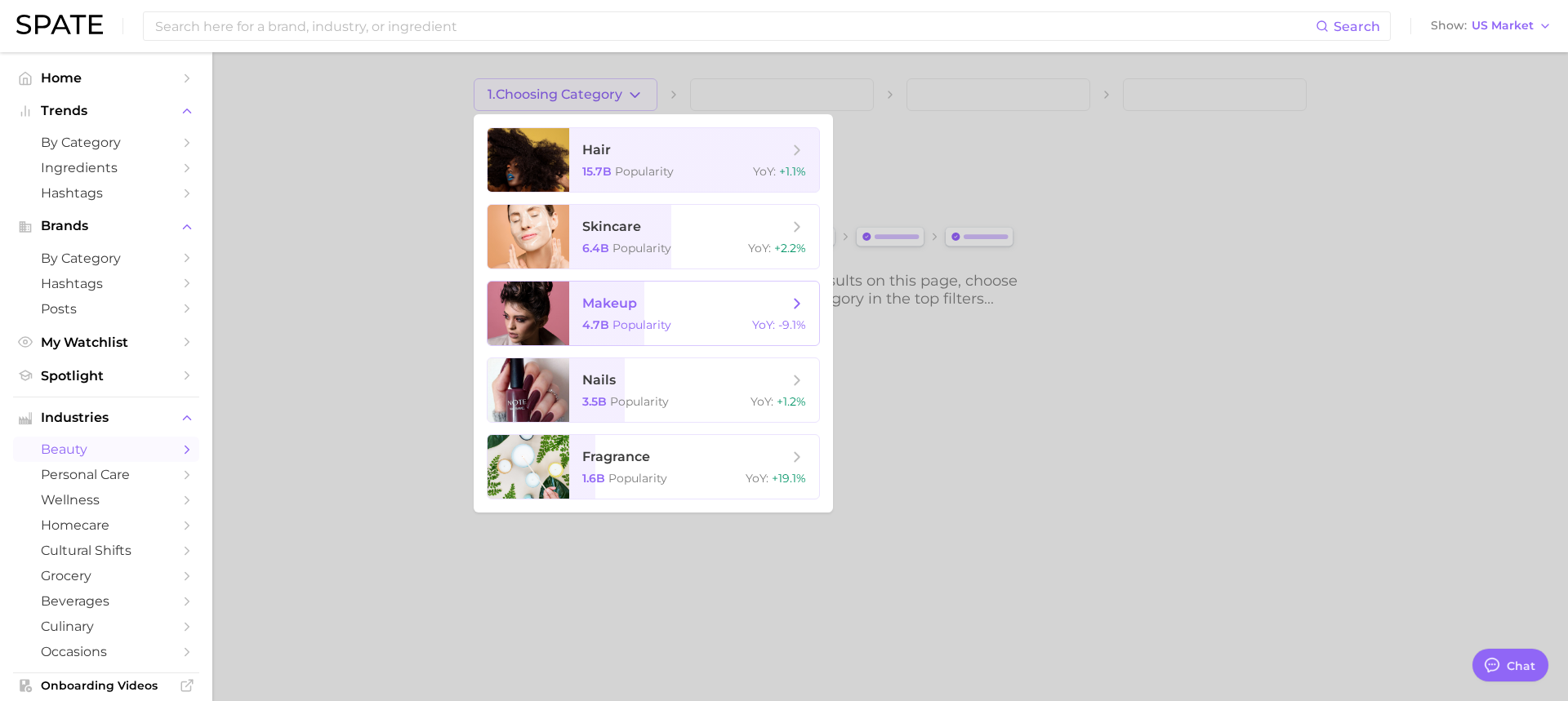
click at [632, 304] on span "makeup" at bounding box center [609, 304] width 54 height 16
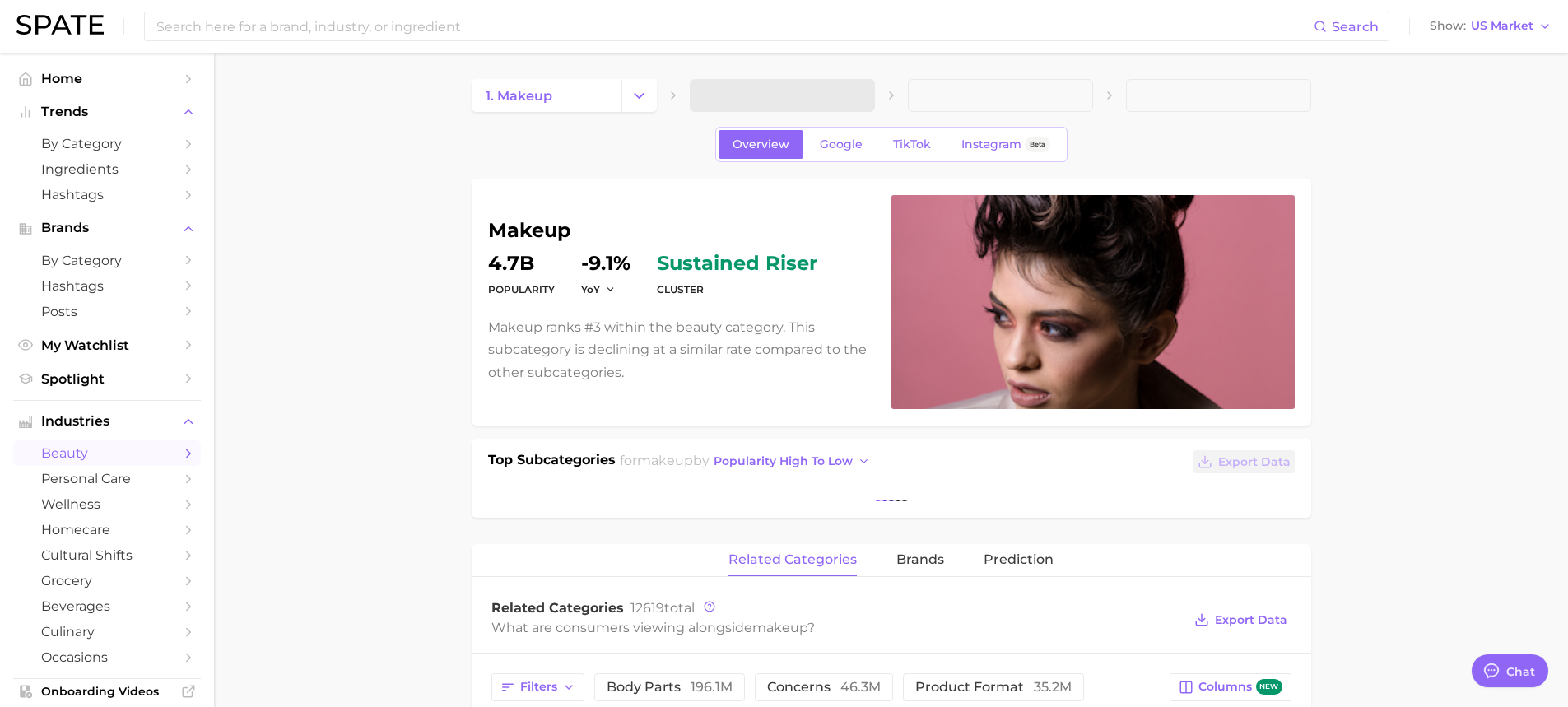
click at [778, 97] on span at bounding box center [783, 95] width 185 height 33
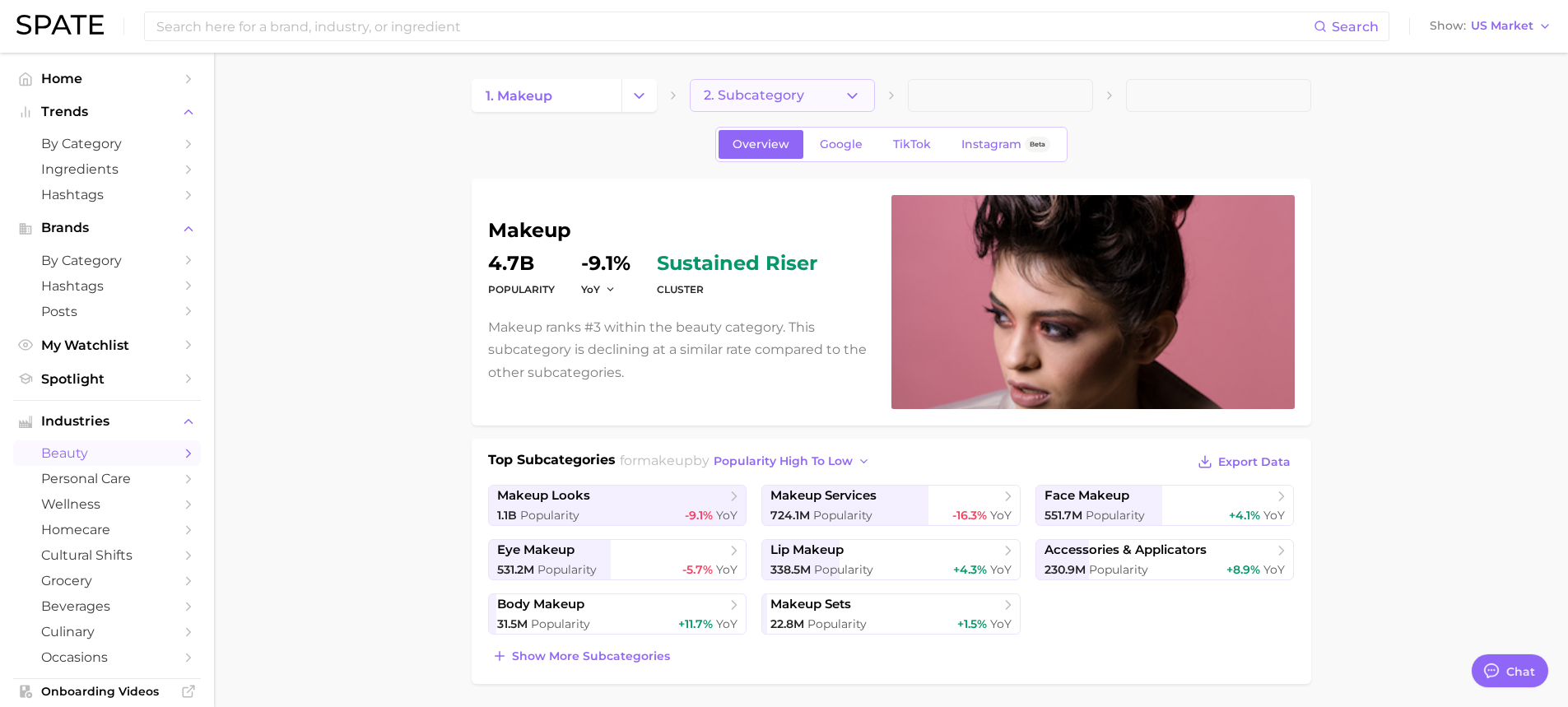
click at [825, 102] on button "2. Subcategory" at bounding box center [783, 95] width 185 height 33
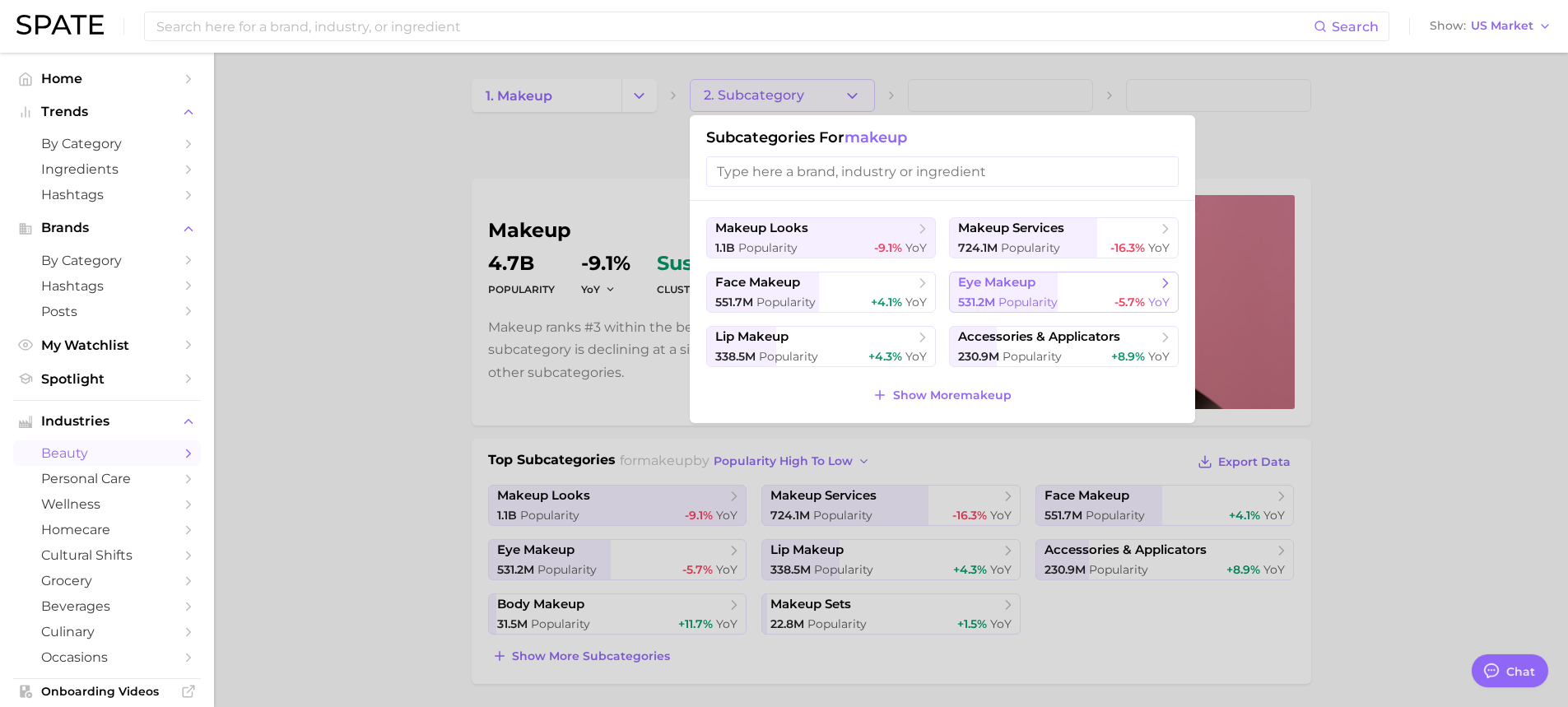
click at [989, 291] on button "eye makeup 531.2m Popularity -5.7% YoY" at bounding box center [1064, 291] width 229 height 41
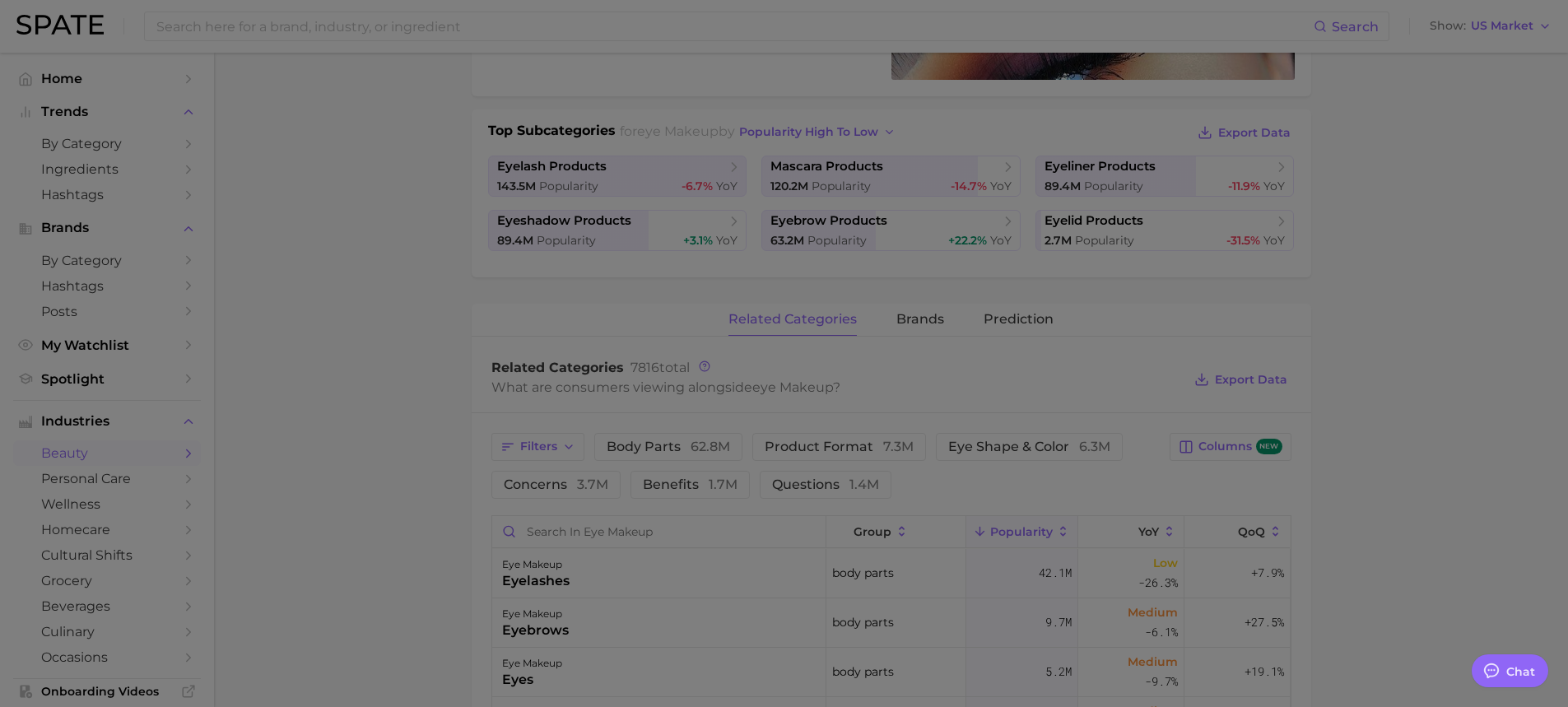
click at [915, 323] on div at bounding box center [784, 491] width 1568 height 1669
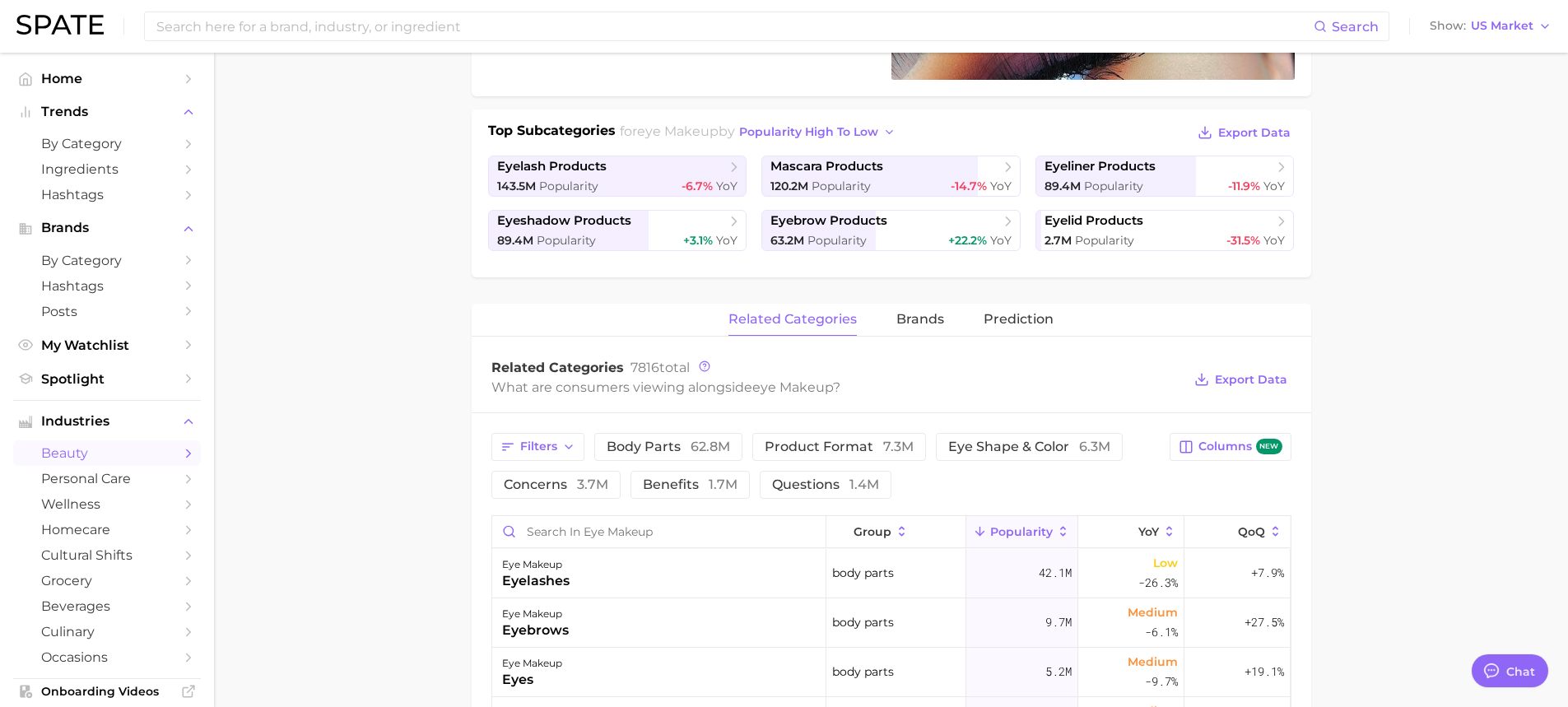
click at [915, 323] on span "brands" at bounding box center [920, 319] width 48 height 15
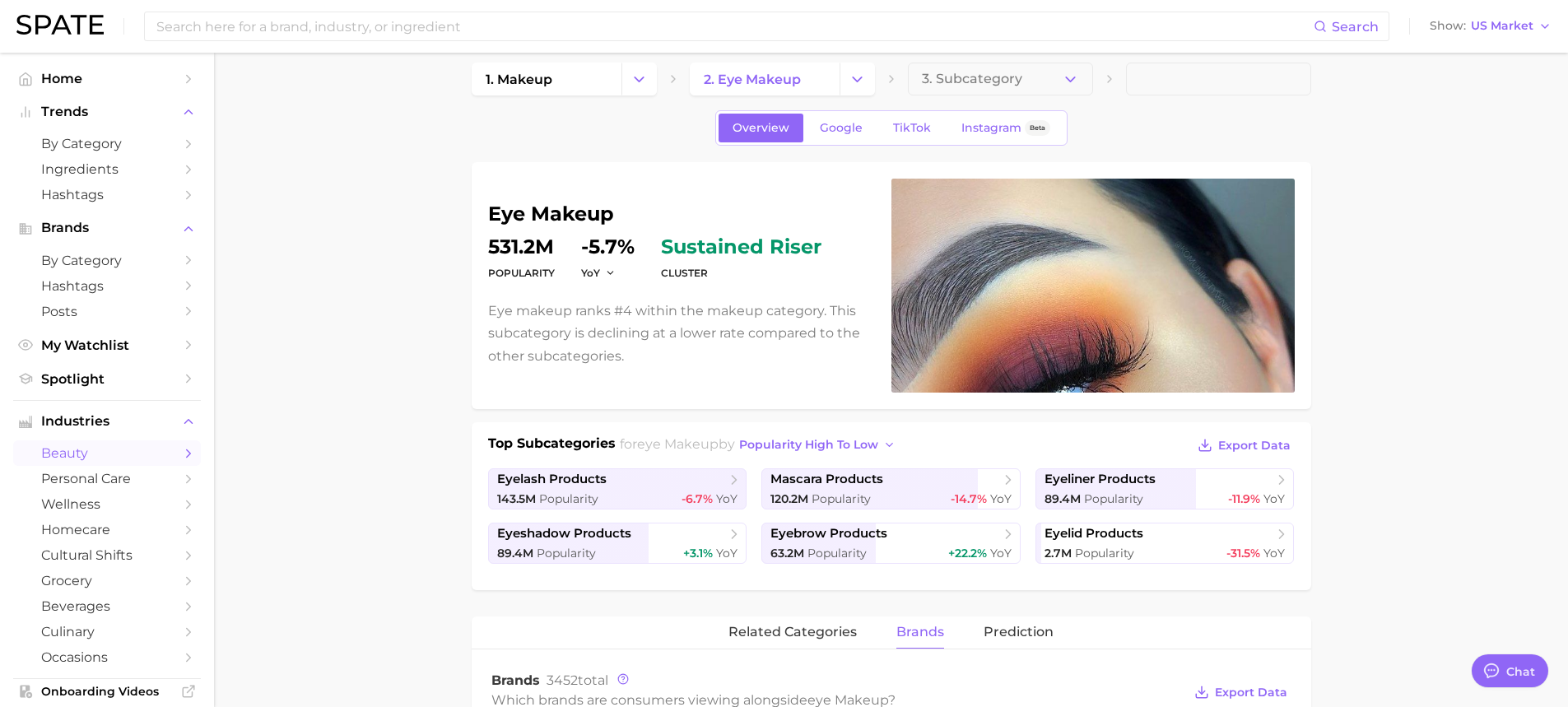
scroll to position [0, 0]
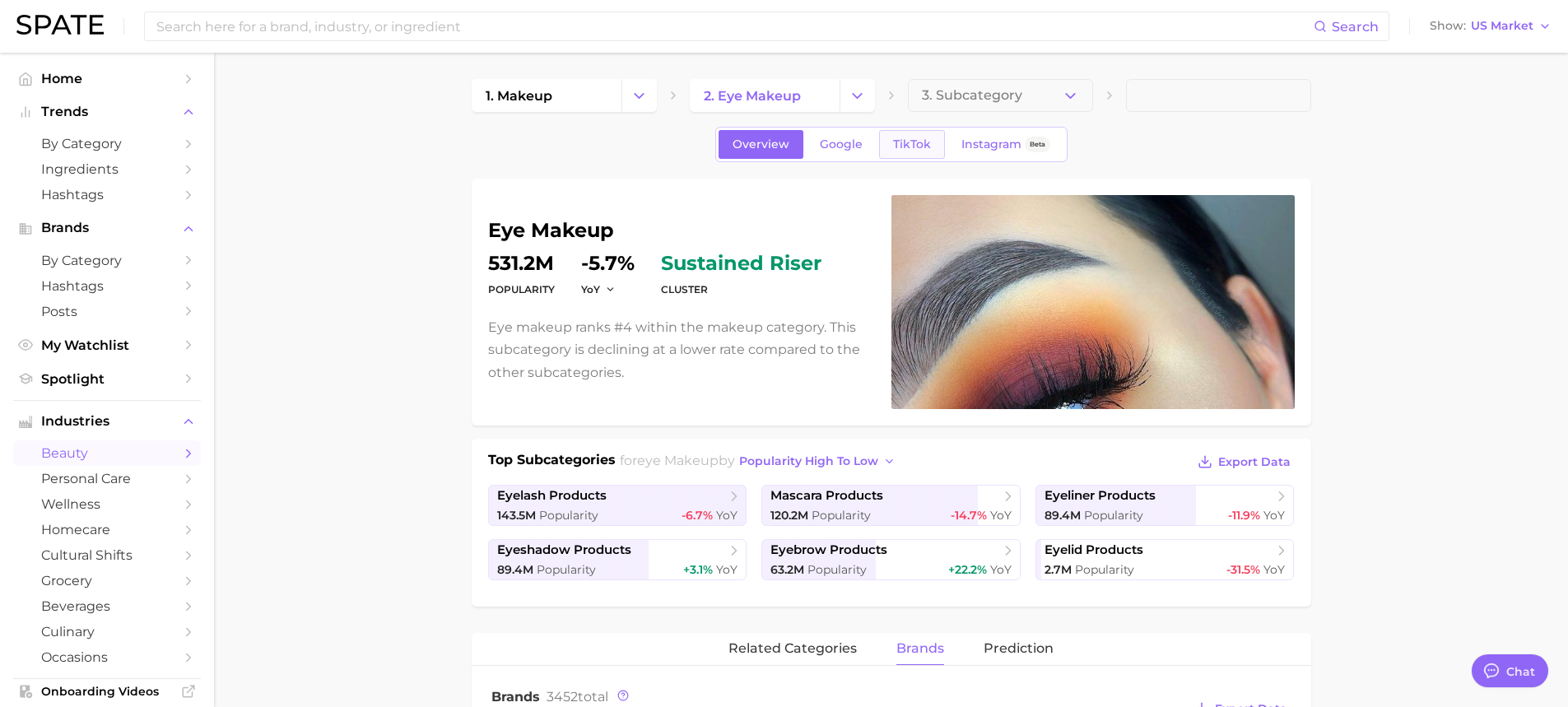
click at [931, 141] on link "TikTok" at bounding box center [912, 144] width 66 height 29
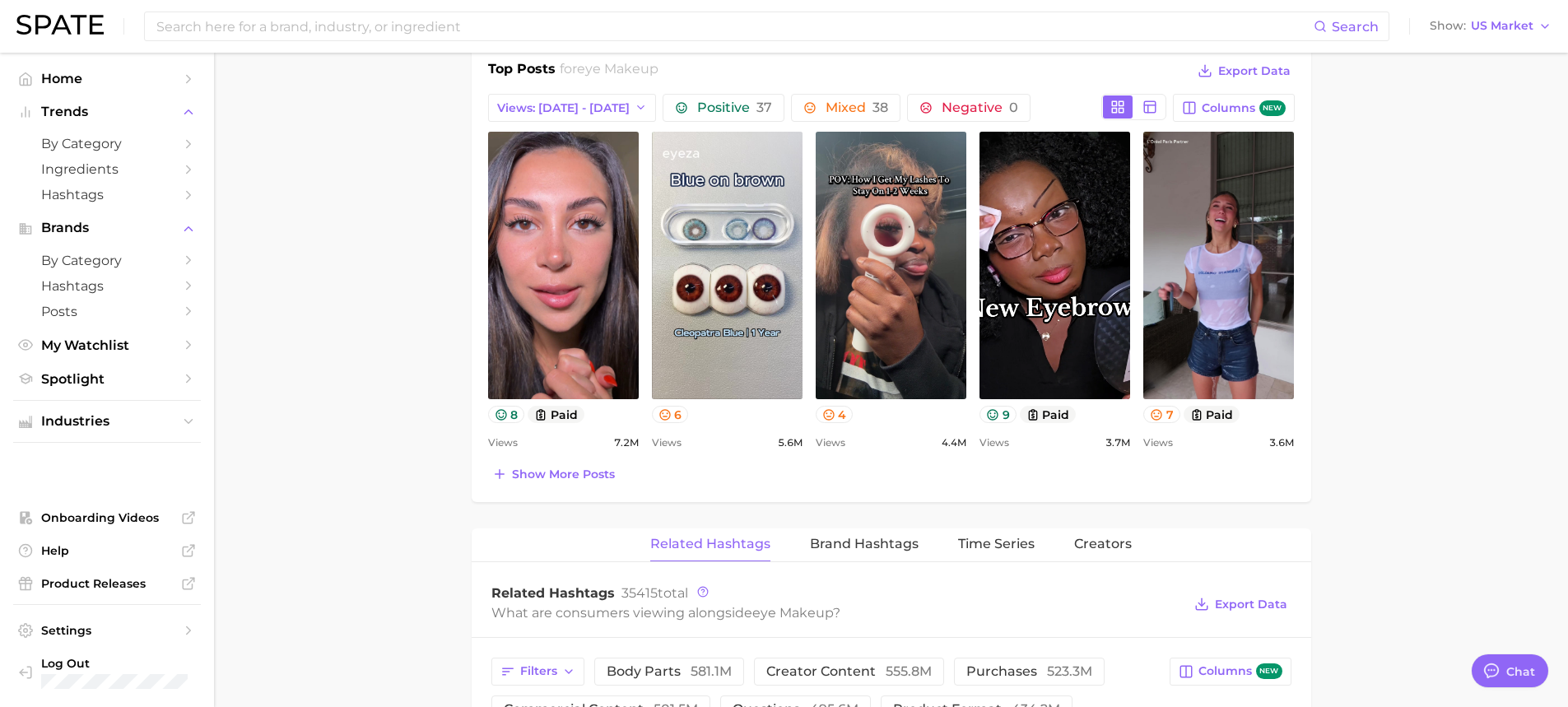
scroll to position [905, 0]
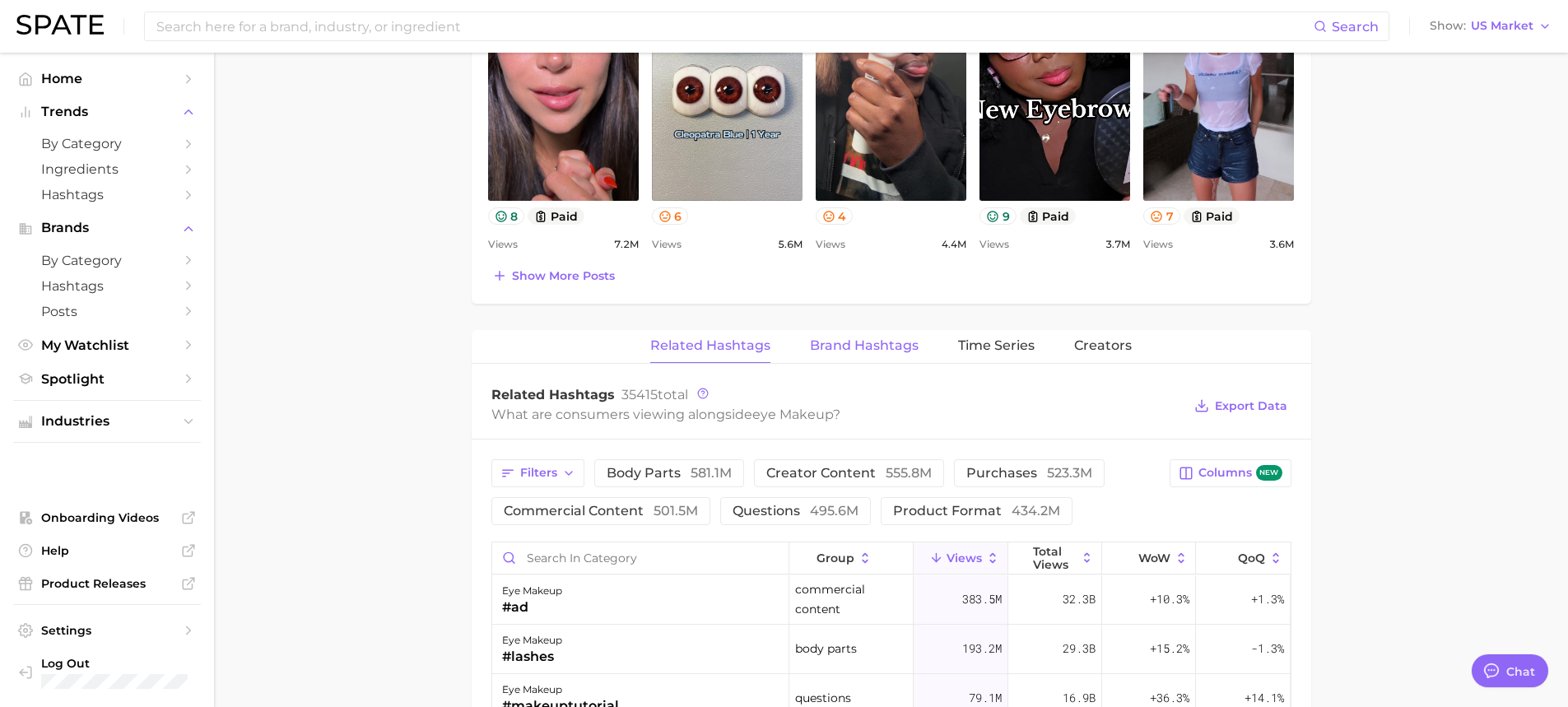
click at [889, 347] on span "Brand Hashtags" at bounding box center [864, 345] width 109 height 15
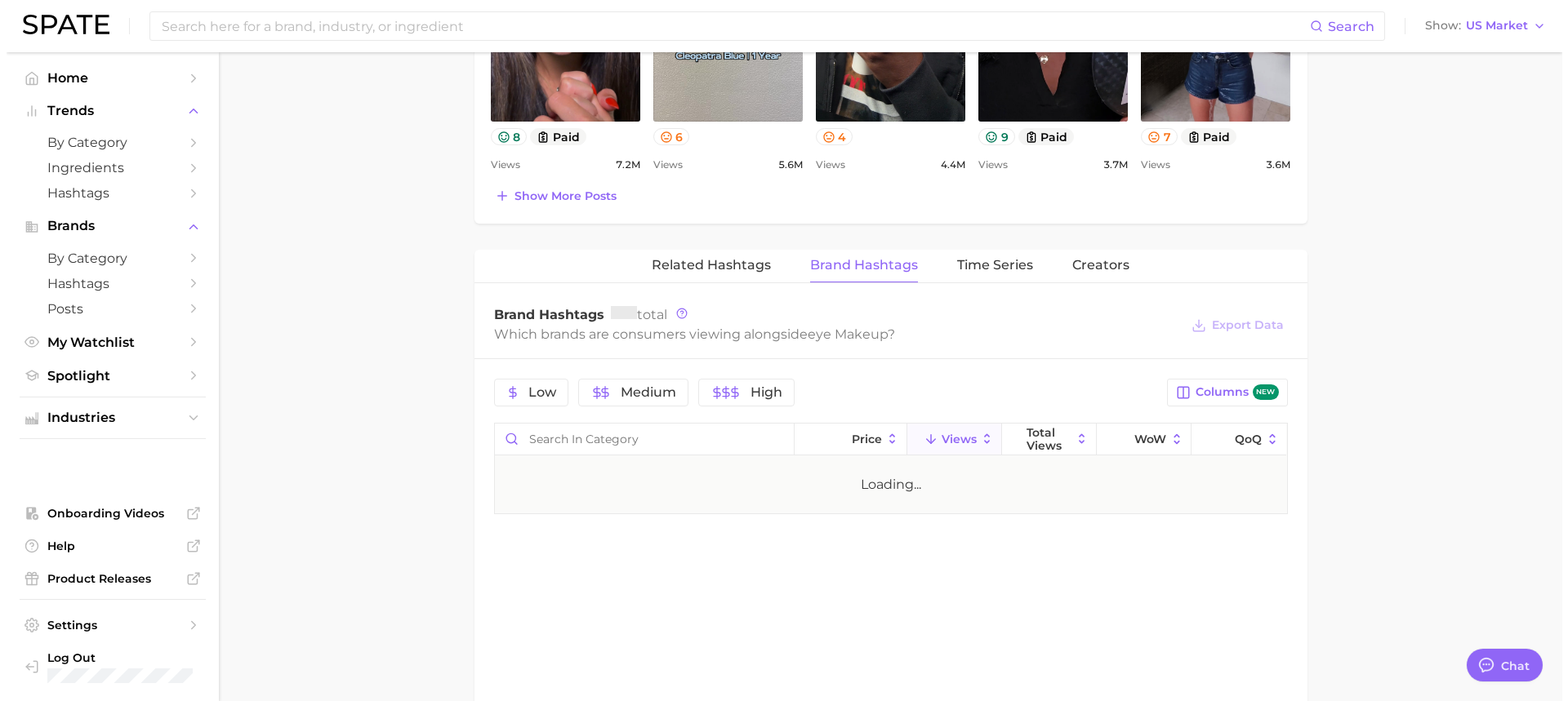
scroll to position [1143, 0]
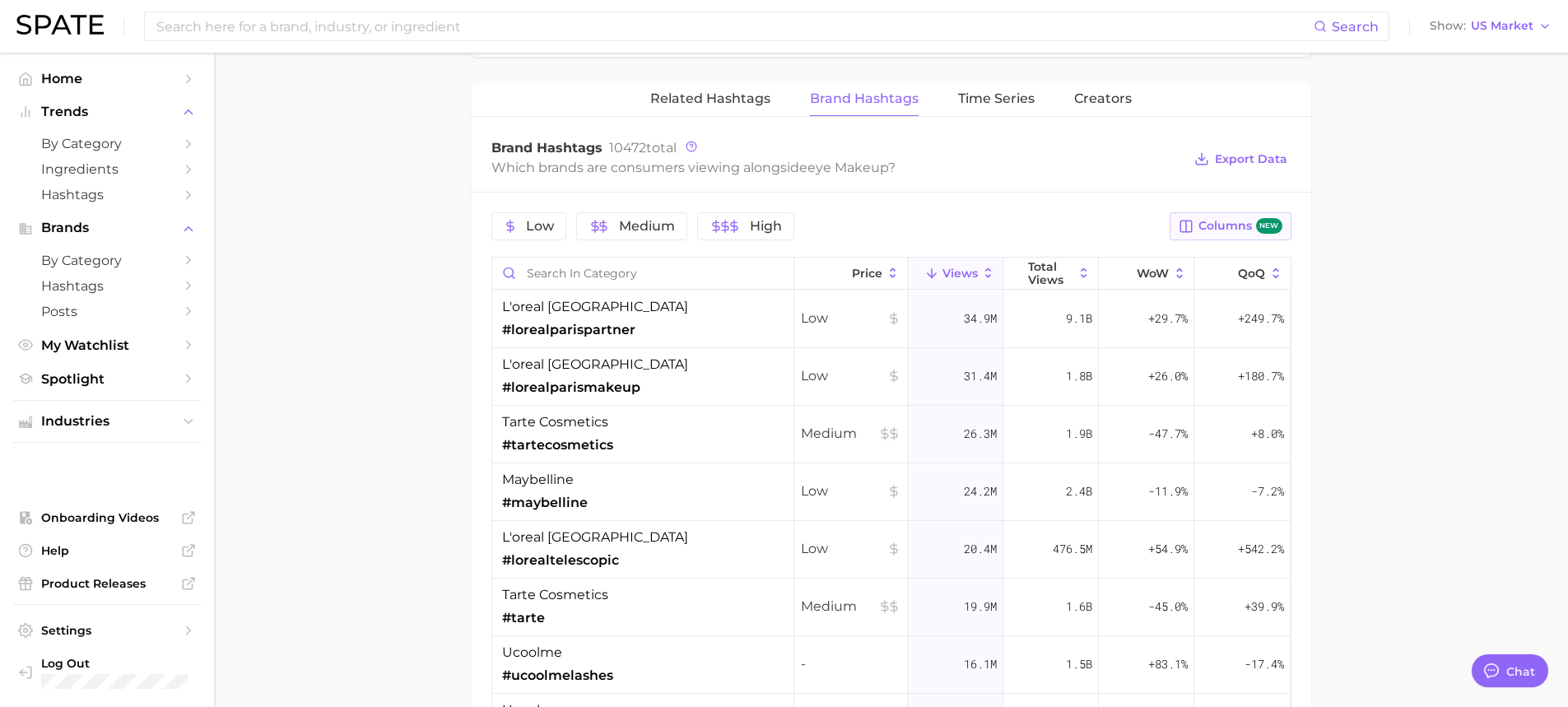
click at [1212, 223] on span "Columns new" at bounding box center [1239, 226] width 83 height 16
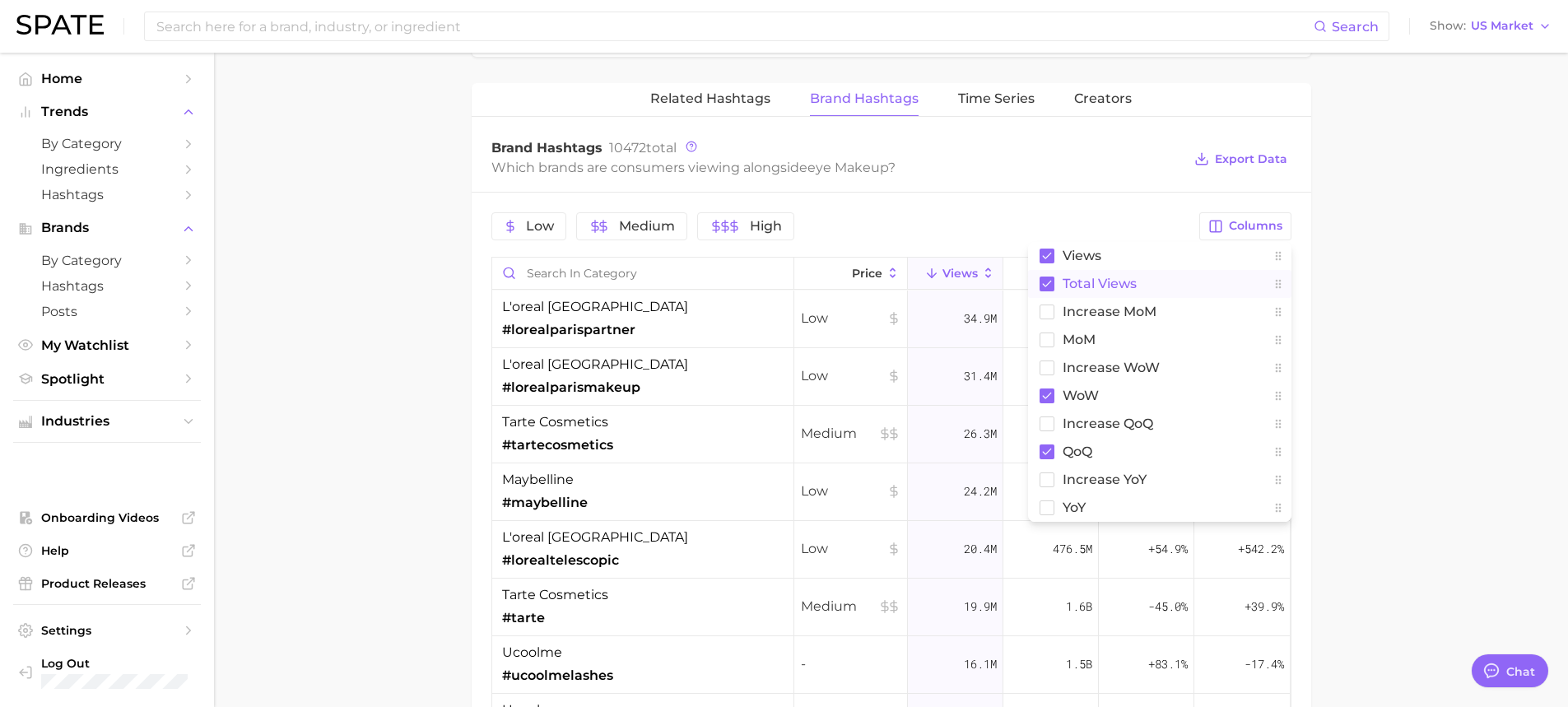
click at [1045, 286] on icon at bounding box center [1046, 284] width 9 height 7
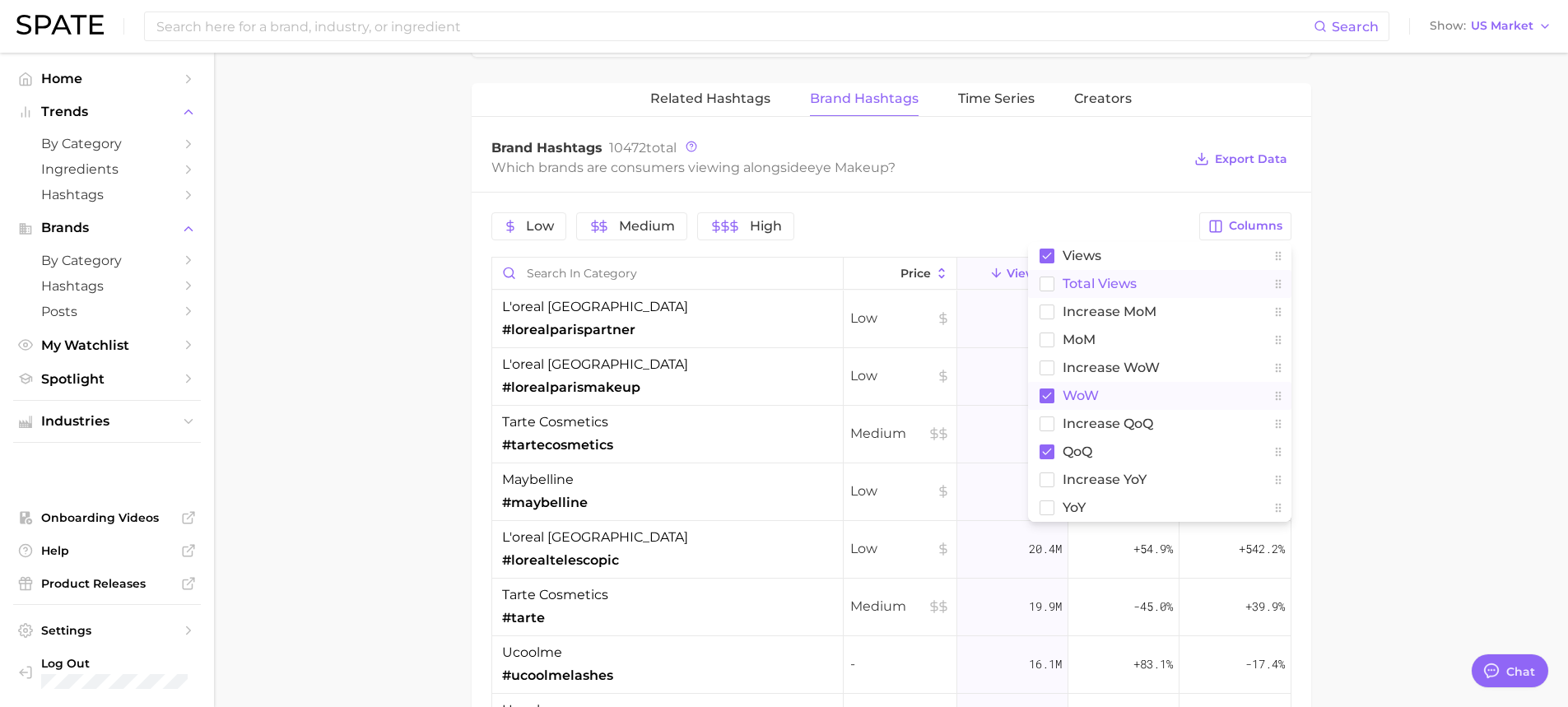
click at [1042, 395] on rect at bounding box center [1047, 396] width 15 height 15
click at [1046, 456] on rect at bounding box center [1047, 452] width 15 height 15
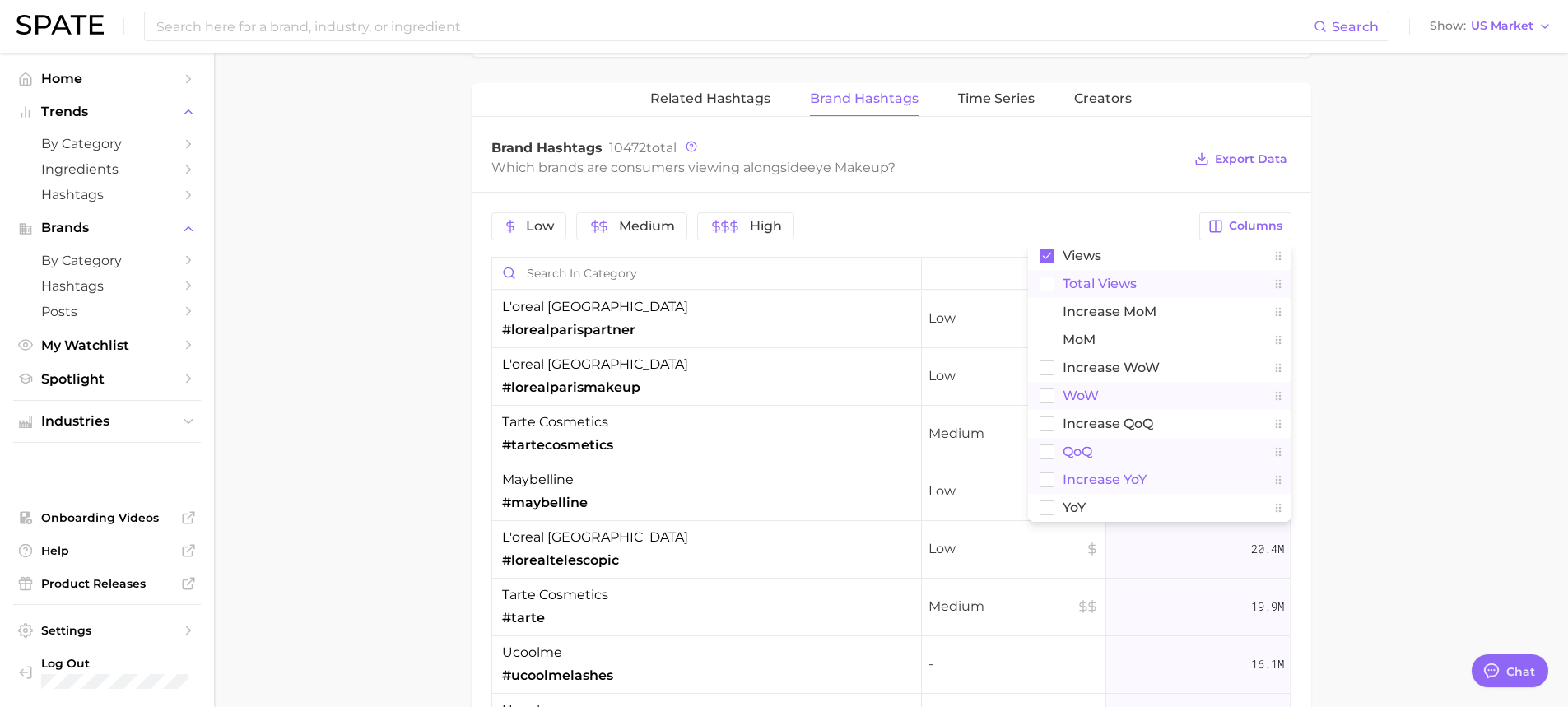
click at [1046, 480] on rect at bounding box center [1047, 480] width 14 height 14
click at [1047, 517] on button "YoY" at bounding box center [1159, 508] width 263 height 28
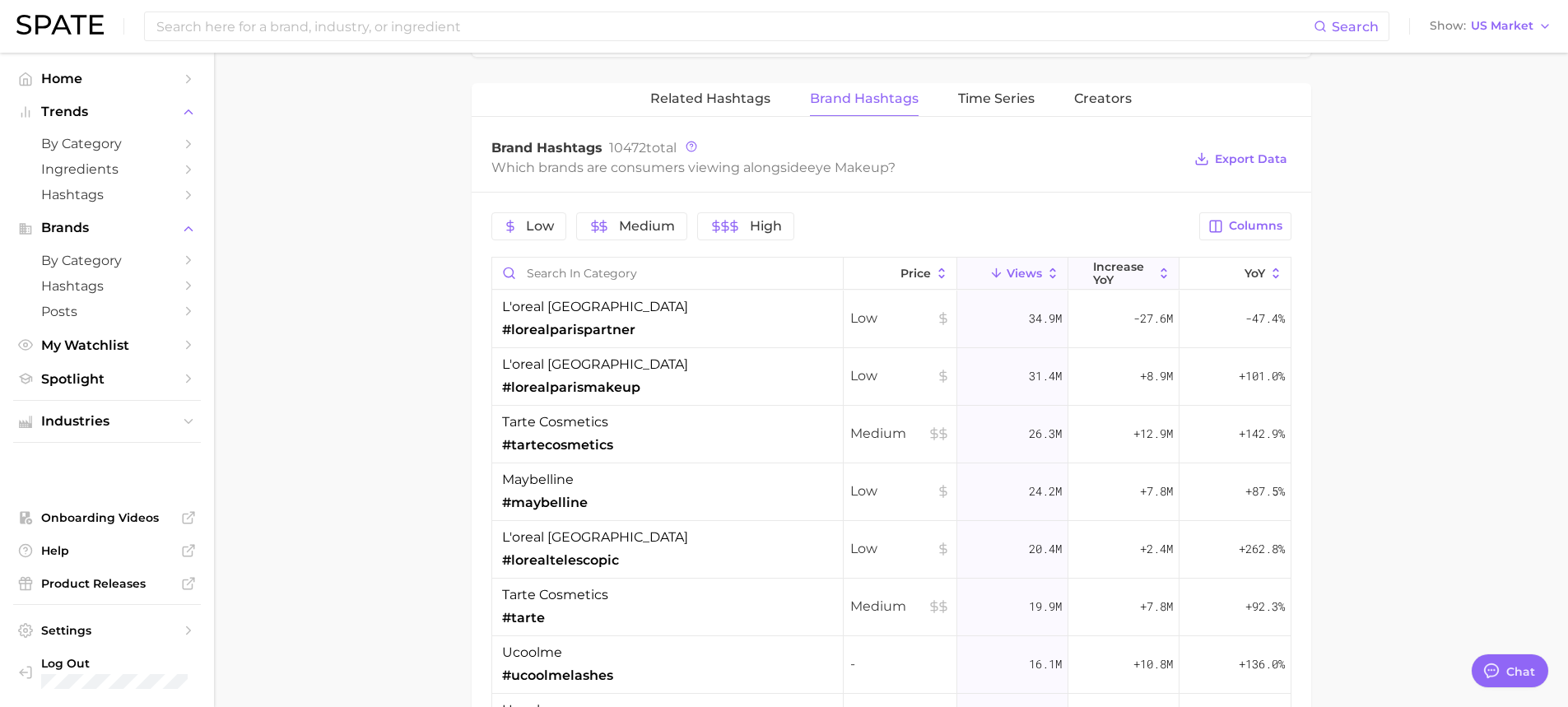
click at [1145, 281] on button "increase YoY" at bounding box center [1123, 273] width 111 height 32
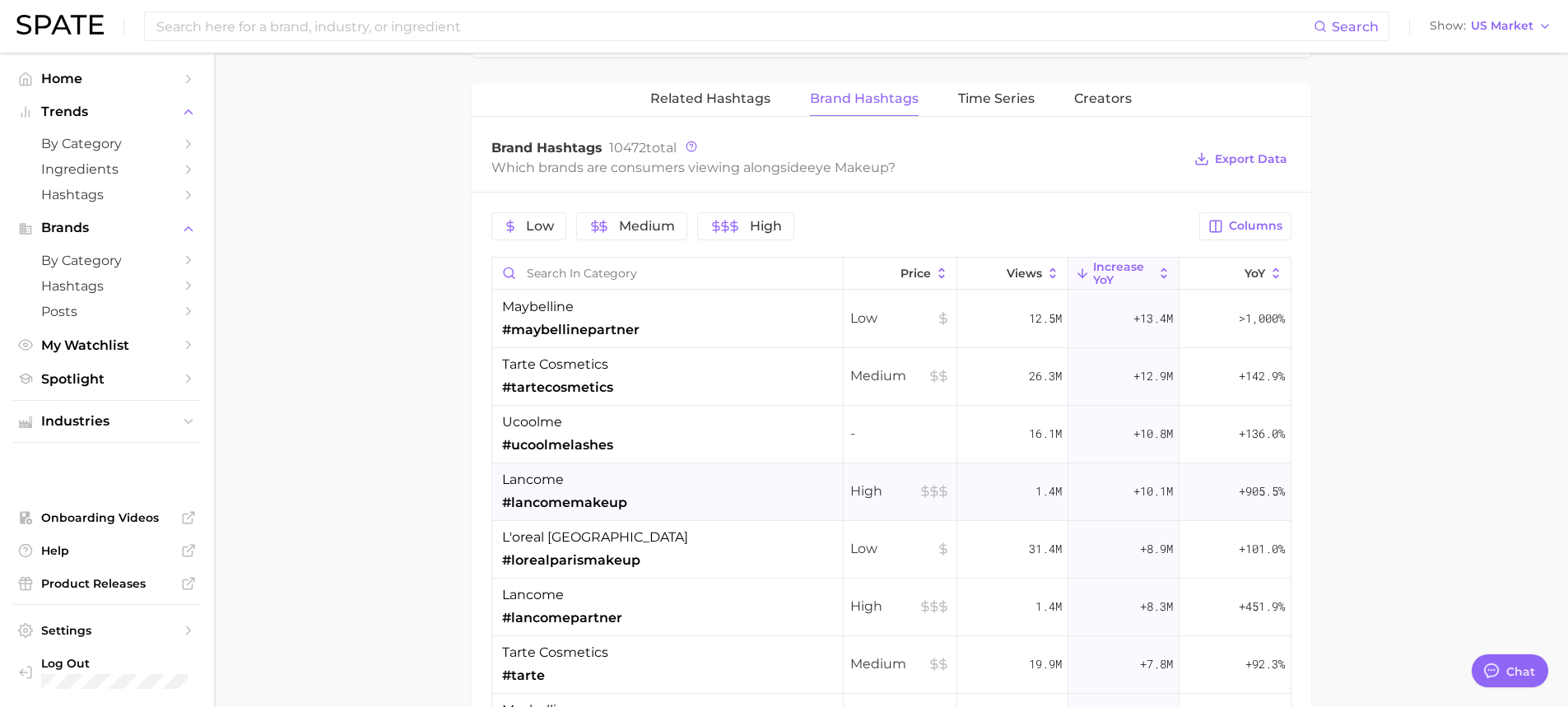
click at [612, 513] on span "#lancomemakeup" at bounding box center [565, 504] width 126 height 20
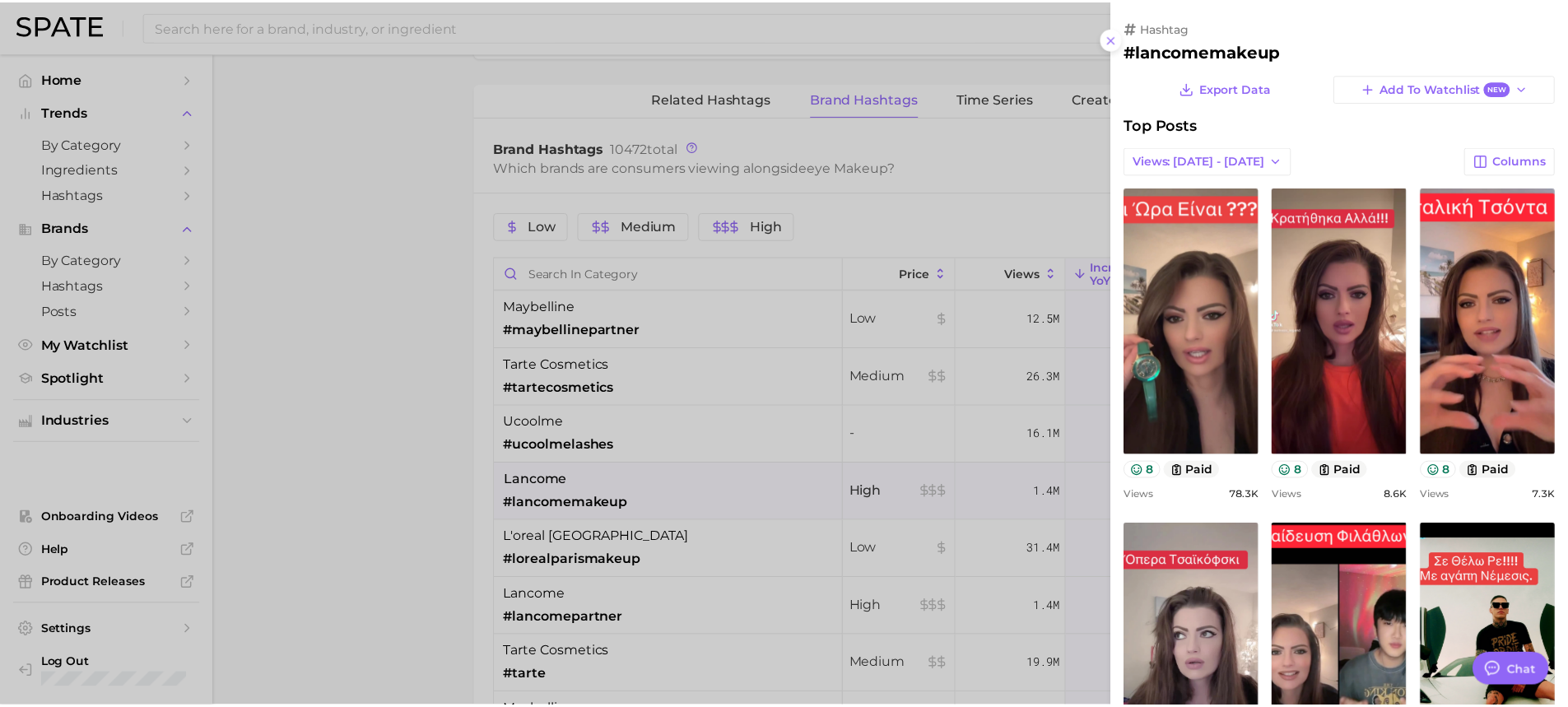
scroll to position [0, 0]
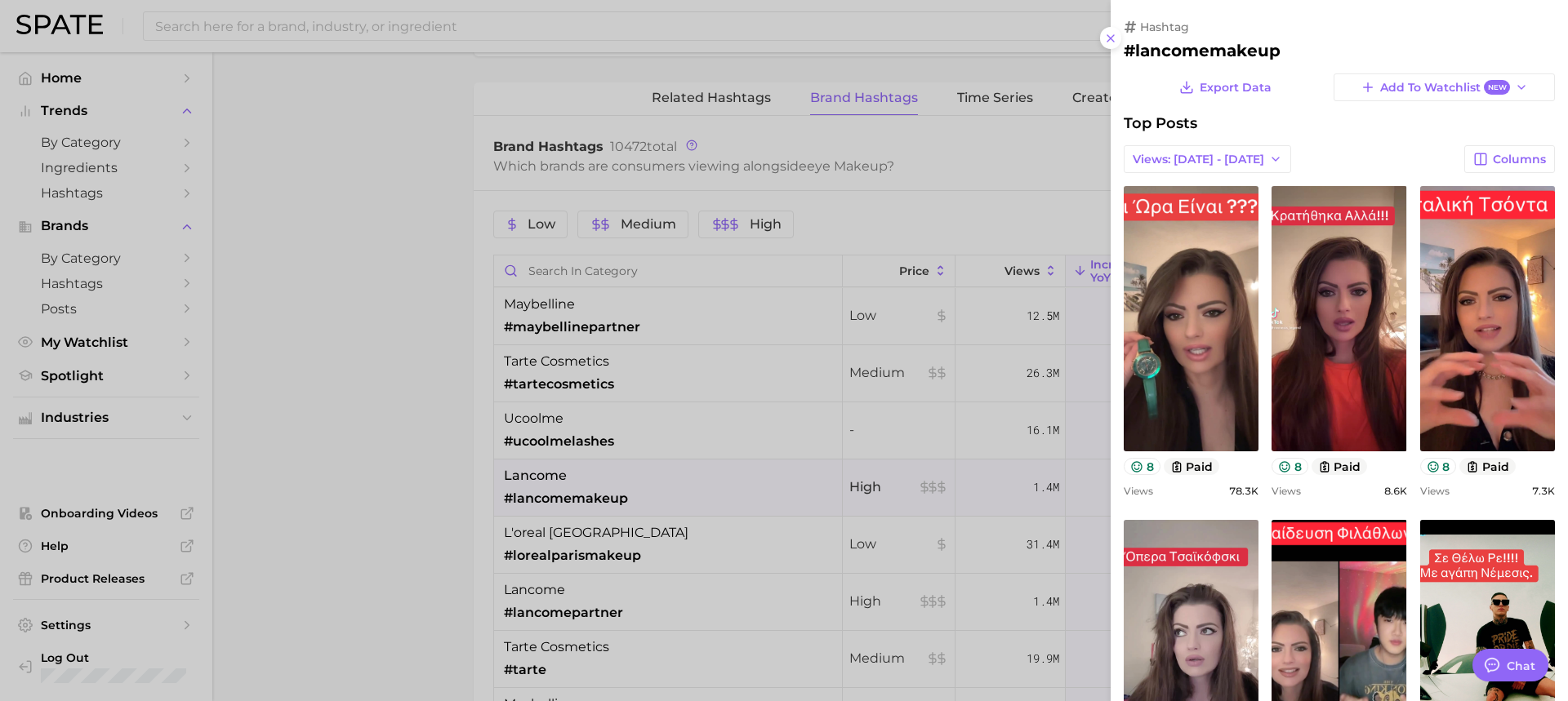
click at [543, 510] on div at bounding box center [784, 350] width 1568 height 701
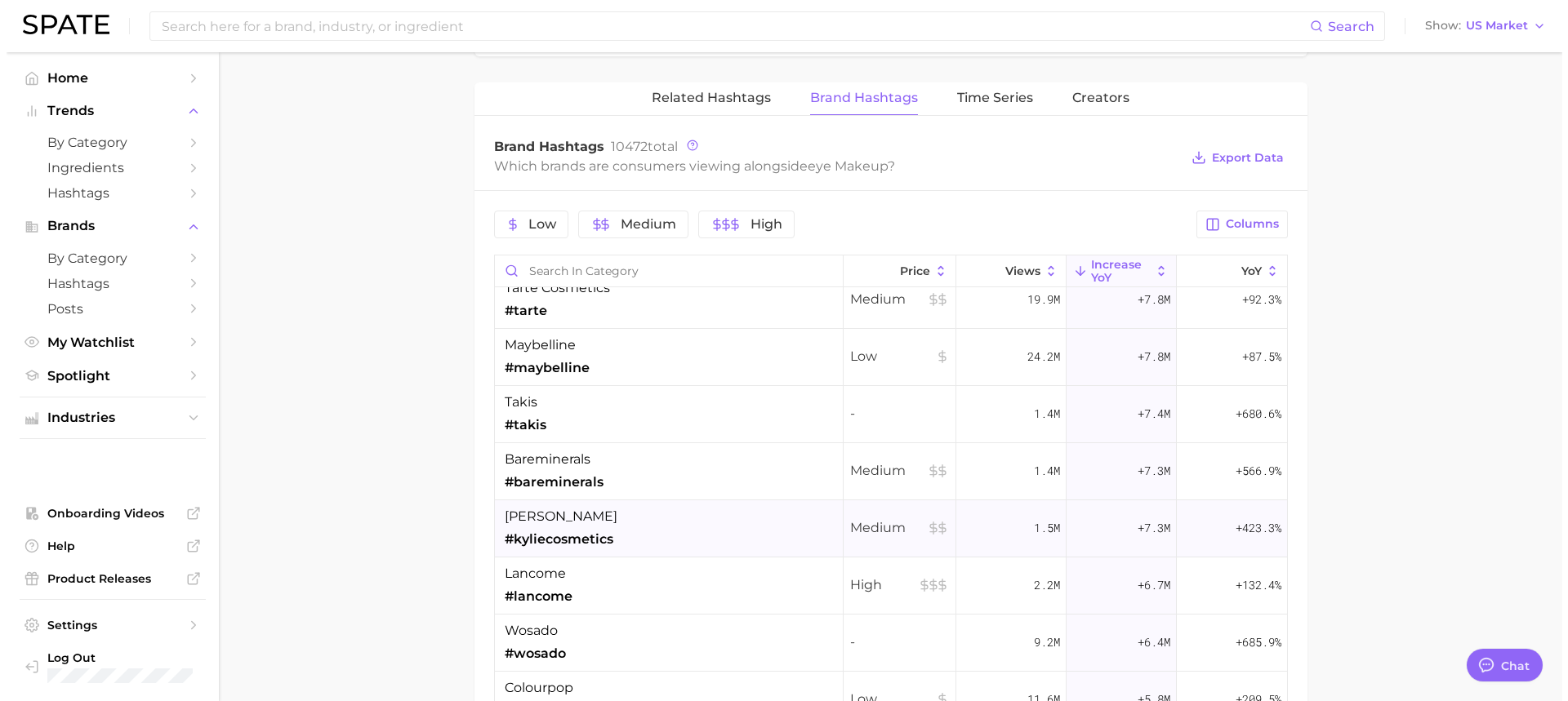
scroll to position [408, 0]
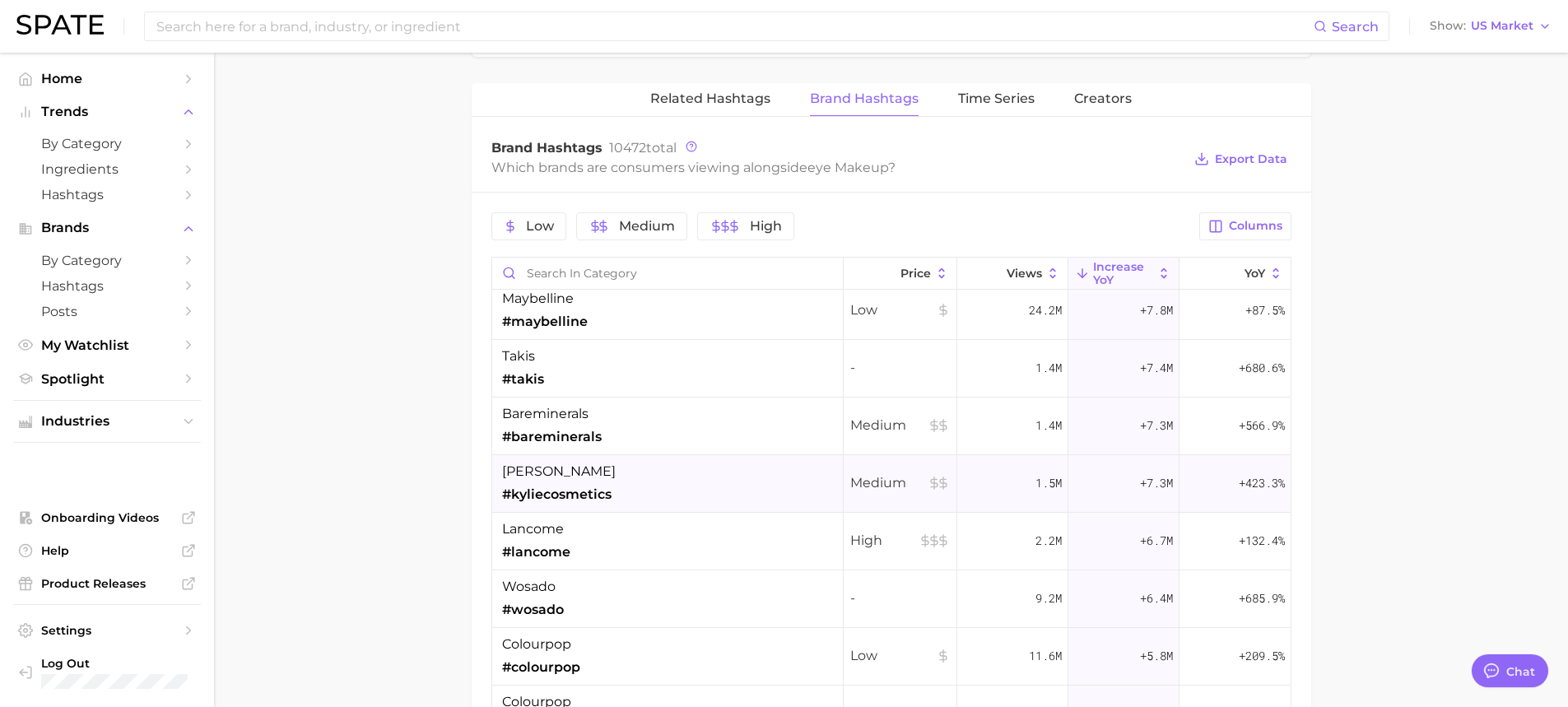
click at [615, 489] on div "kylie cosmetics #kyliecosmetics" at bounding box center [668, 485] width 352 height 58
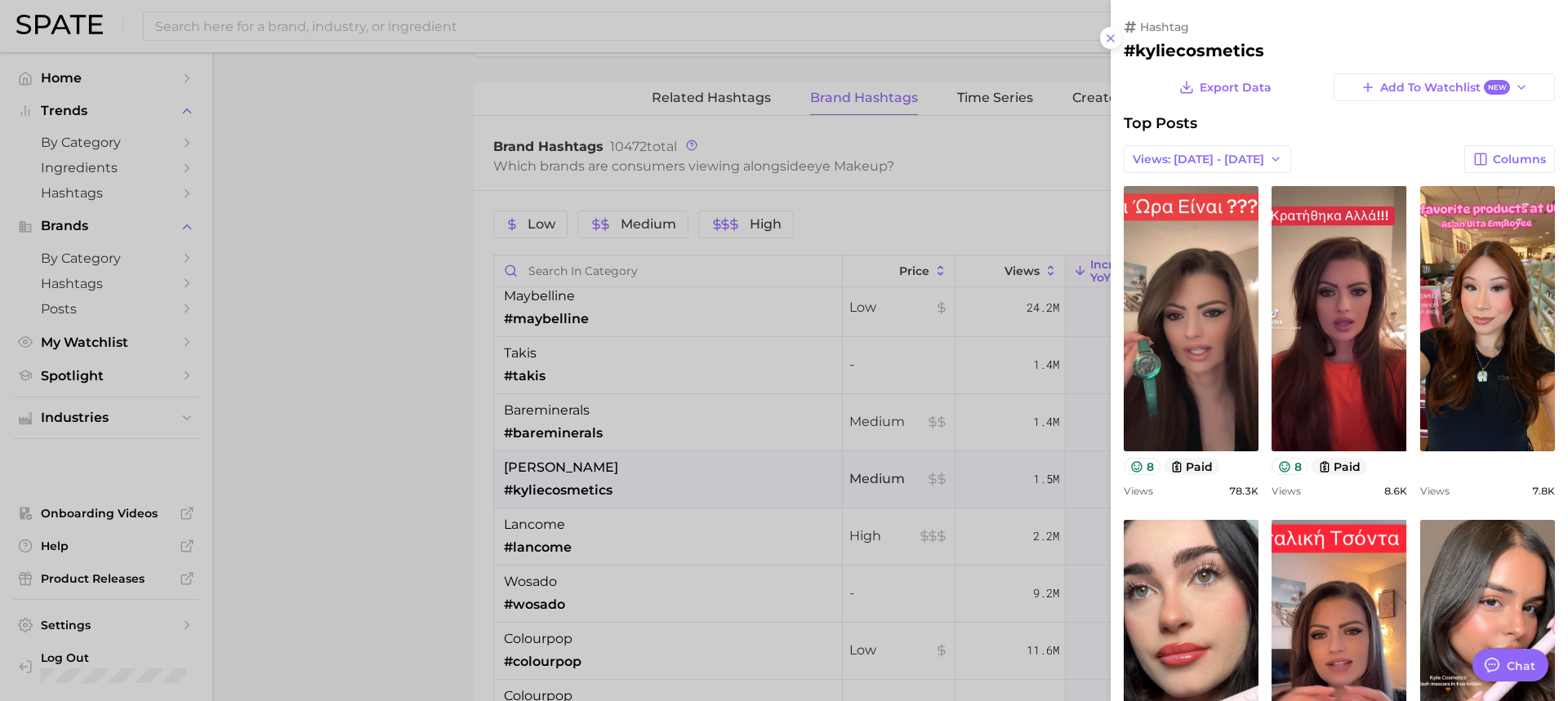
scroll to position [0, 0]
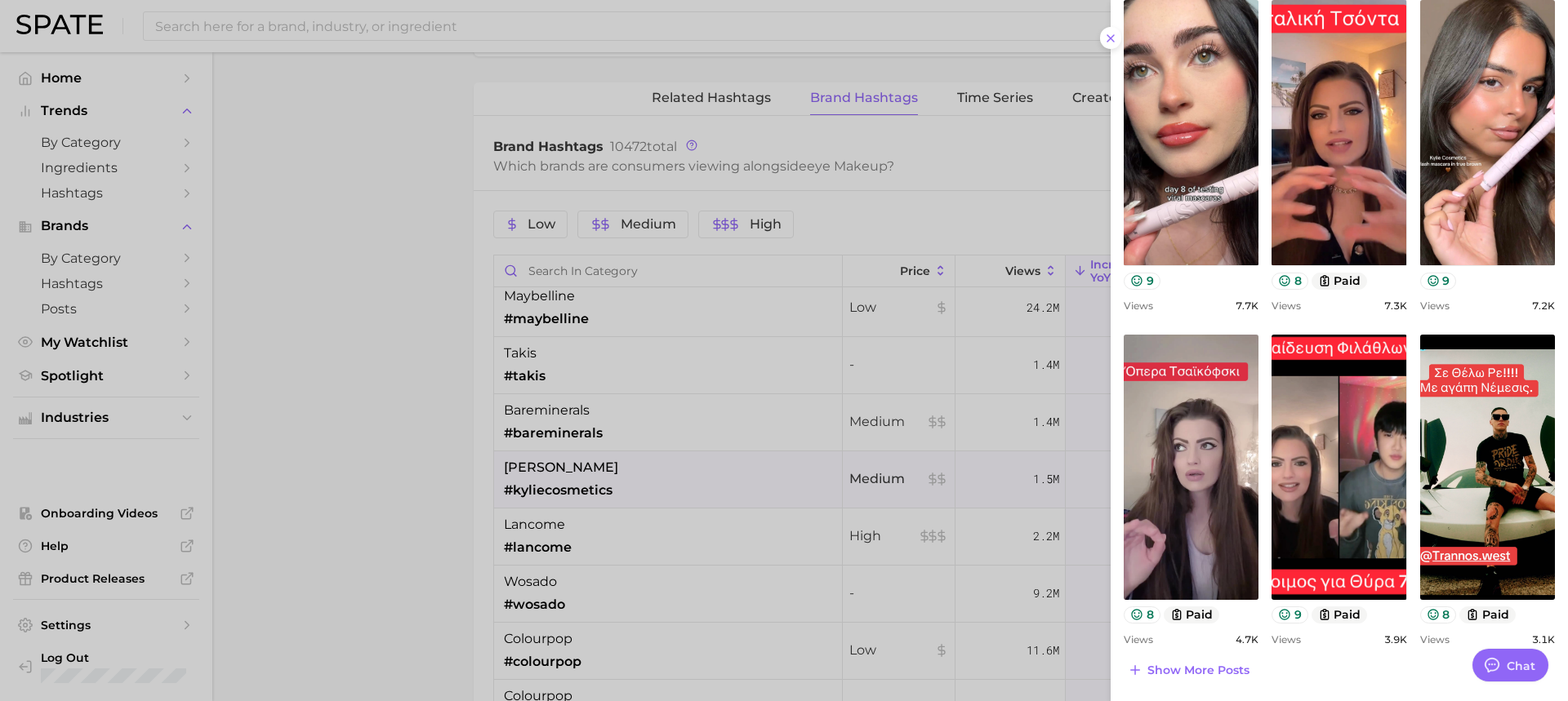
click at [771, 518] on div at bounding box center [784, 350] width 1568 height 701
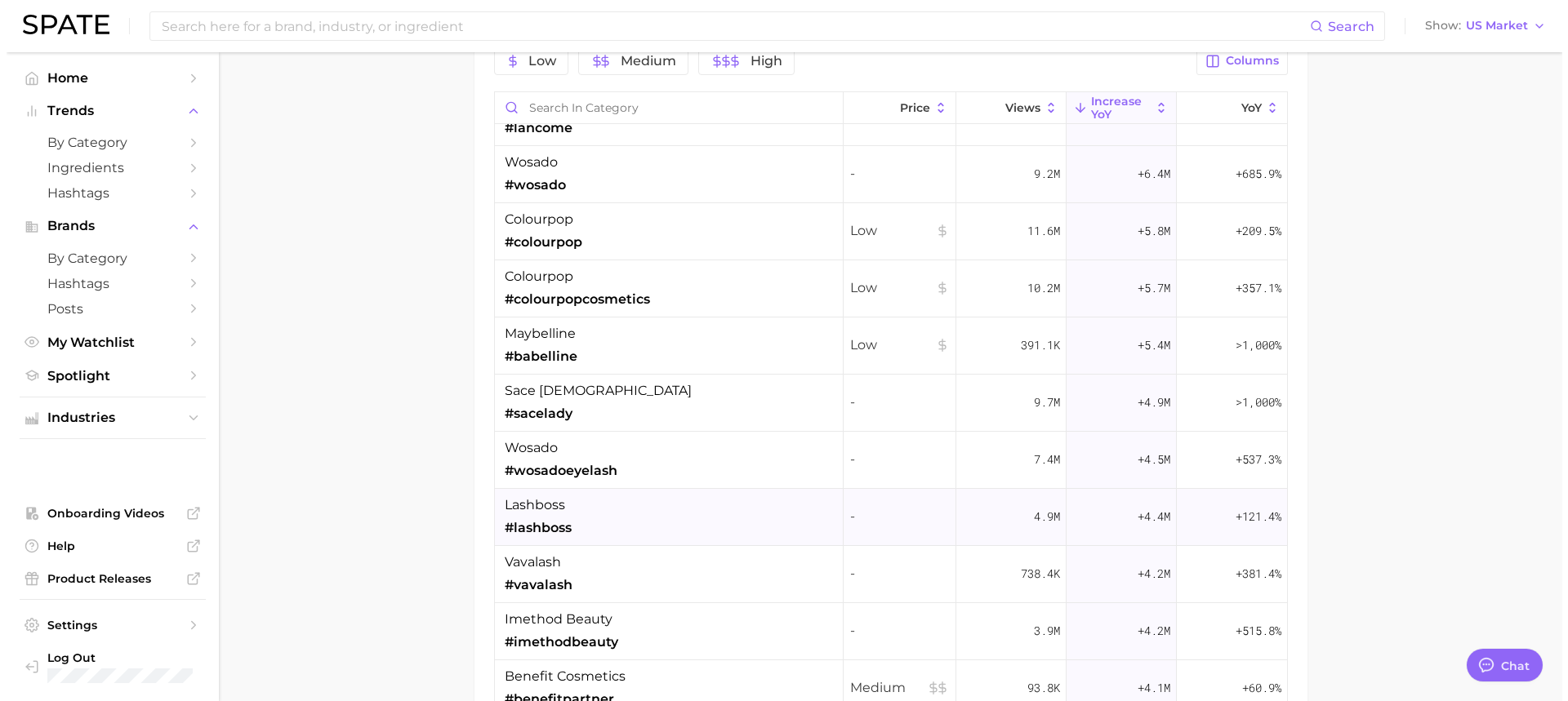
scroll to position [735, 0]
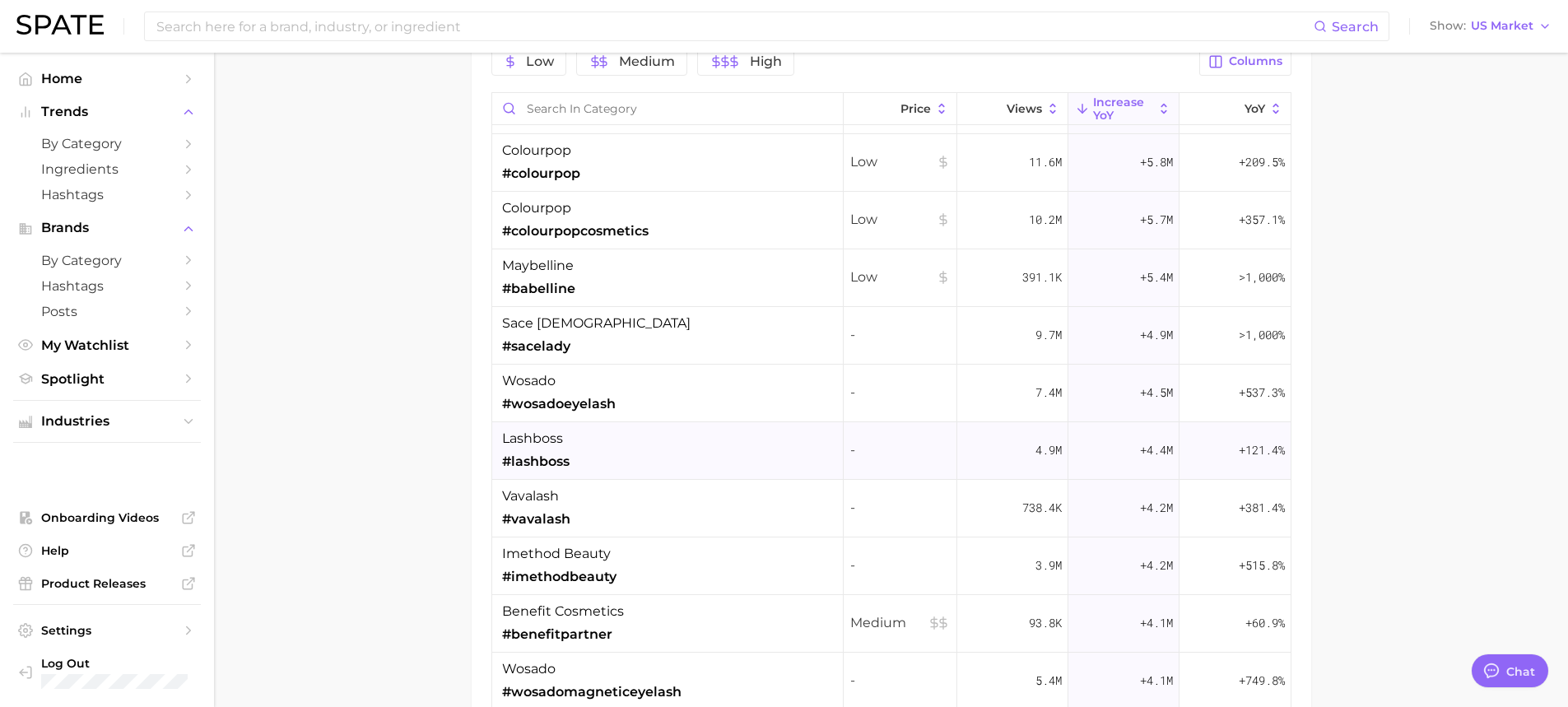
click at [639, 452] on div "lashboss #lashboss" at bounding box center [668, 452] width 352 height 58
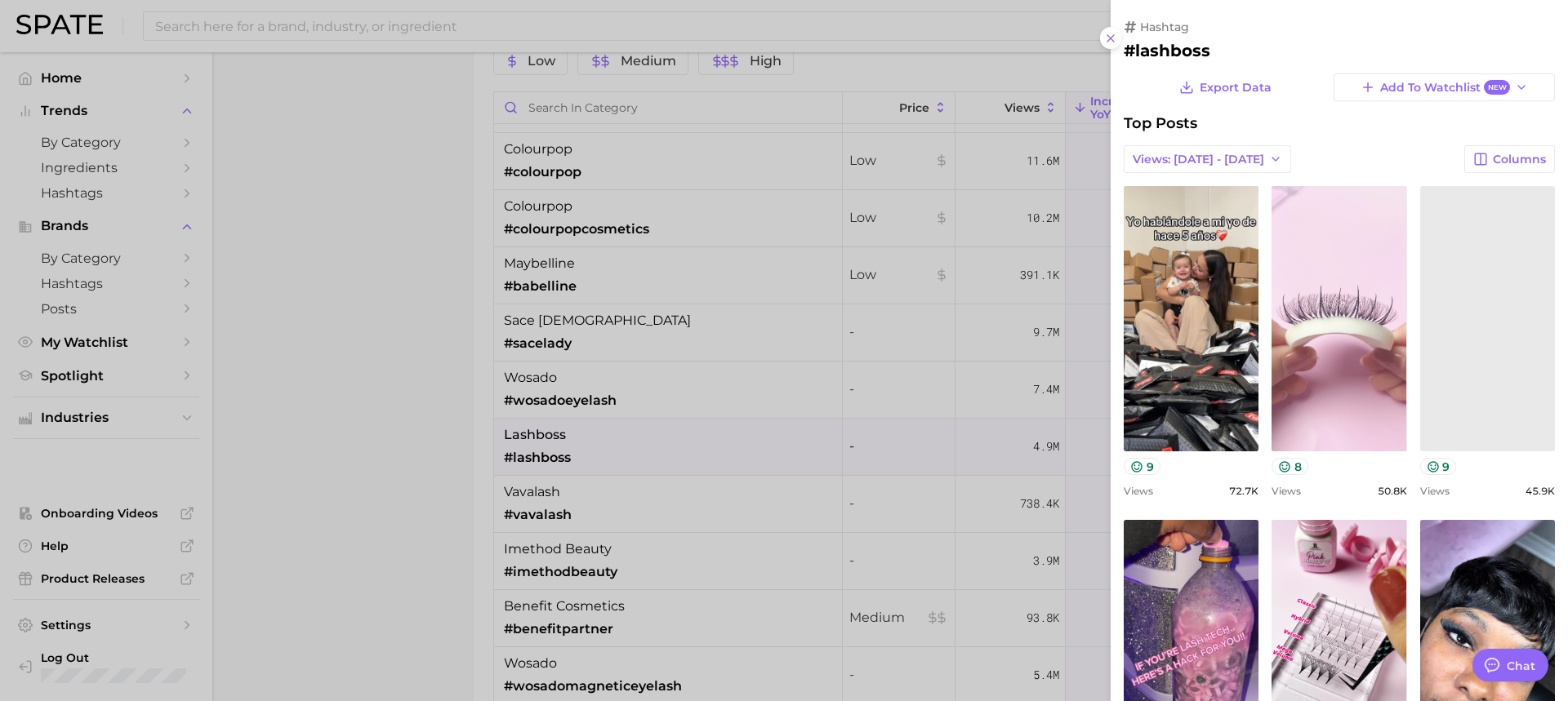
scroll to position [0, 0]
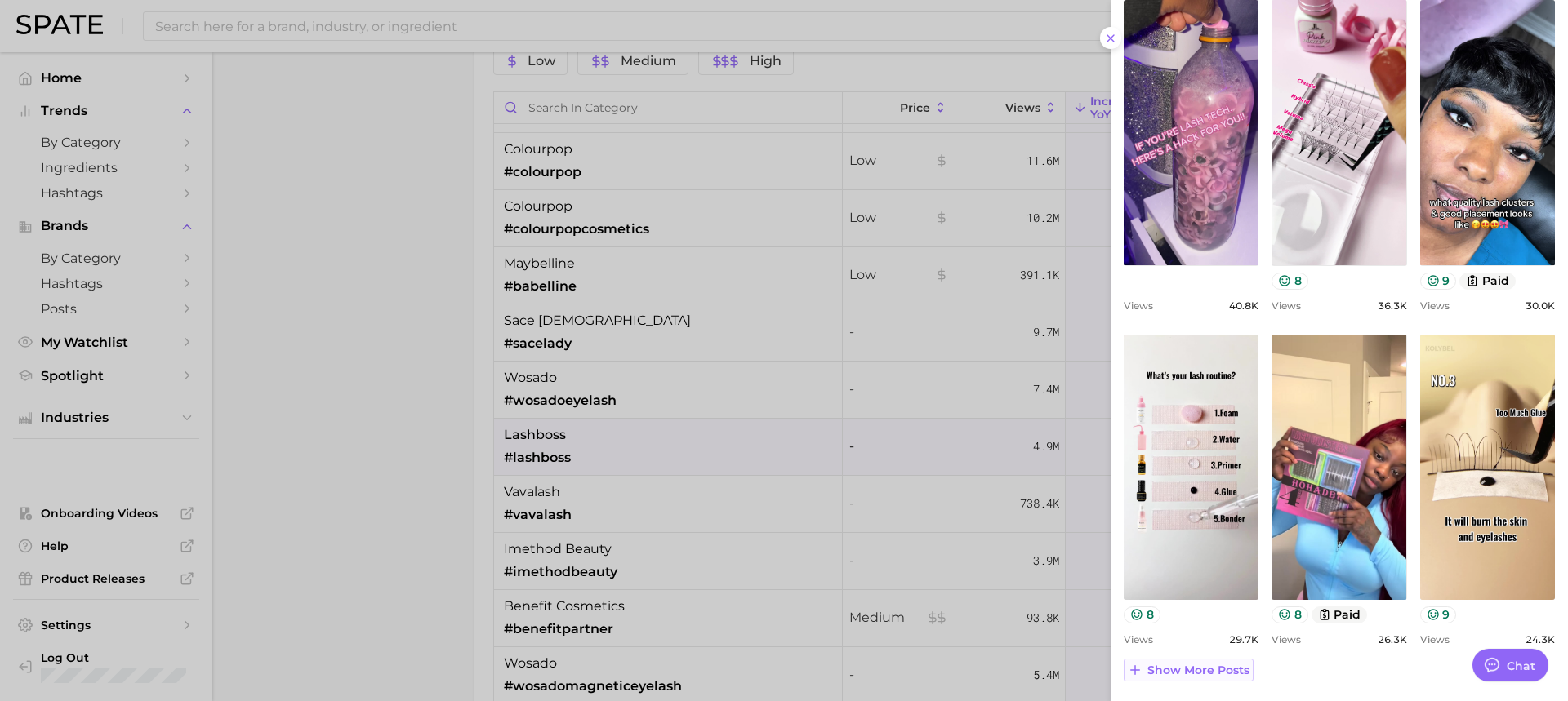
click at [1215, 679] on button "Show more posts" at bounding box center [1188, 669] width 130 height 23
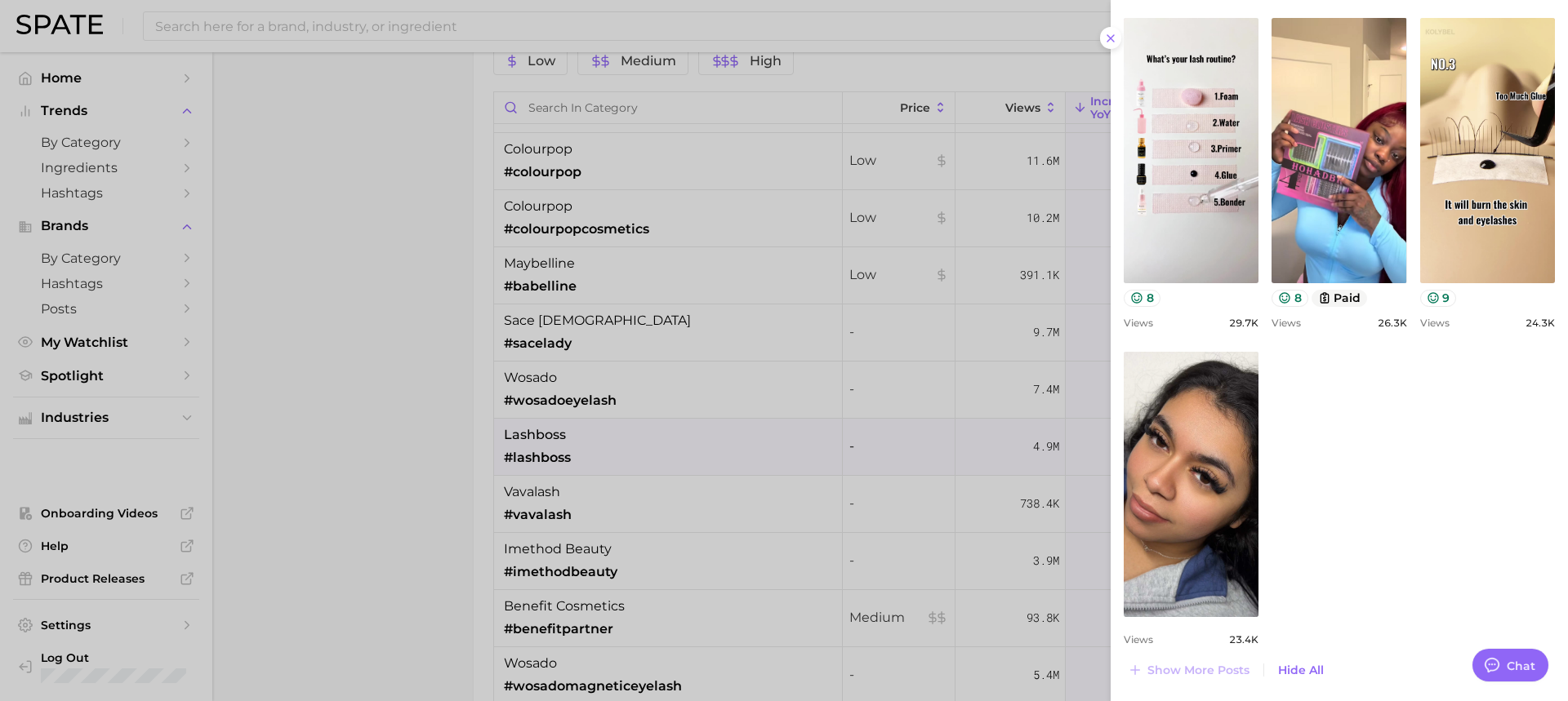
click at [662, 493] on div at bounding box center [784, 350] width 1568 height 701
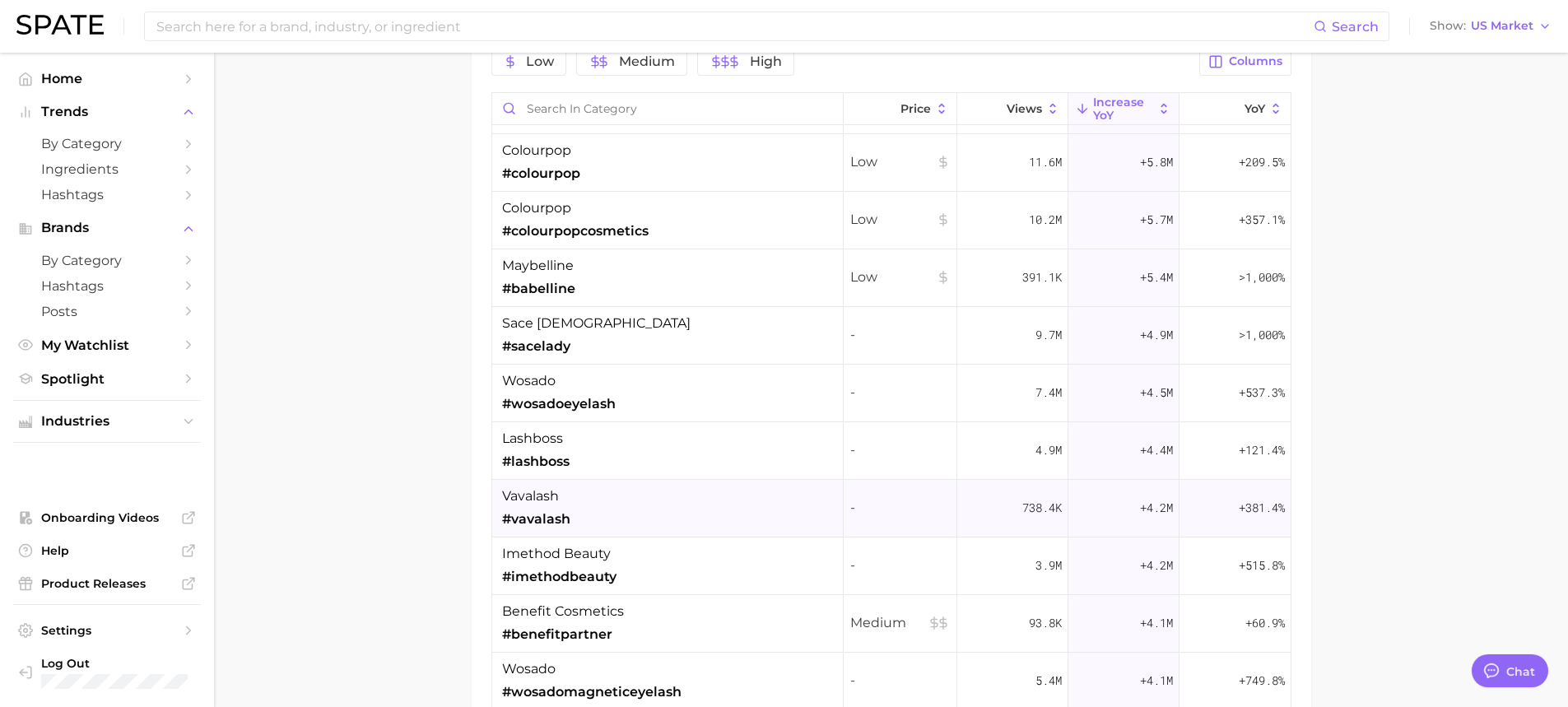
click at [620, 505] on div "vavalash #vavalash" at bounding box center [668, 509] width 352 height 58
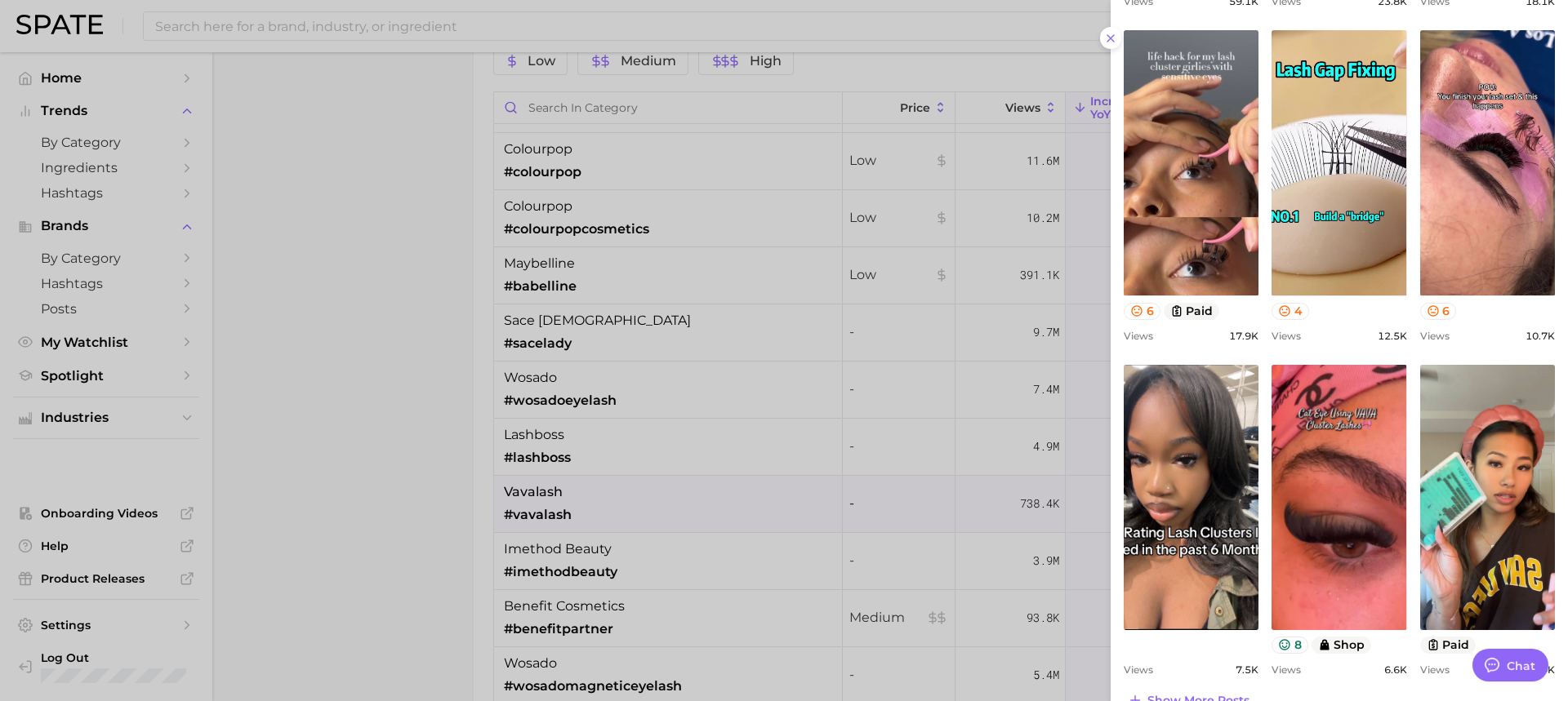
scroll to position [520, 0]
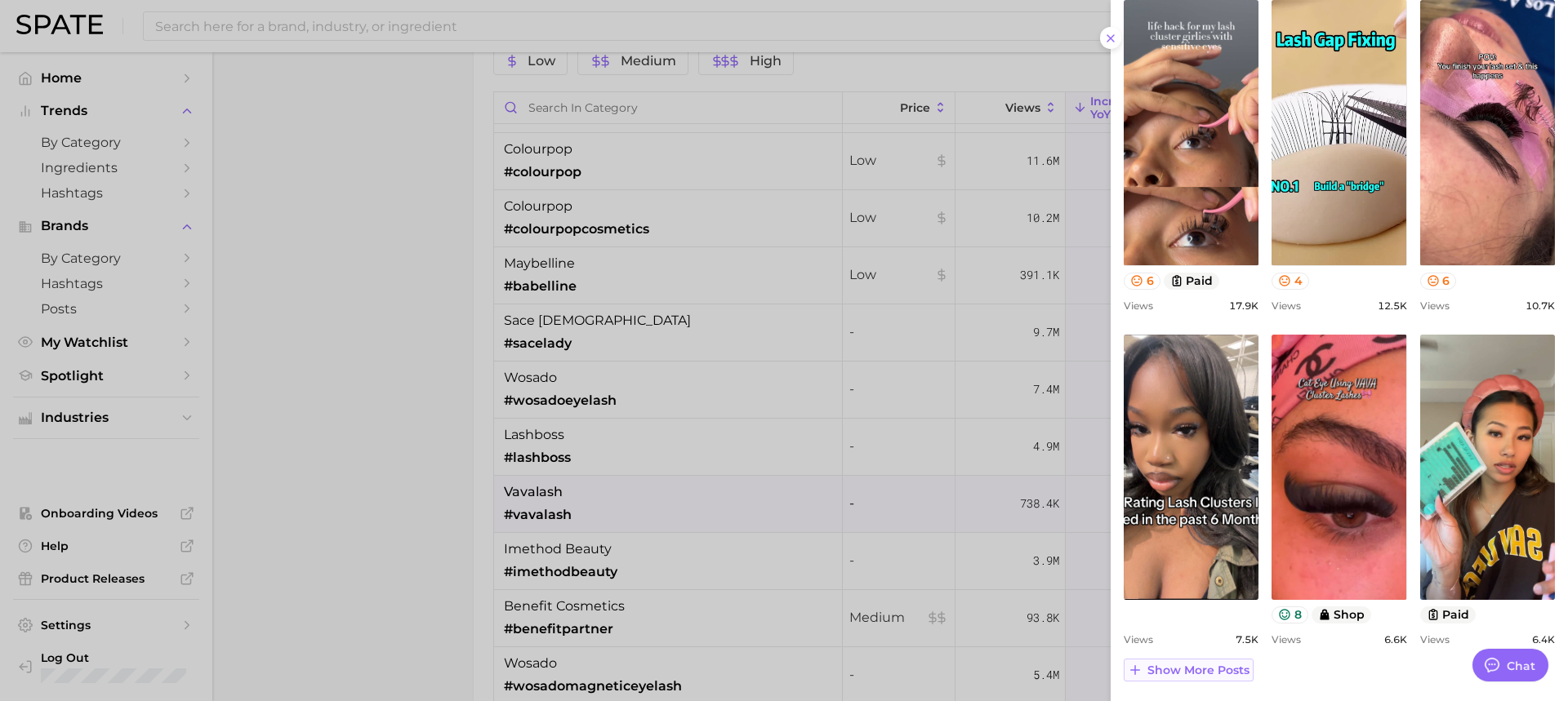
click at [1218, 667] on span "Show more posts" at bounding box center [1198, 670] width 102 height 14
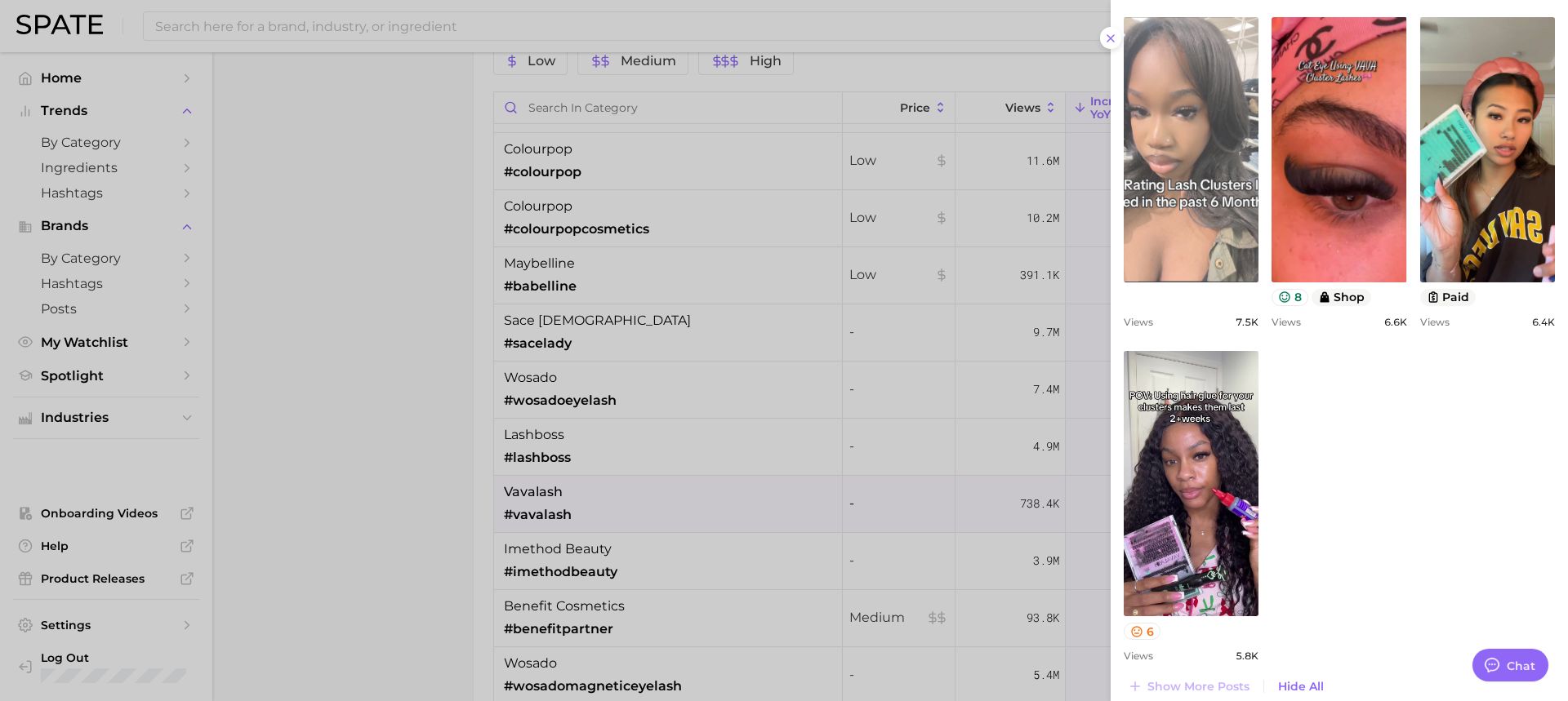
scroll to position [854, 0]
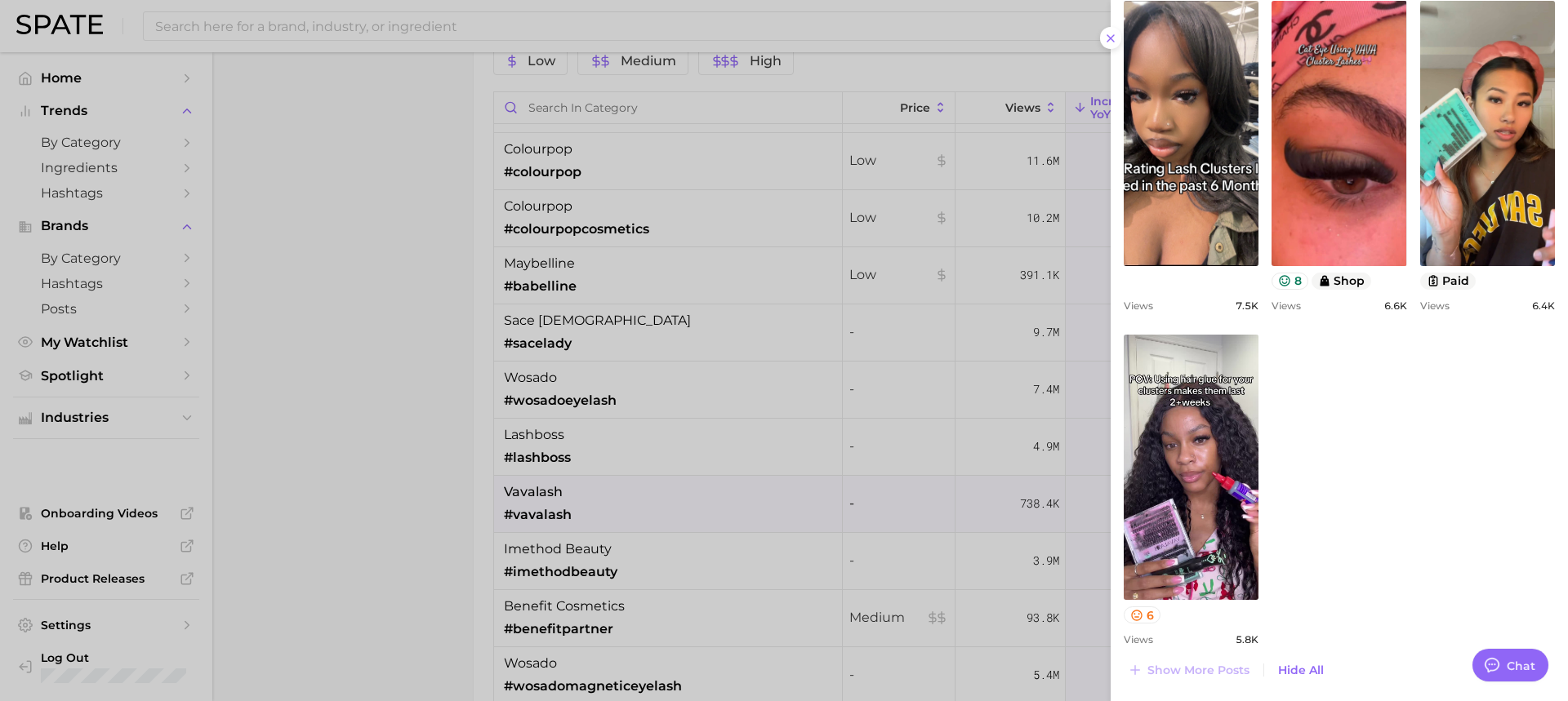
click at [597, 500] on div at bounding box center [784, 350] width 1568 height 701
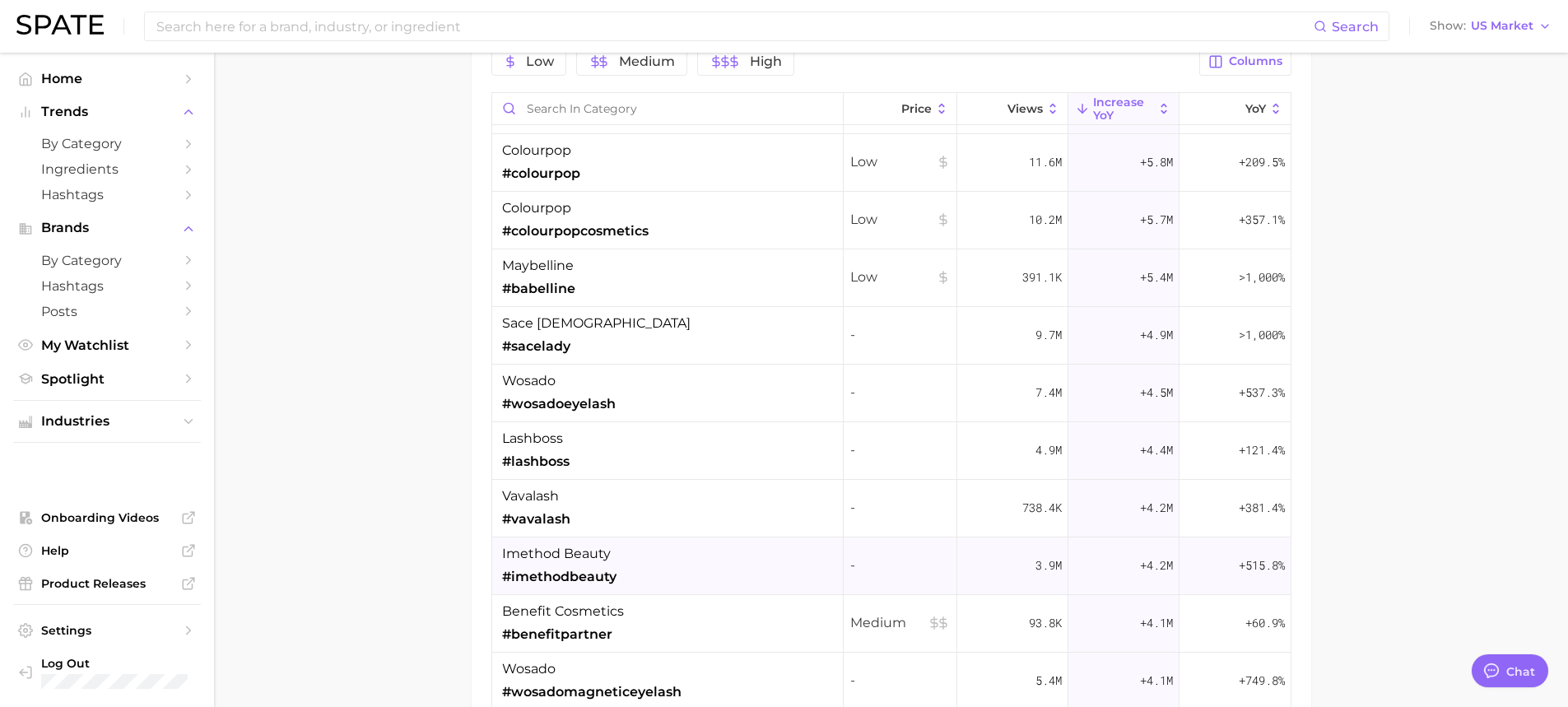
click at [632, 569] on div "imethod beauty #imethodbeauty" at bounding box center [668, 566] width 352 height 58
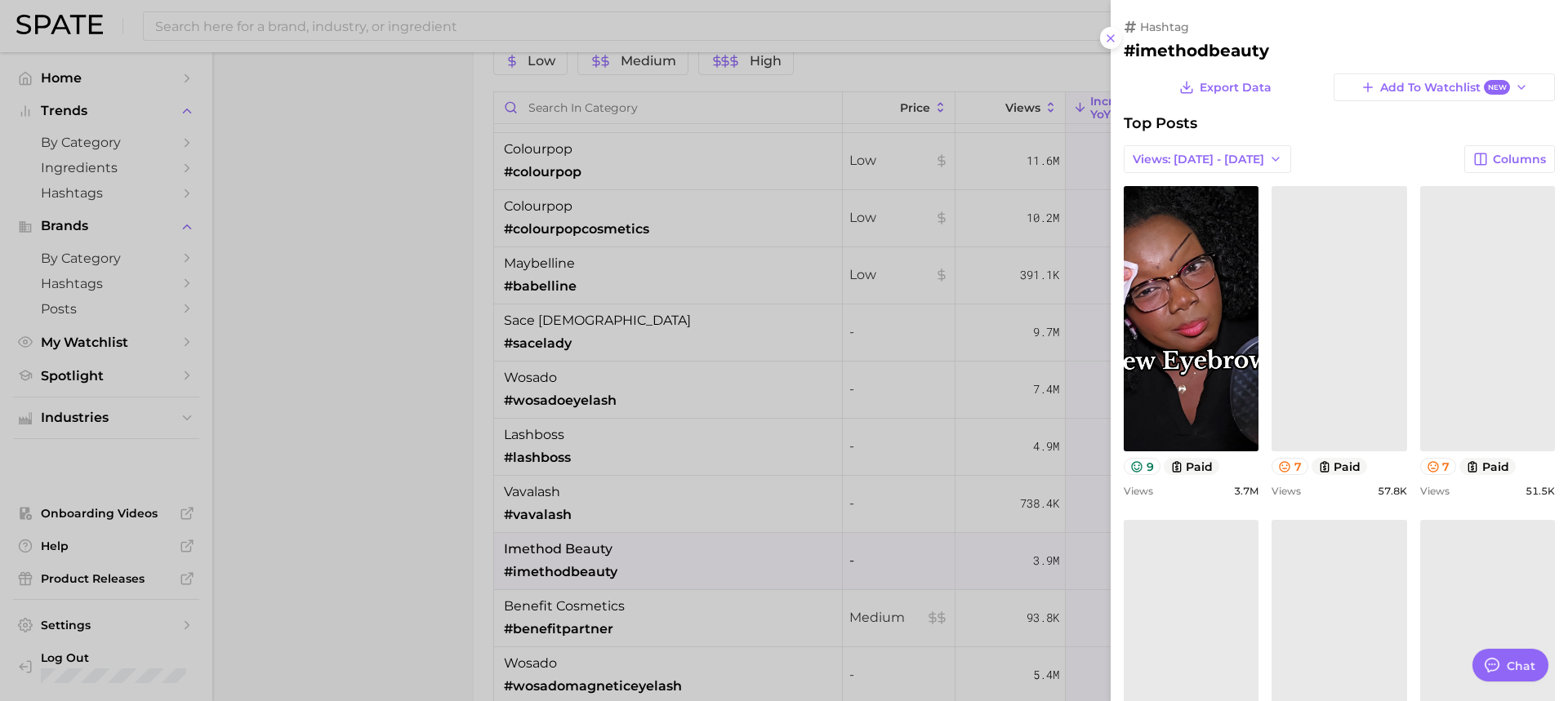
scroll to position [0, 0]
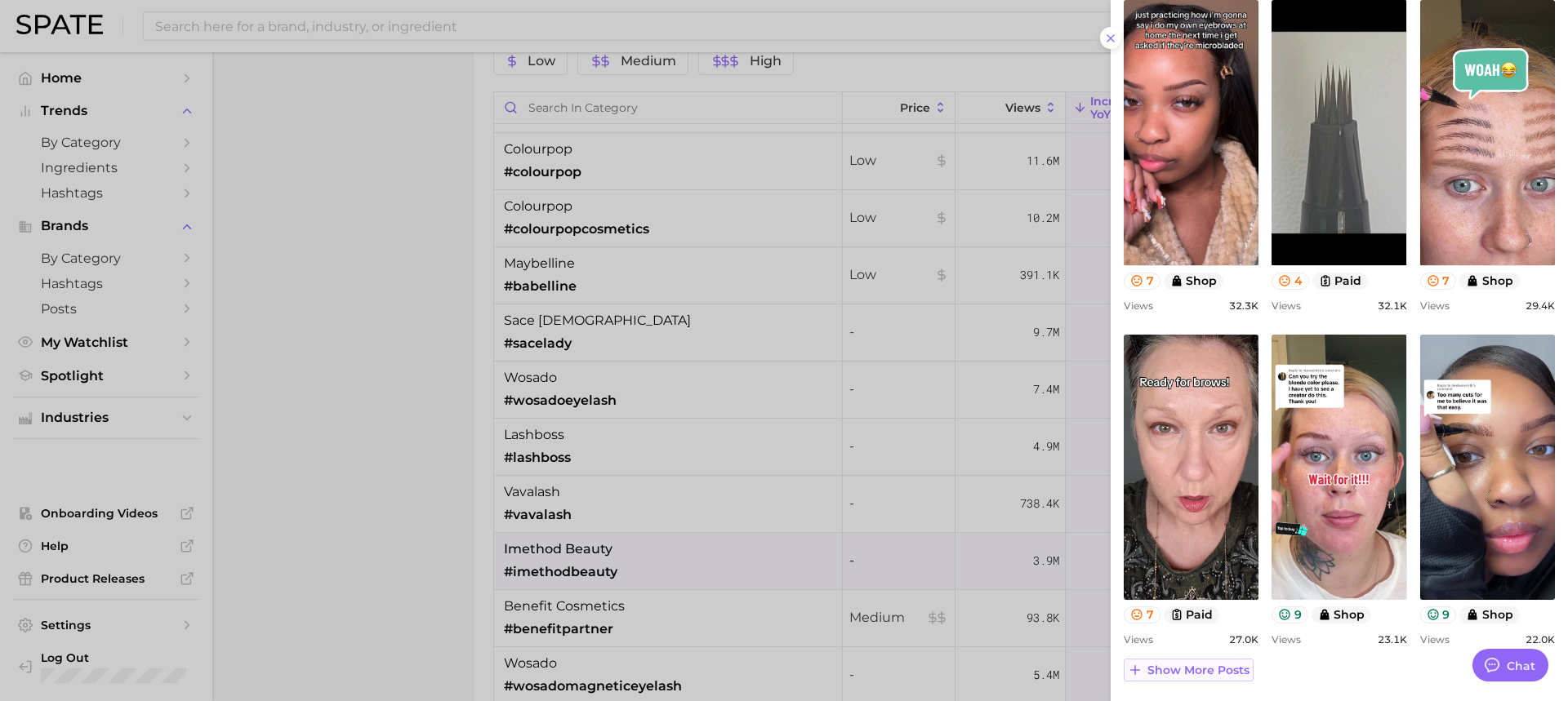
click at [1221, 668] on span "Show more posts" at bounding box center [1198, 670] width 102 height 14
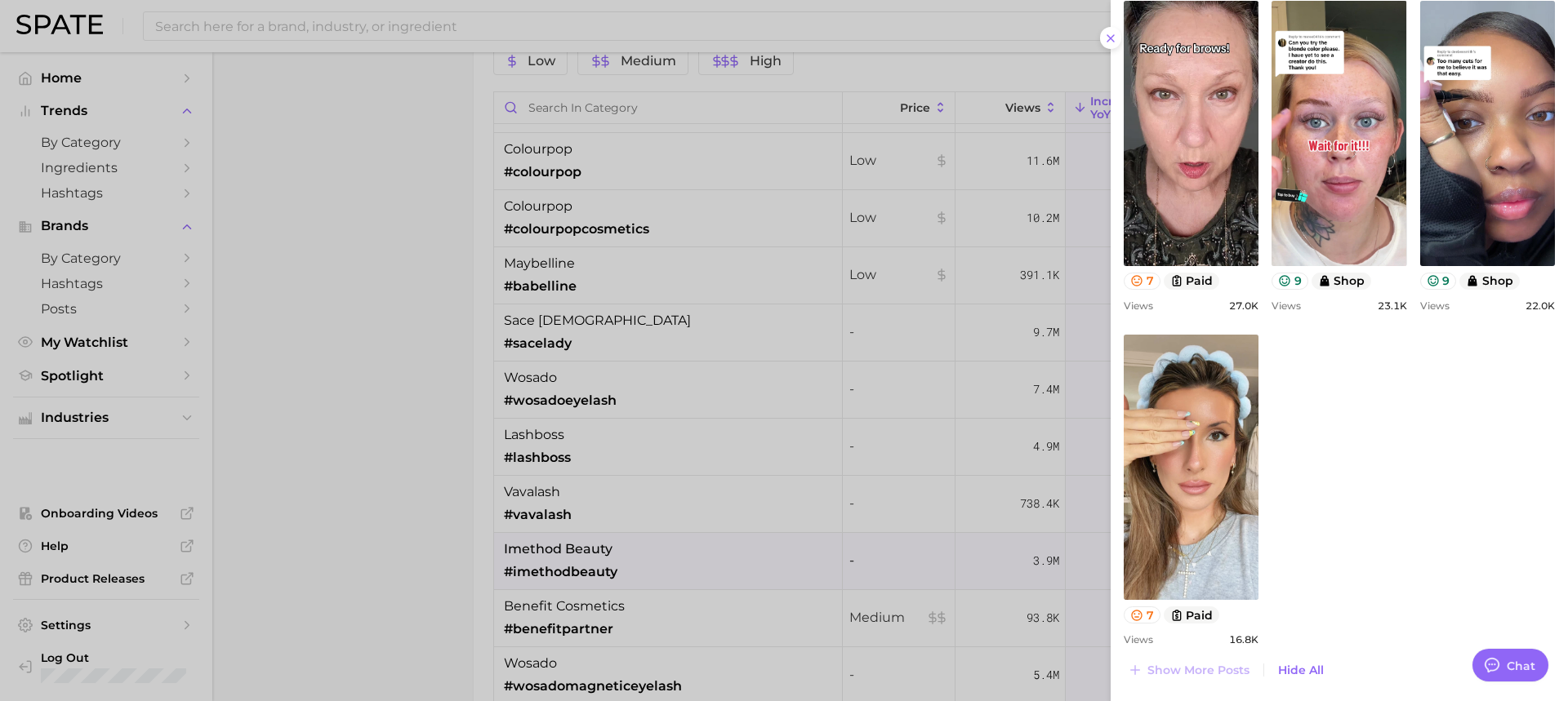
click at [688, 589] on div at bounding box center [784, 350] width 1568 height 701
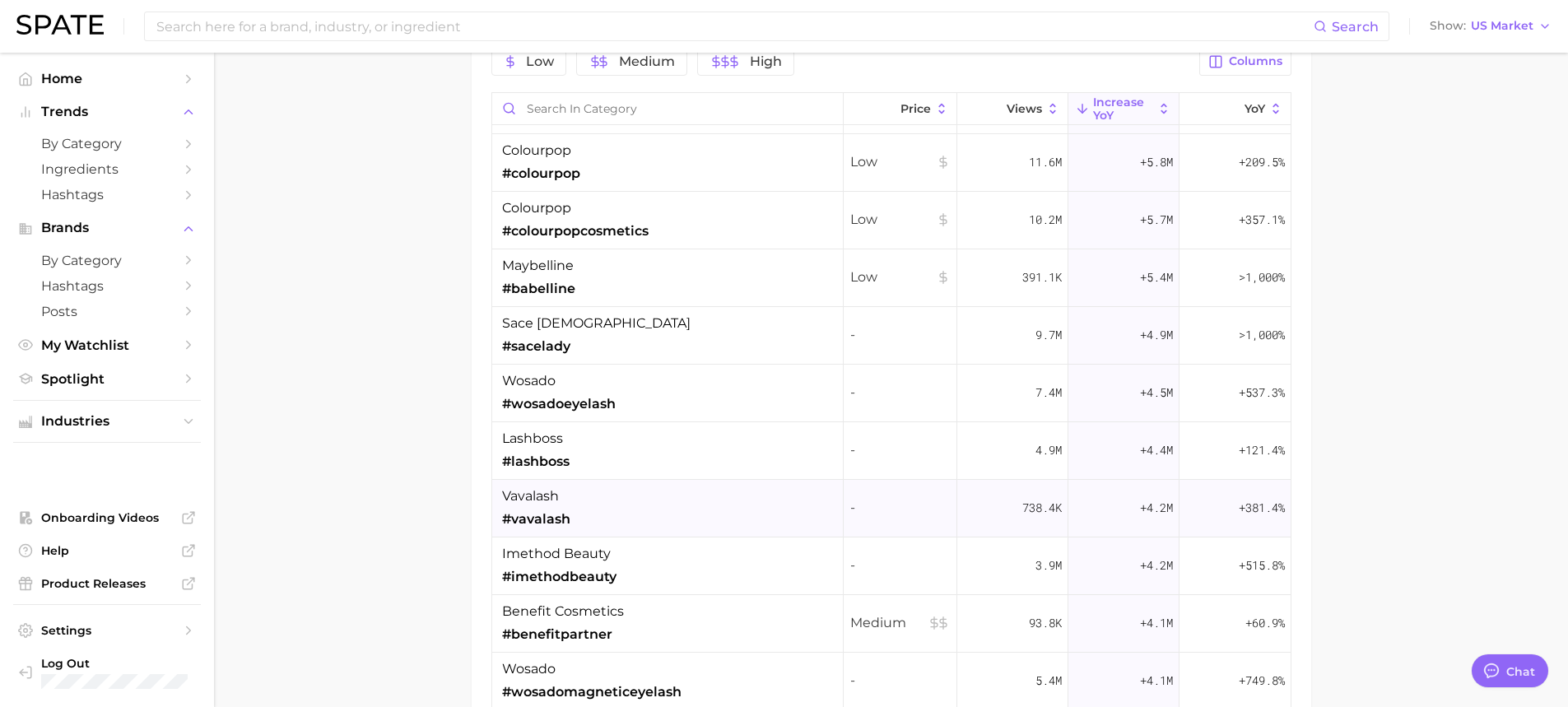
click at [627, 494] on div "vavalash #vavalash" at bounding box center [668, 509] width 352 height 58
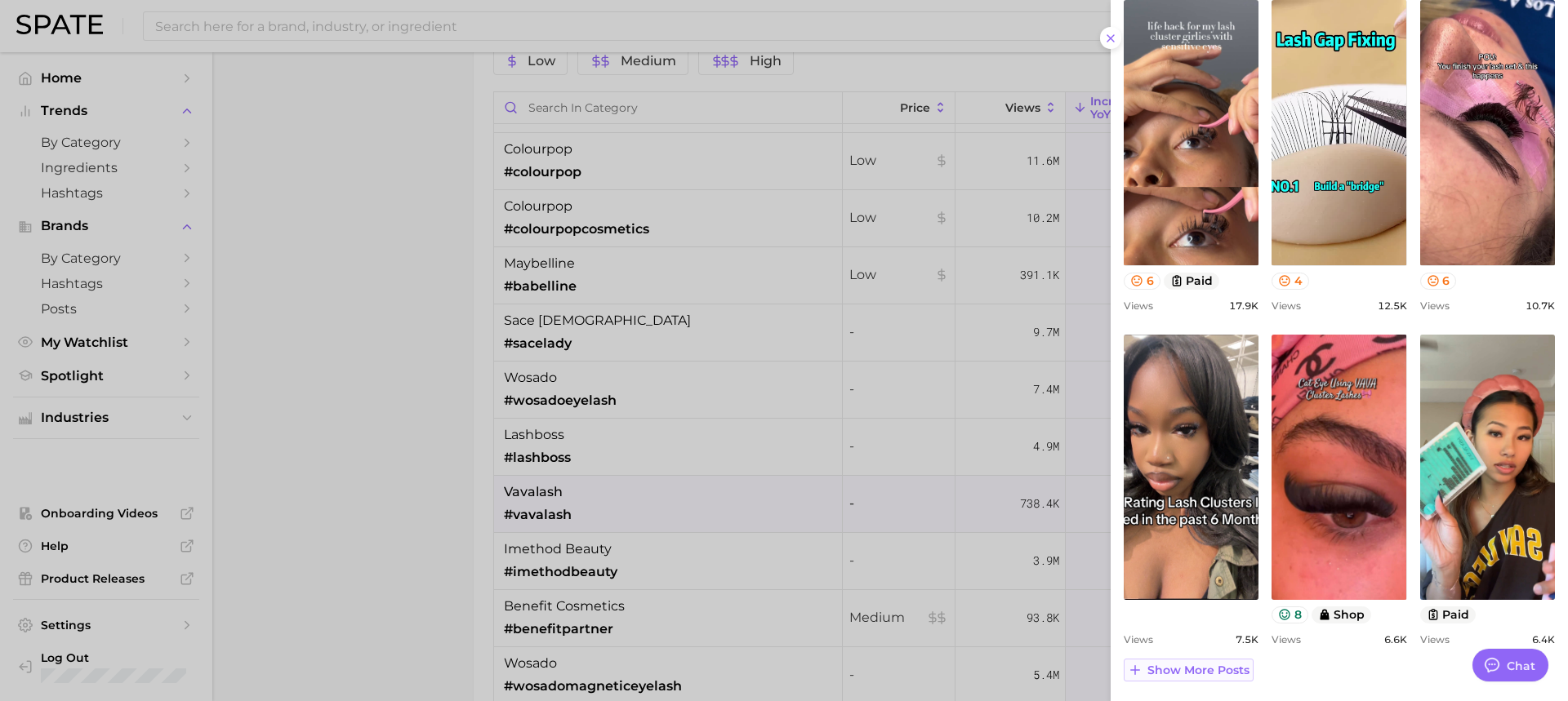
click at [1170, 677] on button "Show more posts" at bounding box center [1188, 669] width 130 height 23
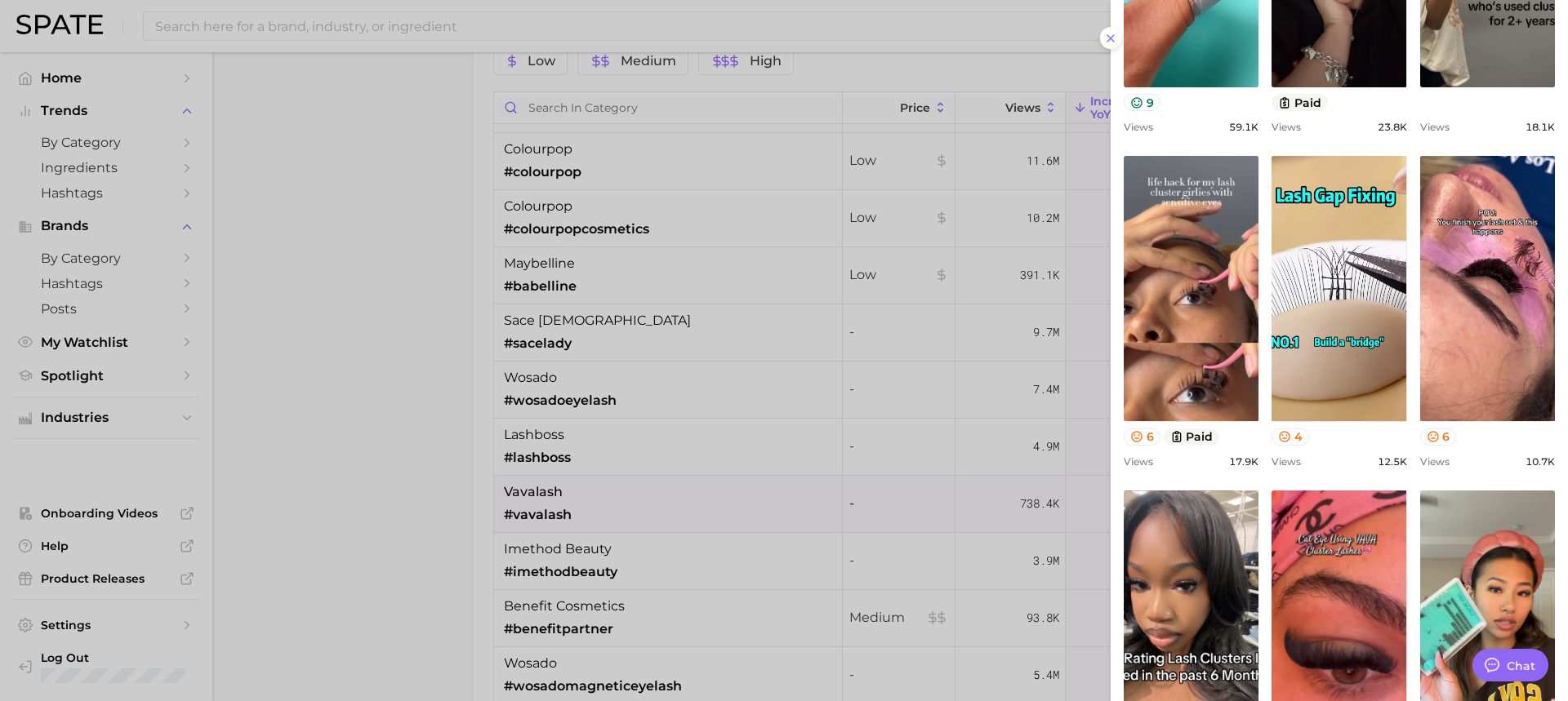
click at [808, 568] on div at bounding box center [784, 350] width 1568 height 701
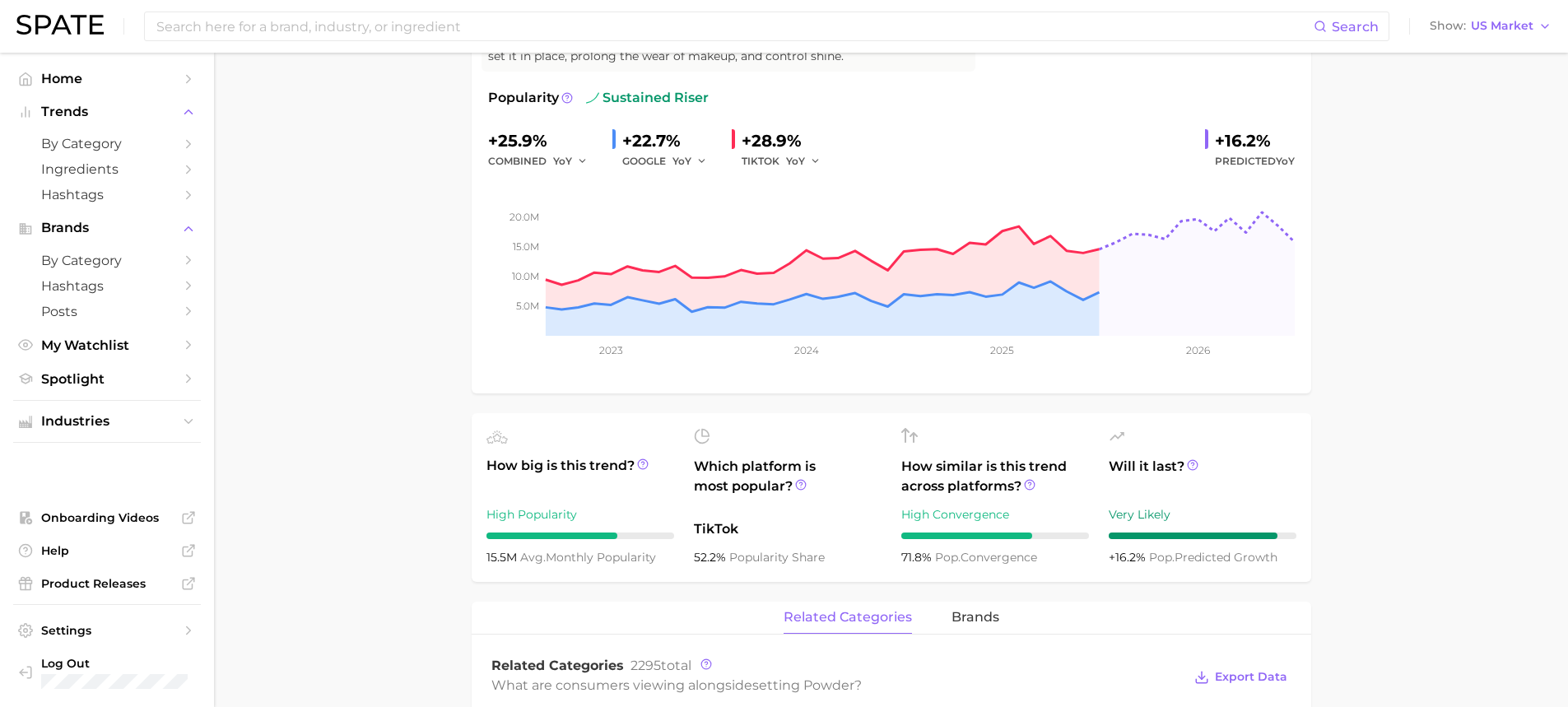
scroll to position [247, 0]
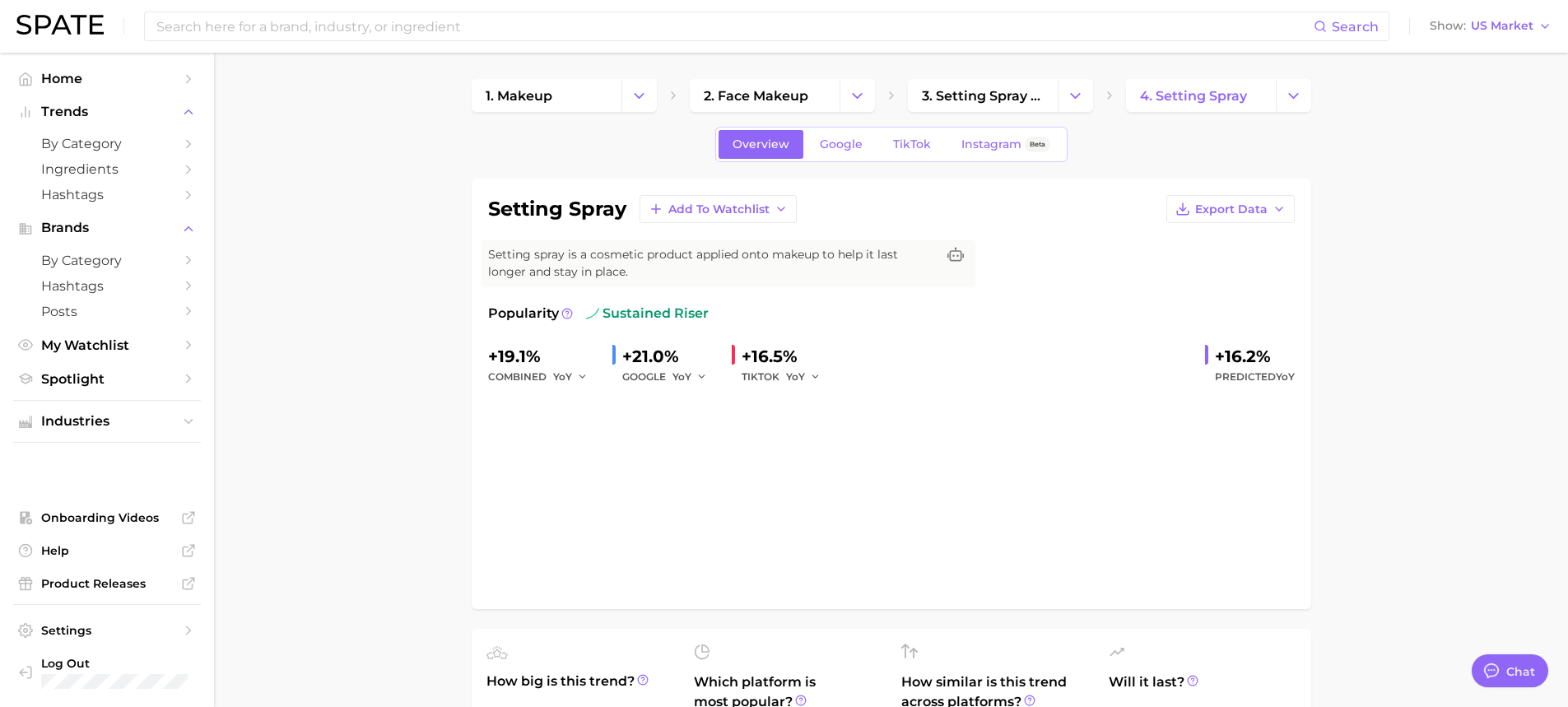
type textarea "x"
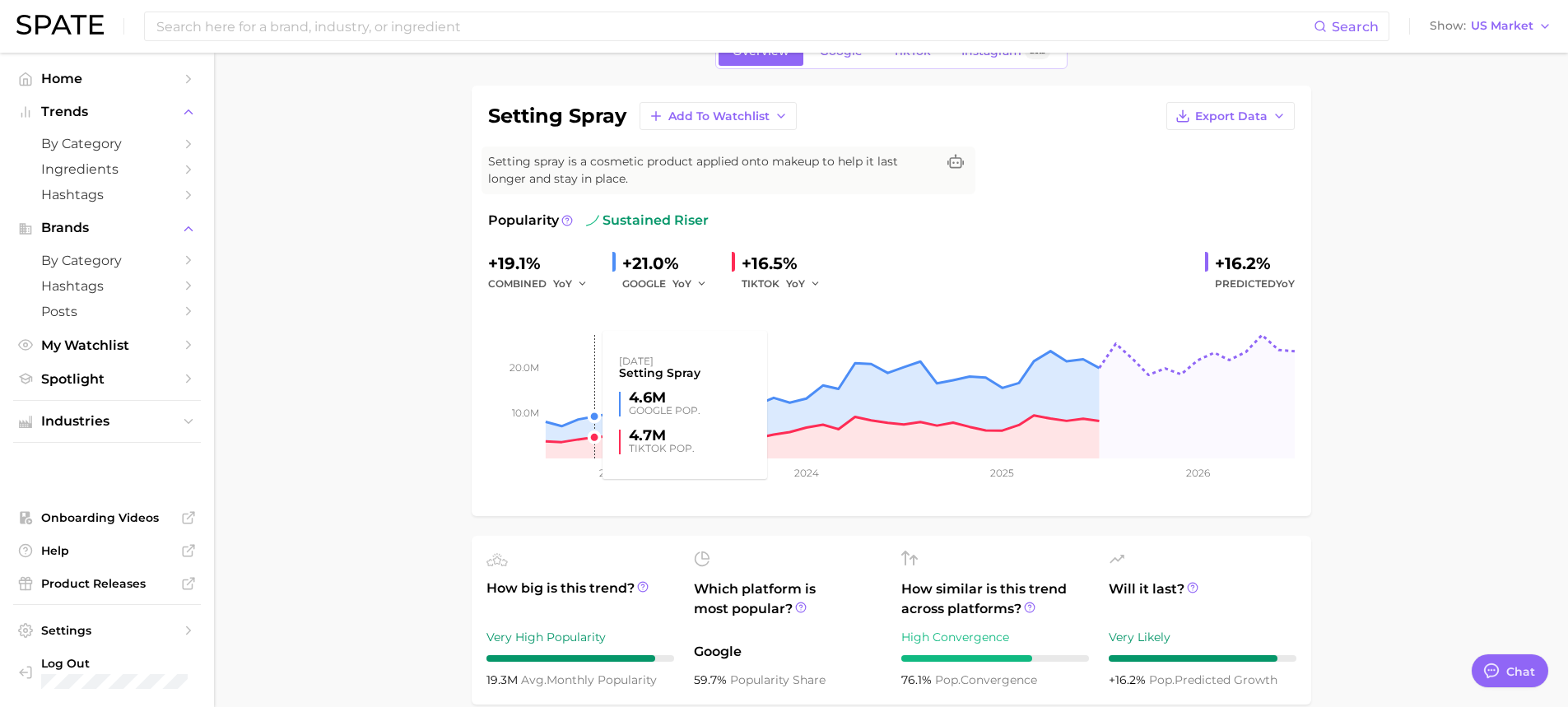
scroll to position [247, 0]
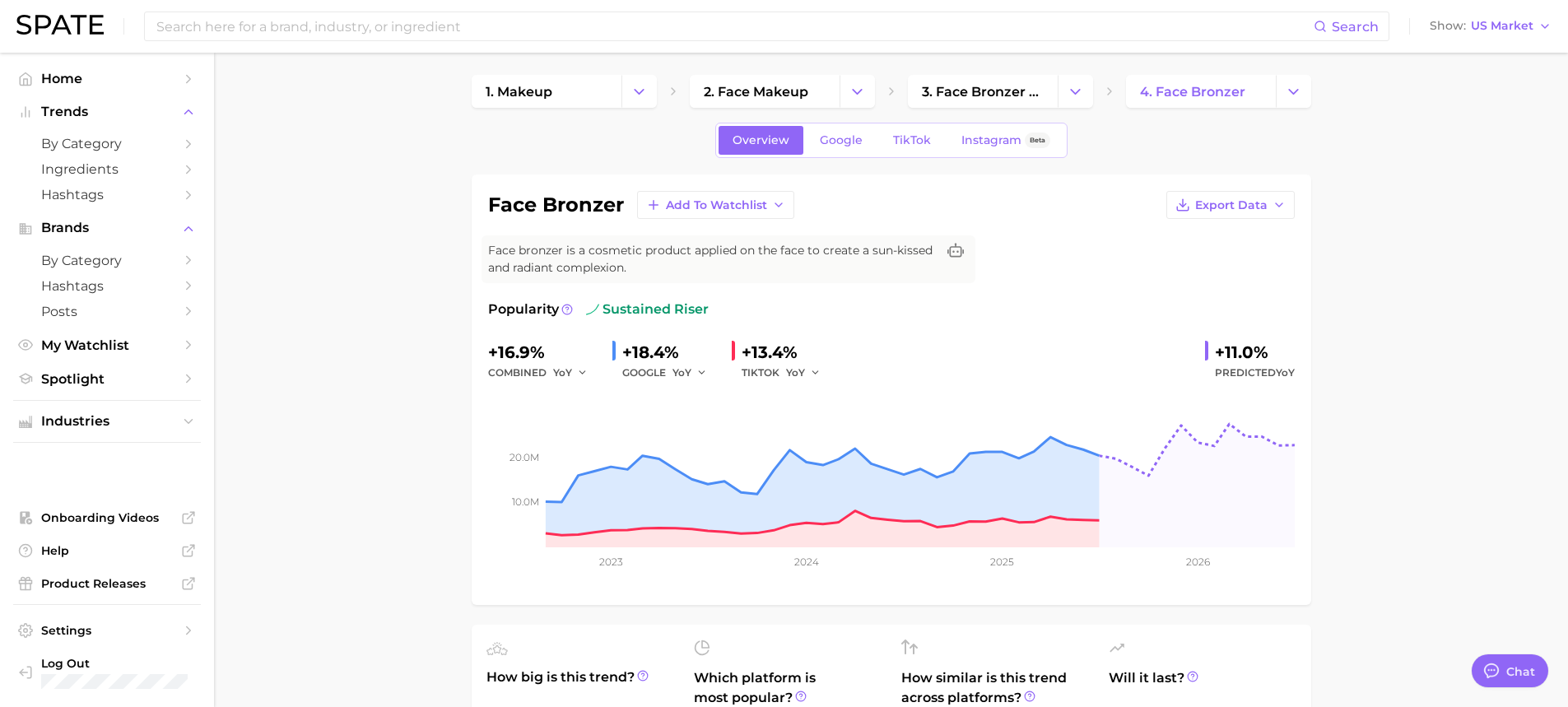
type textarea "x"
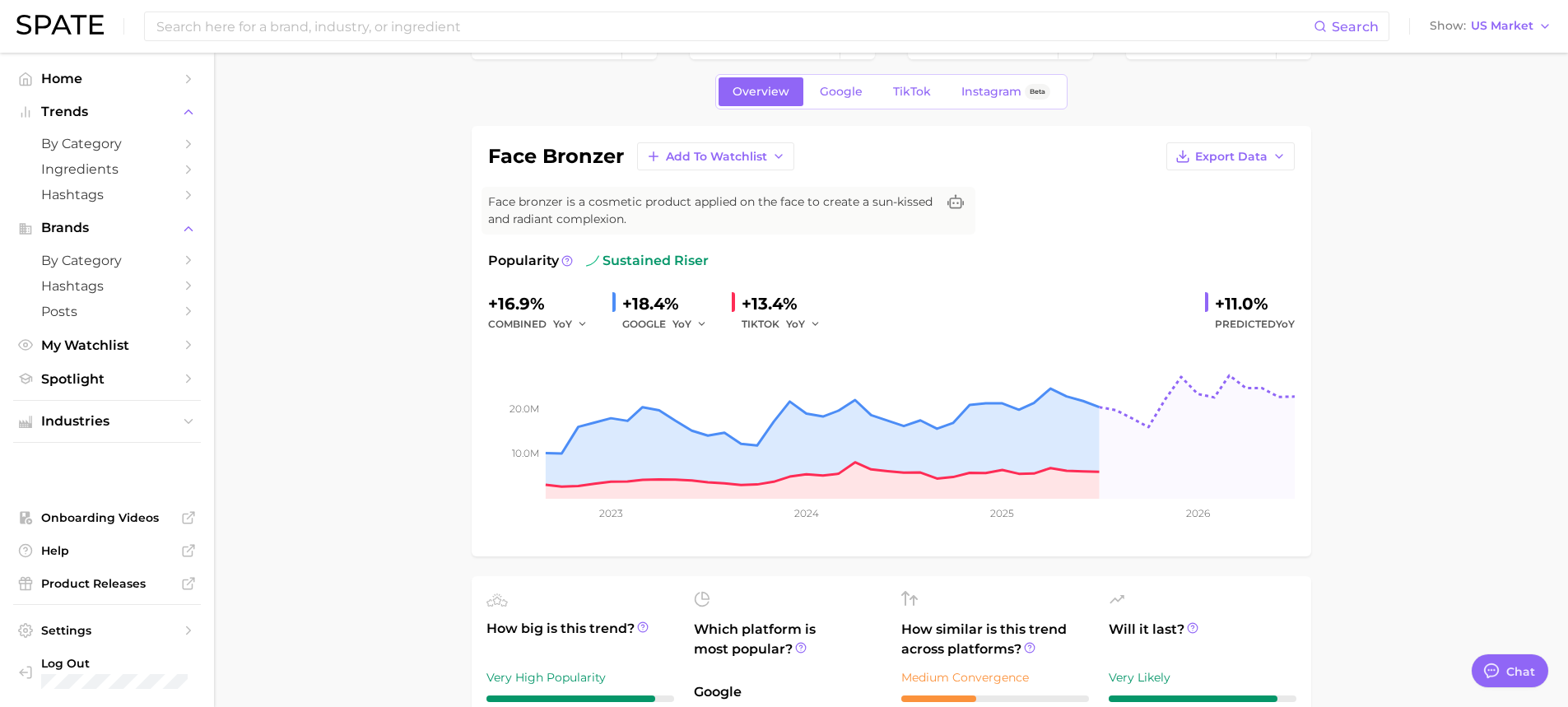
scroll to position [83, 0]
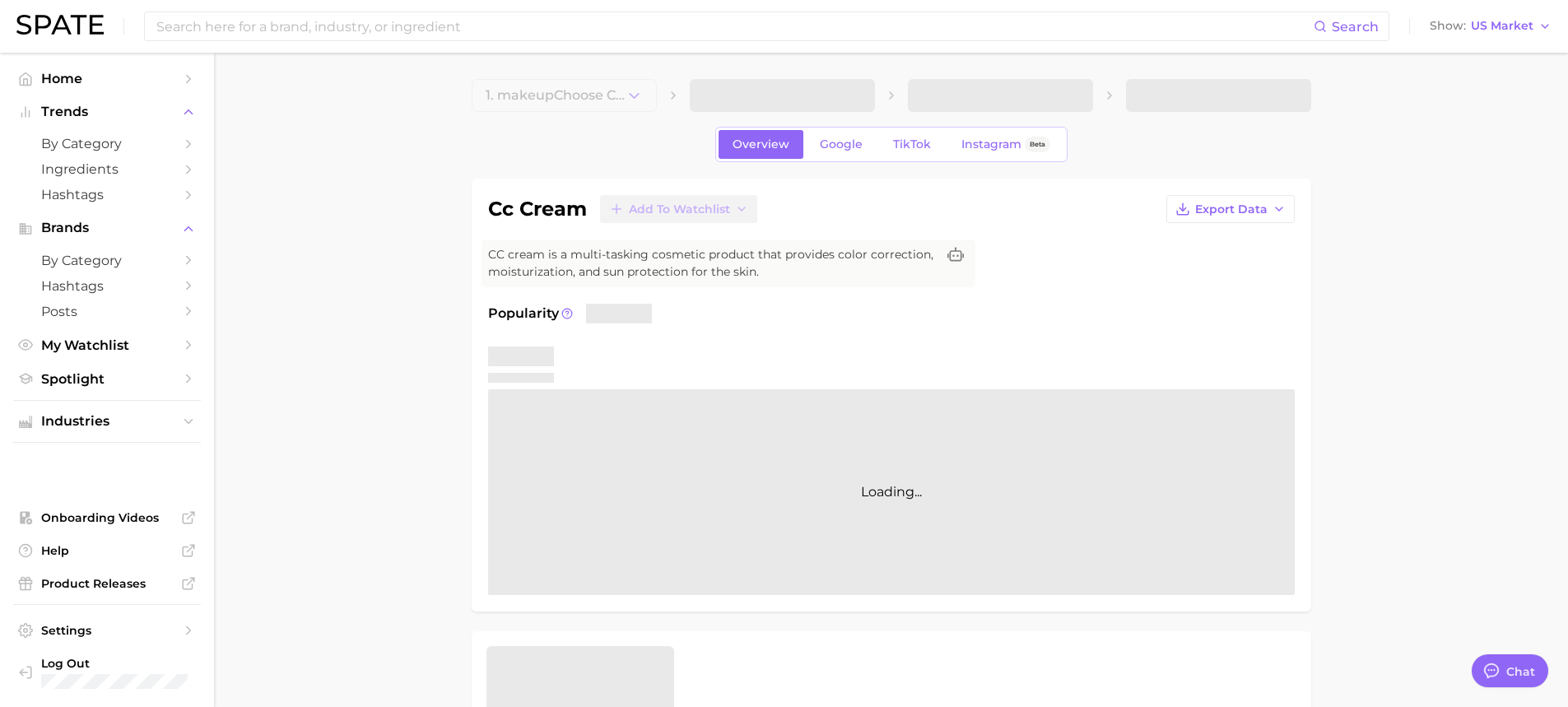
type textarea "x"
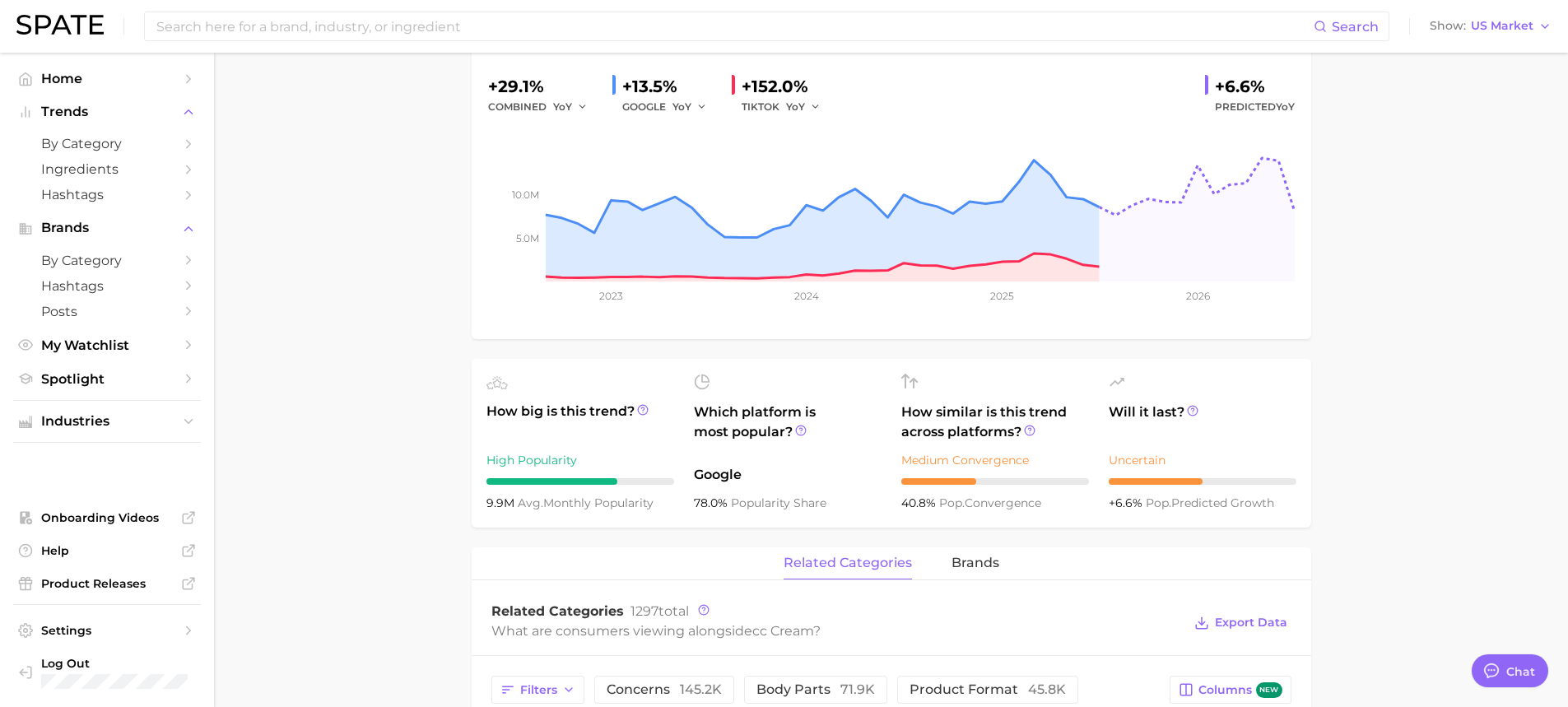
scroll to position [329, 0]
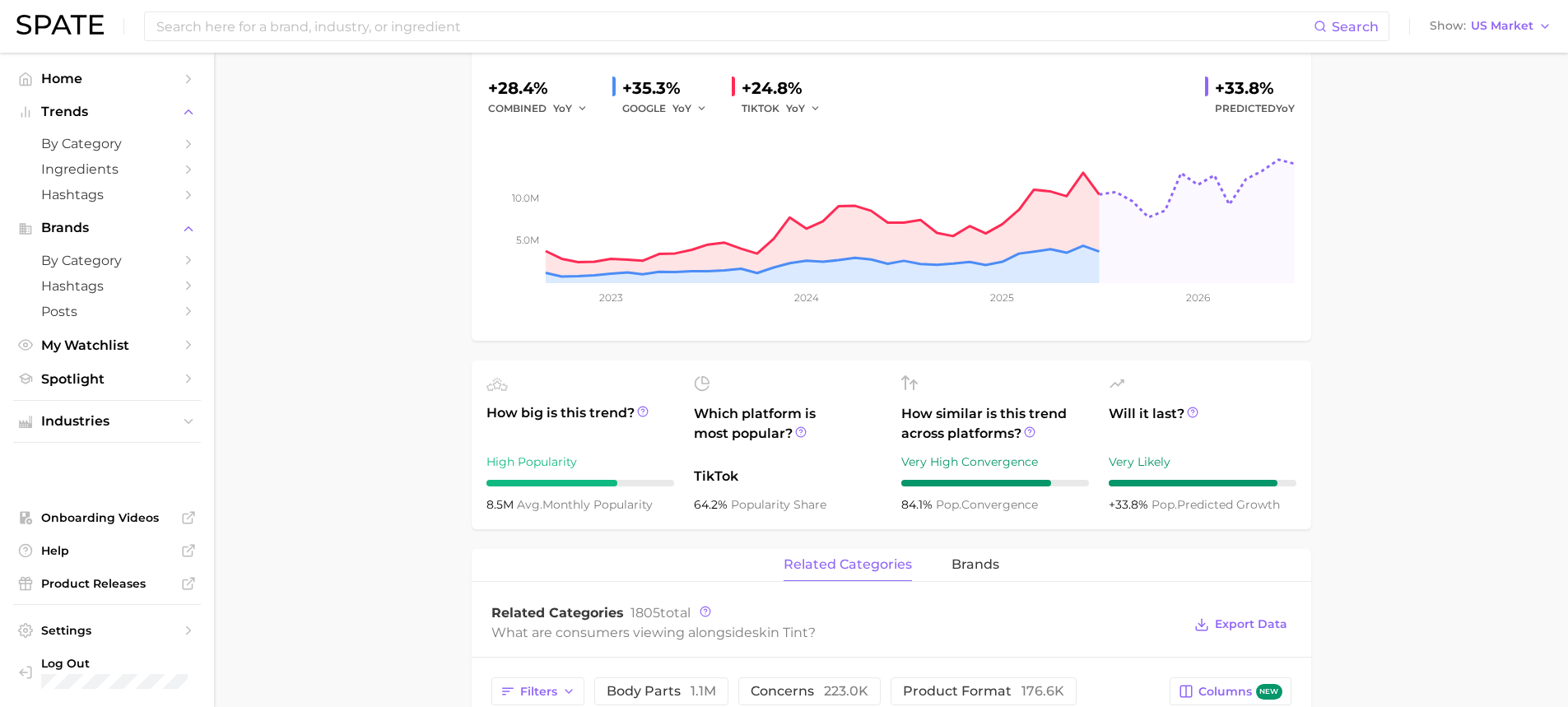
scroll to position [329, 0]
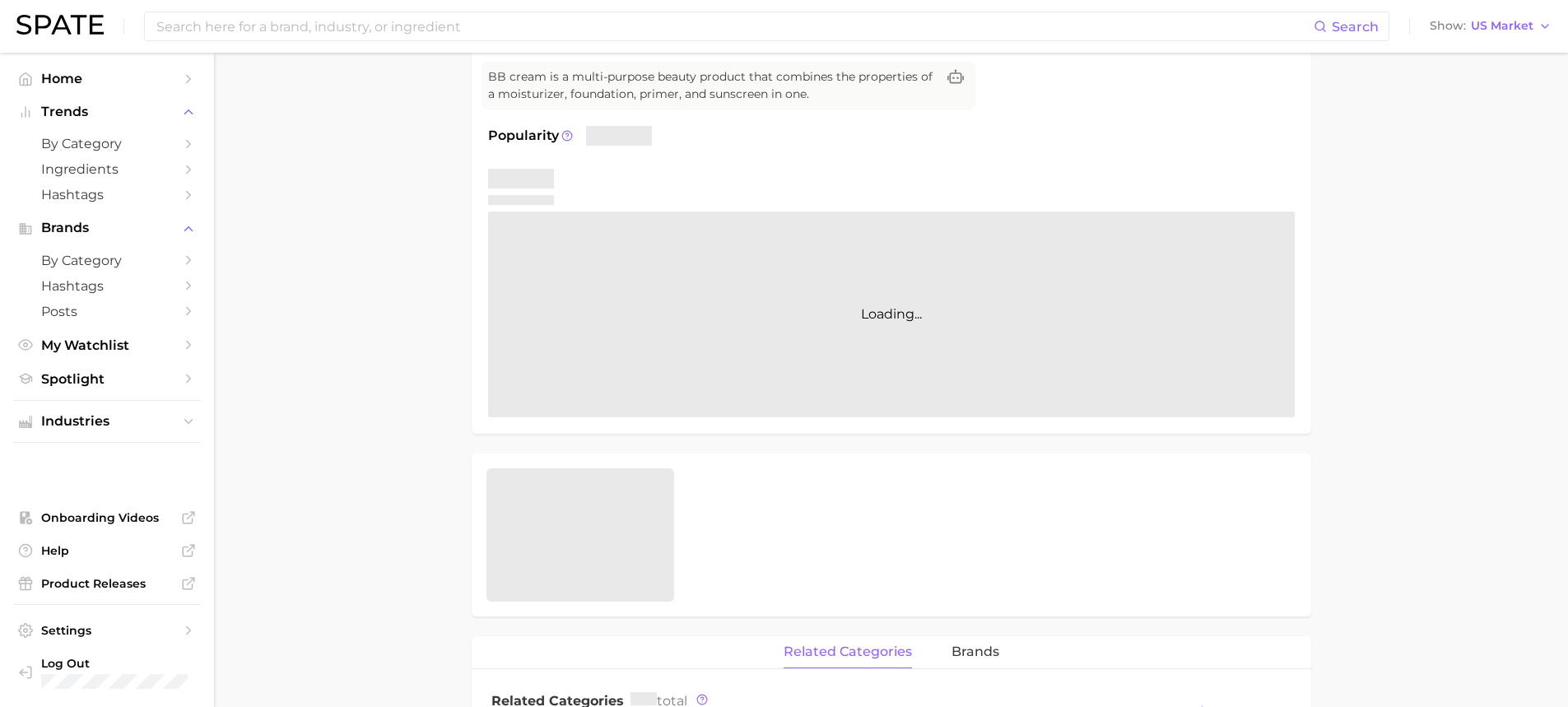
scroll to position [247, 0]
